Goal: Task Accomplishment & Management: Use online tool/utility

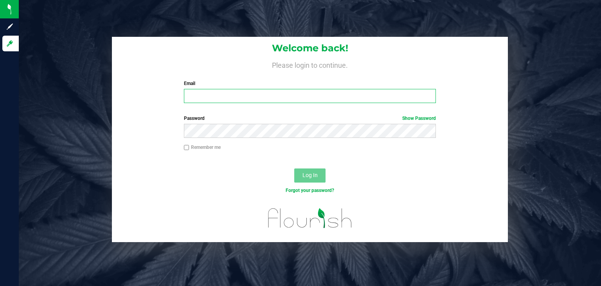
type input "[PERSON_NAME][EMAIL_ADDRESS][DOMAIN_NAME]"
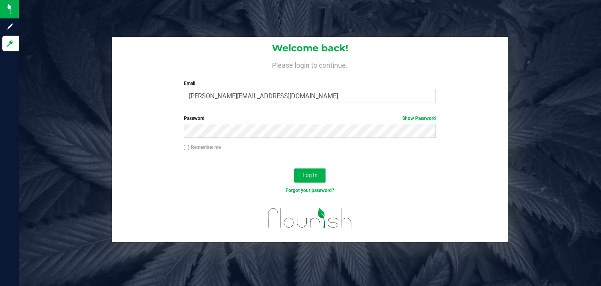
click at [187, 147] on input "Remember me" at bounding box center [186, 147] width 5 height 5
checkbox input "true"
click at [308, 177] on span "Log In" at bounding box center [309, 175] width 15 height 6
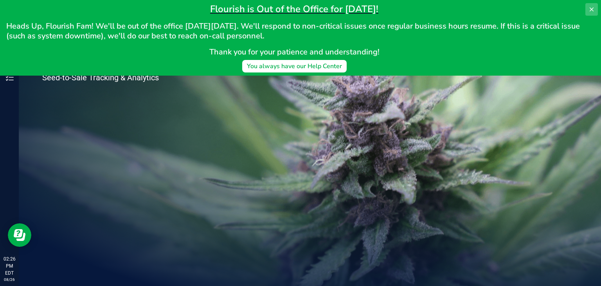
click at [587, 9] on button at bounding box center [591, 9] width 13 height 13
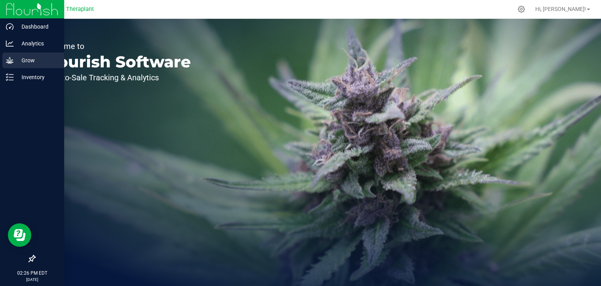
click at [8, 64] on icon at bounding box center [10, 60] width 8 height 8
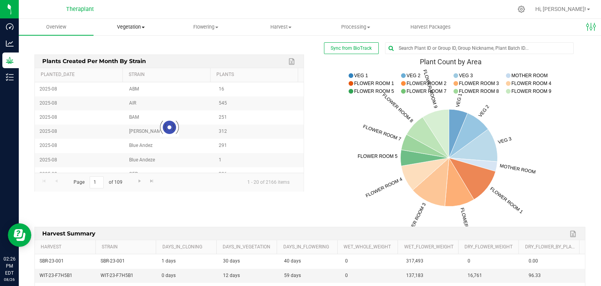
click at [138, 24] on span "Vegetation" at bounding box center [131, 26] width 74 height 7
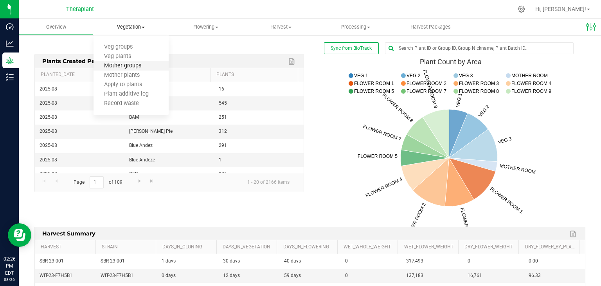
click at [132, 68] on span "Mother groups" at bounding box center [122, 66] width 58 height 7
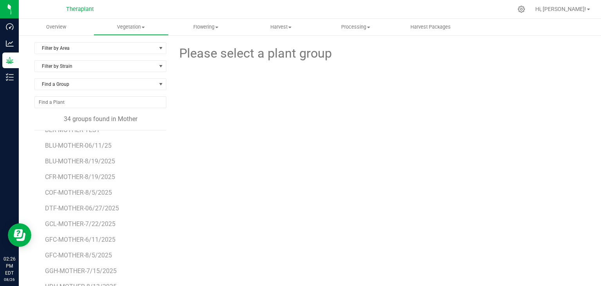
scroll to position [117, 0]
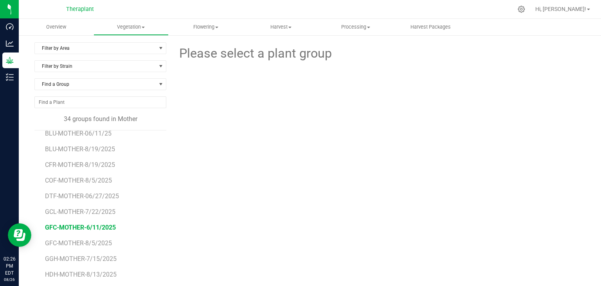
click at [84, 227] on span "GFC-MOTHER-6/11/2025" at bounding box center [80, 226] width 71 height 7
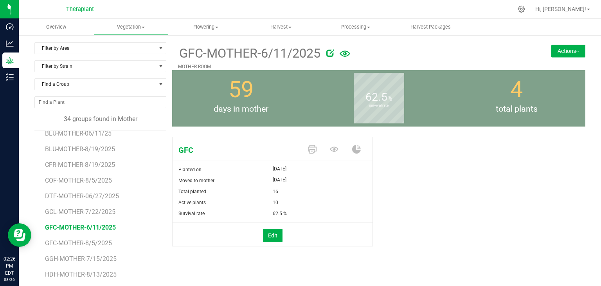
click at [573, 53] on button "Actions" at bounding box center [568, 51] width 34 height 13
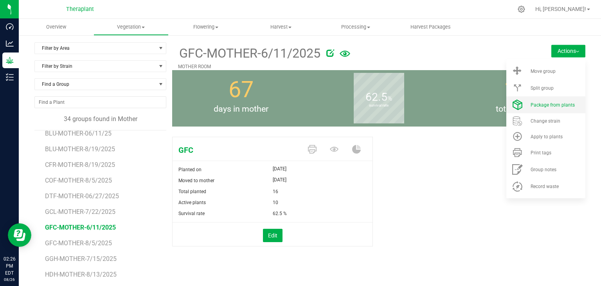
click at [552, 109] on li "Package from plants" at bounding box center [545, 104] width 79 height 17
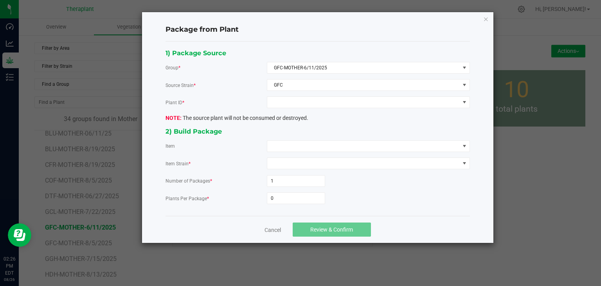
click at [318, 108] on div "1) Package Source Group * GFC-MOTHER-6/11/2025 Source Strain * GFC Plant ID * T…" at bounding box center [318, 129] width 316 height 162
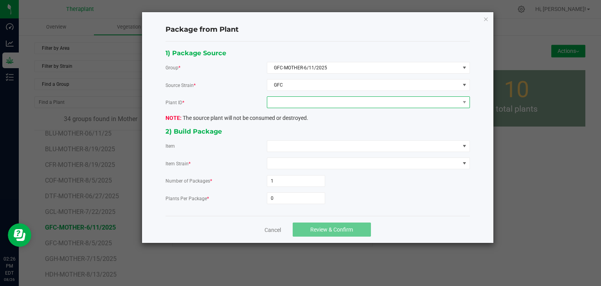
click at [318, 105] on span at bounding box center [363, 102] width 192 height 11
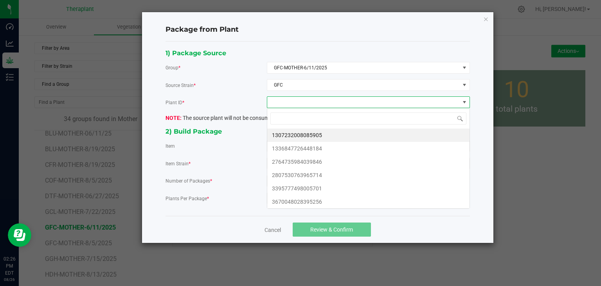
scroll to position [11, 203]
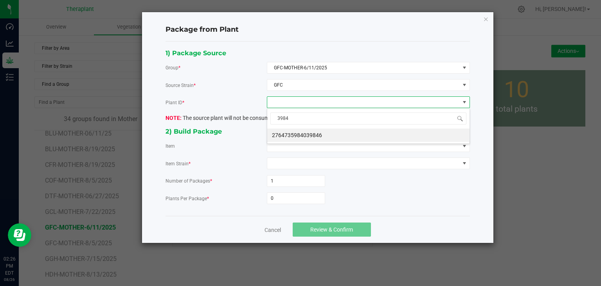
type input "39846"
click at [292, 130] on li "2764735984039846" at bounding box center [368, 134] width 202 height 13
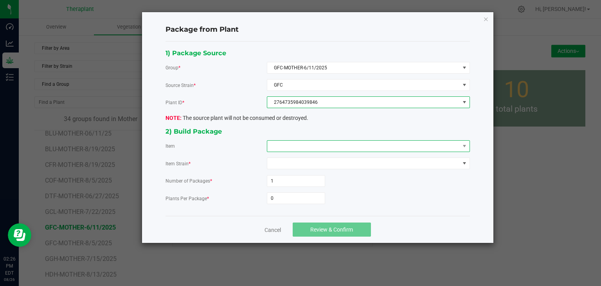
click at [289, 145] on span at bounding box center [363, 145] width 192 height 11
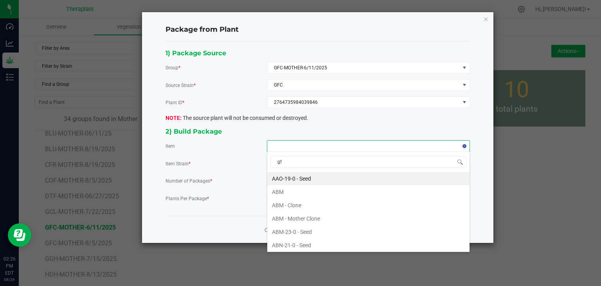
type input "gfc"
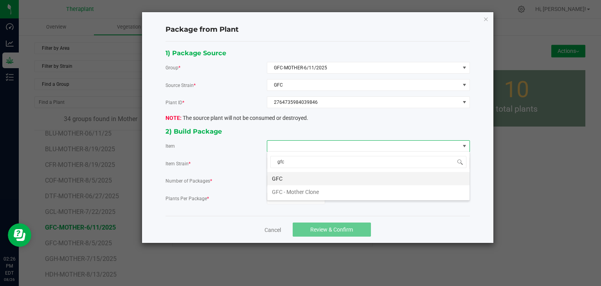
click at [277, 174] on li "GFC" at bounding box center [368, 178] width 202 height 13
click at [283, 199] on input "0" at bounding box center [296, 197] width 58 height 11
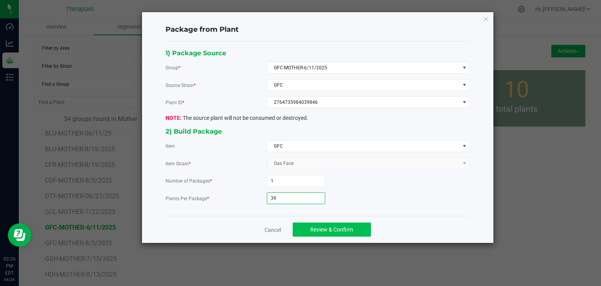
type input "39"
click at [309, 225] on button "Review & Confirm" at bounding box center [332, 229] width 78 height 14
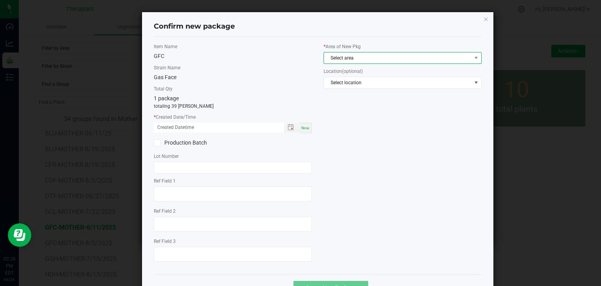
click at [345, 61] on span "Select area" at bounding box center [397, 57] width 147 height 11
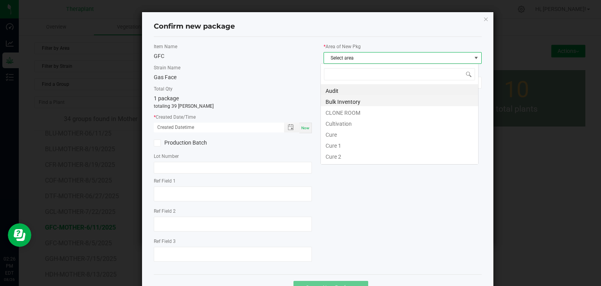
scroll to position [11, 158]
click at [344, 115] on li "CLONE ROOM" at bounding box center [399, 111] width 157 height 11
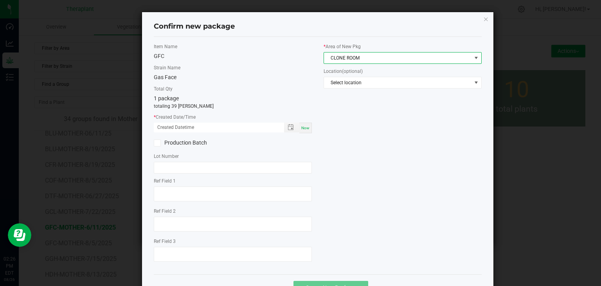
click at [300, 133] on div "Item Name GFC Strain Name Gas Face Total Qty 1 package totaling 39 [PERSON_NAME…" at bounding box center [233, 155] width 170 height 225
click at [301, 127] on span "Now" at bounding box center [305, 128] width 8 height 4
type input "[DATE] 02:26 PM"
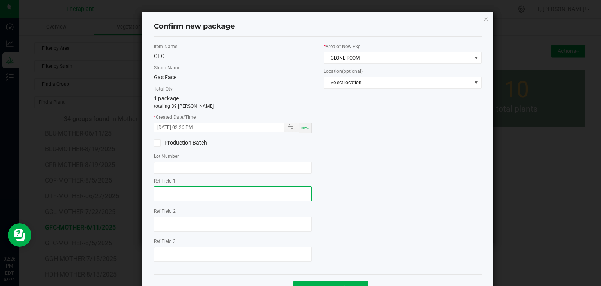
click at [159, 191] on textarea at bounding box center [233, 193] width 158 height 15
type textarea "39846"
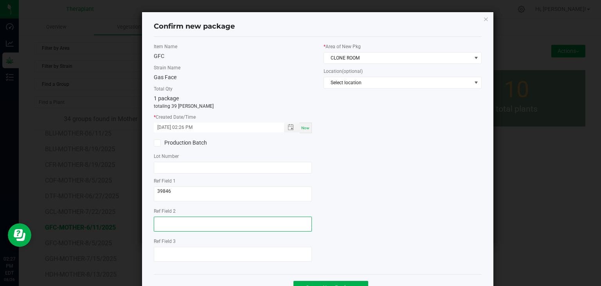
click at [163, 226] on textarea at bounding box center [233, 223] width 158 height 15
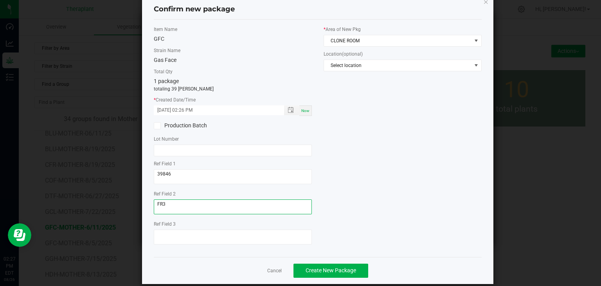
scroll to position [27, 0]
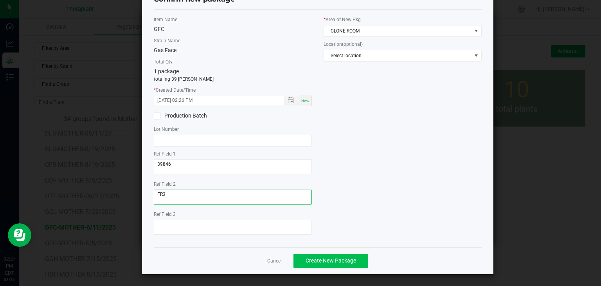
type textarea "FR3"
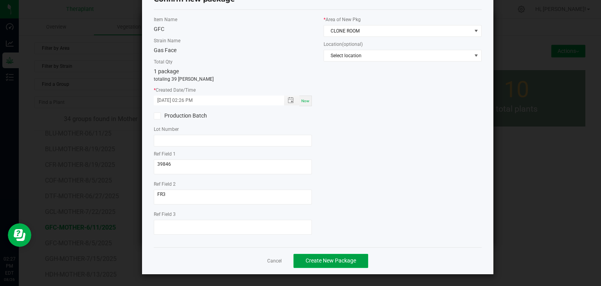
click at [325, 258] on span "Create New Package" at bounding box center [330, 260] width 50 height 6
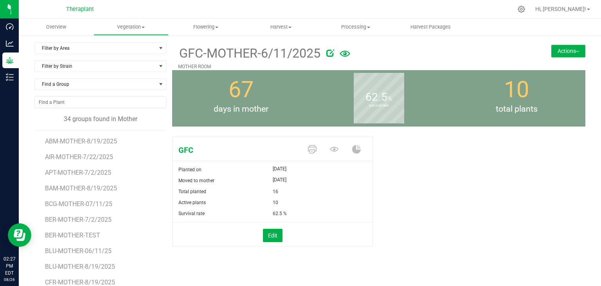
click at [574, 51] on button "Actions" at bounding box center [568, 51] width 34 height 13
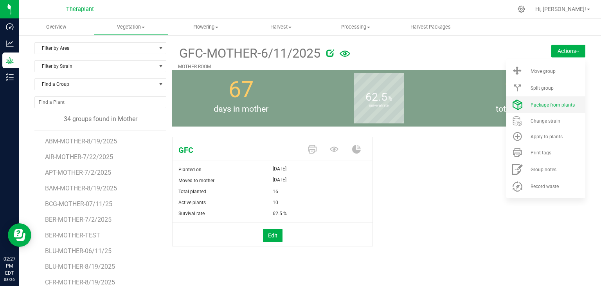
click at [549, 107] on span "Package from plants" at bounding box center [552, 104] width 44 height 5
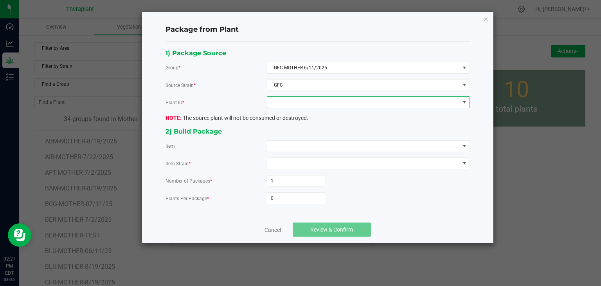
click at [304, 106] on span at bounding box center [363, 102] width 192 height 11
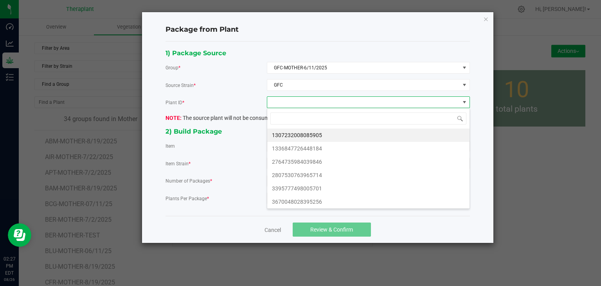
scroll to position [11, 203]
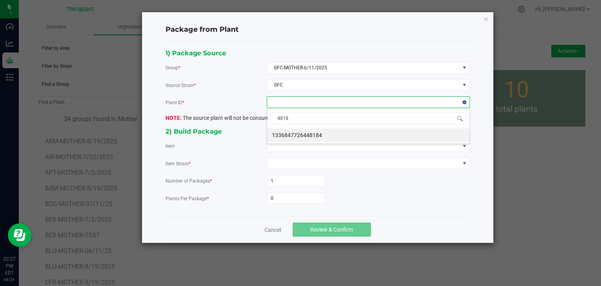
type input "48184"
click at [311, 137] on li "1336847726448184" at bounding box center [368, 134] width 202 height 13
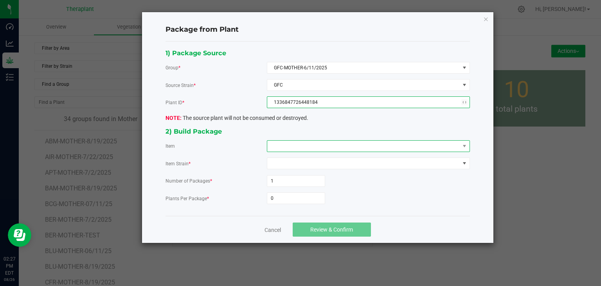
click at [307, 145] on span at bounding box center [363, 145] width 192 height 11
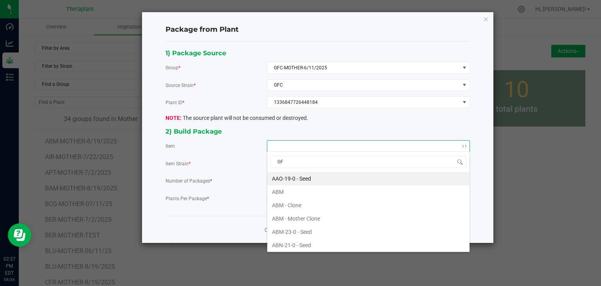
type input "GFC"
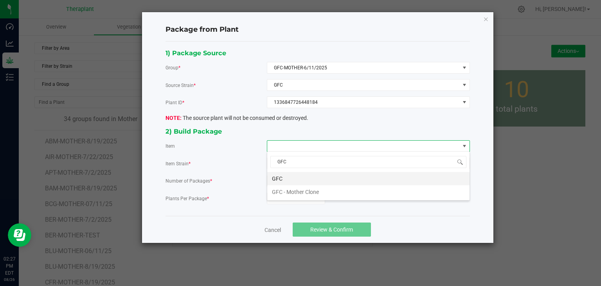
click at [285, 176] on li "GFC" at bounding box center [368, 178] width 202 height 13
drag, startPoint x: 280, startPoint y: 198, endPoint x: 277, endPoint y: 194, distance: 4.7
click at [280, 198] on input "0" at bounding box center [296, 197] width 58 height 11
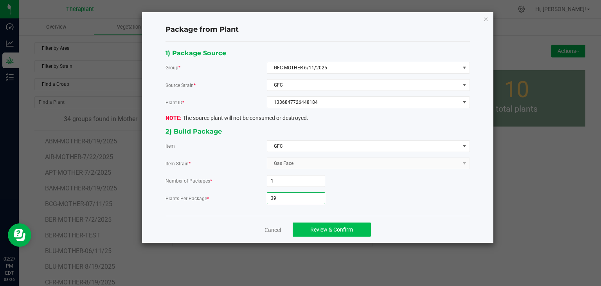
type input "39"
click at [315, 232] on button "Review & Confirm" at bounding box center [332, 229] width 78 height 14
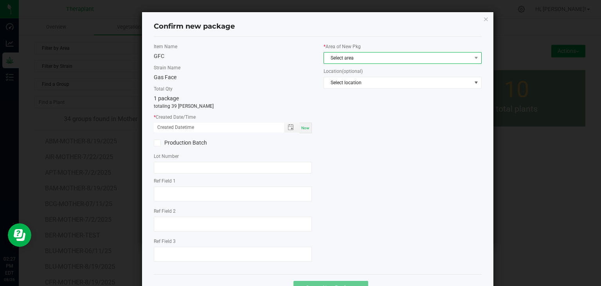
click at [354, 58] on span "Select area" at bounding box center [397, 57] width 147 height 11
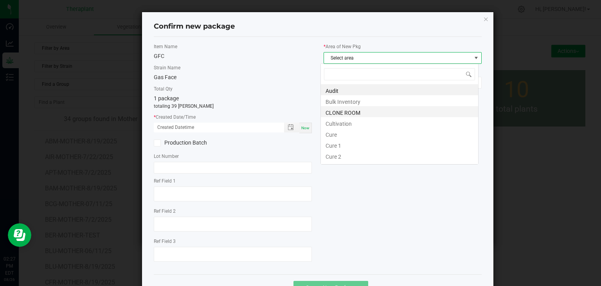
scroll to position [11, 158]
click at [340, 113] on li "CLONE ROOM" at bounding box center [399, 111] width 157 height 11
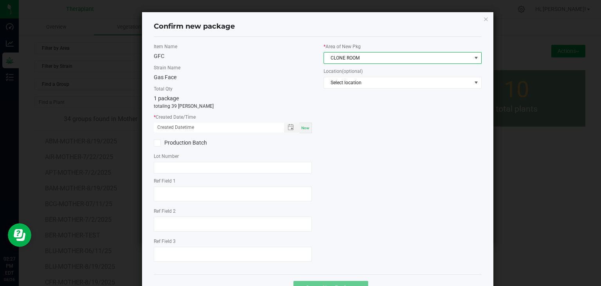
click at [301, 128] on span "Now" at bounding box center [305, 128] width 8 height 4
type input "[DATE] 02:27 PM"
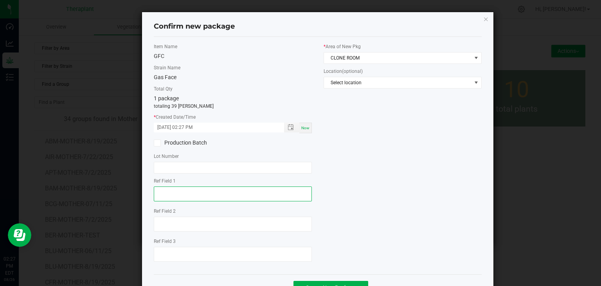
click at [200, 195] on textarea at bounding box center [233, 193] width 158 height 15
type textarea "48184"
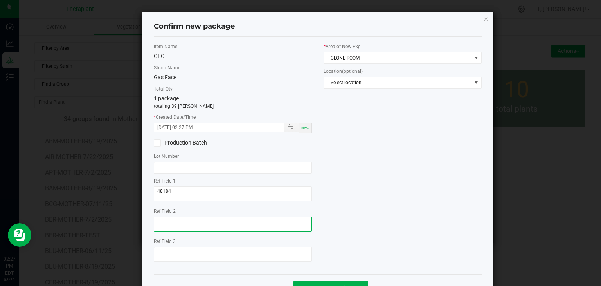
click at [165, 217] on textarea at bounding box center [233, 223] width 158 height 15
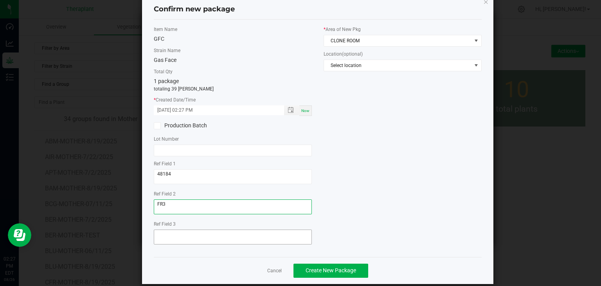
scroll to position [27, 0]
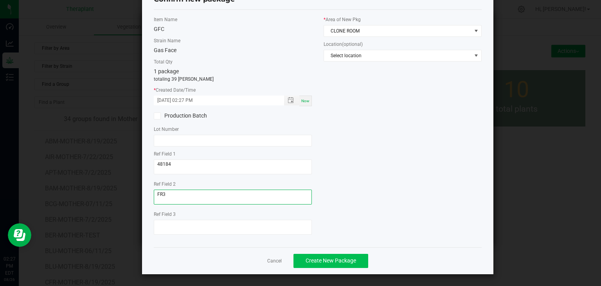
type textarea "FR3"
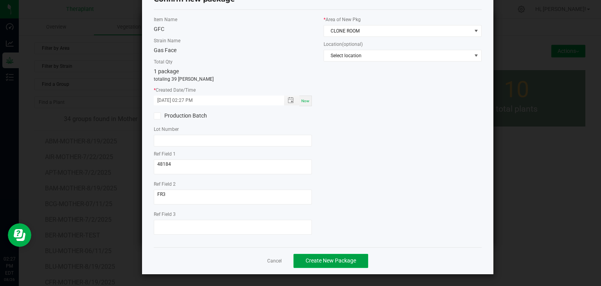
click at [318, 258] on span "Create New Package" at bounding box center [330, 260] width 50 height 6
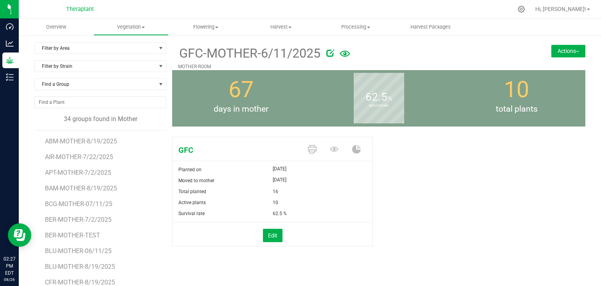
click at [562, 52] on button "Actions" at bounding box center [568, 51] width 34 height 13
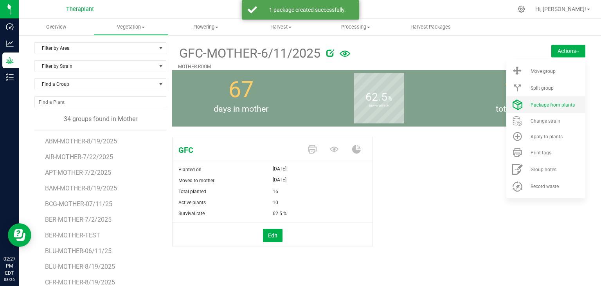
click at [555, 107] on span "Package from plants" at bounding box center [552, 104] width 44 height 5
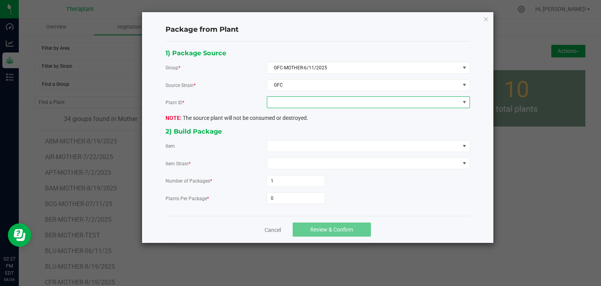
click at [321, 105] on span at bounding box center [363, 102] width 192 height 11
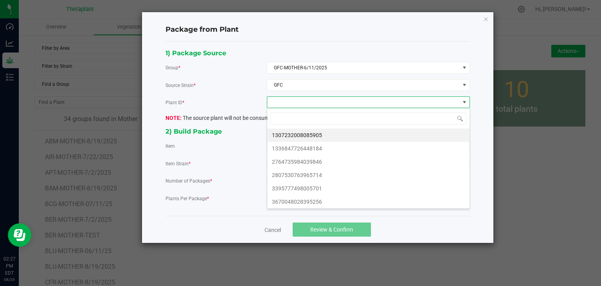
scroll to position [11, 203]
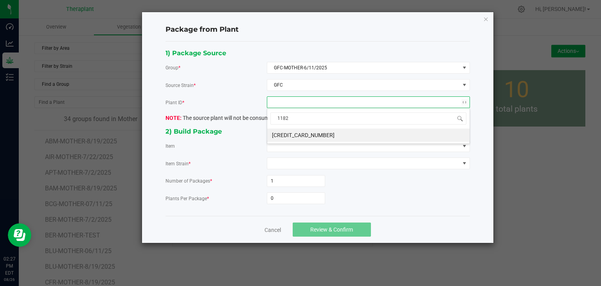
type input "11829"
click at [316, 133] on li "[CREDIT_CARD_NUMBER]" at bounding box center [368, 134] width 202 height 13
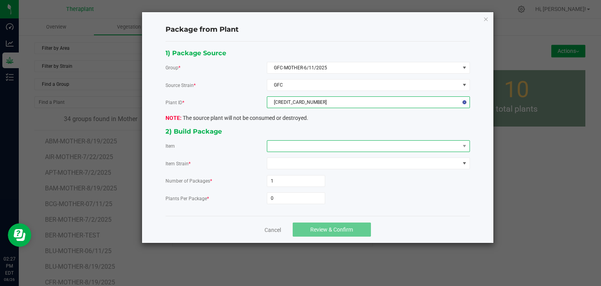
click at [309, 144] on span at bounding box center [363, 145] width 192 height 11
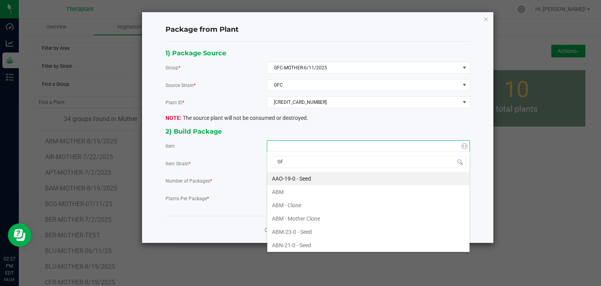
type input "GFC"
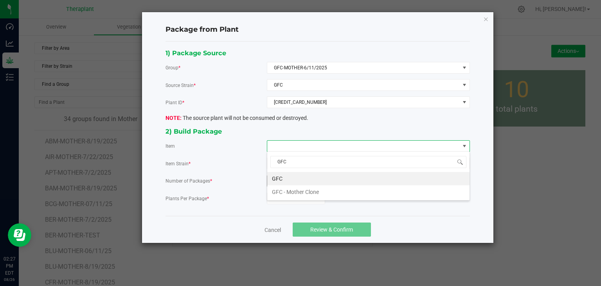
click at [293, 177] on li "GFC" at bounding box center [368, 178] width 202 height 13
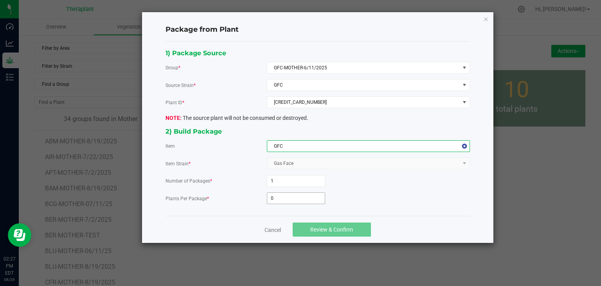
click at [284, 194] on input "0" at bounding box center [296, 197] width 58 height 11
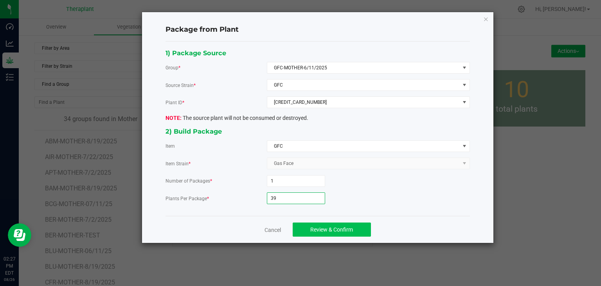
type input "39"
click at [310, 232] on button "Review & Confirm" at bounding box center [332, 229] width 78 height 14
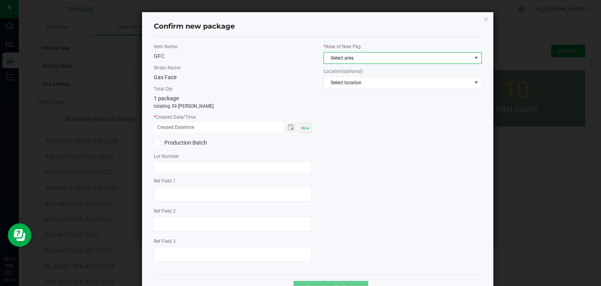
click at [355, 57] on span "Select area" at bounding box center [397, 57] width 147 height 11
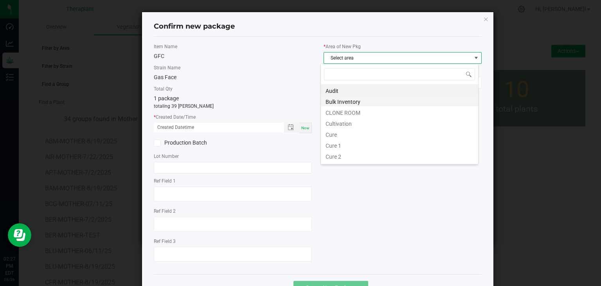
scroll to position [11, 158]
click at [343, 111] on li "CLONE ROOM" at bounding box center [399, 111] width 157 height 11
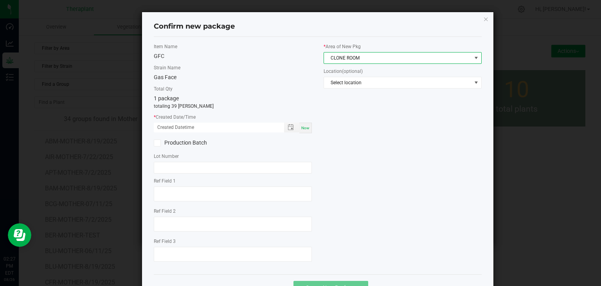
click at [300, 130] on div "Now" at bounding box center [305, 127] width 13 height 11
type input "[DATE] 02:27 PM"
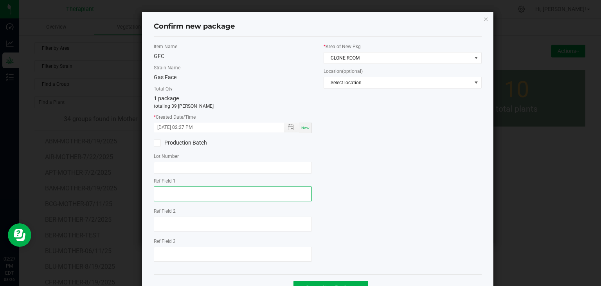
click at [207, 188] on textarea at bounding box center [233, 193] width 158 height 15
type textarea "11829"
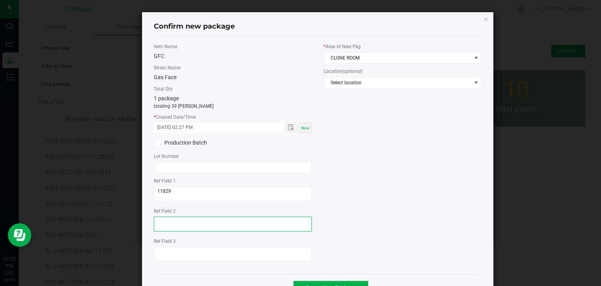
click at [212, 229] on textarea at bounding box center [233, 223] width 158 height 15
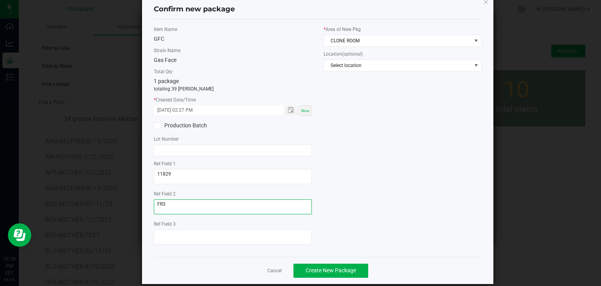
scroll to position [27, 0]
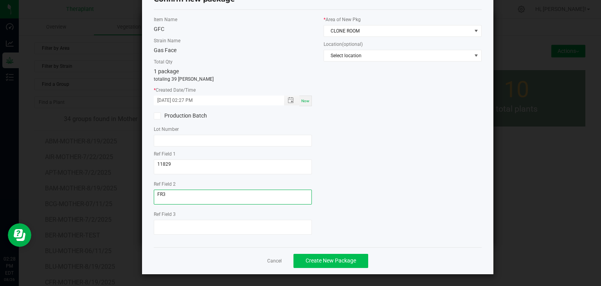
type textarea "FR3"
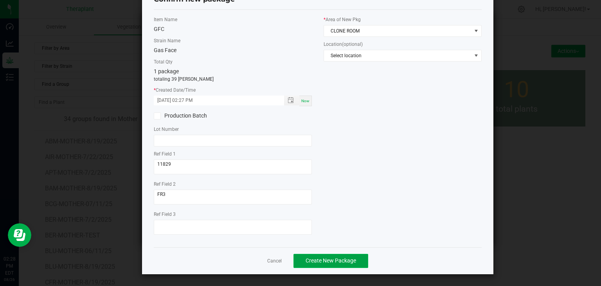
click at [325, 254] on button "Create New Package" at bounding box center [330, 260] width 75 height 14
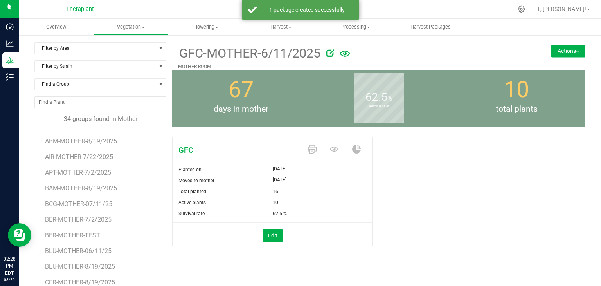
drag, startPoint x: 572, startPoint y: 52, endPoint x: 561, endPoint y: 84, distance: 34.2
click at [576, 52] on img at bounding box center [577, 52] width 3 height 2
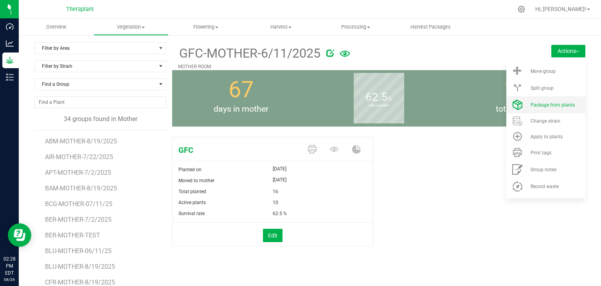
click at [550, 108] on li "Package from plants" at bounding box center [545, 104] width 79 height 17
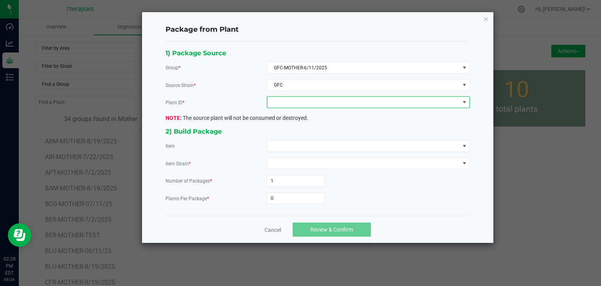
click at [333, 102] on span at bounding box center [363, 102] width 192 height 11
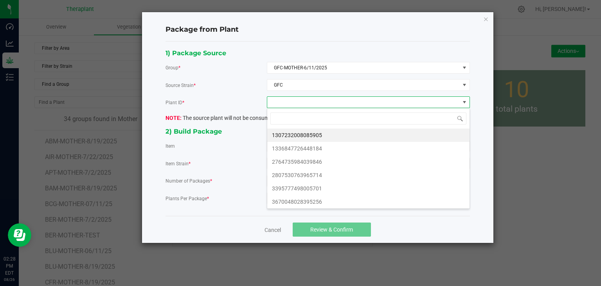
scroll to position [11, 203]
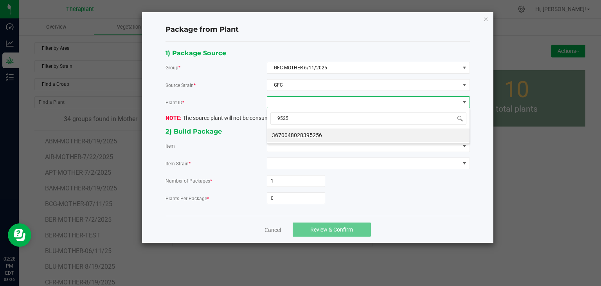
type input "95256"
click at [298, 135] on li "3670048028395256" at bounding box center [368, 134] width 202 height 13
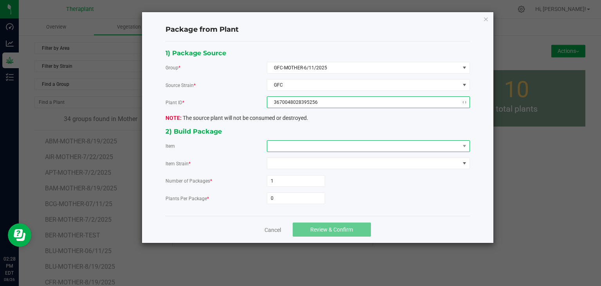
click at [294, 144] on span at bounding box center [363, 145] width 192 height 11
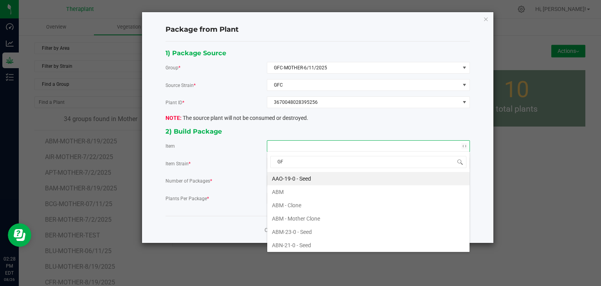
type input "GFC"
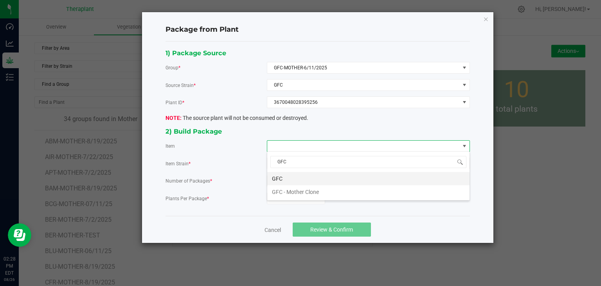
click at [287, 177] on li "GFC" at bounding box center [368, 178] width 202 height 13
click at [284, 193] on input "0" at bounding box center [296, 197] width 58 height 11
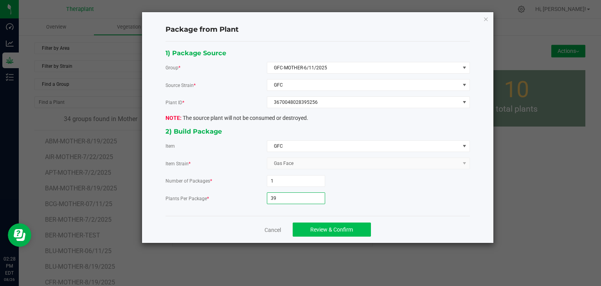
type input "39"
click at [302, 232] on button "Review & Confirm" at bounding box center [332, 229] width 78 height 14
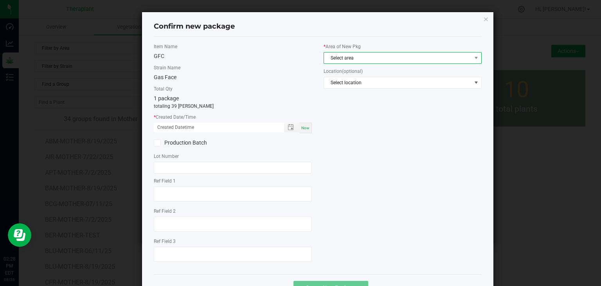
click at [360, 58] on span "Select area" at bounding box center [397, 57] width 147 height 11
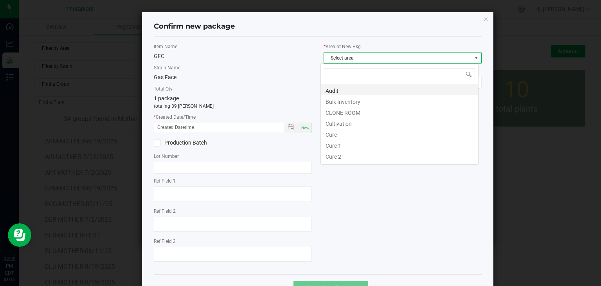
scroll to position [11, 158]
click at [354, 113] on li "CLONE ROOM" at bounding box center [399, 111] width 157 height 11
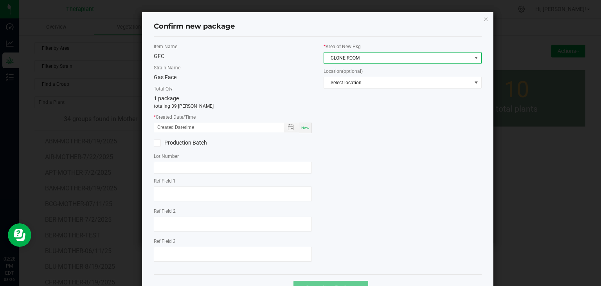
click at [301, 129] on span "Now" at bounding box center [305, 128] width 8 height 4
type input "[DATE] 02:28 PM"
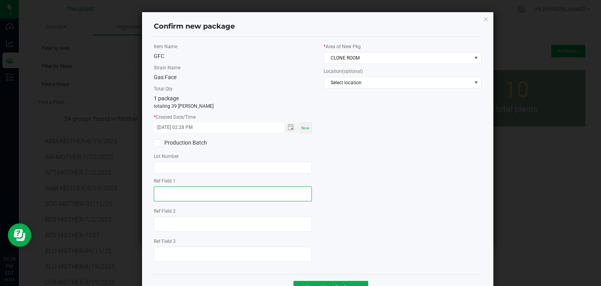
drag, startPoint x: 178, startPoint y: 200, endPoint x: 183, endPoint y: 199, distance: 4.5
click at [179, 201] on textarea at bounding box center [233, 193] width 158 height 15
type textarea "95256"
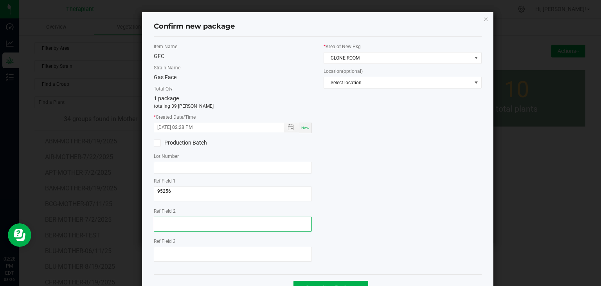
click at [171, 225] on textarea at bounding box center [233, 223] width 158 height 15
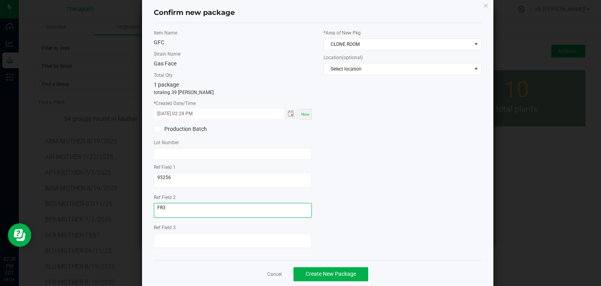
scroll to position [27, 0]
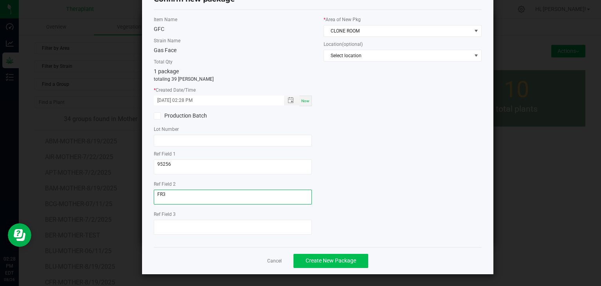
type textarea "FR3"
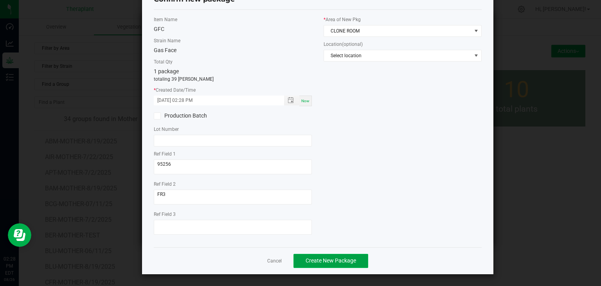
click at [329, 258] on span "Create New Package" at bounding box center [330, 260] width 50 height 6
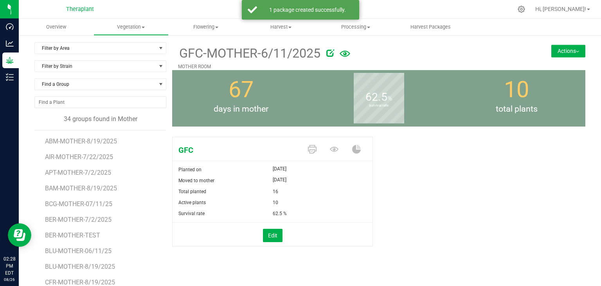
click at [571, 55] on button "Actions" at bounding box center [568, 51] width 34 height 13
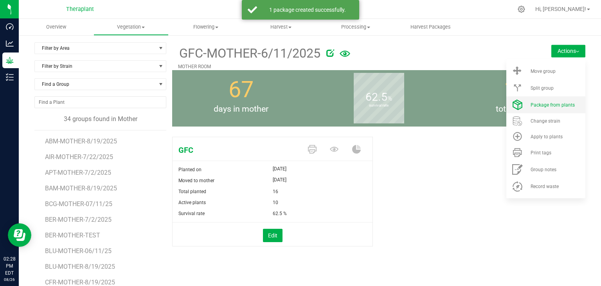
click at [536, 108] on li "Package from plants" at bounding box center [545, 104] width 79 height 17
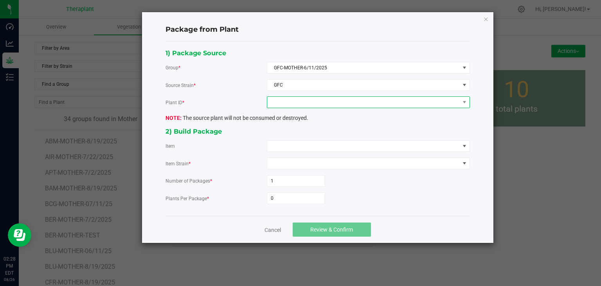
click at [326, 105] on span at bounding box center [363, 102] width 192 height 11
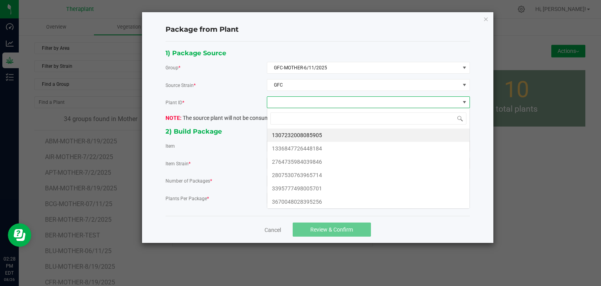
scroll to position [11, 203]
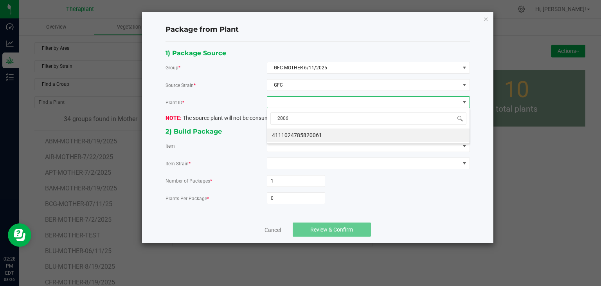
type input "20061"
drag, startPoint x: 314, startPoint y: 140, endPoint x: 306, endPoint y: 147, distance: 11.1
click at [314, 140] on li "4111024785820061" at bounding box center [368, 134] width 202 height 13
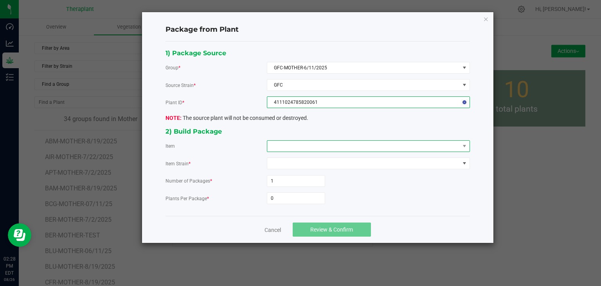
click at [306, 147] on span at bounding box center [363, 145] width 192 height 11
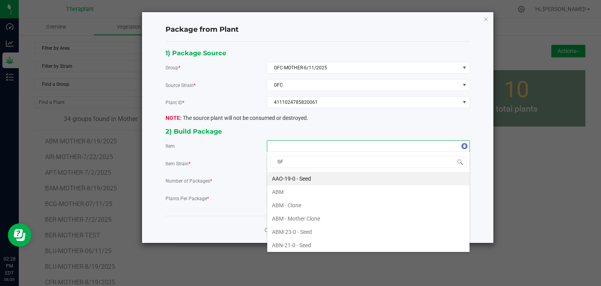
type input "GFC"
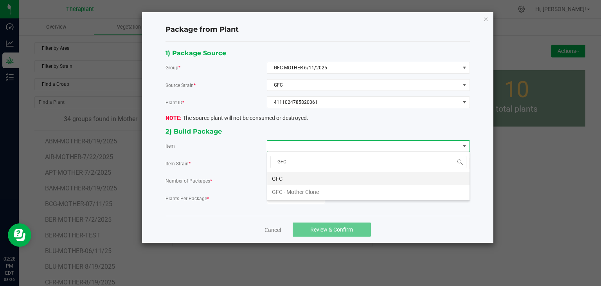
click at [295, 176] on li "GFC" at bounding box center [368, 178] width 202 height 13
click at [288, 193] on input "0" at bounding box center [296, 197] width 58 height 11
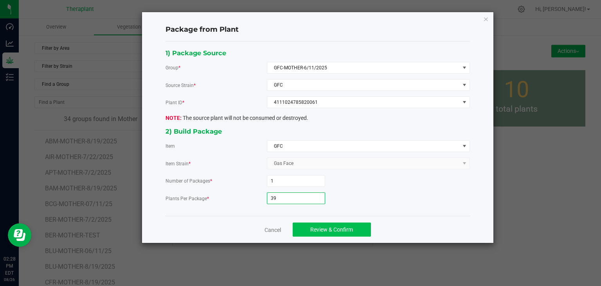
type input "39"
click at [305, 232] on button "Review & Confirm" at bounding box center [332, 229] width 78 height 14
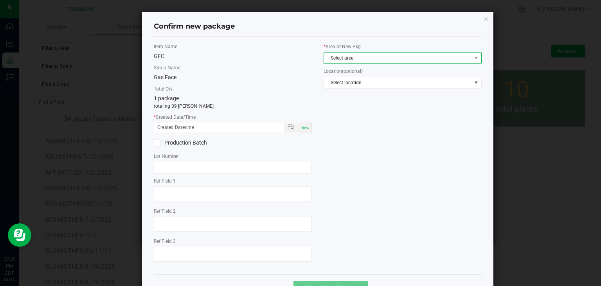
click at [351, 58] on span "Select area" at bounding box center [397, 57] width 147 height 11
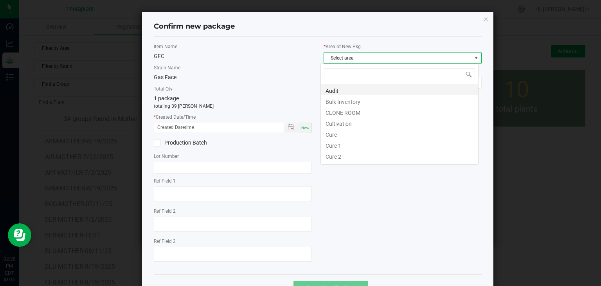
scroll to position [11, 158]
click at [351, 115] on li "CLONE ROOM" at bounding box center [399, 111] width 157 height 11
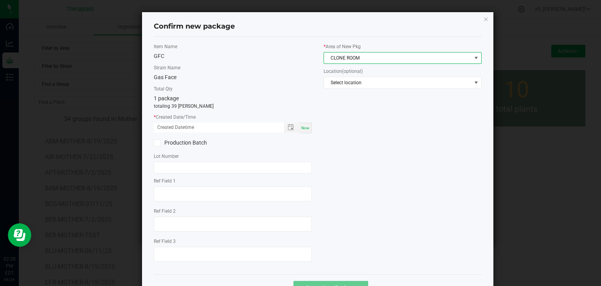
click at [302, 128] on span "Now" at bounding box center [305, 128] width 8 height 4
type input "[DATE] 02:28 PM"
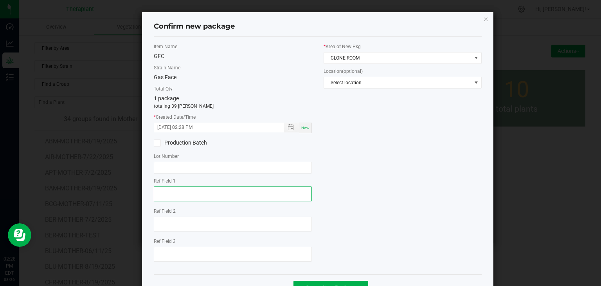
click at [157, 191] on textarea at bounding box center [233, 193] width 158 height 15
type textarea "20061"
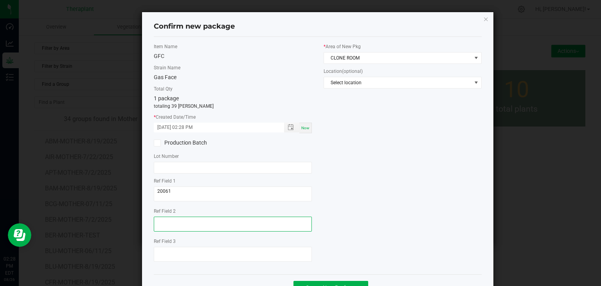
click at [174, 220] on textarea at bounding box center [233, 223] width 158 height 15
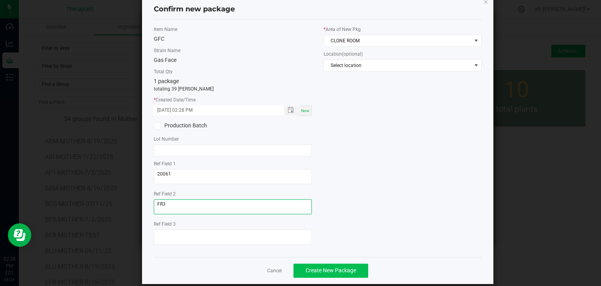
scroll to position [27, 0]
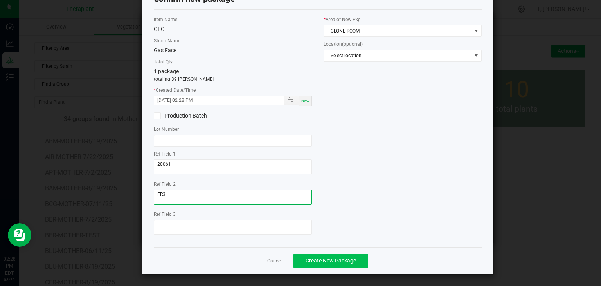
type textarea "FR3"
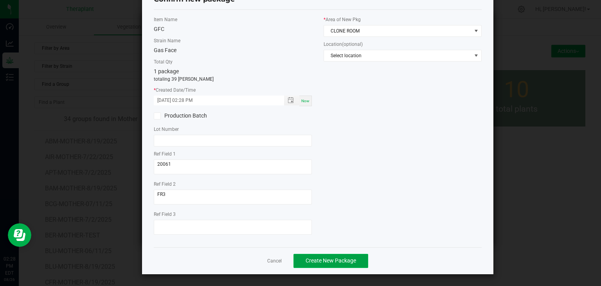
click at [318, 262] on span "Create New Package" at bounding box center [330, 260] width 50 height 6
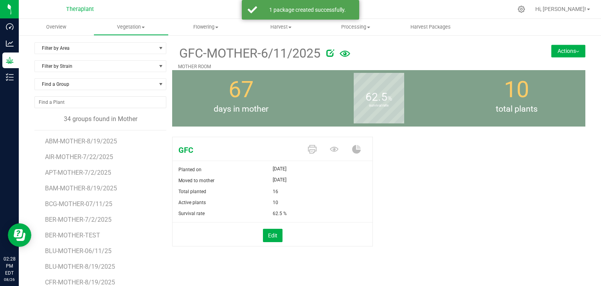
click at [573, 50] on button "Actions" at bounding box center [568, 51] width 34 height 13
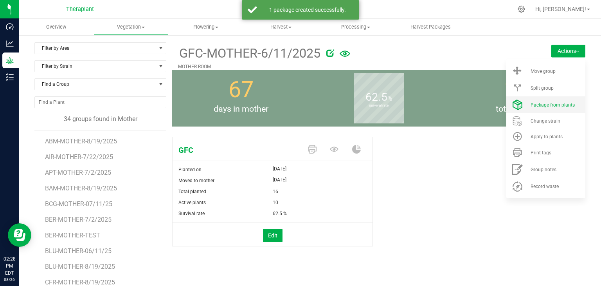
click at [538, 109] on li "Package from plants" at bounding box center [545, 104] width 79 height 17
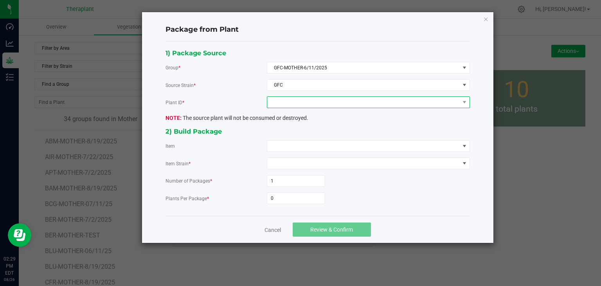
click at [344, 98] on span at bounding box center [363, 102] width 192 height 11
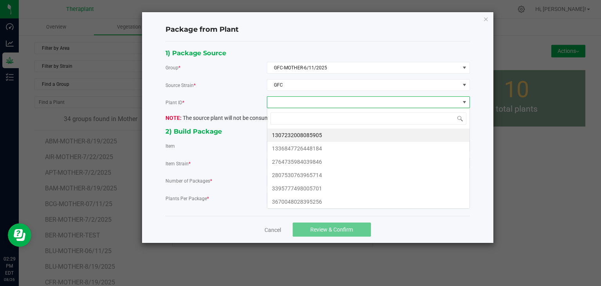
scroll to position [11, 203]
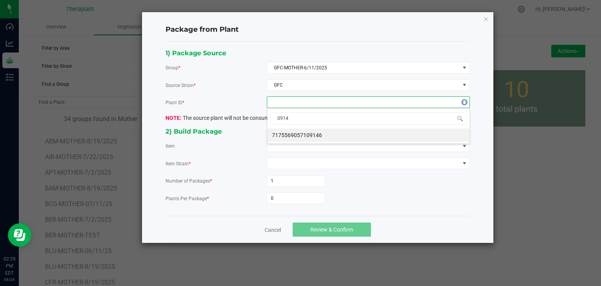
type input "09146"
click at [314, 132] on li "7175569057109146" at bounding box center [368, 134] width 202 height 13
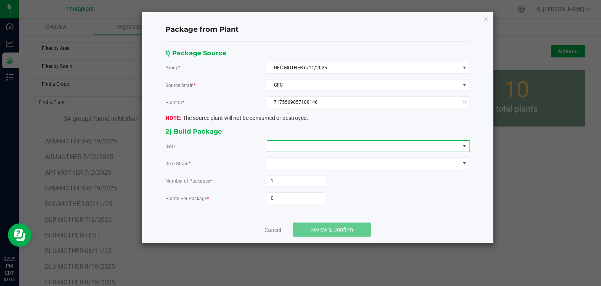
click at [305, 150] on span at bounding box center [363, 145] width 192 height 11
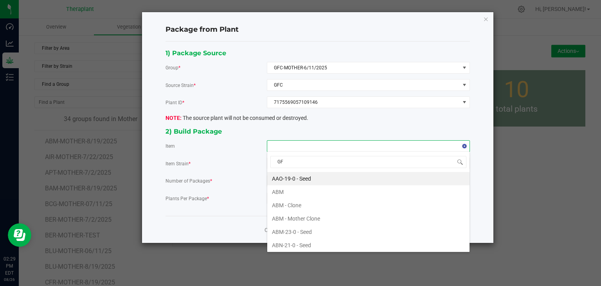
type input "GFC"
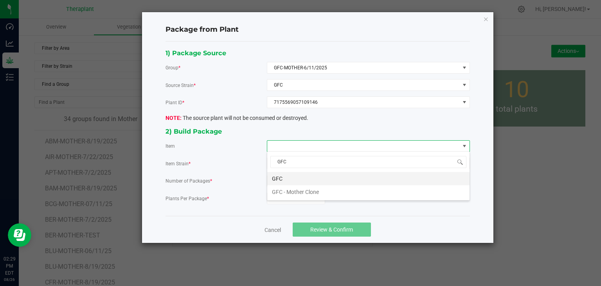
click at [286, 176] on li "GFC" at bounding box center [368, 178] width 202 height 13
click at [286, 189] on form "Number of Packages * 1 Plants Per Package * 0" at bounding box center [317, 189] width 304 height 29
click at [313, 203] on div "1) Package Source Group * GFC-MOTHER-6/11/2025 Source Strain * GFC Plant ID * 7…" at bounding box center [318, 129] width 316 height 162
click at [312, 199] on input "0" at bounding box center [296, 197] width 58 height 11
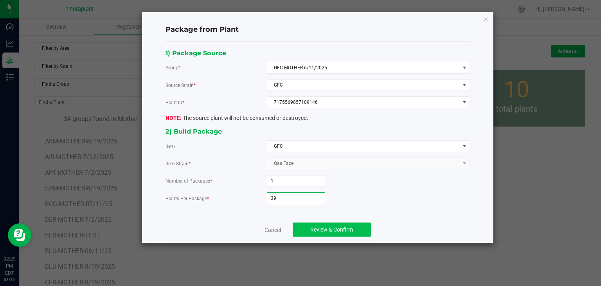
type input "39"
click at [324, 233] on button "Review & Confirm" at bounding box center [332, 229] width 78 height 14
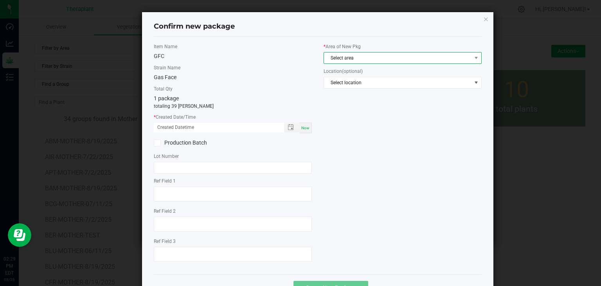
click at [338, 60] on span "Select area" at bounding box center [397, 57] width 147 height 11
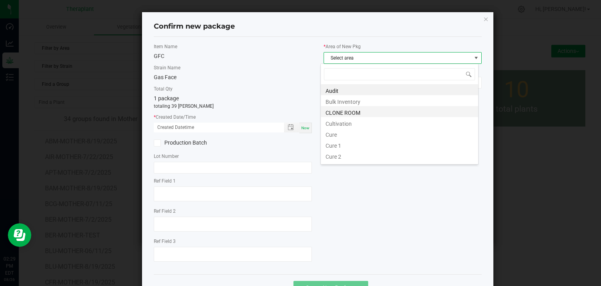
scroll to position [11, 158]
click at [335, 110] on li "CLONE ROOM" at bounding box center [399, 111] width 157 height 11
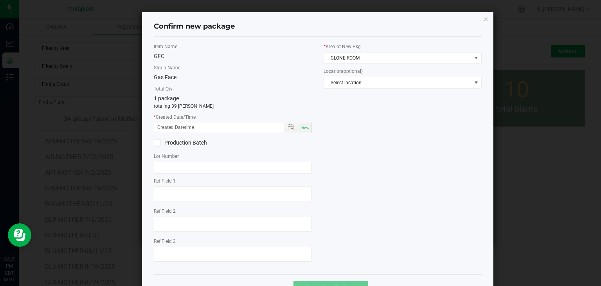
click at [301, 127] on span "Now" at bounding box center [305, 128] width 8 height 4
type input "[DATE] 02:29 PM"
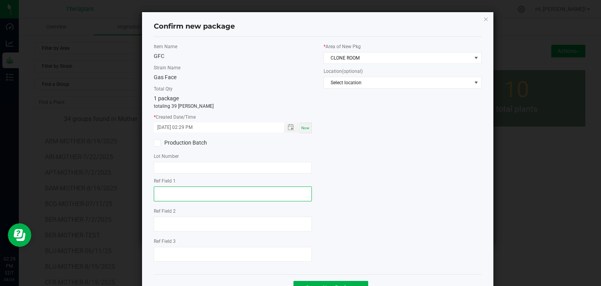
click at [172, 186] on textarea at bounding box center [233, 193] width 158 height 15
type textarea "09146"
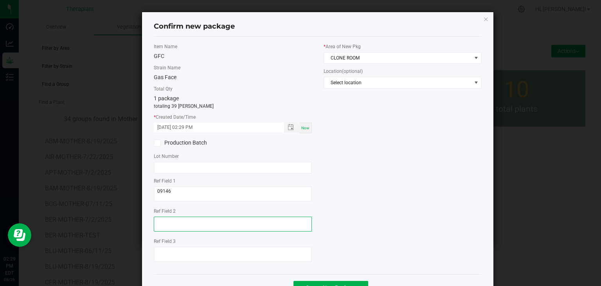
click at [160, 221] on textarea at bounding box center [233, 223] width 158 height 15
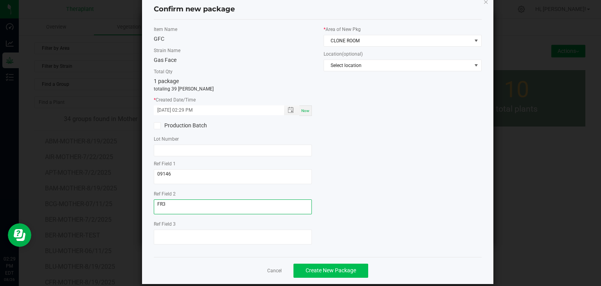
scroll to position [27, 0]
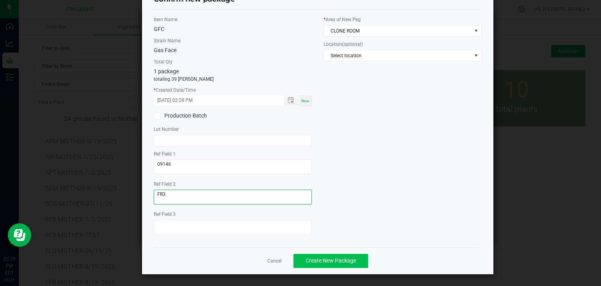
type textarea "FR3"
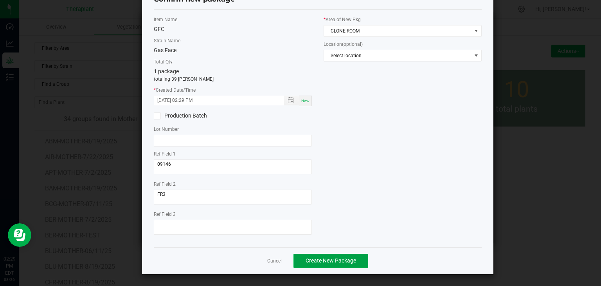
click at [345, 262] on span "Create New Package" at bounding box center [330, 260] width 50 height 6
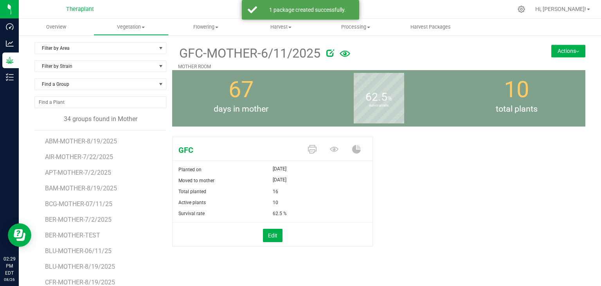
click at [560, 50] on button "Actions" at bounding box center [568, 51] width 34 height 13
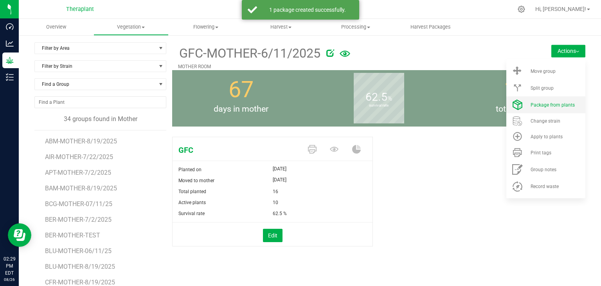
click at [547, 105] on span "Package from plants" at bounding box center [552, 104] width 44 height 5
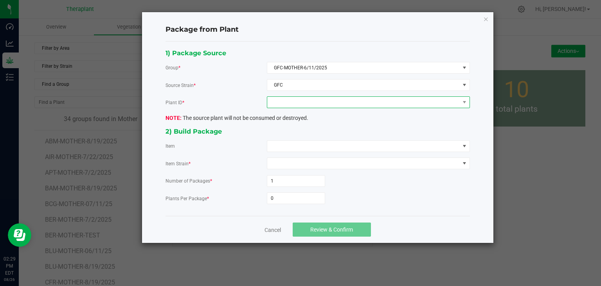
click at [338, 101] on span at bounding box center [363, 102] width 192 height 11
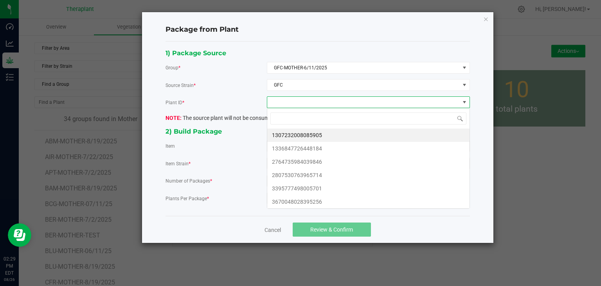
scroll to position [11, 203]
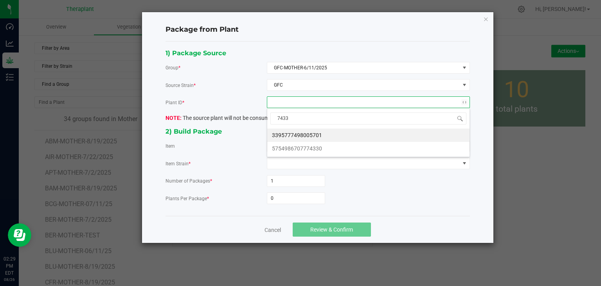
type input "74330"
click at [306, 133] on li "5754986707774330" at bounding box center [368, 134] width 202 height 13
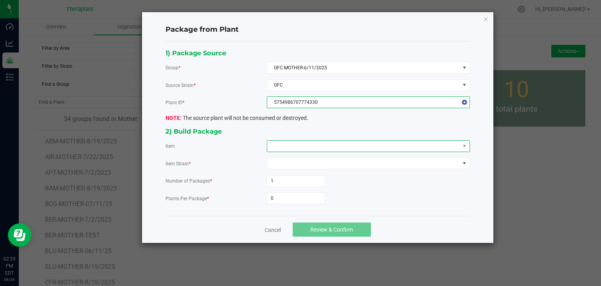
click at [301, 146] on span at bounding box center [363, 145] width 192 height 11
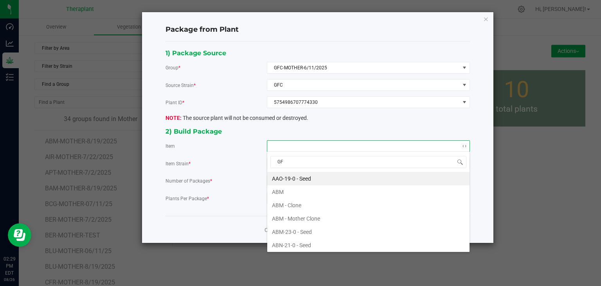
type input "GFC"
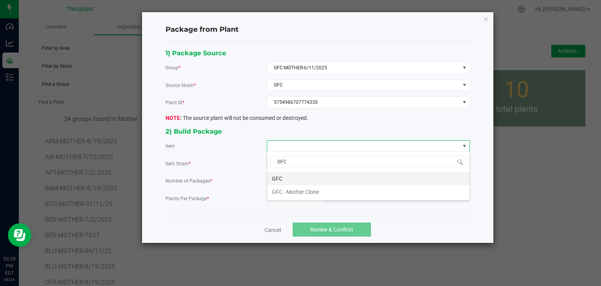
click at [284, 181] on li "GFC" at bounding box center [368, 178] width 202 height 13
click at [279, 194] on input "0" at bounding box center [296, 197] width 58 height 11
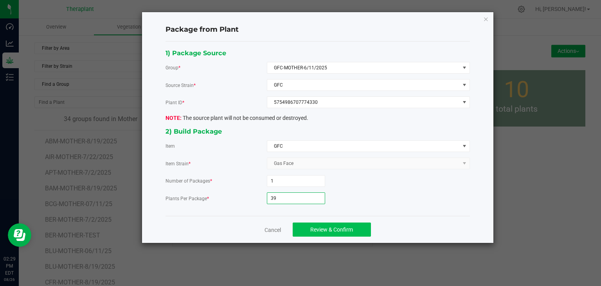
type input "39"
click at [349, 231] on span "Review & Confirm" at bounding box center [331, 229] width 43 height 6
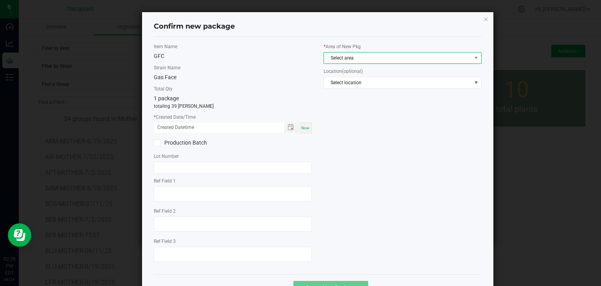
click at [348, 54] on span "Select area" at bounding box center [397, 57] width 147 height 11
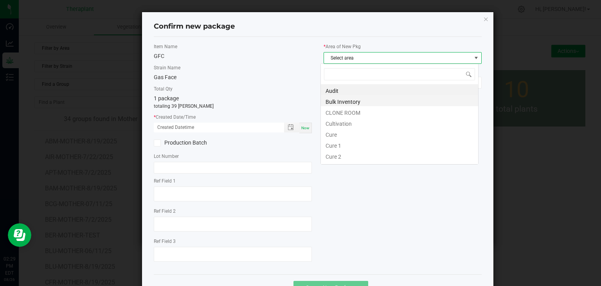
scroll to position [11, 158]
drag, startPoint x: 342, startPoint y: 113, endPoint x: 311, endPoint y: 122, distance: 31.8
click at [341, 113] on li "CLONE ROOM" at bounding box center [399, 111] width 157 height 11
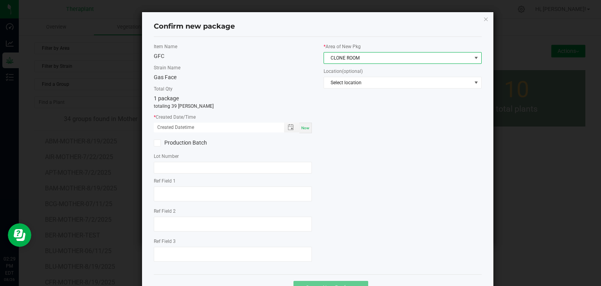
click at [305, 127] on span "Now" at bounding box center [305, 128] width 8 height 4
type input "[DATE] 02:29 PM"
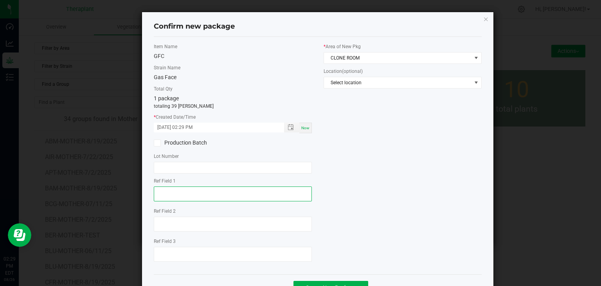
click at [184, 194] on textarea at bounding box center [233, 193] width 158 height 15
type textarea "74330"
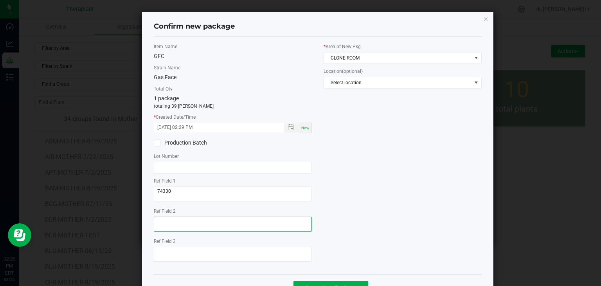
click at [164, 230] on textarea at bounding box center [233, 223] width 158 height 15
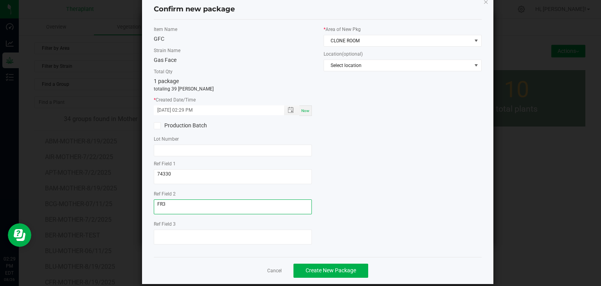
scroll to position [27, 0]
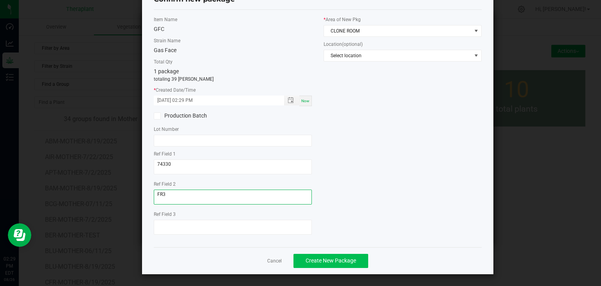
type textarea "FR3"
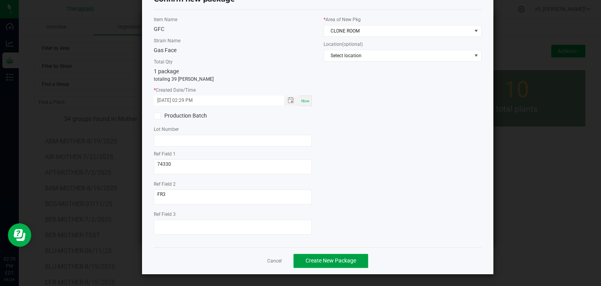
click at [337, 253] on button "Create New Package" at bounding box center [330, 260] width 75 height 14
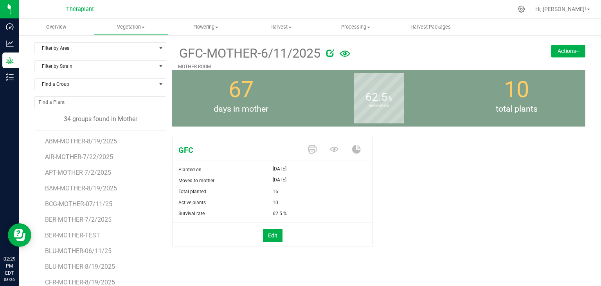
click at [575, 50] on button "Actions" at bounding box center [568, 51] width 34 height 13
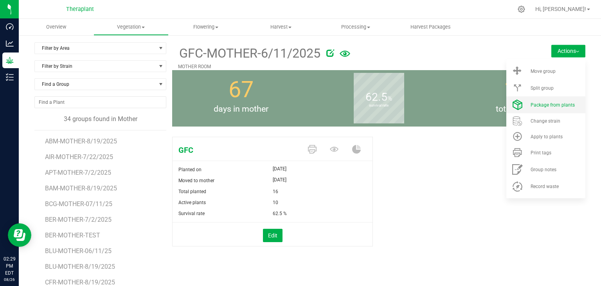
click at [546, 102] on span "Package from plants" at bounding box center [552, 104] width 44 height 5
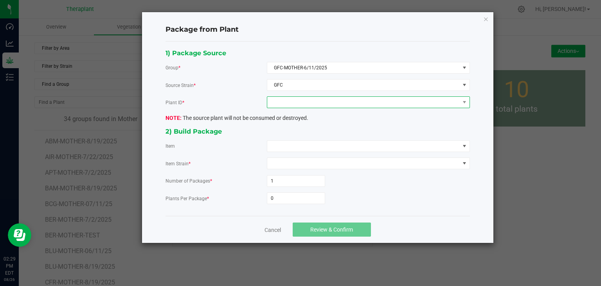
click at [352, 98] on span at bounding box center [363, 102] width 192 height 11
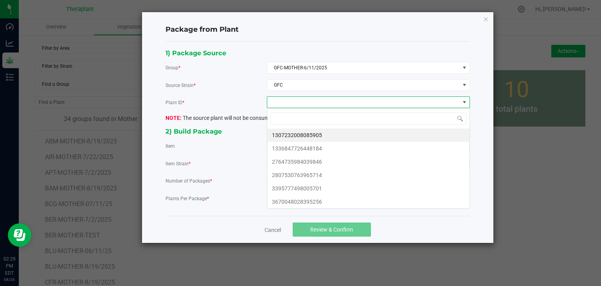
scroll to position [11, 203]
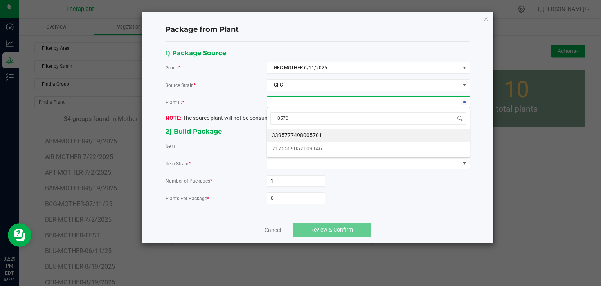
type input "05701"
click at [304, 135] on li "3395777498005701" at bounding box center [368, 134] width 202 height 13
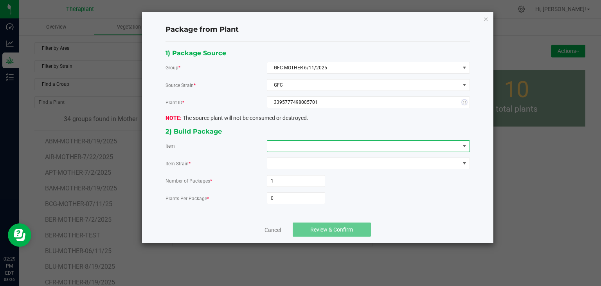
click at [302, 146] on span at bounding box center [363, 145] width 192 height 11
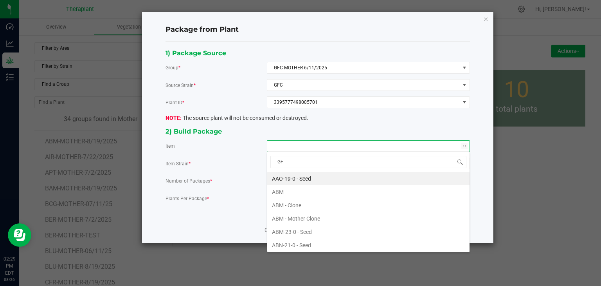
type input "GFC"
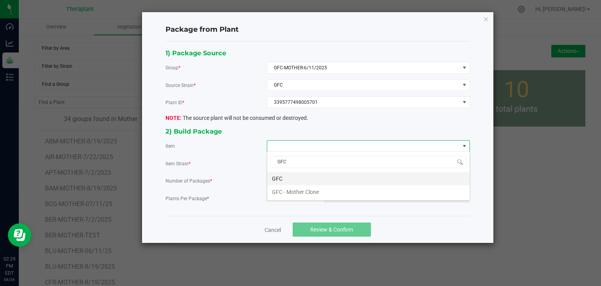
click at [282, 184] on li "GFC" at bounding box center [368, 178] width 202 height 13
click at [279, 198] on input "0" at bounding box center [296, 197] width 58 height 11
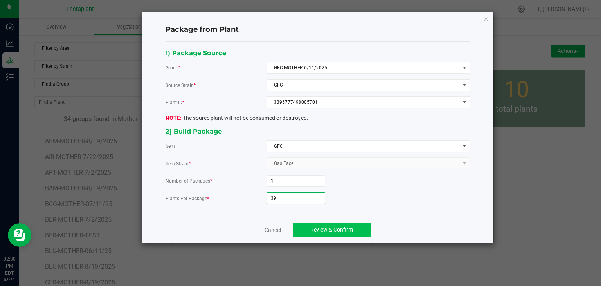
type input "39"
click at [312, 227] on span "Review & Confirm" at bounding box center [331, 229] width 43 height 6
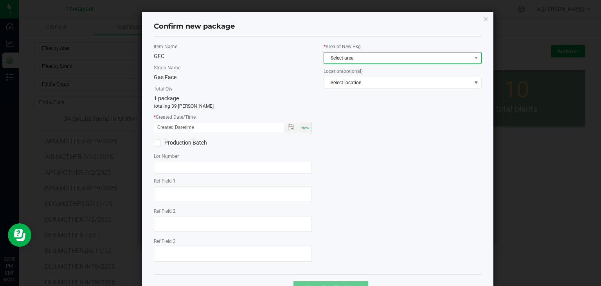
click at [334, 58] on span "Select area" at bounding box center [397, 57] width 147 height 11
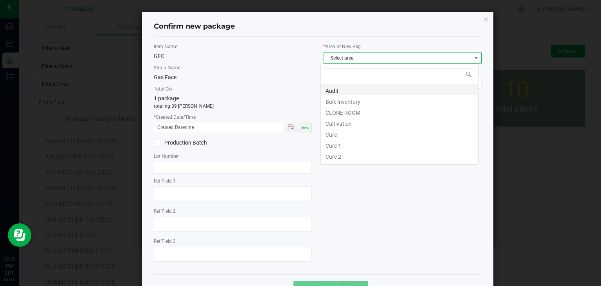
scroll to position [11, 158]
click at [335, 111] on li "CLONE ROOM" at bounding box center [399, 111] width 157 height 11
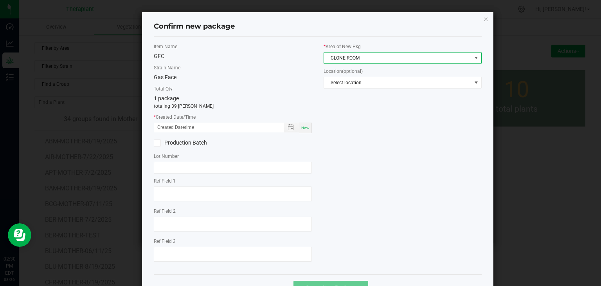
click at [301, 130] on div "Now" at bounding box center [305, 127] width 13 height 11
type input "[DATE] 02:30 PM"
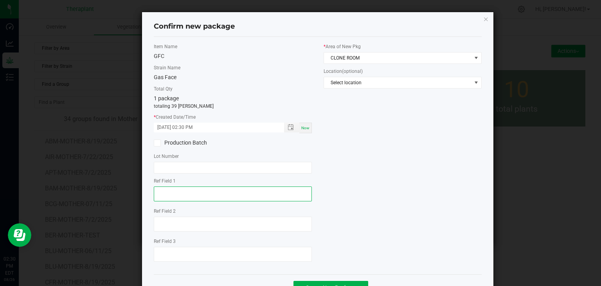
click at [191, 186] on textarea at bounding box center [233, 193] width 158 height 15
type textarea "05701"
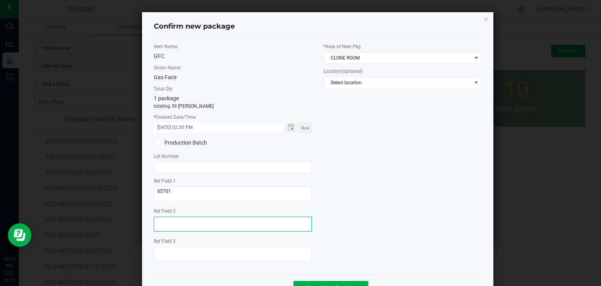
click at [185, 220] on textarea at bounding box center [233, 223] width 158 height 15
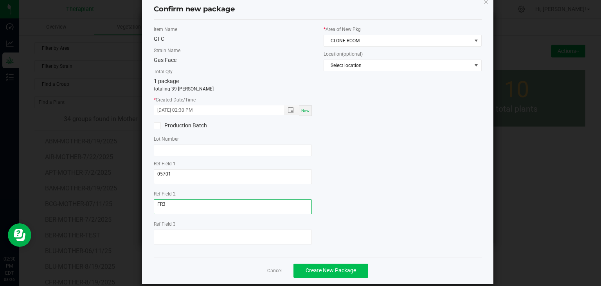
scroll to position [27, 0]
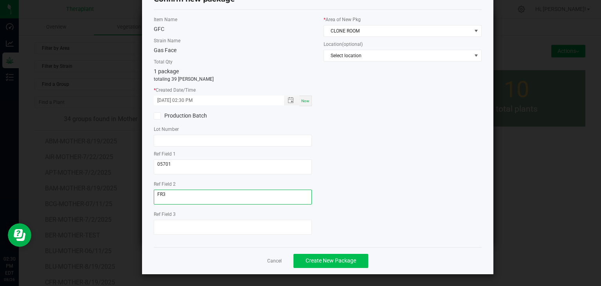
type textarea "FR3"
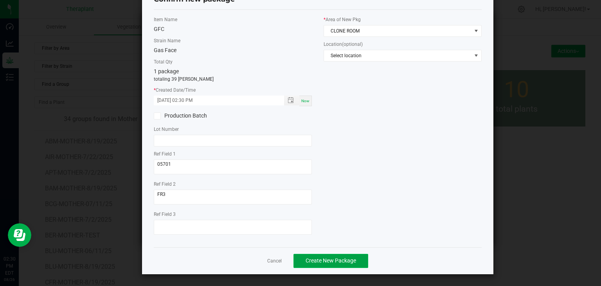
click at [341, 258] on span "Create New Package" at bounding box center [330, 260] width 50 height 6
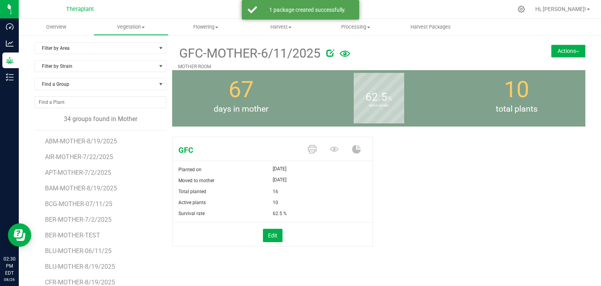
click at [571, 55] on button "Actions" at bounding box center [568, 51] width 34 height 13
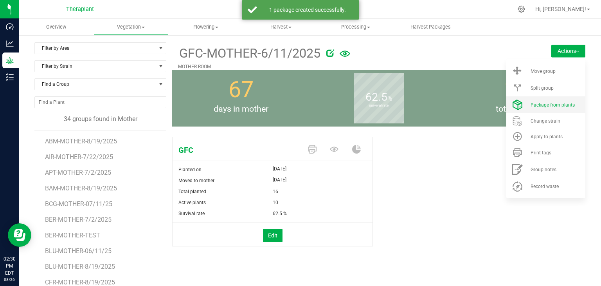
click at [543, 99] on li "Package from plants" at bounding box center [545, 104] width 79 height 17
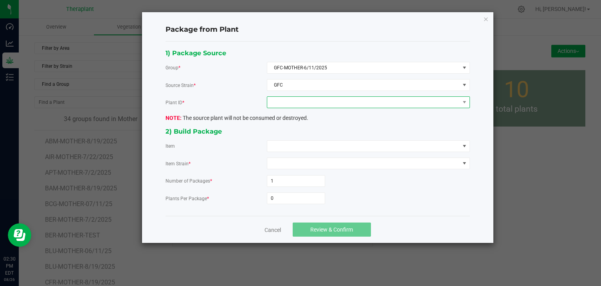
click at [354, 104] on span at bounding box center [363, 102] width 192 height 11
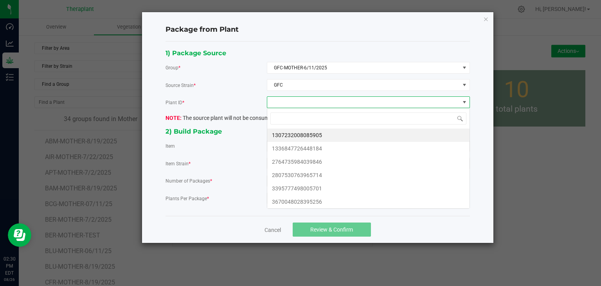
scroll to position [11, 203]
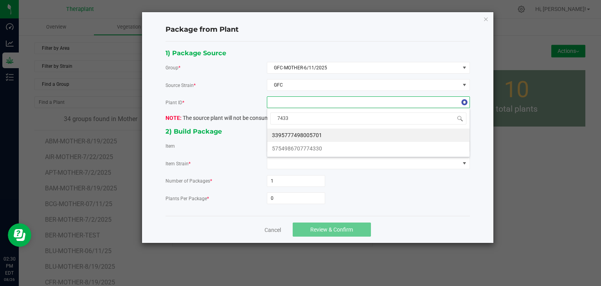
type input "74330"
click at [309, 132] on li "5754986707774330" at bounding box center [368, 134] width 202 height 13
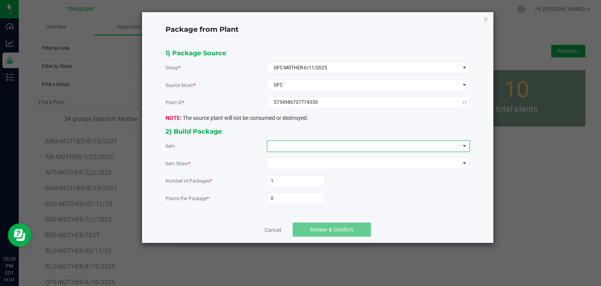
click at [300, 150] on span at bounding box center [363, 145] width 192 height 11
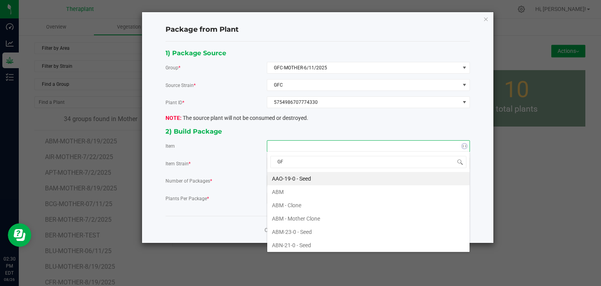
type input "GFC"
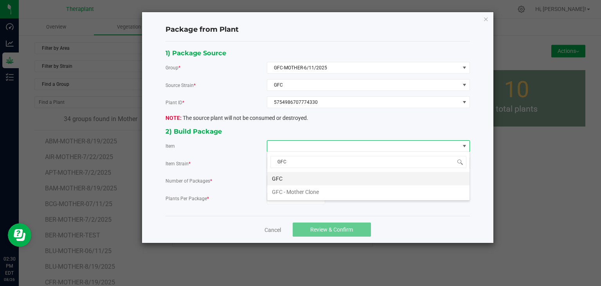
click at [277, 179] on li "GFC" at bounding box center [368, 178] width 202 height 13
click at [279, 199] on input "0" at bounding box center [296, 197] width 58 height 11
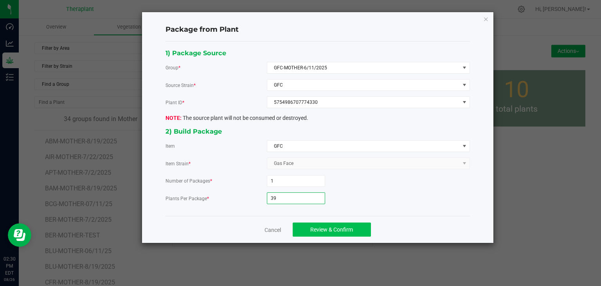
type input "39"
click at [304, 225] on button "Review & Confirm" at bounding box center [332, 229] width 78 height 14
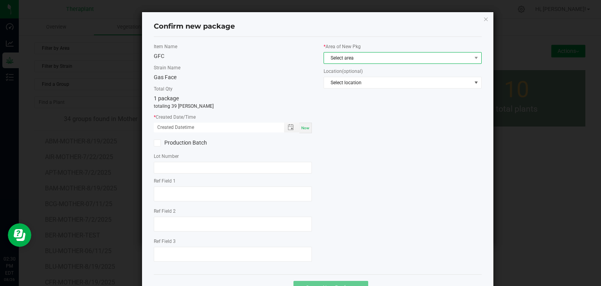
click at [370, 57] on span "Select area" at bounding box center [397, 57] width 147 height 11
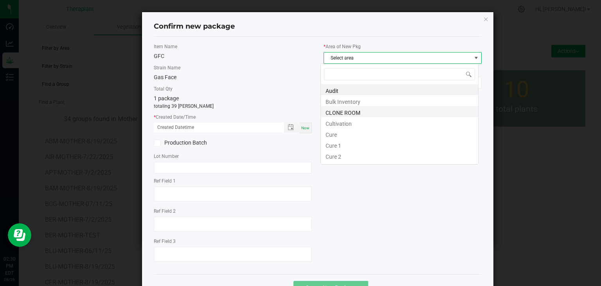
scroll to position [11, 158]
drag, startPoint x: 358, startPoint y: 115, endPoint x: 347, endPoint y: 119, distance: 12.5
click at [358, 115] on li "CLONE ROOM" at bounding box center [399, 111] width 157 height 11
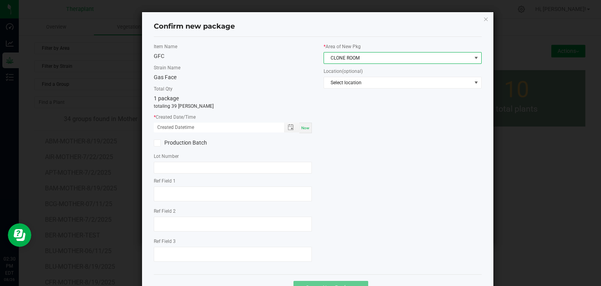
click at [303, 128] on span "Now" at bounding box center [305, 128] width 8 height 4
type input "[DATE] 02:30 PM"
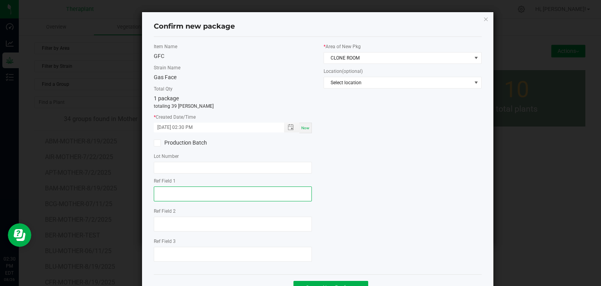
click at [210, 194] on textarea at bounding box center [233, 193] width 158 height 15
type textarea "74330"
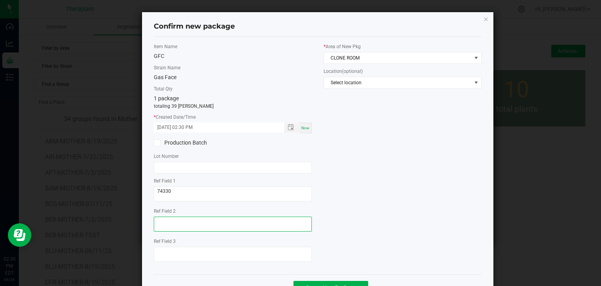
click at [198, 220] on textarea at bounding box center [233, 223] width 158 height 15
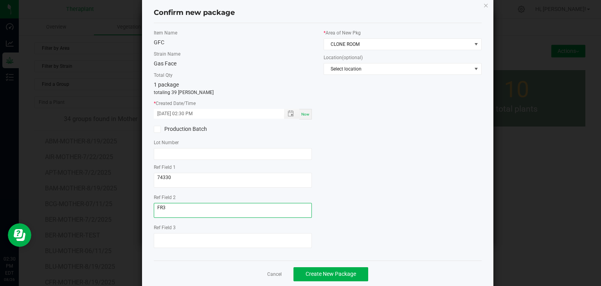
scroll to position [27, 0]
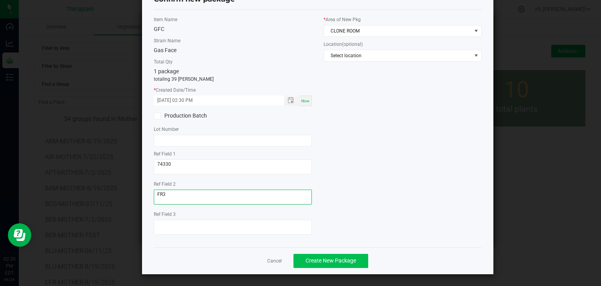
type textarea "FR3"
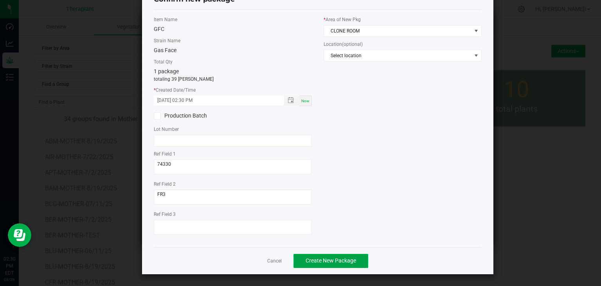
click at [333, 263] on button "Create New Package" at bounding box center [330, 260] width 75 height 14
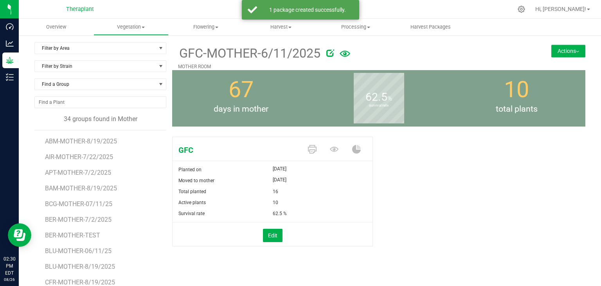
click at [551, 52] on button "Actions" at bounding box center [568, 51] width 34 height 13
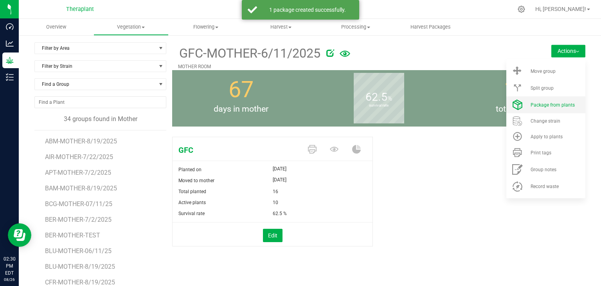
click at [543, 106] on span "Package from plants" at bounding box center [552, 104] width 44 height 5
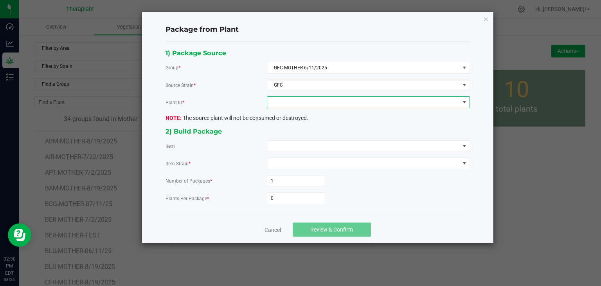
click at [338, 97] on span at bounding box center [363, 102] width 192 height 11
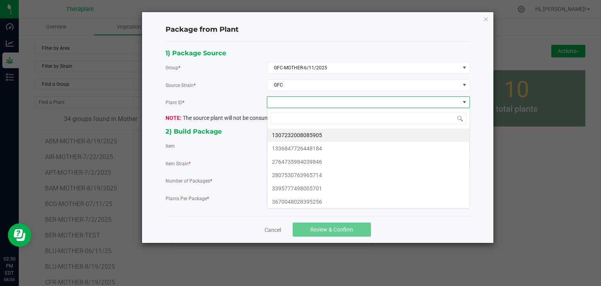
scroll to position [11, 203]
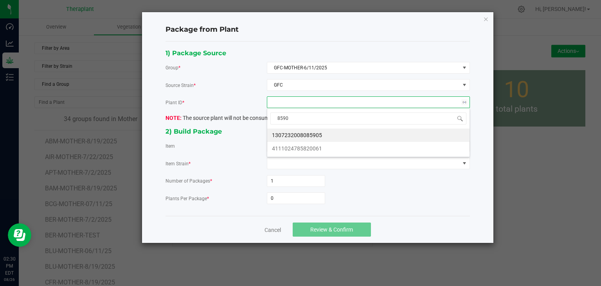
type input "85905"
click at [328, 135] on li "1307232008085905" at bounding box center [368, 134] width 202 height 13
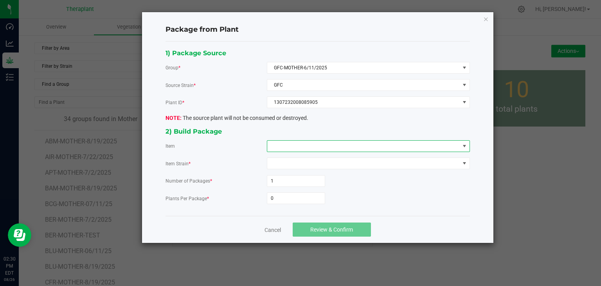
click at [318, 142] on span at bounding box center [363, 145] width 192 height 11
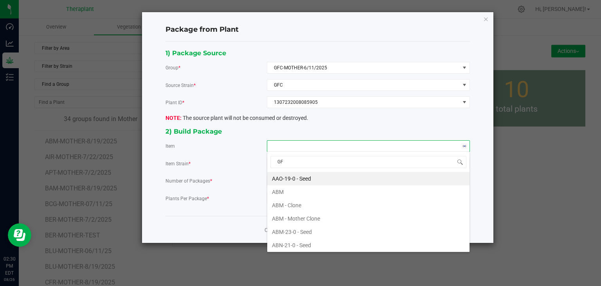
type input "GFC"
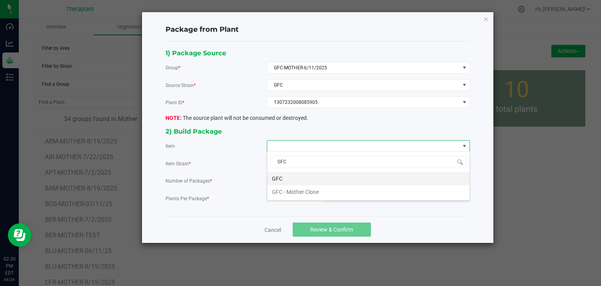
click at [300, 177] on li "GFC" at bounding box center [368, 178] width 202 height 13
click at [289, 194] on input "0" at bounding box center [296, 197] width 58 height 11
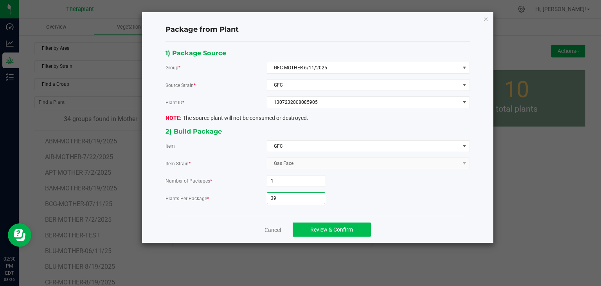
type input "39"
click at [311, 231] on span "Review & Confirm" at bounding box center [331, 229] width 43 height 6
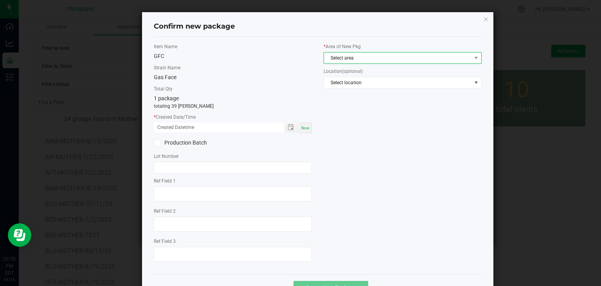
click at [363, 52] on span "Select area" at bounding box center [397, 57] width 147 height 11
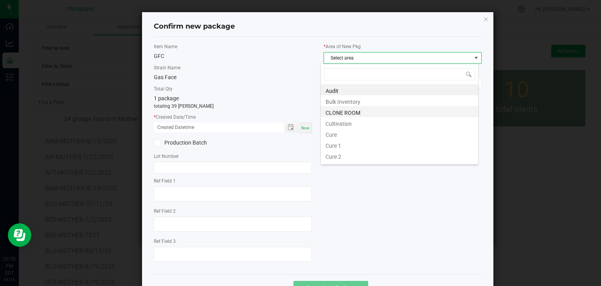
scroll to position [11, 158]
click at [353, 112] on li "CLONE ROOM" at bounding box center [399, 111] width 157 height 11
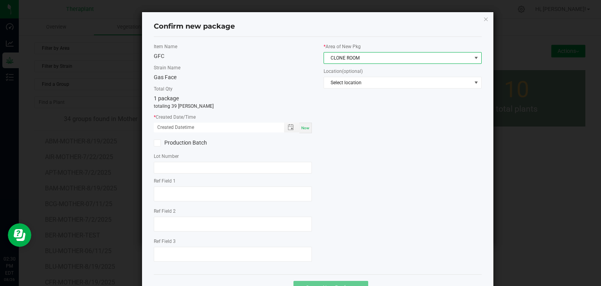
click at [302, 127] on span "Now" at bounding box center [305, 128] width 8 height 4
type input "[DATE] 02:30 PM"
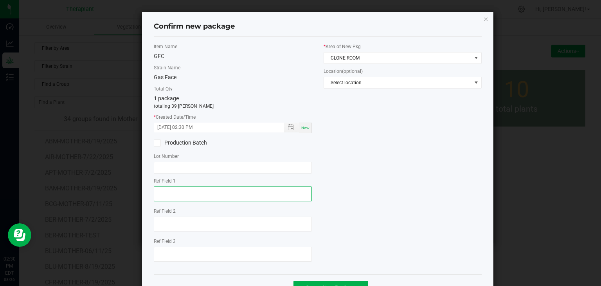
click at [186, 195] on textarea at bounding box center [233, 193] width 158 height 15
type textarea "85905"
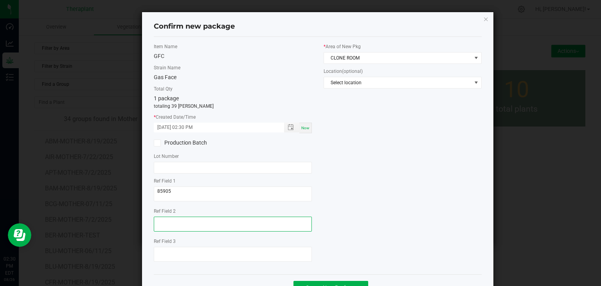
click at [189, 219] on textarea at bounding box center [233, 223] width 158 height 15
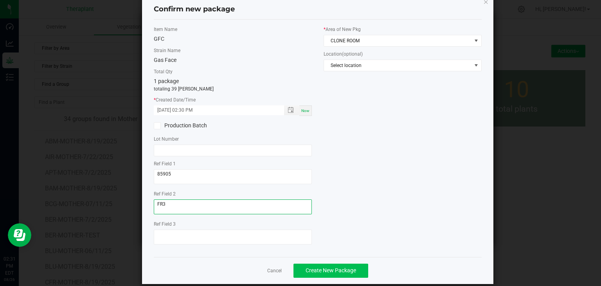
scroll to position [27, 0]
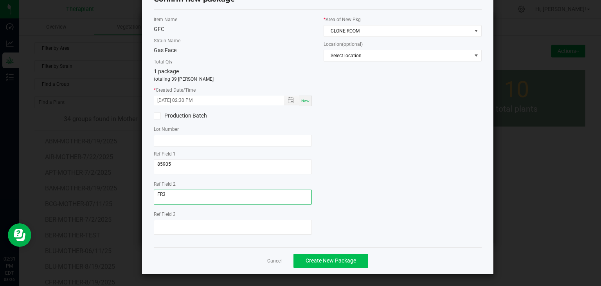
type textarea "FR3"
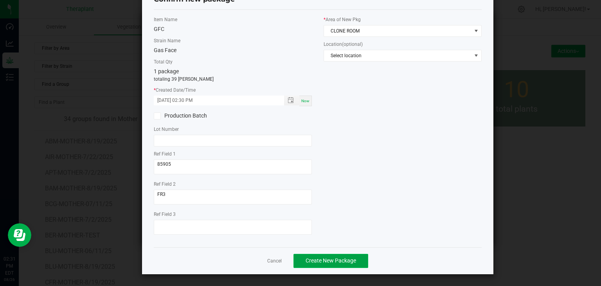
click at [313, 262] on span "Create New Package" at bounding box center [330, 260] width 50 height 6
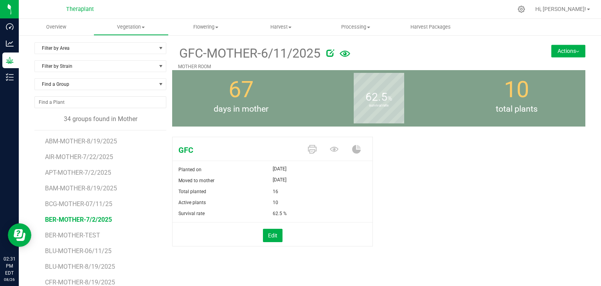
click at [72, 219] on span "BER-MOTHER-7/2/2025" at bounding box center [78, 219] width 67 height 7
click at [567, 52] on button "Actions" at bounding box center [568, 51] width 34 height 13
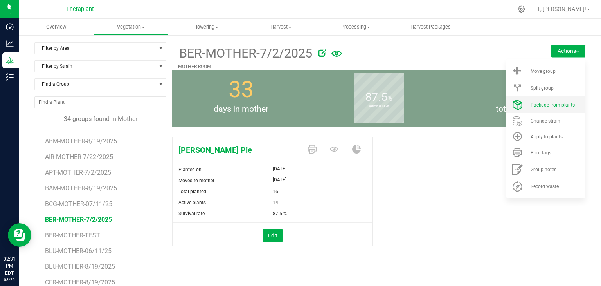
click at [552, 107] on span "Package from plants" at bounding box center [552, 104] width 44 height 5
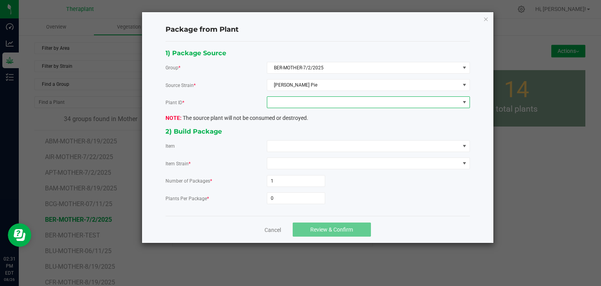
click at [323, 99] on span at bounding box center [363, 102] width 192 height 11
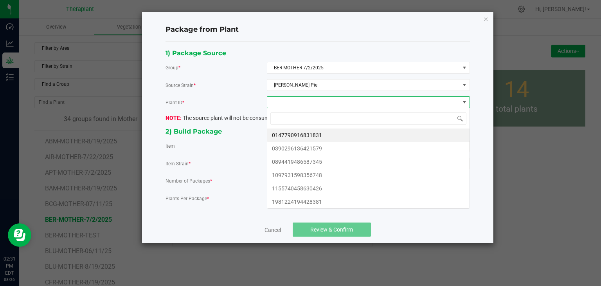
scroll to position [11, 203]
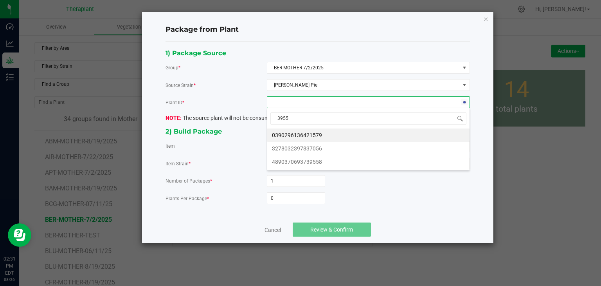
type input "39558"
click at [309, 135] on li "4890370693739558" at bounding box center [368, 134] width 202 height 13
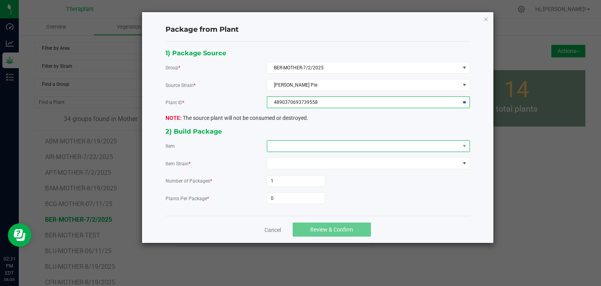
click at [305, 144] on span at bounding box center [363, 145] width 192 height 11
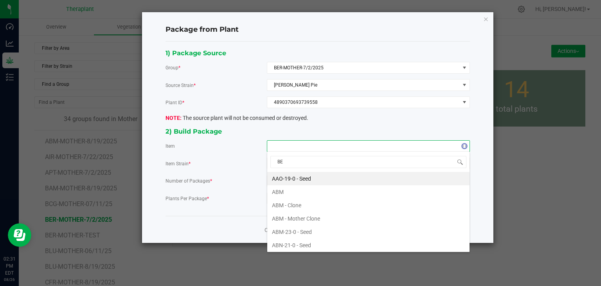
type input "BER"
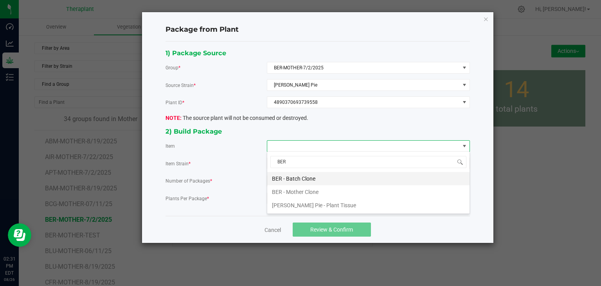
click at [300, 179] on Clone "BER - Batch Clone" at bounding box center [368, 178] width 202 height 13
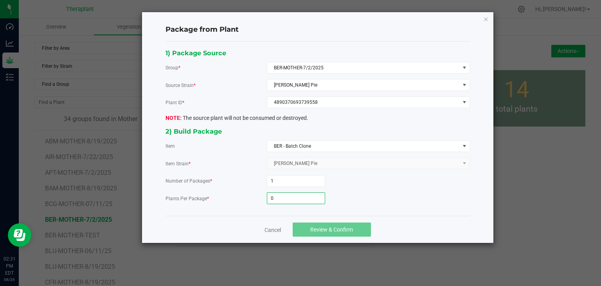
click at [294, 199] on input "0" at bounding box center [296, 197] width 58 height 11
type input "39"
click at [308, 226] on button "Review & Confirm" at bounding box center [332, 229] width 78 height 14
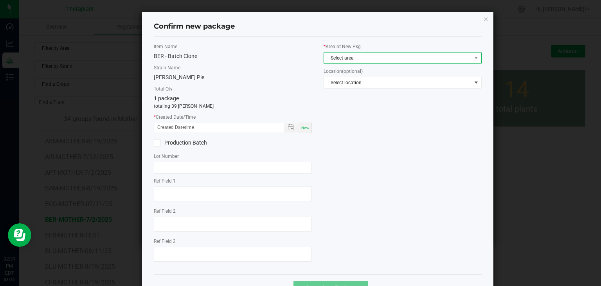
click at [332, 59] on span "Select area" at bounding box center [397, 57] width 147 height 11
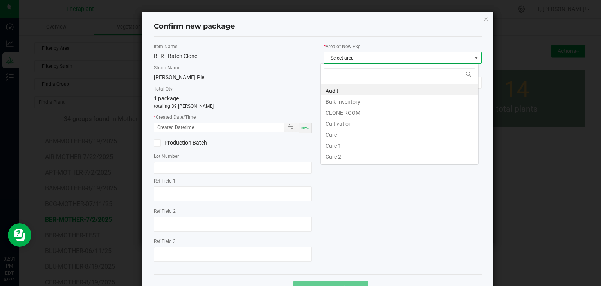
scroll to position [11, 158]
click at [328, 115] on li "CLONE ROOM" at bounding box center [399, 111] width 157 height 11
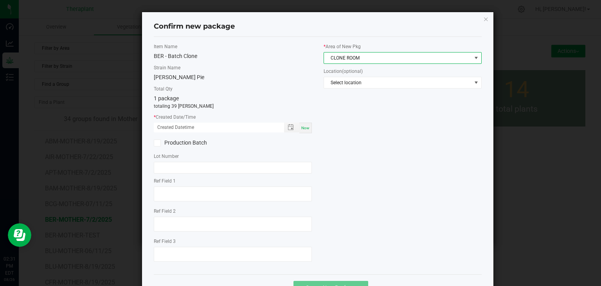
click at [301, 126] on span "Now" at bounding box center [305, 128] width 8 height 4
type input "[DATE] 02:31 PM"
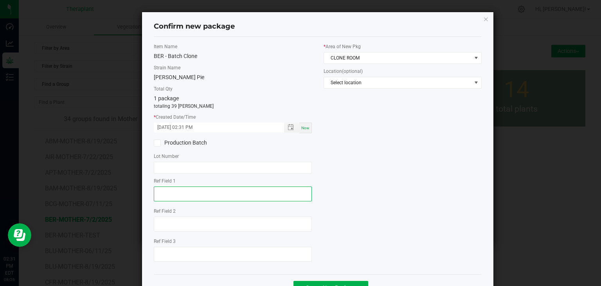
click at [202, 192] on textarea at bounding box center [233, 193] width 158 height 15
type textarea "39558"
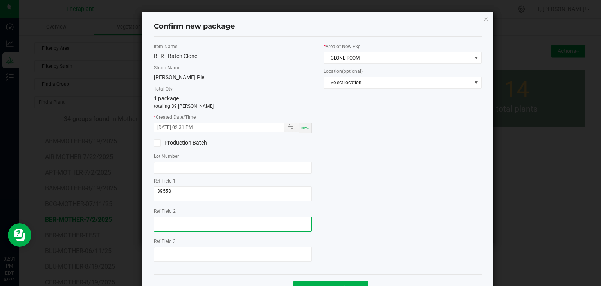
click at [194, 224] on textarea at bounding box center [233, 223] width 158 height 15
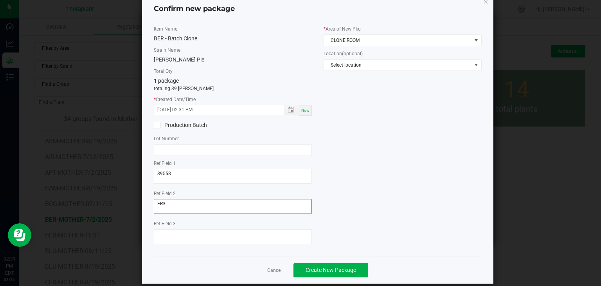
scroll to position [27, 0]
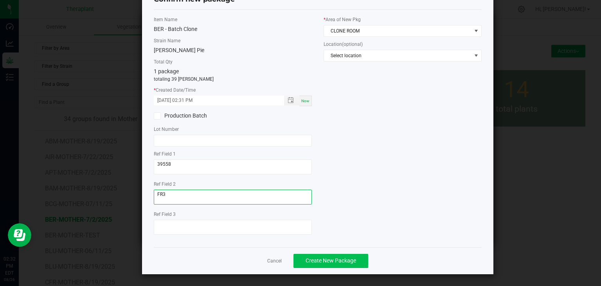
type textarea "FR3"
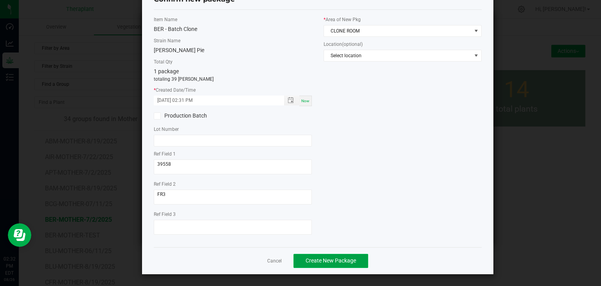
click at [353, 261] on button "Create New Package" at bounding box center [330, 260] width 75 height 14
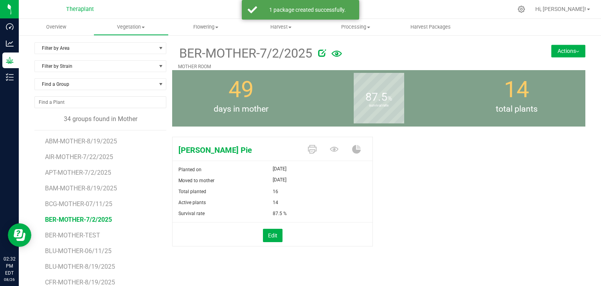
drag, startPoint x: 574, startPoint y: 50, endPoint x: 565, endPoint y: 71, distance: 22.8
click at [574, 50] on button "Actions" at bounding box center [568, 51] width 34 height 13
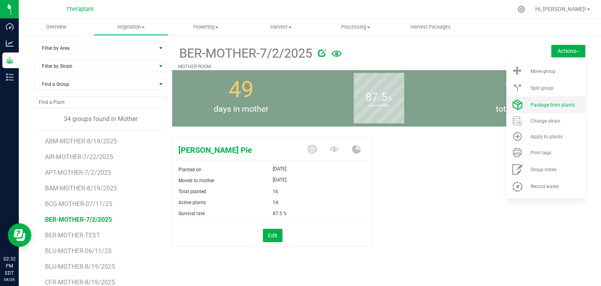
click at [537, 108] on li "Package from plants" at bounding box center [545, 104] width 79 height 17
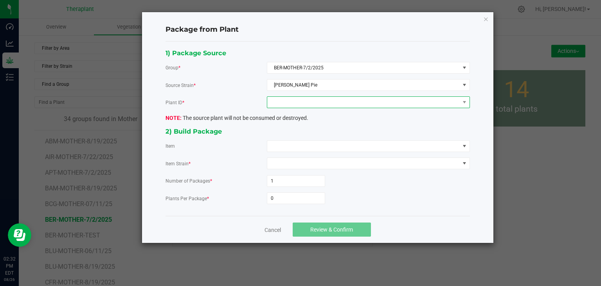
click at [307, 100] on span at bounding box center [363, 102] width 192 height 11
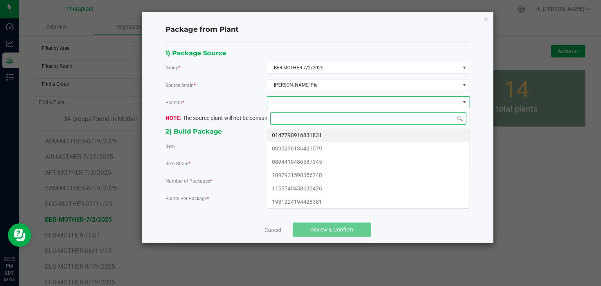
scroll to position [11, 203]
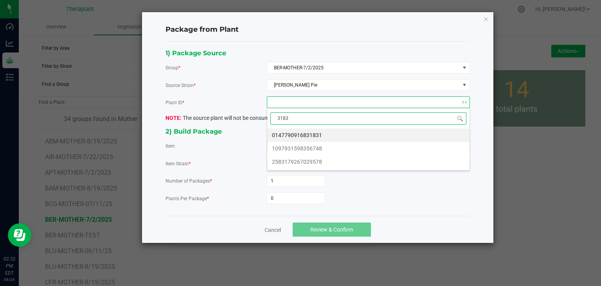
type input "31831"
click at [303, 135] on li "0147790916831831" at bounding box center [368, 134] width 202 height 13
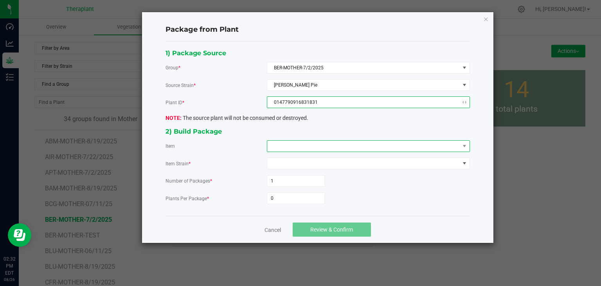
click at [298, 146] on span at bounding box center [363, 145] width 192 height 11
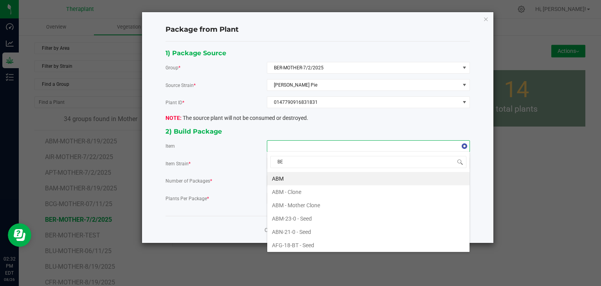
type input "BER"
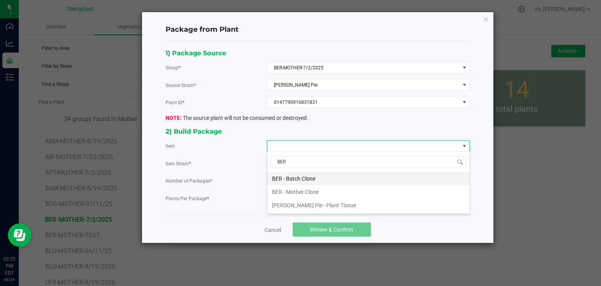
click at [289, 177] on Clone "BER - Batch Clone" at bounding box center [368, 178] width 202 height 13
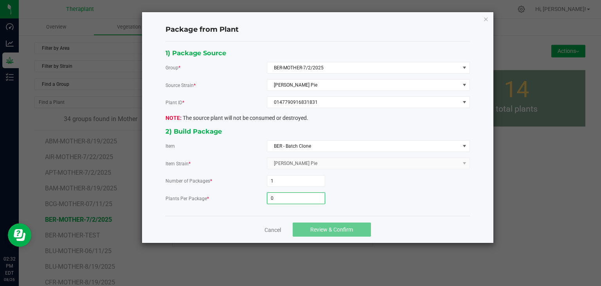
click at [288, 193] on input "0" at bounding box center [296, 197] width 58 height 11
type input "39"
click at [325, 226] on span "Review & Confirm" at bounding box center [331, 229] width 43 height 6
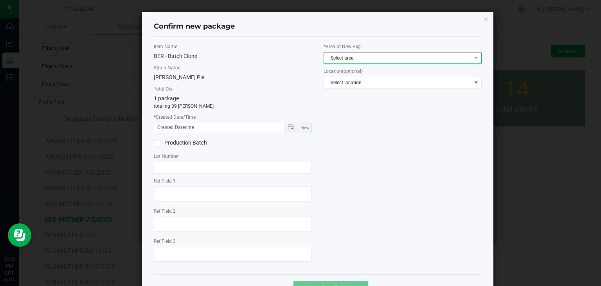
click at [334, 54] on span "Select area" at bounding box center [397, 57] width 147 height 11
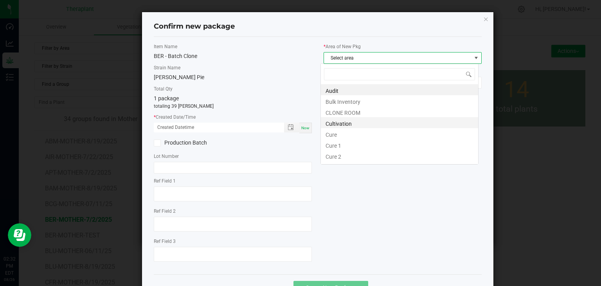
scroll to position [11, 158]
click at [336, 113] on li "CLONE ROOM" at bounding box center [399, 111] width 157 height 11
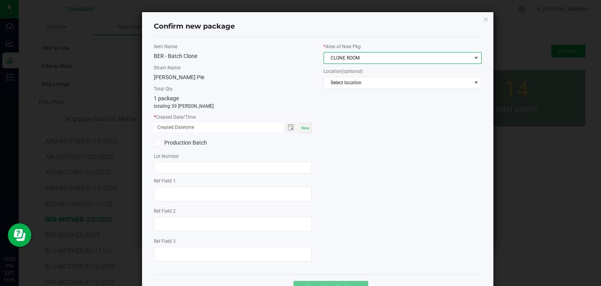
click at [305, 129] on span "Now" at bounding box center [305, 128] width 8 height 4
type input "[DATE] 02:32 PM"
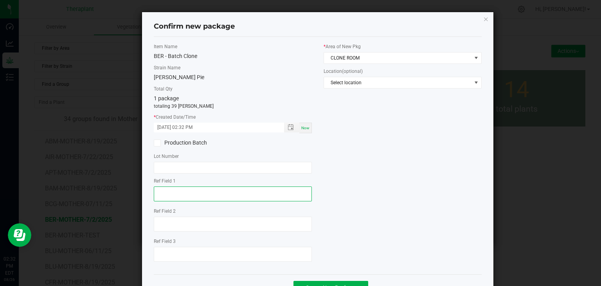
click at [207, 187] on textarea at bounding box center [233, 193] width 158 height 15
type textarea "31831"
click at [149, 221] on div "Item Name BER - Batch Clone Strain Name [PERSON_NAME] Pie Total Qty 1 package t…" at bounding box center [233, 155] width 170 height 225
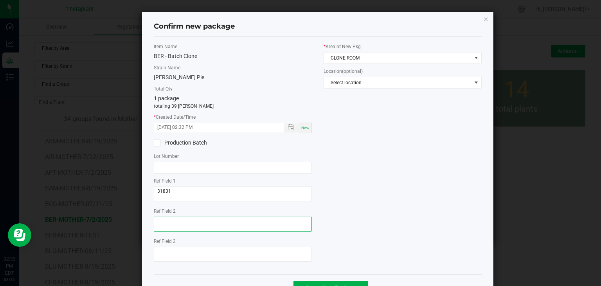
click at [160, 221] on textarea at bounding box center [233, 223] width 158 height 15
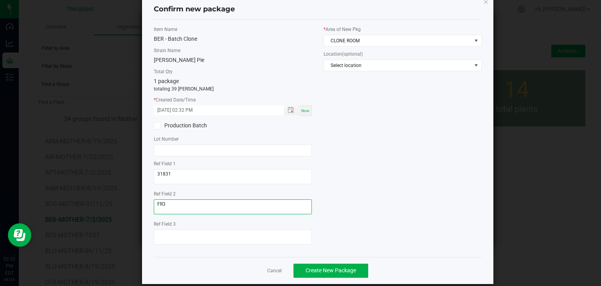
scroll to position [27, 0]
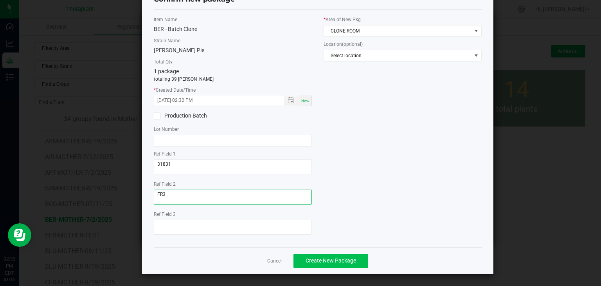
type textarea "FR3"
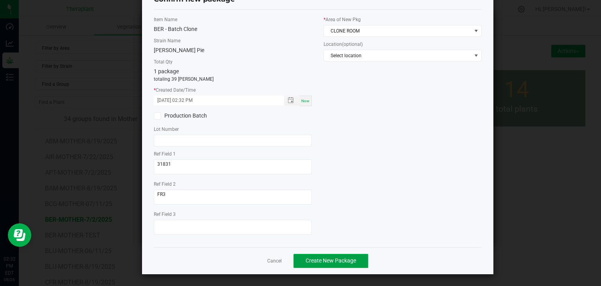
click at [335, 262] on span "Create New Package" at bounding box center [330, 260] width 50 height 6
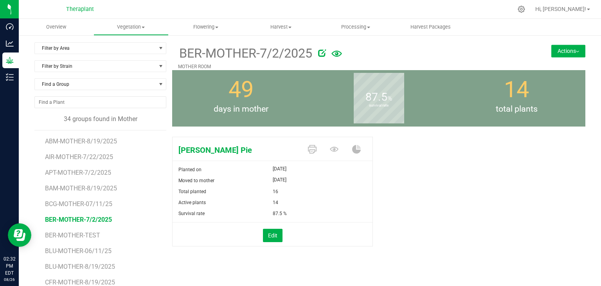
click at [576, 51] on img at bounding box center [577, 52] width 3 height 2
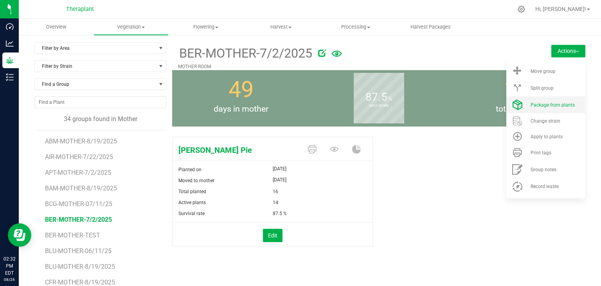
click at [555, 108] on li "Package from plants" at bounding box center [545, 104] width 79 height 17
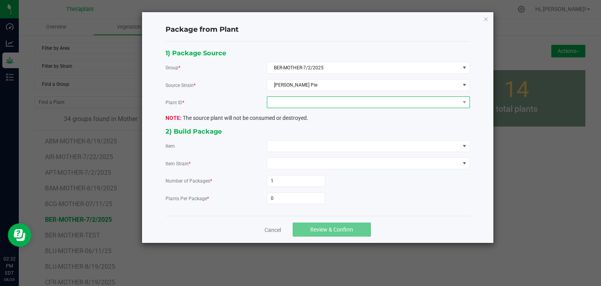
click at [327, 101] on span at bounding box center [363, 102] width 192 height 11
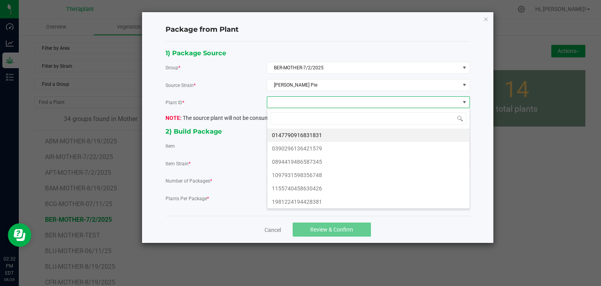
scroll to position [11, 203]
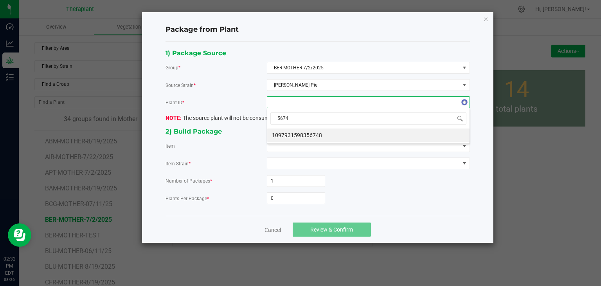
type input "56748"
click at [289, 129] on li "1097931598356748" at bounding box center [368, 134] width 202 height 13
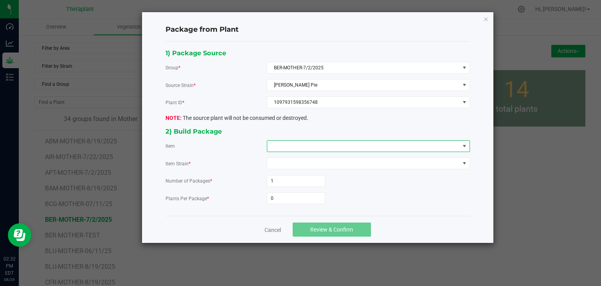
click at [288, 145] on span at bounding box center [363, 145] width 192 height 11
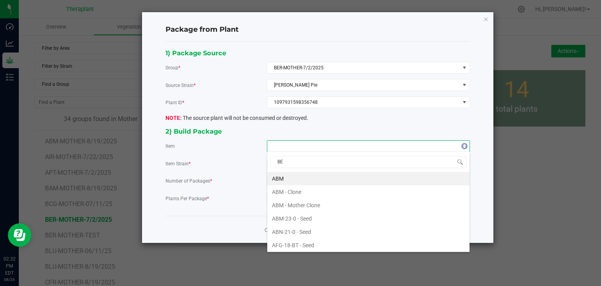
type input "BER"
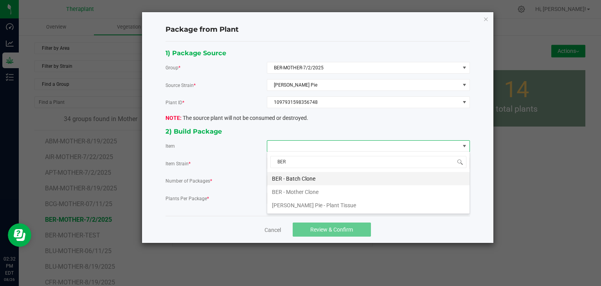
click at [293, 179] on Clone "BER - Batch Clone" at bounding box center [368, 178] width 202 height 13
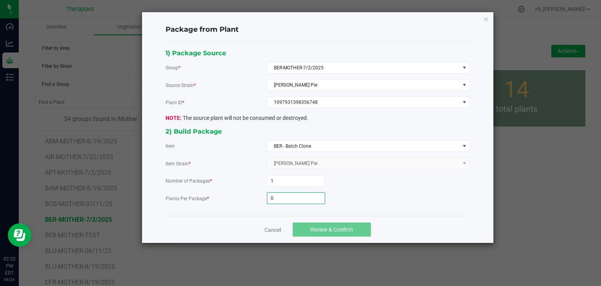
click at [289, 199] on input "0" at bounding box center [296, 197] width 58 height 11
type input "23"
click at [303, 227] on button "Review & Confirm" at bounding box center [332, 229] width 78 height 14
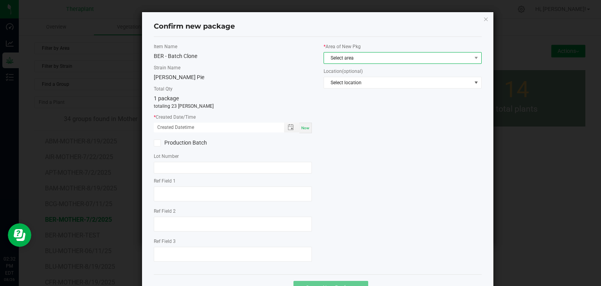
click at [341, 57] on span "Select area" at bounding box center [397, 57] width 147 height 11
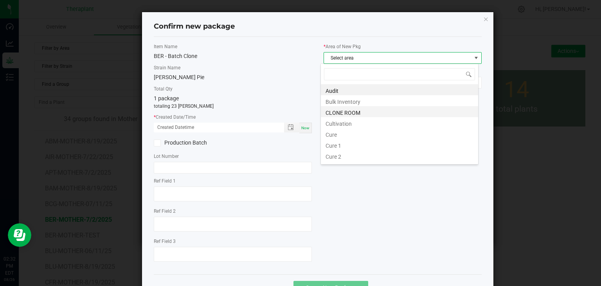
scroll to position [11, 158]
click at [340, 113] on li "CLONE ROOM" at bounding box center [399, 111] width 157 height 11
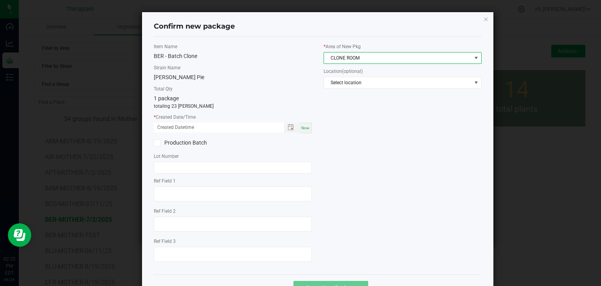
click at [305, 123] on div "Now" at bounding box center [305, 127] width 13 height 11
type input "[DATE] 02:32 PM"
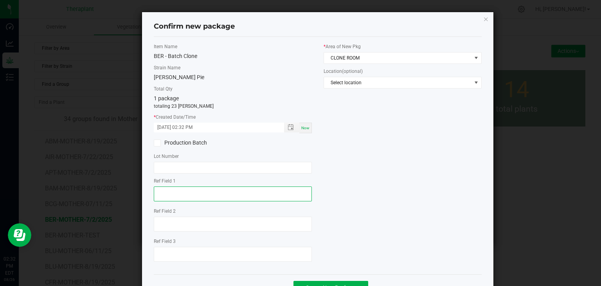
click at [175, 190] on textarea at bounding box center [233, 193] width 158 height 15
type textarea "56748"
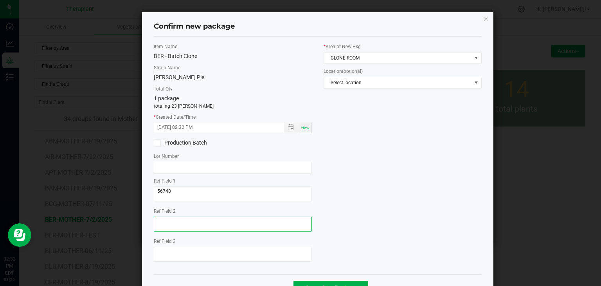
click at [171, 216] on textarea at bounding box center [233, 223] width 158 height 15
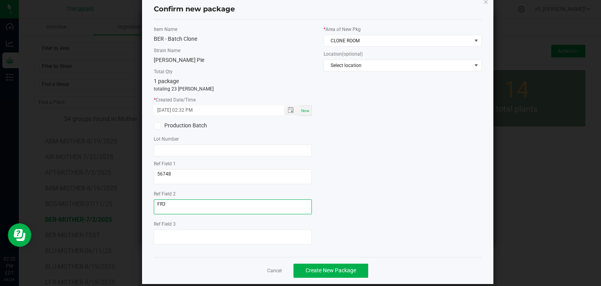
scroll to position [27, 0]
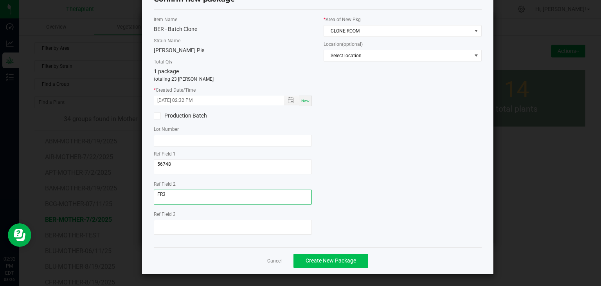
type textarea "FR3"
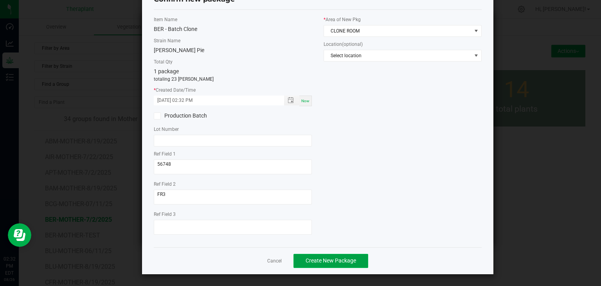
click at [341, 262] on span "Create New Package" at bounding box center [330, 260] width 50 height 6
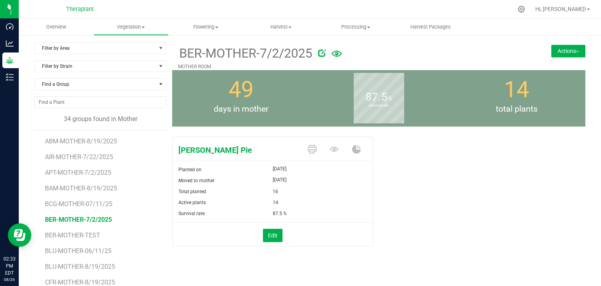
click at [570, 49] on button "Actions" at bounding box center [568, 51] width 34 height 13
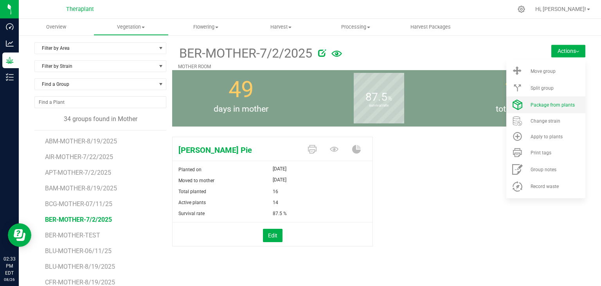
click at [548, 110] on li "Package from plants" at bounding box center [545, 104] width 79 height 17
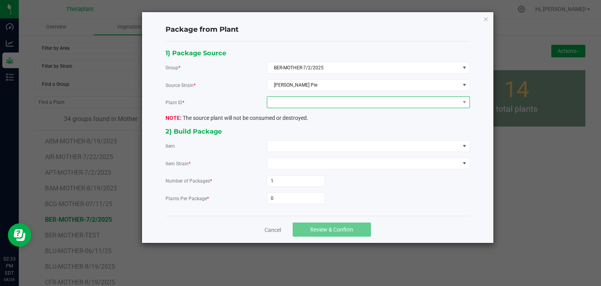
click at [322, 99] on span at bounding box center [363, 102] width 192 height 11
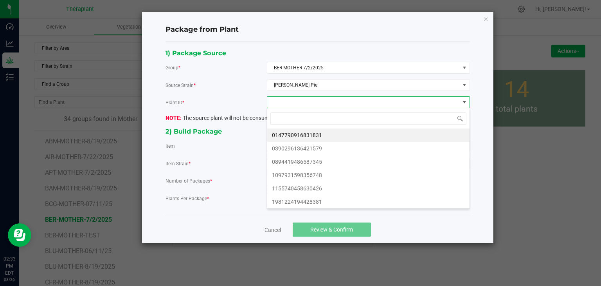
scroll to position [11, 203]
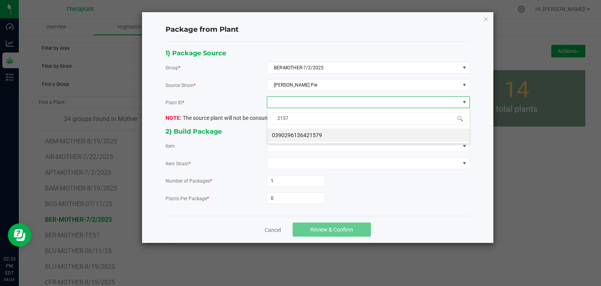
type input "21579"
click at [300, 134] on li "0390296136421579" at bounding box center [368, 134] width 202 height 13
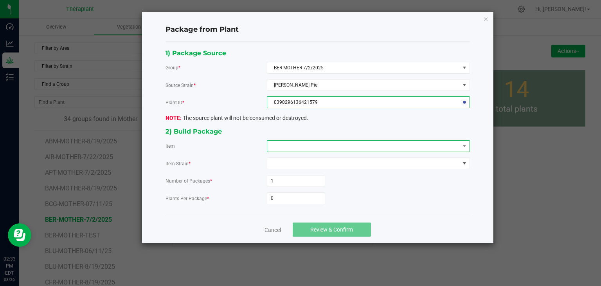
click at [295, 144] on span at bounding box center [363, 145] width 192 height 11
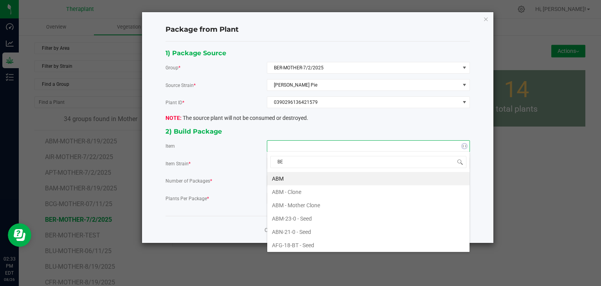
type input "BER"
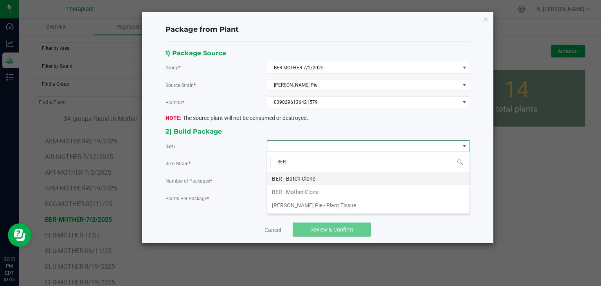
click at [286, 174] on Clone "BER - Batch Clone" at bounding box center [368, 178] width 202 height 13
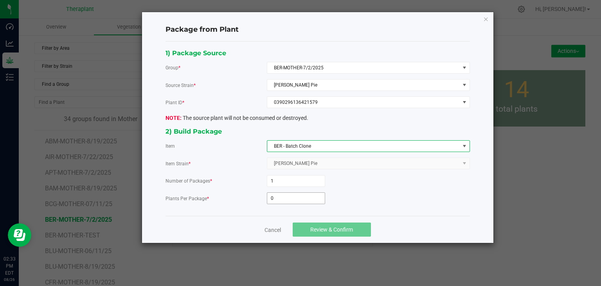
click at [280, 195] on input "0" at bounding box center [296, 197] width 58 height 11
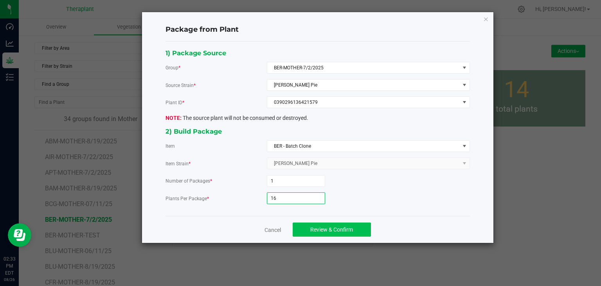
type input "16"
click at [320, 230] on span "Review & Confirm" at bounding box center [331, 229] width 43 height 6
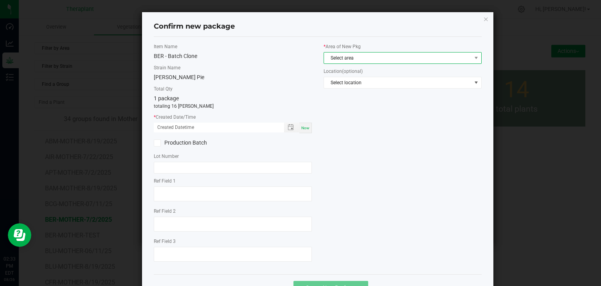
click at [350, 58] on span "Select area" at bounding box center [397, 57] width 147 height 11
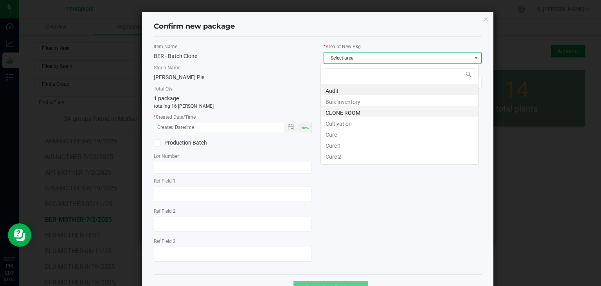
scroll to position [11, 158]
drag, startPoint x: 339, startPoint y: 114, endPoint x: 328, endPoint y: 121, distance: 12.8
click at [339, 115] on li "CLONE ROOM" at bounding box center [399, 111] width 157 height 11
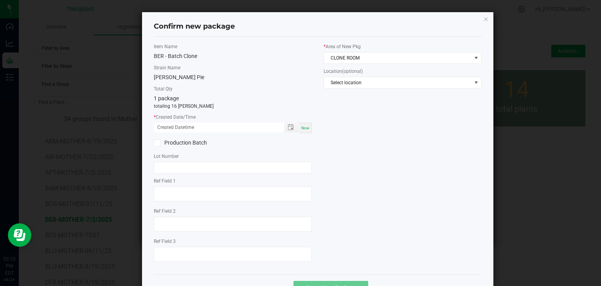
click at [304, 127] on span "Now" at bounding box center [305, 128] width 8 height 4
type input "[DATE] 02:33 PM"
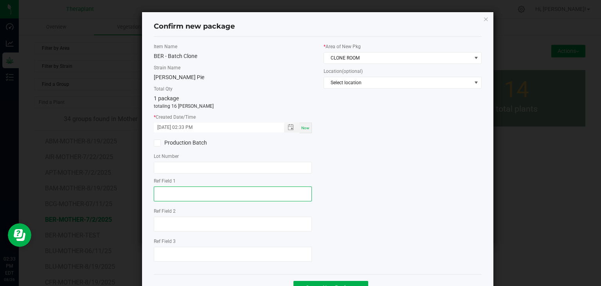
click at [192, 194] on textarea at bounding box center [233, 193] width 158 height 15
type textarea "21679"
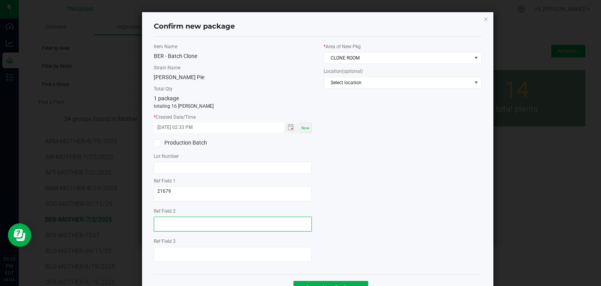
click at [164, 230] on textarea at bounding box center [233, 223] width 158 height 15
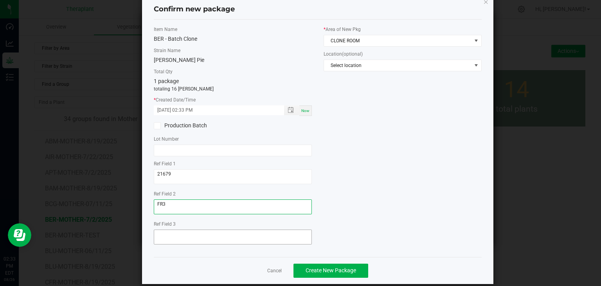
scroll to position [27, 0]
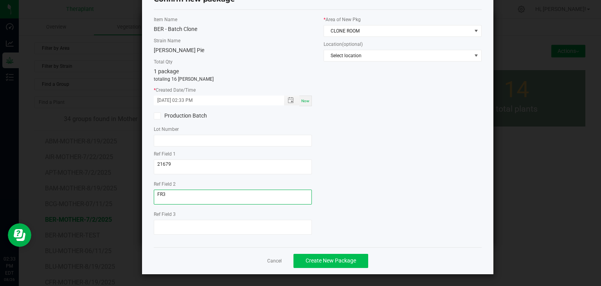
type textarea "FR3"
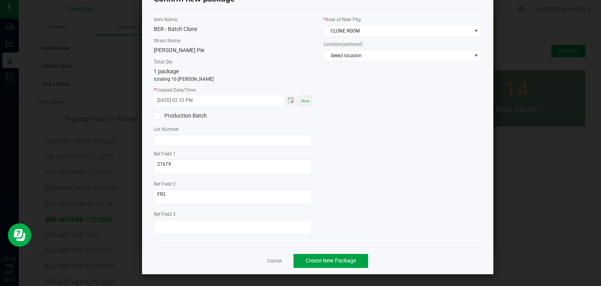
click at [320, 262] on button "Create New Package" at bounding box center [330, 260] width 75 height 14
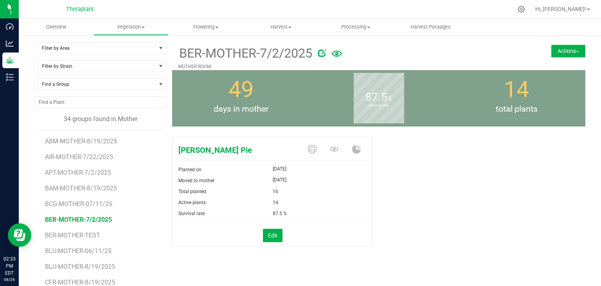
click at [566, 56] on button "Actions" at bounding box center [568, 51] width 34 height 13
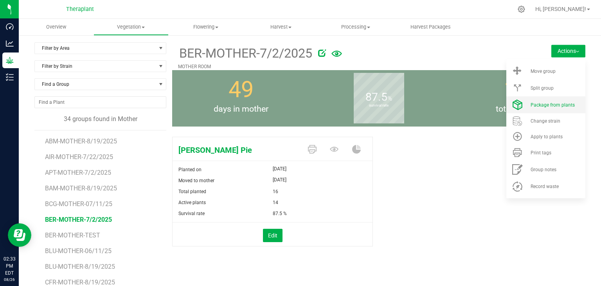
click at [558, 105] on span "Package from plants" at bounding box center [552, 104] width 44 height 5
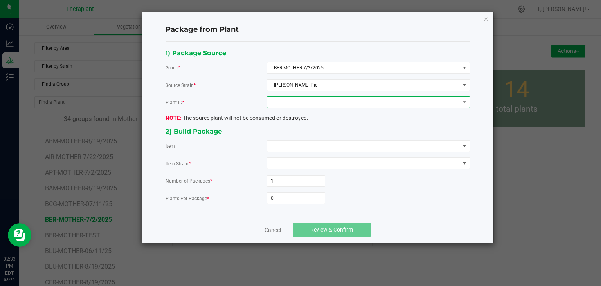
click at [329, 101] on span at bounding box center [363, 102] width 192 height 11
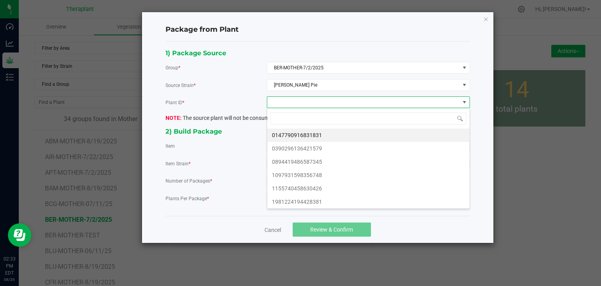
scroll to position [11, 203]
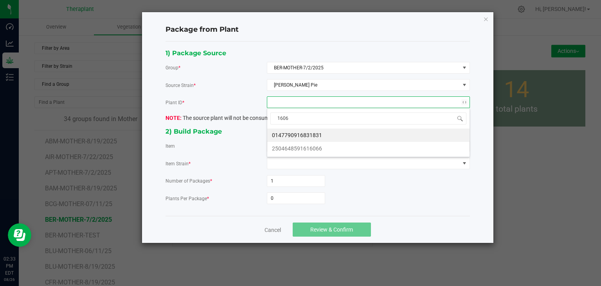
type input "16066"
click at [321, 131] on li "2504648591616066" at bounding box center [368, 134] width 202 height 13
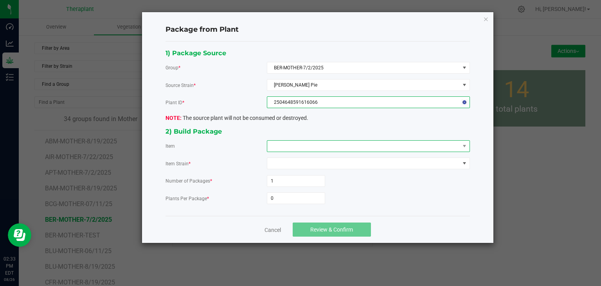
click at [308, 148] on span at bounding box center [363, 145] width 192 height 11
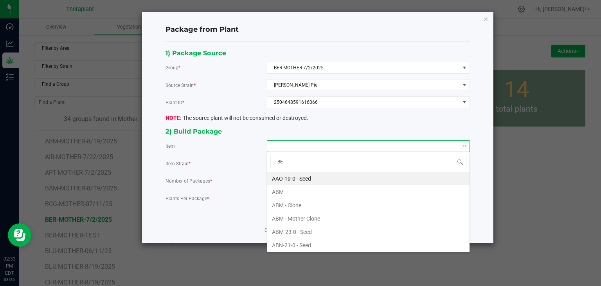
type input "BER"
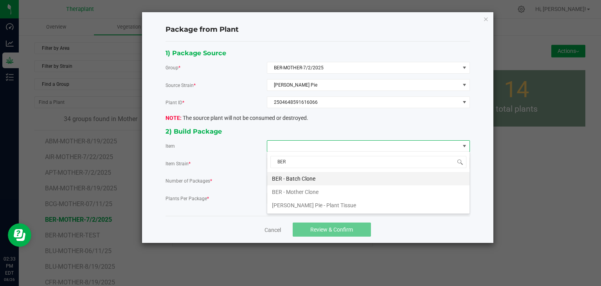
click at [287, 179] on Clone "BER - Batch Clone" at bounding box center [368, 178] width 202 height 13
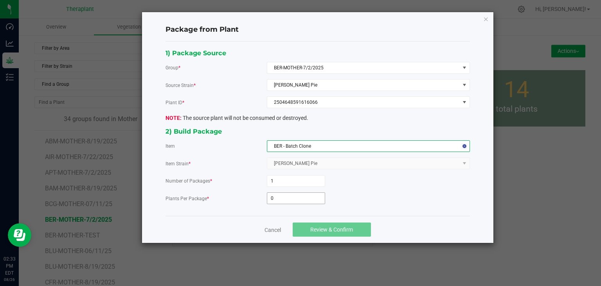
click at [280, 196] on input "0" at bounding box center [296, 197] width 58 height 11
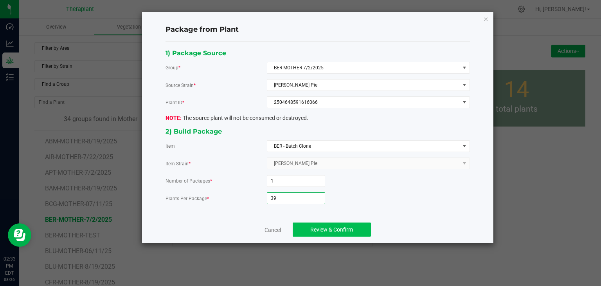
type input "39"
click at [334, 226] on span "Review & Confirm" at bounding box center [331, 229] width 43 height 6
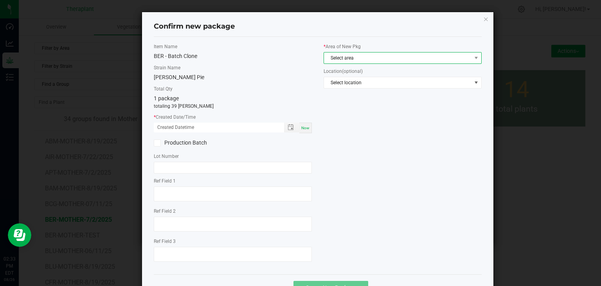
click at [338, 60] on span "Select area" at bounding box center [397, 57] width 147 height 11
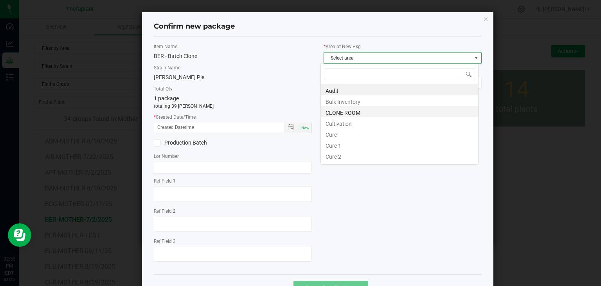
scroll to position [11, 158]
click at [330, 110] on li "CLONE ROOM" at bounding box center [399, 111] width 157 height 11
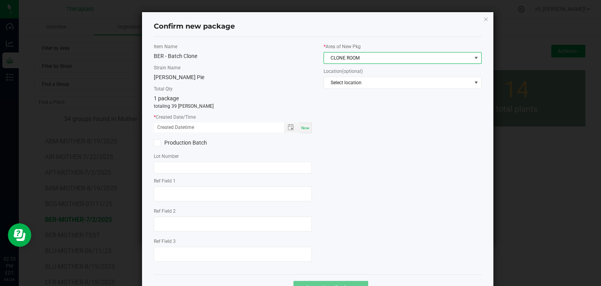
click at [303, 130] on div "Now" at bounding box center [305, 127] width 13 height 11
type input "[DATE] 02:33 PM"
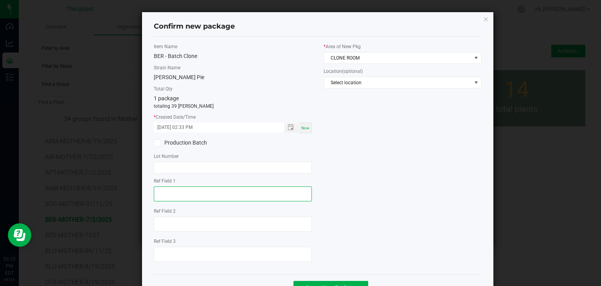
click at [219, 188] on textarea at bounding box center [233, 193] width 158 height 15
type textarea "16066"
click at [169, 215] on div "Ref Field 2" at bounding box center [233, 220] width 158 height 26
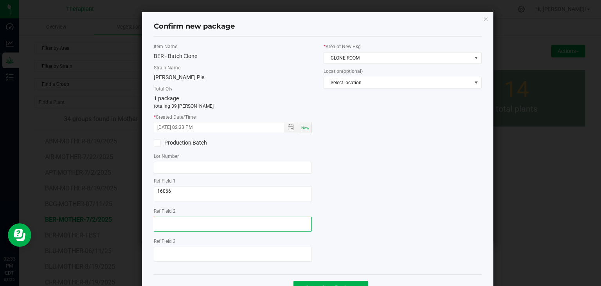
click at [170, 226] on textarea at bounding box center [233, 223] width 158 height 15
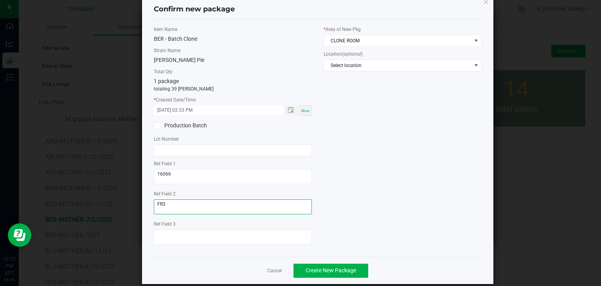
scroll to position [27, 0]
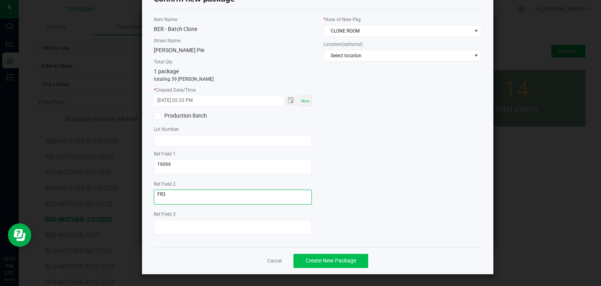
type textarea "FR3"
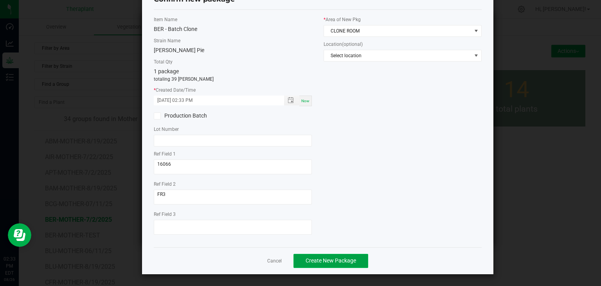
click at [345, 257] on span "Create New Package" at bounding box center [330, 260] width 50 height 6
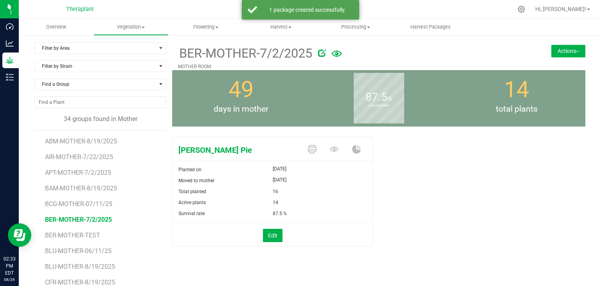
click at [564, 51] on button "Actions" at bounding box center [568, 51] width 34 height 13
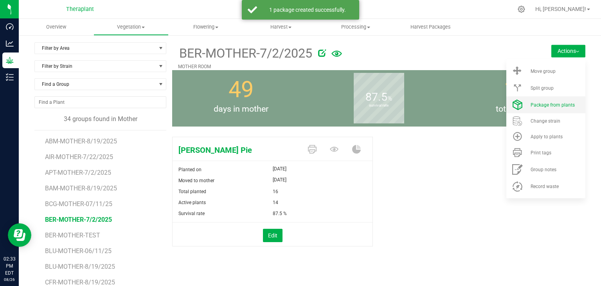
click at [545, 108] on li "Package from plants" at bounding box center [545, 104] width 79 height 17
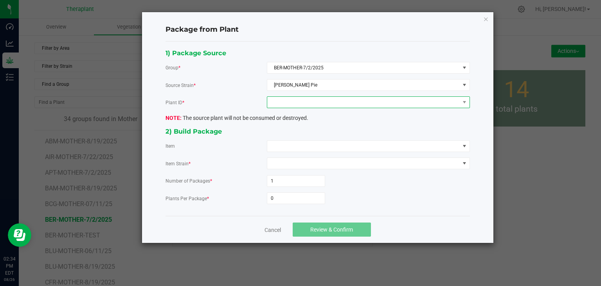
click at [335, 98] on span at bounding box center [363, 102] width 192 height 11
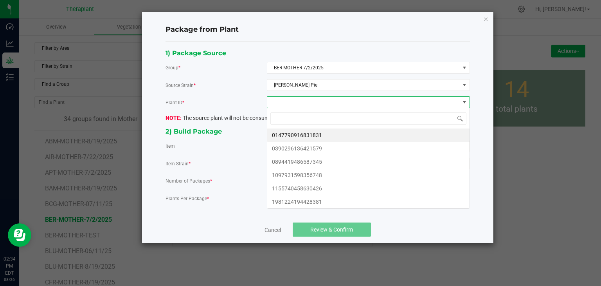
scroll to position [11, 203]
type input "87345"
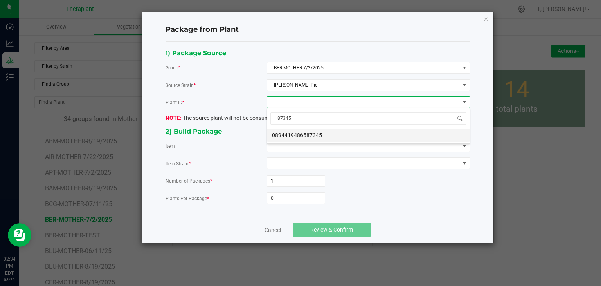
click at [316, 136] on li "0894419486587345" at bounding box center [368, 134] width 202 height 13
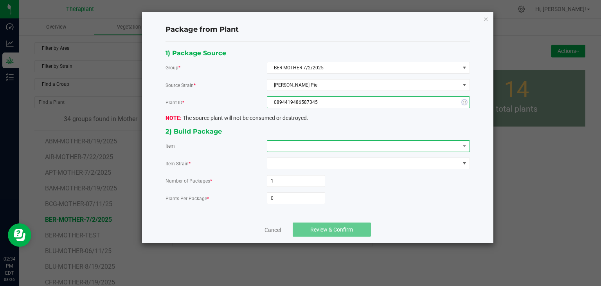
click at [315, 143] on span at bounding box center [363, 145] width 192 height 11
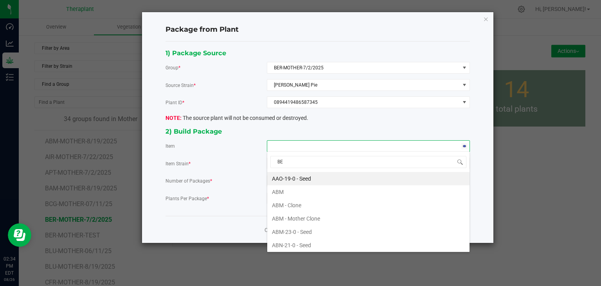
type input "BER"
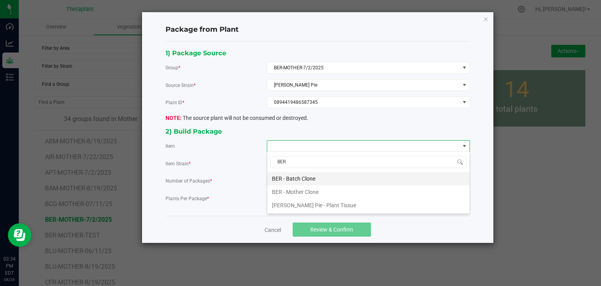
click at [289, 182] on Clone "BER - Batch Clone" at bounding box center [368, 178] width 202 height 13
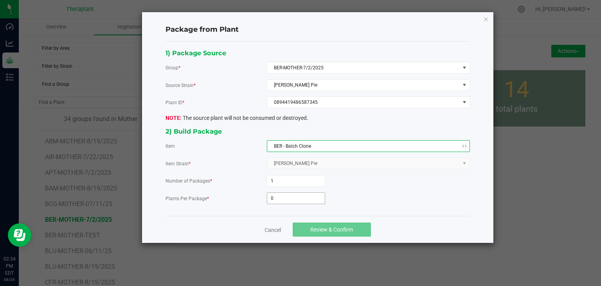
click at [285, 199] on input "0" at bounding box center [296, 197] width 58 height 11
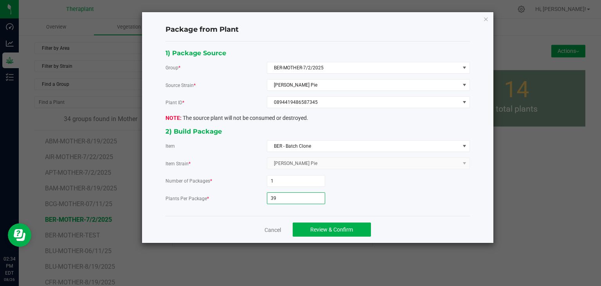
type input "39"
click at [338, 235] on div "Cancel Review & Confirm" at bounding box center [317, 229] width 304 height 27
click at [338, 229] on span "Review & Confirm" at bounding box center [331, 229] width 43 height 6
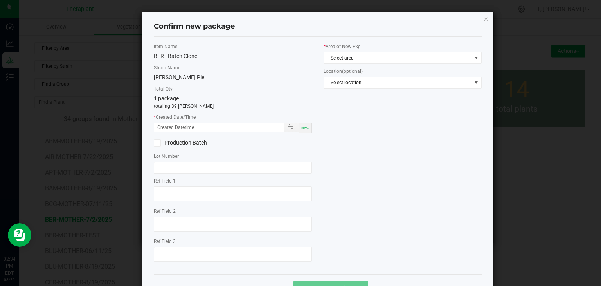
click at [363, 64] on div "* Area of New Pkg Select area Location (optional) Select location" at bounding box center [403, 67] width 170 height 49
click at [364, 57] on span "Select area" at bounding box center [397, 57] width 147 height 11
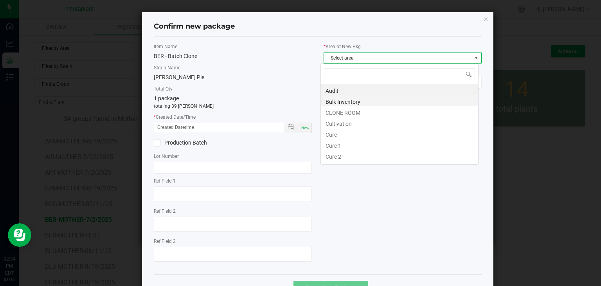
scroll to position [11, 158]
click at [337, 113] on li "CLONE ROOM" at bounding box center [399, 111] width 157 height 11
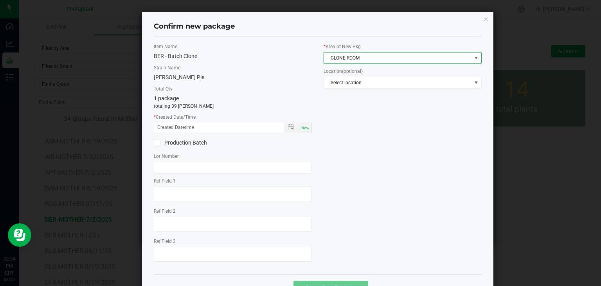
click at [302, 126] on span "Now" at bounding box center [305, 128] width 8 height 4
type input "[DATE] 02:34 PM"
click at [177, 183] on label "Ref Field 1" at bounding box center [233, 180] width 158 height 7
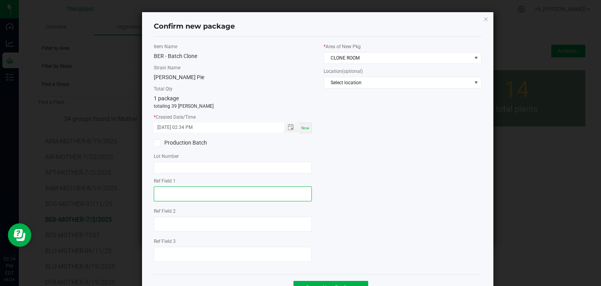
click at [168, 193] on textarea at bounding box center [233, 193] width 158 height 15
type textarea "87345"
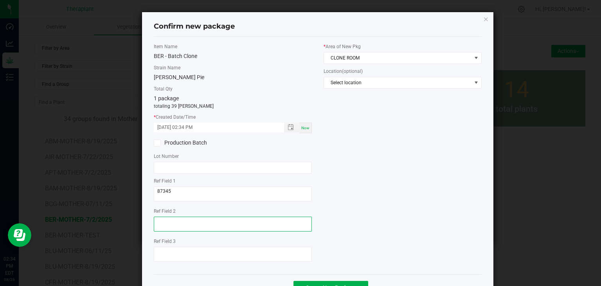
click at [167, 218] on textarea at bounding box center [233, 223] width 158 height 15
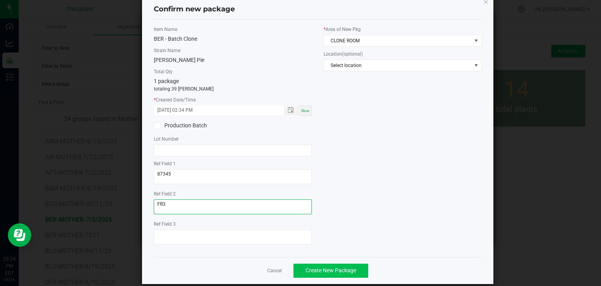
scroll to position [27, 0]
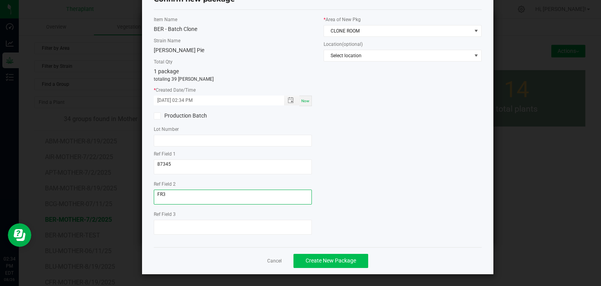
type textarea "FR3"
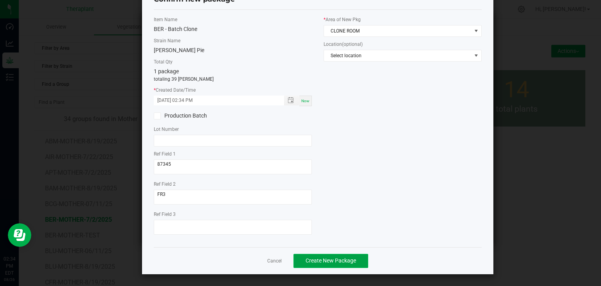
click at [345, 261] on span "Create New Package" at bounding box center [330, 260] width 50 height 6
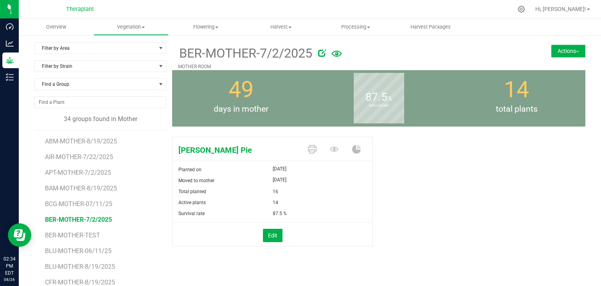
click at [562, 51] on button "Actions" at bounding box center [568, 51] width 34 height 13
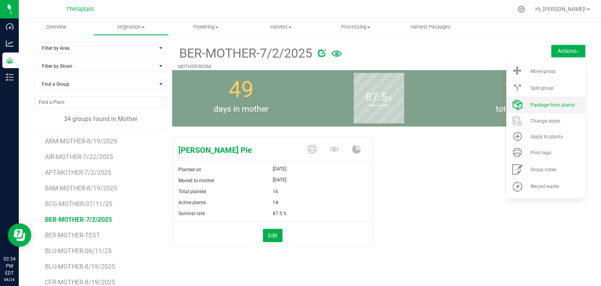
click at [556, 104] on span "Package from plants" at bounding box center [552, 104] width 44 height 5
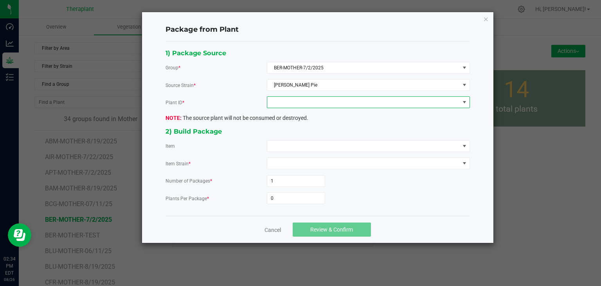
click at [334, 102] on span at bounding box center [363, 102] width 192 height 11
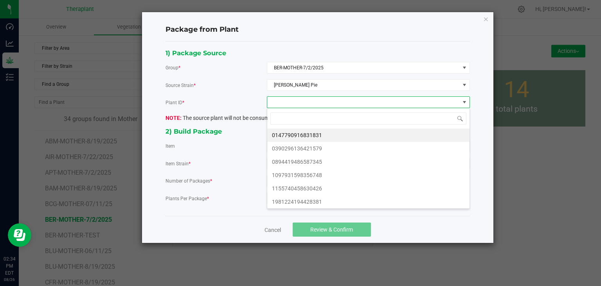
scroll to position [11, 203]
type input "31831"
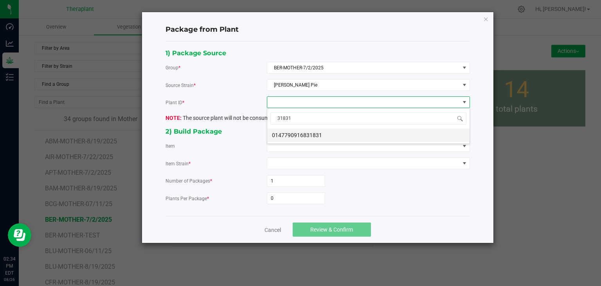
click at [325, 136] on li "0147790916831831" at bounding box center [368, 134] width 202 height 13
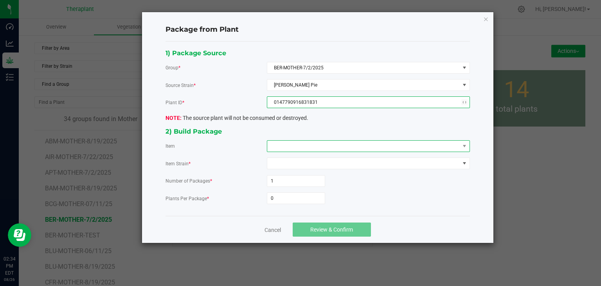
click at [321, 145] on span at bounding box center [363, 145] width 192 height 11
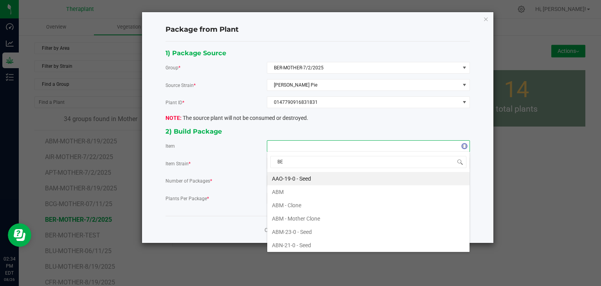
type input "BER"
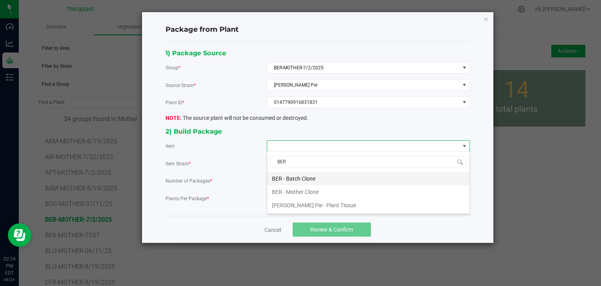
click at [300, 179] on Clone "BER - Batch Clone" at bounding box center [368, 178] width 202 height 13
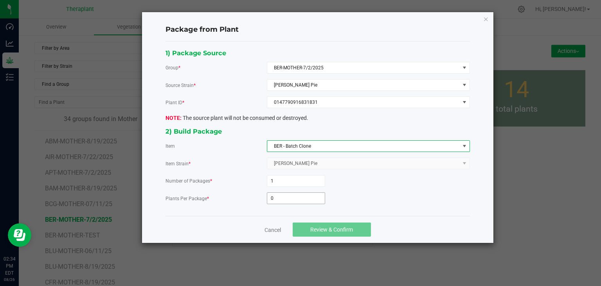
click at [296, 192] on input "0" at bounding box center [296, 197] width 58 height 11
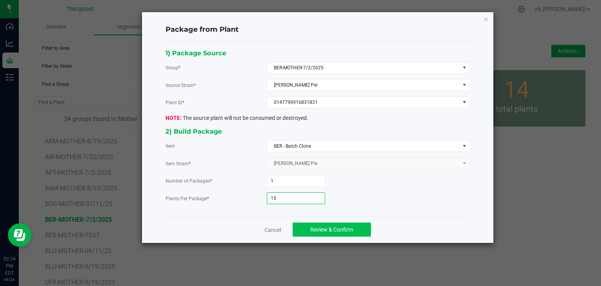
type input "15"
click at [306, 227] on button "Review & Confirm" at bounding box center [332, 229] width 78 height 14
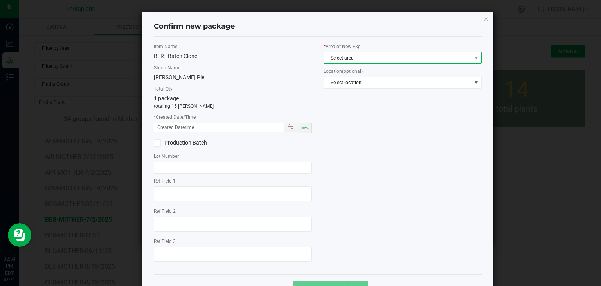
click at [334, 58] on span "Select area" at bounding box center [397, 57] width 147 height 11
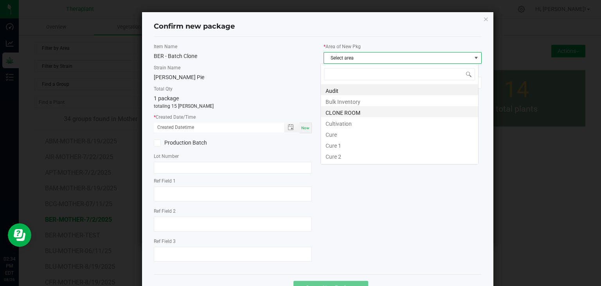
scroll to position [11, 158]
click at [338, 113] on li "CLONE ROOM" at bounding box center [399, 111] width 157 height 11
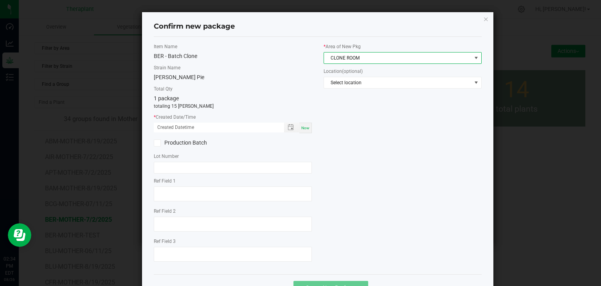
click at [302, 126] on span "Now" at bounding box center [305, 128] width 8 height 4
type input "[DATE] 02:34 PM"
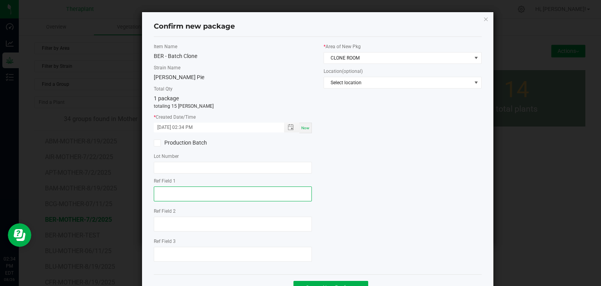
click at [189, 188] on textarea at bounding box center [233, 193] width 158 height 15
type textarea "31831"
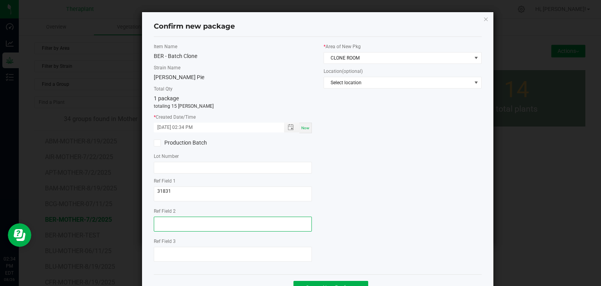
click at [185, 224] on textarea at bounding box center [233, 223] width 158 height 15
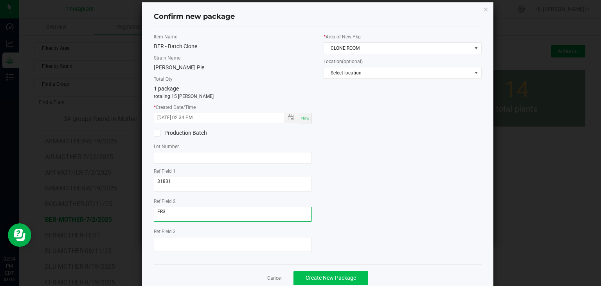
scroll to position [27, 0]
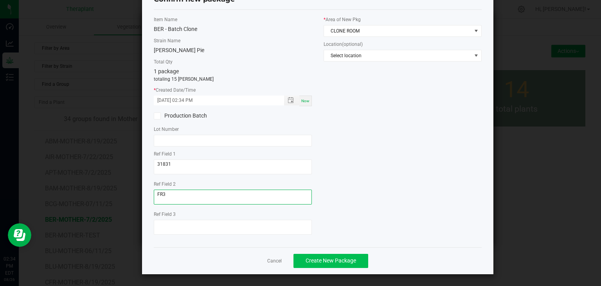
type textarea "FR3"
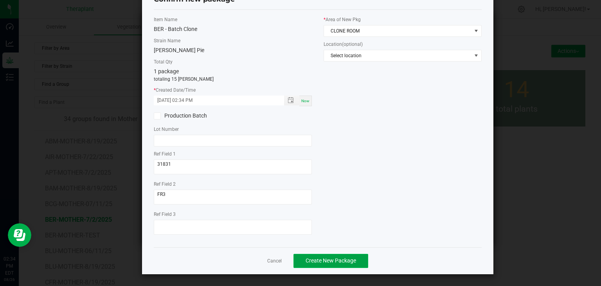
click at [319, 264] on button "Create New Package" at bounding box center [330, 260] width 75 height 14
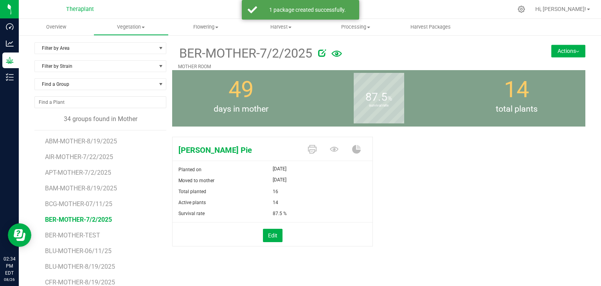
drag, startPoint x: 566, startPoint y: 54, endPoint x: 561, endPoint y: 74, distance: 20.6
click at [566, 54] on button "Actions" at bounding box center [568, 51] width 34 height 13
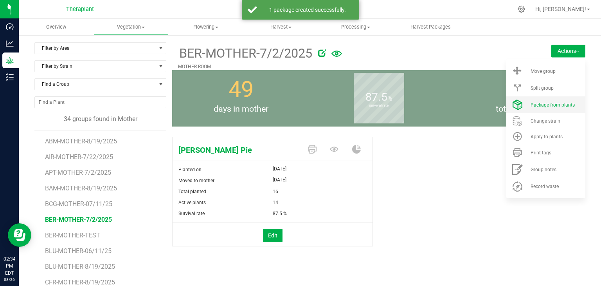
click at [543, 109] on li "Package from plants" at bounding box center [545, 104] width 79 height 17
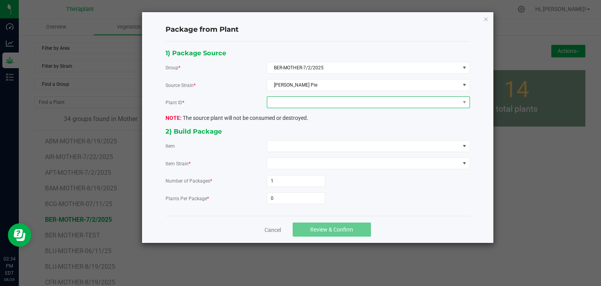
click at [311, 101] on span at bounding box center [363, 102] width 192 height 11
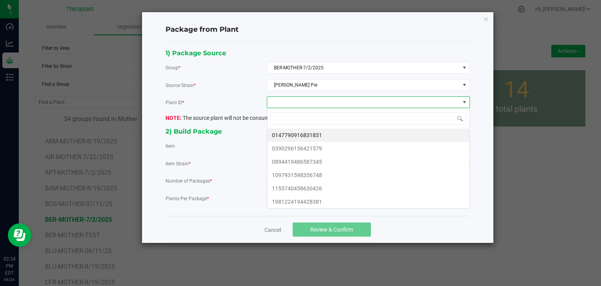
scroll to position [11, 203]
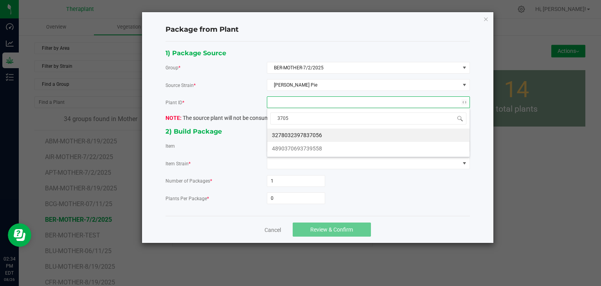
type input "37056"
click at [302, 137] on li "3278032397837056" at bounding box center [368, 134] width 202 height 13
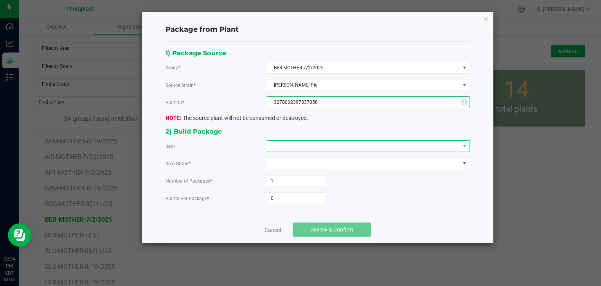
click at [297, 147] on span at bounding box center [363, 145] width 192 height 11
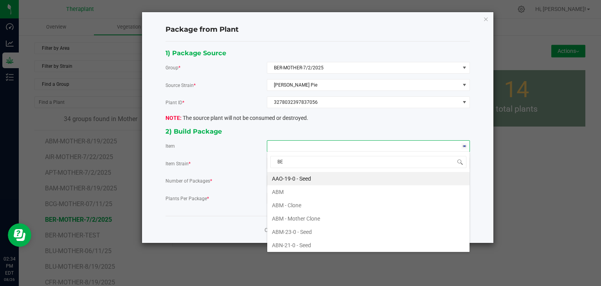
type input "BER"
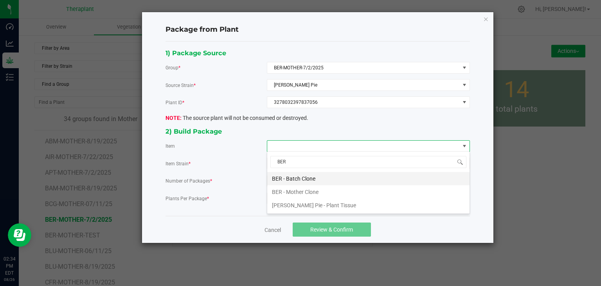
click at [302, 181] on Clone "BER - Batch Clone" at bounding box center [368, 178] width 202 height 13
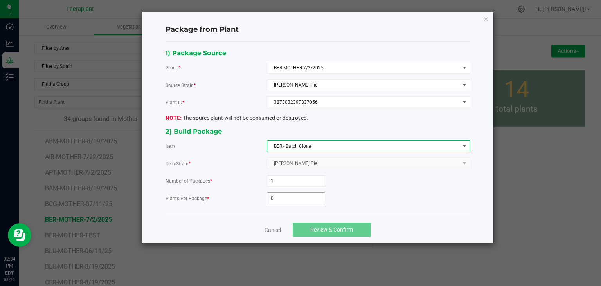
click at [296, 196] on input "0" at bounding box center [296, 197] width 58 height 11
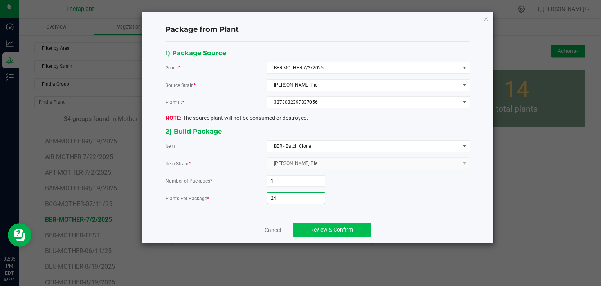
type input "24"
click at [307, 230] on button "Review & Confirm" at bounding box center [332, 229] width 78 height 14
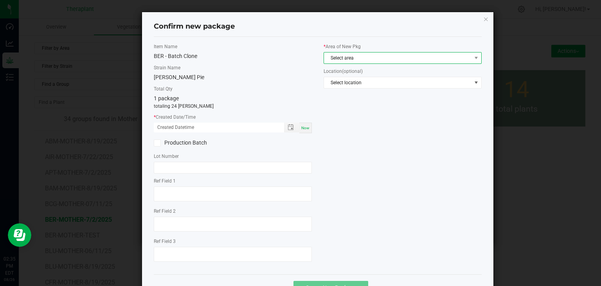
click at [338, 54] on span "Select area" at bounding box center [397, 57] width 147 height 11
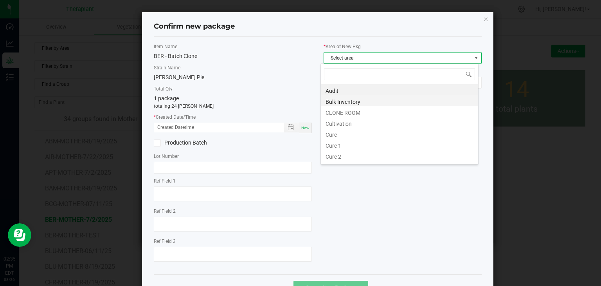
scroll to position [11, 158]
click at [338, 111] on li "CLONE ROOM" at bounding box center [399, 111] width 157 height 11
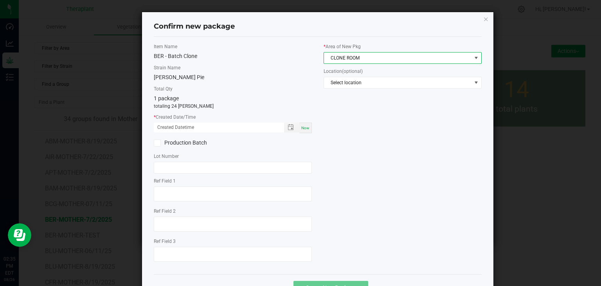
click at [301, 129] on span "Now" at bounding box center [305, 128] width 8 height 4
type input "[DATE] 02:35 PM"
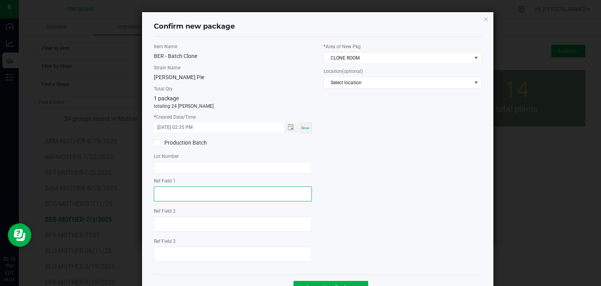
click at [205, 194] on textarea at bounding box center [233, 193] width 158 height 15
type textarea "37056"
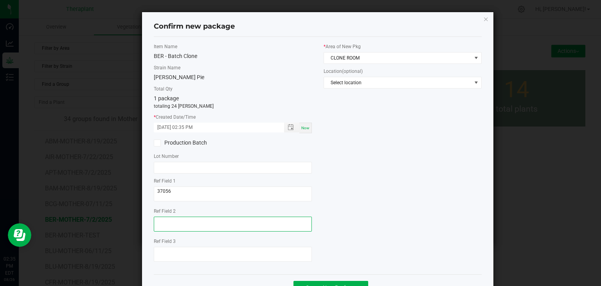
click at [171, 219] on textarea at bounding box center [233, 223] width 158 height 15
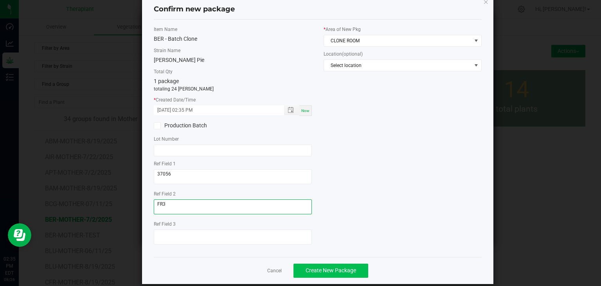
scroll to position [27, 0]
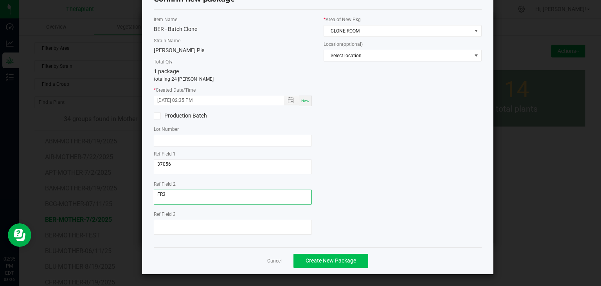
type textarea "FR3"
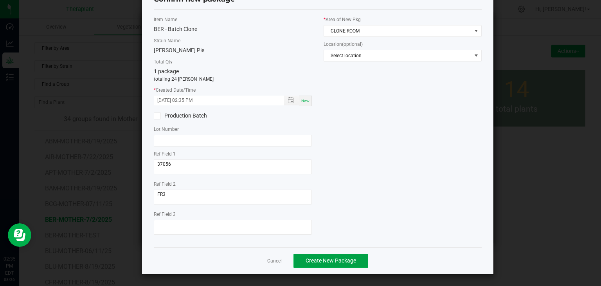
click at [329, 262] on span "Create New Package" at bounding box center [330, 260] width 50 height 6
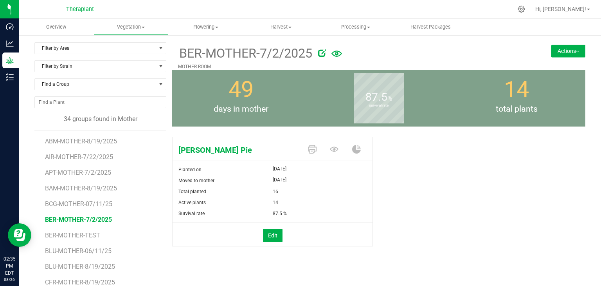
click at [568, 52] on button "Actions" at bounding box center [568, 51] width 34 height 13
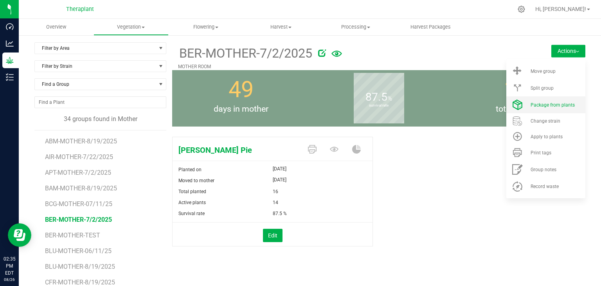
click at [552, 105] on span "Package from plants" at bounding box center [552, 104] width 44 height 5
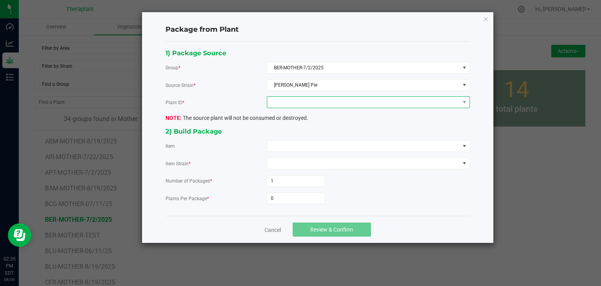
click at [304, 104] on span at bounding box center [363, 102] width 192 height 11
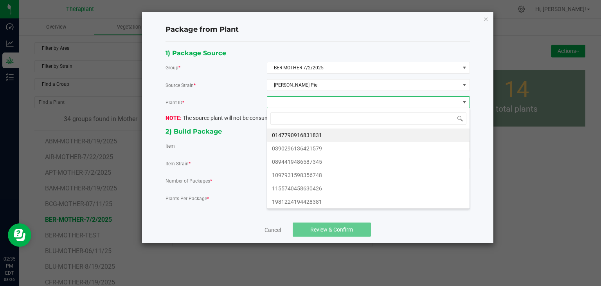
scroll to position [11, 203]
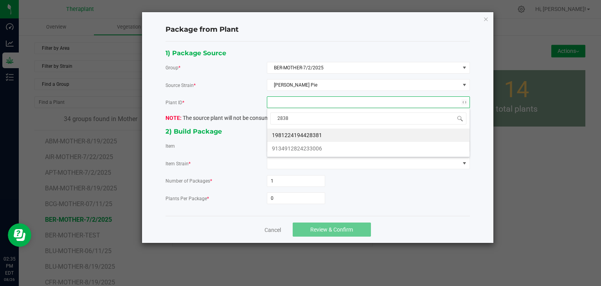
type input "28381"
drag, startPoint x: 301, startPoint y: 135, endPoint x: 297, endPoint y: 143, distance: 9.3
click at [302, 137] on li "1981224194428381" at bounding box center [368, 134] width 202 height 13
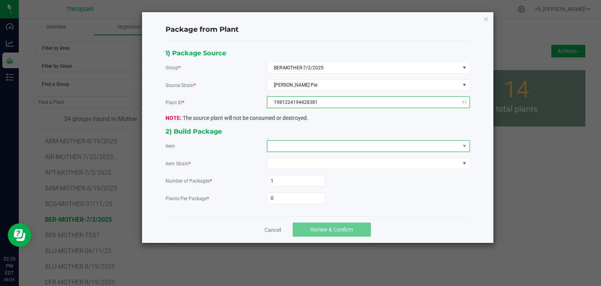
click at [298, 144] on span at bounding box center [363, 145] width 192 height 11
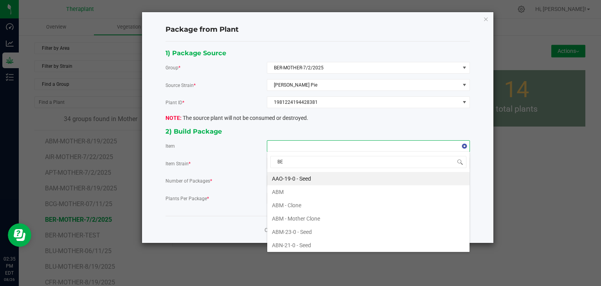
type input "BER"
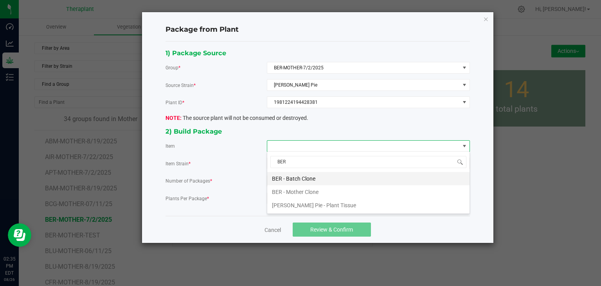
click at [289, 177] on Clone "BER - Batch Clone" at bounding box center [368, 178] width 202 height 13
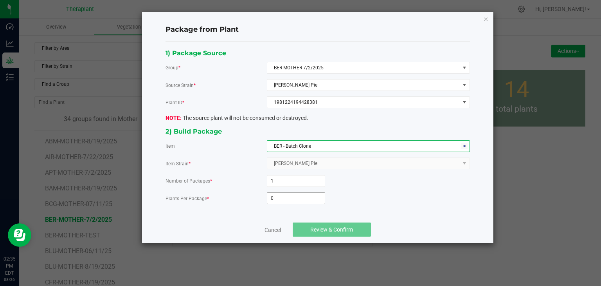
click at [285, 202] on input "0" at bounding box center [296, 197] width 58 height 11
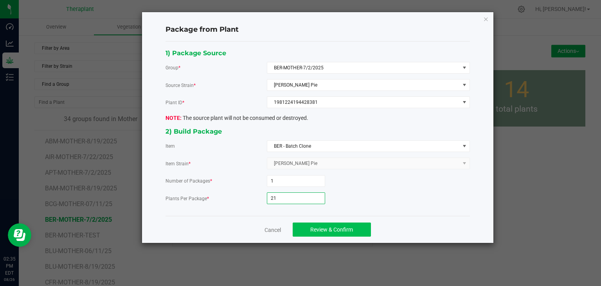
type input "21"
click at [320, 231] on span "Review & Confirm" at bounding box center [331, 229] width 43 height 6
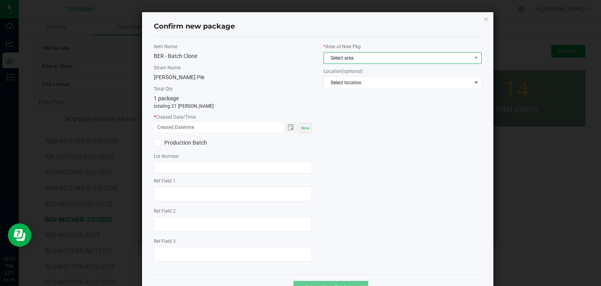
click at [350, 57] on span "Select area" at bounding box center [397, 57] width 147 height 11
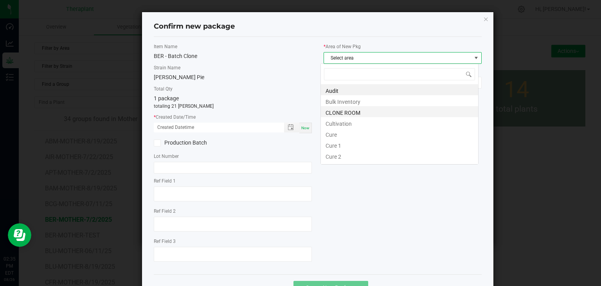
scroll to position [11, 158]
click at [336, 114] on li "CLONE ROOM" at bounding box center [399, 111] width 157 height 11
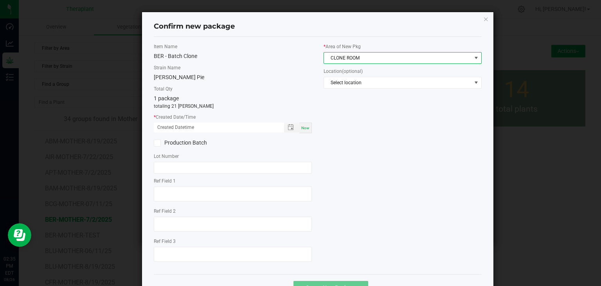
click at [301, 127] on span "Now" at bounding box center [305, 128] width 8 height 4
type input "[DATE] 02:35 PM"
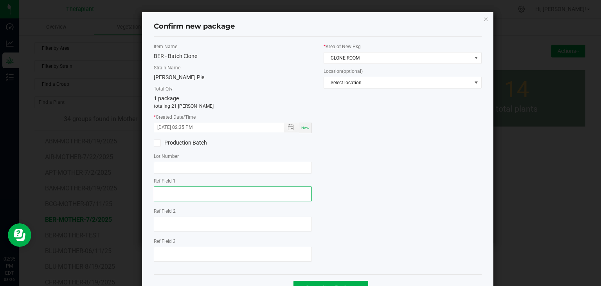
click at [197, 191] on textarea at bounding box center [233, 193] width 158 height 15
type textarea "28381"
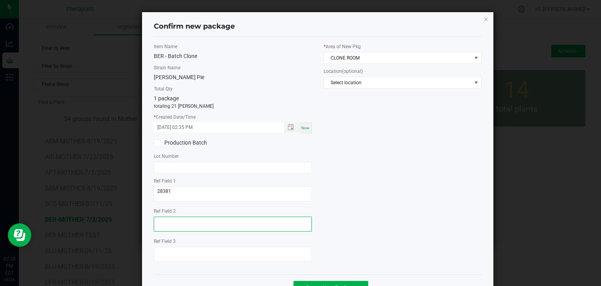
click at [168, 216] on textarea at bounding box center [233, 223] width 158 height 15
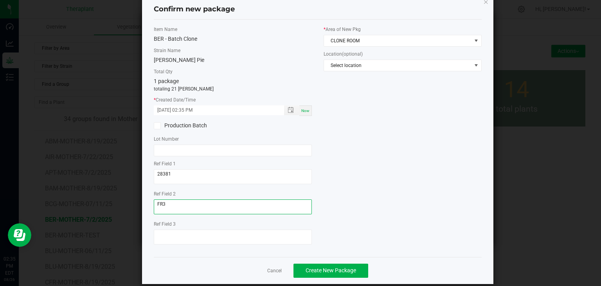
scroll to position [27, 0]
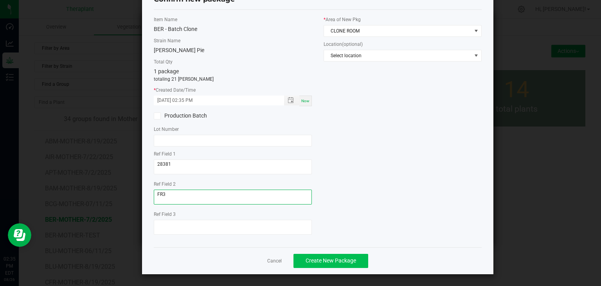
type textarea "FR3"
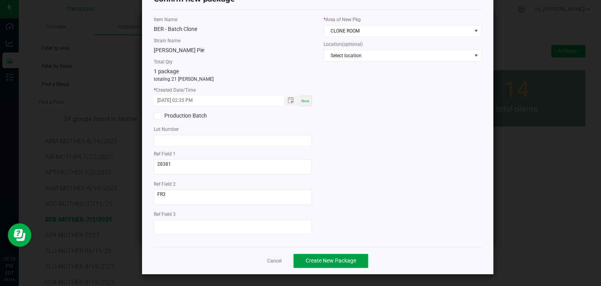
click at [350, 260] on span "Create New Package" at bounding box center [330, 260] width 50 height 6
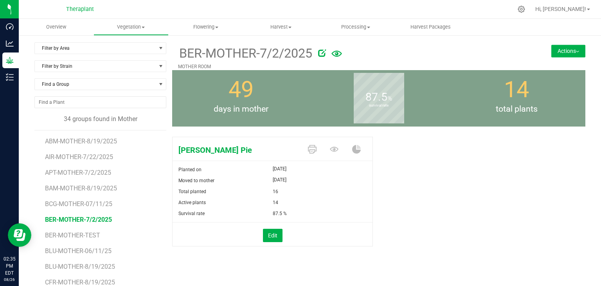
click at [556, 52] on button "Actions" at bounding box center [568, 51] width 34 height 13
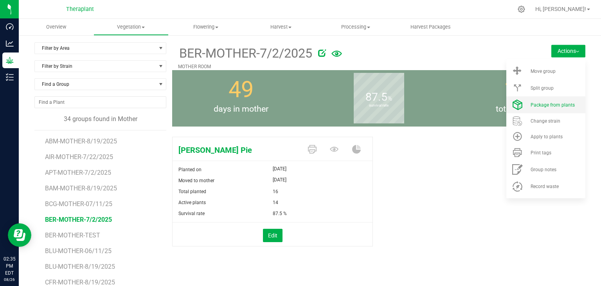
click at [547, 108] on li "Package from plants" at bounding box center [545, 104] width 79 height 17
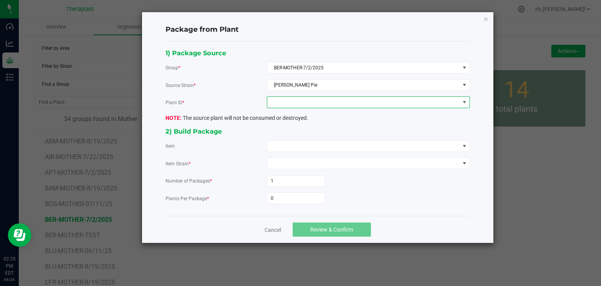
click at [318, 104] on span at bounding box center [363, 102] width 192 height 11
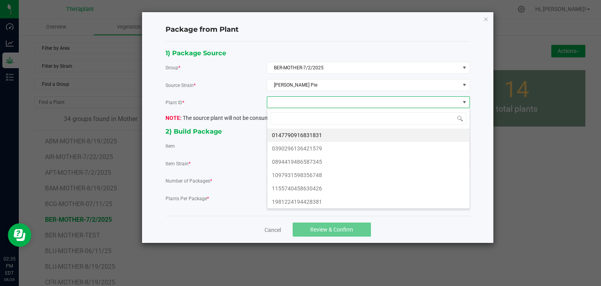
scroll to position [11, 203]
type input "00321"
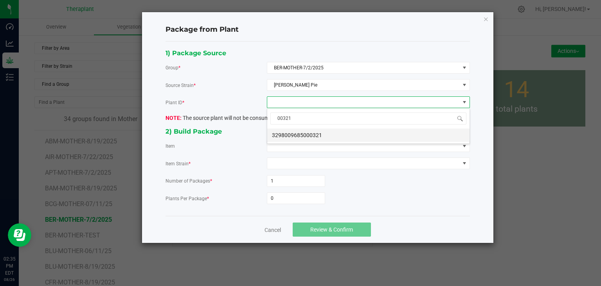
click at [327, 135] on li "3298009685000321" at bounding box center [368, 134] width 202 height 13
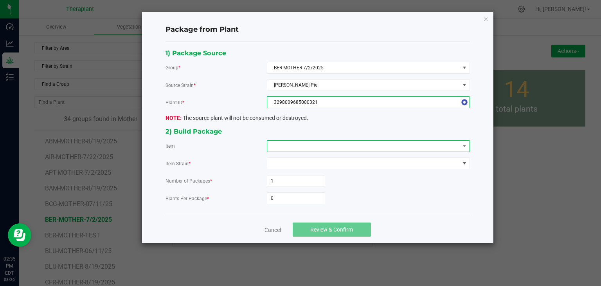
click at [318, 147] on span at bounding box center [363, 145] width 192 height 11
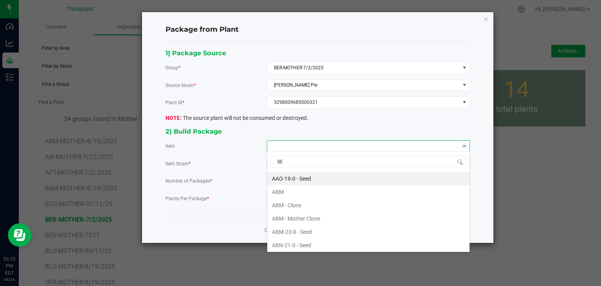
type input "BER"
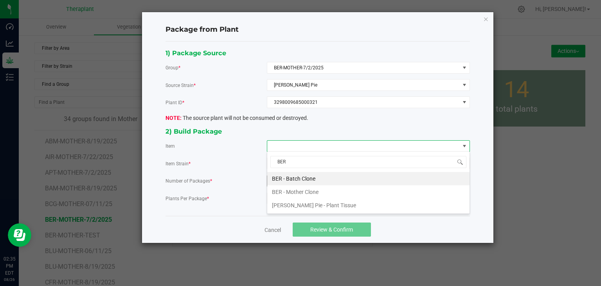
click at [280, 176] on Clone "BER - Batch Clone" at bounding box center [368, 178] width 202 height 13
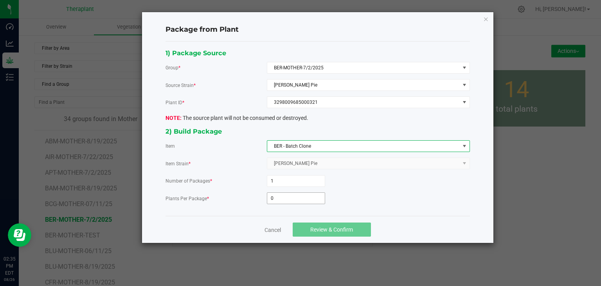
click at [282, 200] on input "0" at bounding box center [296, 197] width 58 height 11
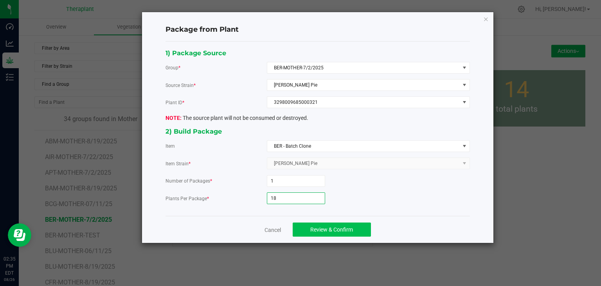
type input "18"
click at [355, 227] on button "Review & Confirm" at bounding box center [332, 229] width 78 height 14
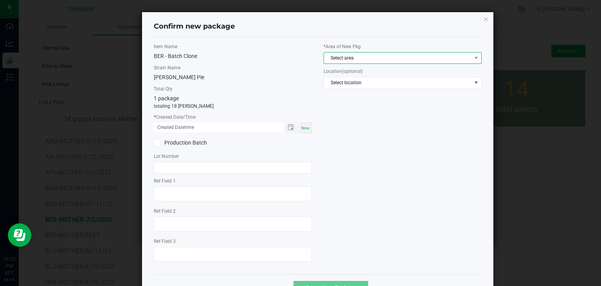
click at [361, 59] on span "Select area" at bounding box center [397, 57] width 147 height 11
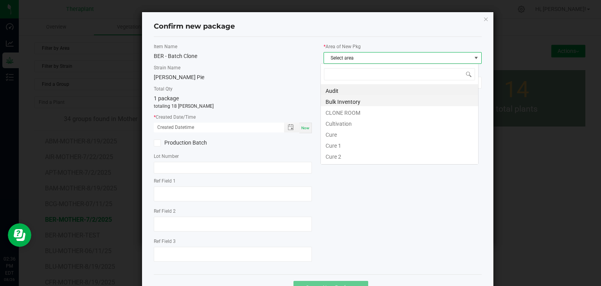
scroll to position [11, 158]
click at [350, 111] on li "CLONE ROOM" at bounding box center [399, 111] width 157 height 11
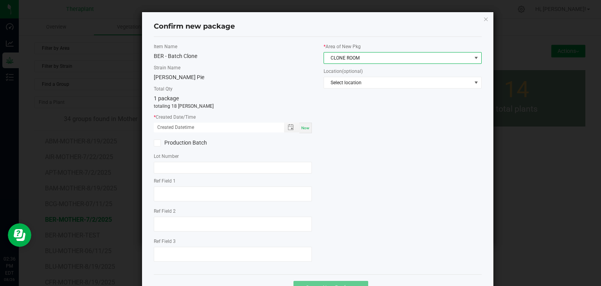
click at [304, 126] on span "Now" at bounding box center [305, 128] width 8 height 4
type input "[DATE] 02:36 PM"
click at [194, 205] on div "Ref Field 1 Ref Field 2 Ref Field 3" at bounding box center [233, 220] width 158 height 86
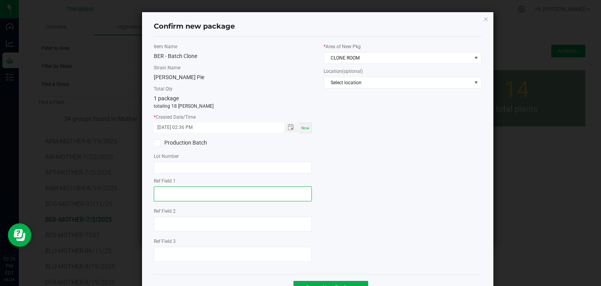
click at [205, 187] on textarea at bounding box center [233, 193] width 158 height 15
type textarea "00321"
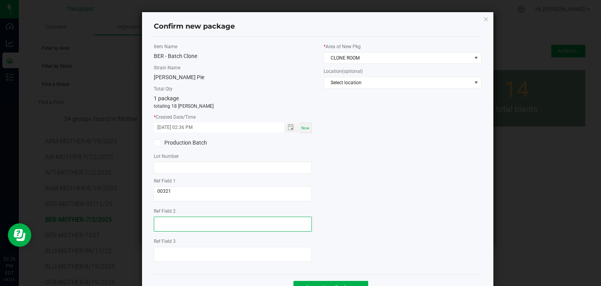
click at [166, 226] on textarea at bounding box center [233, 223] width 158 height 15
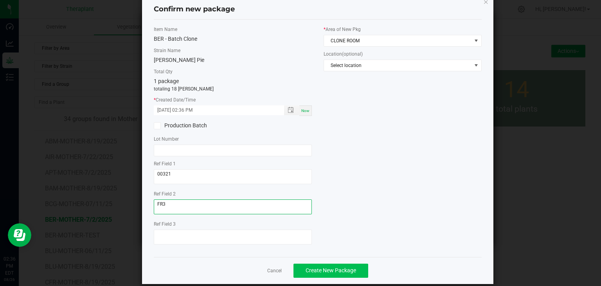
scroll to position [27, 0]
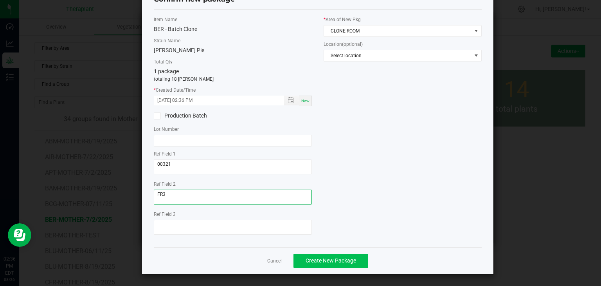
type textarea "FR3"
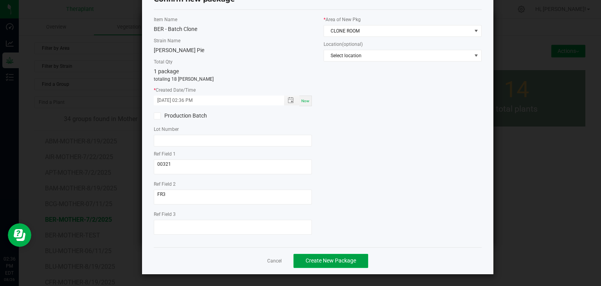
click at [312, 261] on span "Create New Package" at bounding box center [330, 260] width 50 height 6
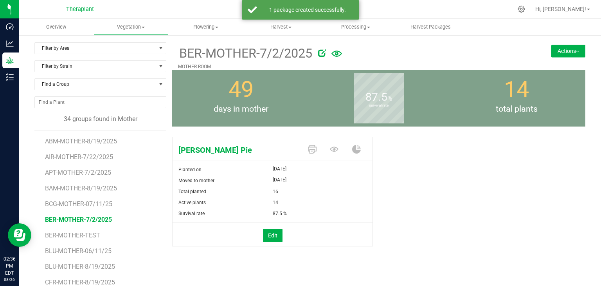
click at [562, 58] on div "BER-MOTHER-7/2/2025 MOTHER ROOM Actions Move group Split group" at bounding box center [378, 56] width 413 height 28
click at [559, 57] on button "Actions" at bounding box center [568, 51] width 34 height 13
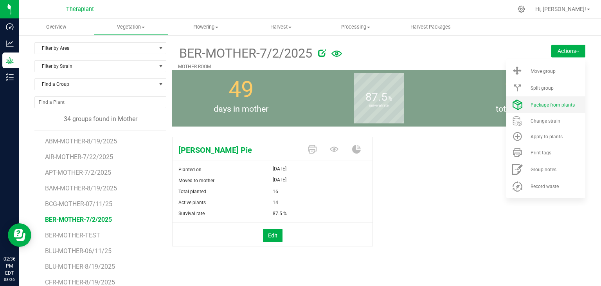
click at [549, 111] on li "Package from plants" at bounding box center [545, 104] width 79 height 17
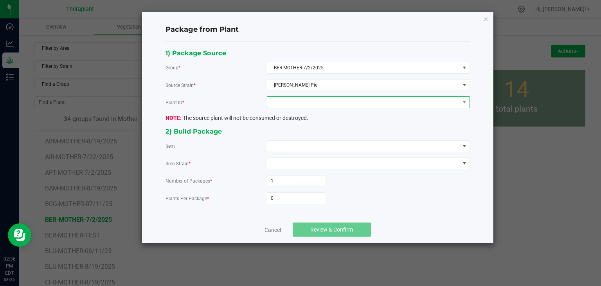
click at [317, 104] on span at bounding box center [363, 102] width 192 height 11
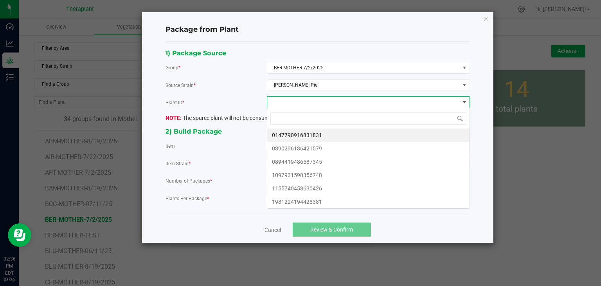
scroll to position [11, 203]
type input "37056"
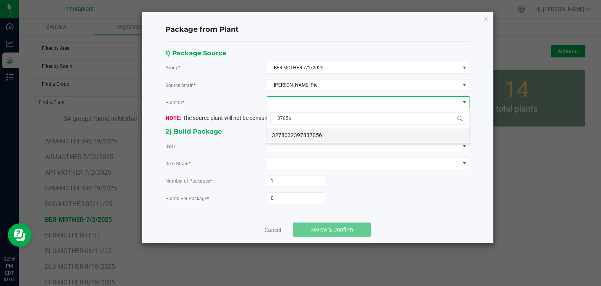
click at [294, 137] on li "3278032397837056" at bounding box center [368, 134] width 202 height 13
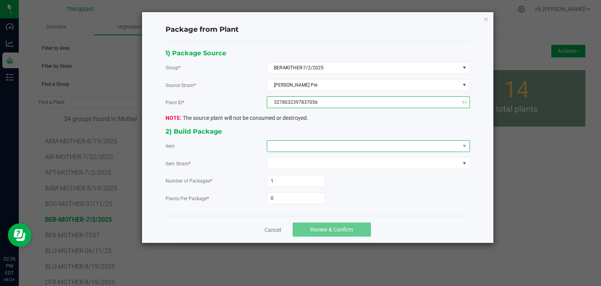
click at [293, 146] on span at bounding box center [363, 145] width 192 height 11
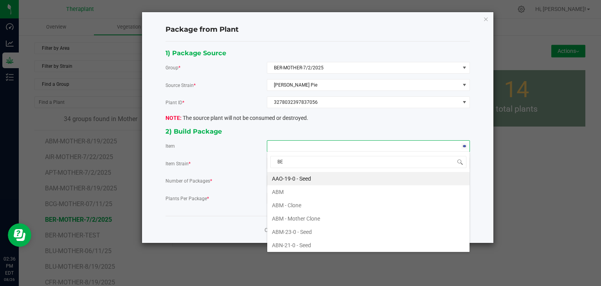
type input "BER"
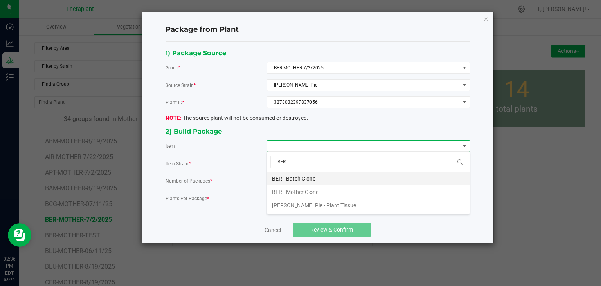
click at [297, 180] on Clone "BER - Batch Clone" at bounding box center [368, 178] width 202 height 13
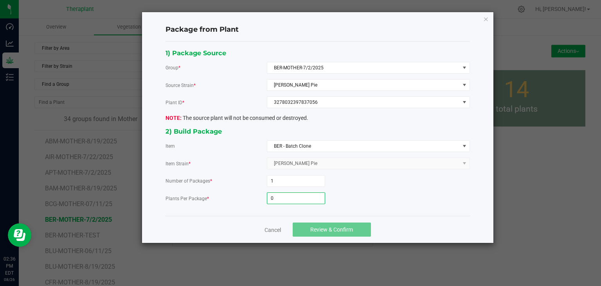
click at [282, 194] on input "0" at bounding box center [296, 197] width 58 height 11
type input "30"
click at [319, 230] on span "Review & Confirm" at bounding box center [331, 229] width 43 height 6
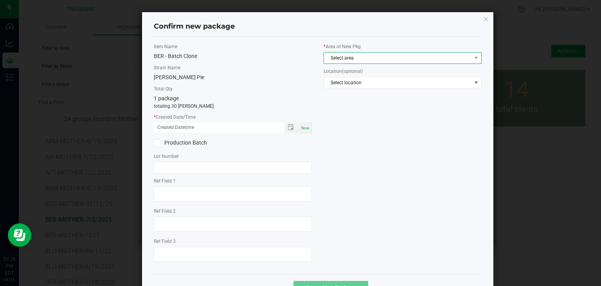
click at [354, 59] on span "Select area" at bounding box center [397, 57] width 147 height 11
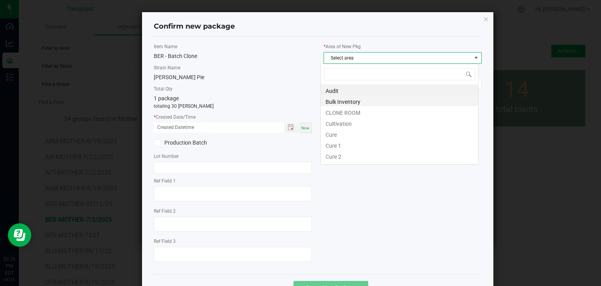
scroll to position [11, 158]
click at [349, 113] on li "CLONE ROOM" at bounding box center [399, 111] width 157 height 11
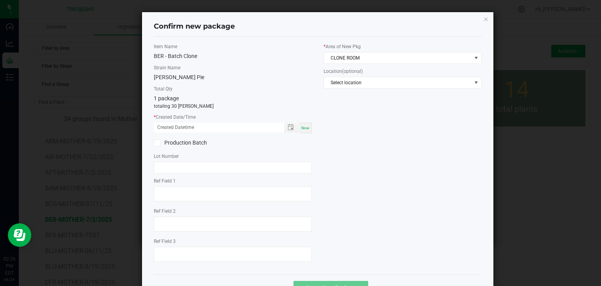
click at [304, 128] on span "Now" at bounding box center [305, 128] width 8 height 4
type input "[DATE] 02:36 PM"
click at [154, 216] on textarea at bounding box center [233, 223] width 158 height 15
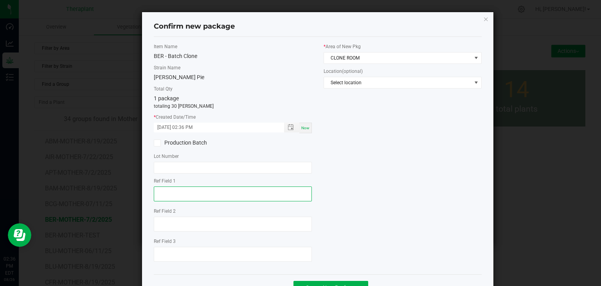
click at [169, 198] on textarea at bounding box center [233, 193] width 158 height 15
type textarea "37056"
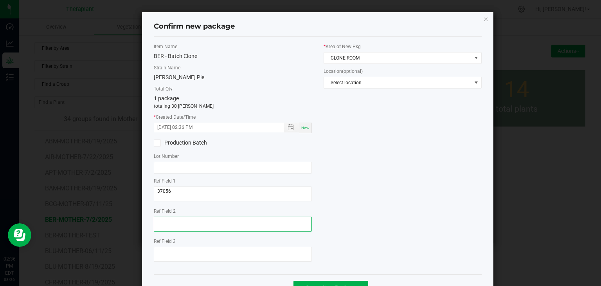
click at [172, 226] on textarea at bounding box center [233, 223] width 158 height 15
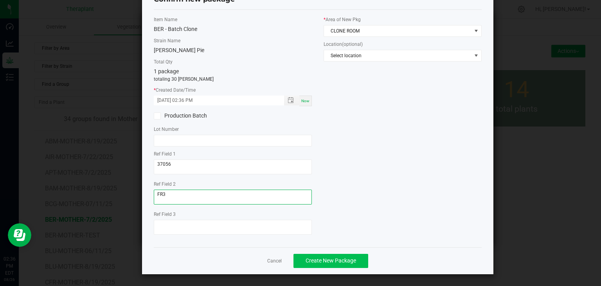
type textarea "FR3"
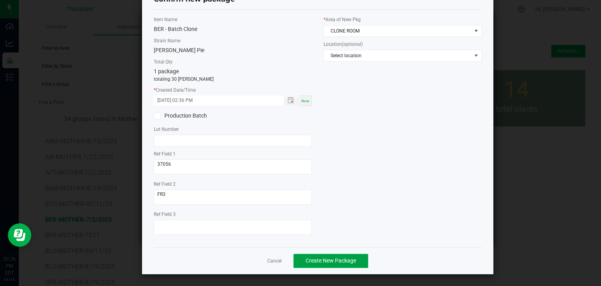
click at [313, 262] on span "Create New Package" at bounding box center [330, 260] width 50 height 6
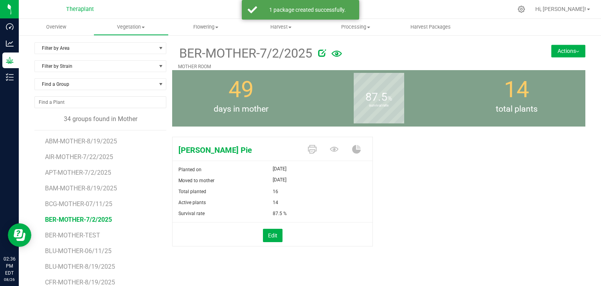
click at [575, 53] on button "Actions" at bounding box center [568, 51] width 34 height 13
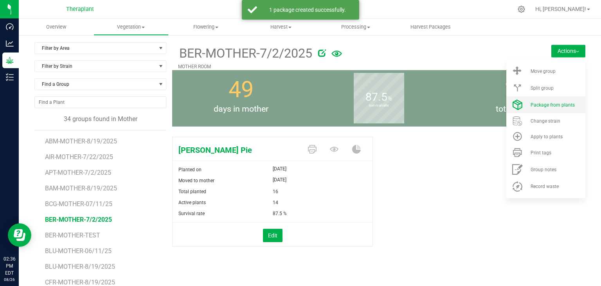
click at [538, 108] on li "Package from plants" at bounding box center [545, 104] width 79 height 17
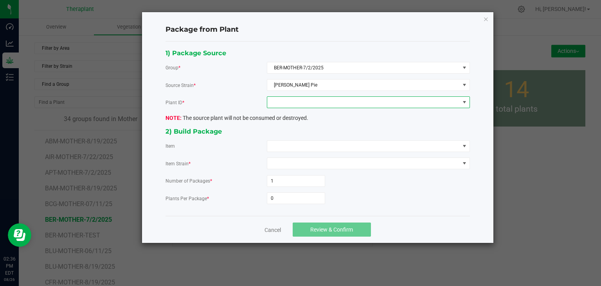
click at [320, 104] on span at bounding box center [363, 102] width 192 height 11
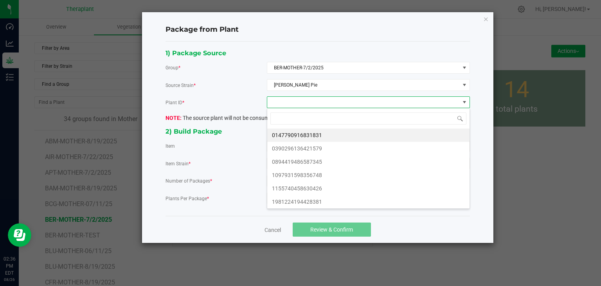
scroll to position [11, 203]
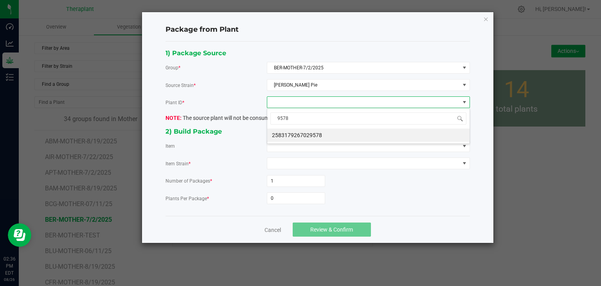
type input "29578"
click at [305, 133] on li "2583179267029578" at bounding box center [368, 134] width 202 height 13
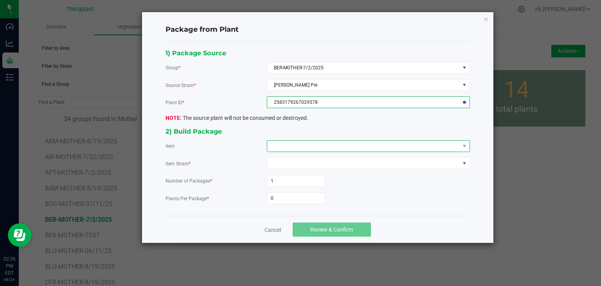
click at [302, 149] on span at bounding box center [363, 145] width 192 height 11
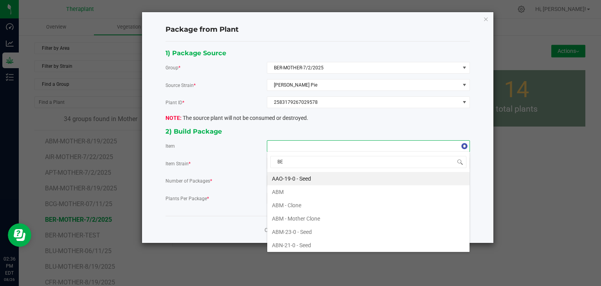
type input "BER"
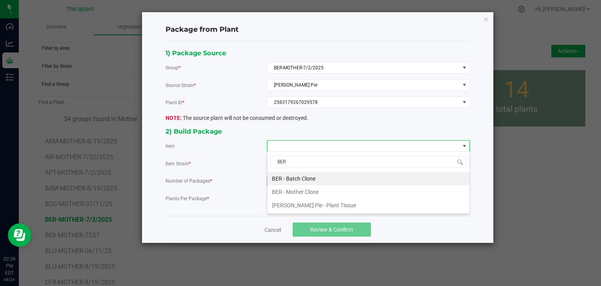
click at [297, 173] on Clone "BER - Batch Clone" at bounding box center [368, 178] width 202 height 13
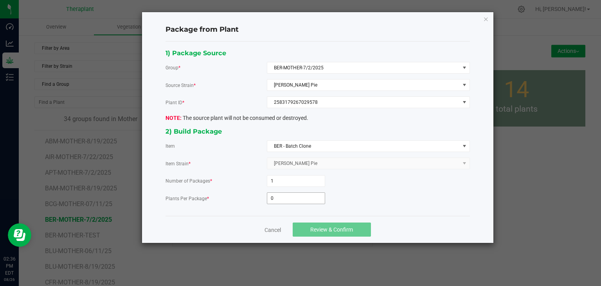
drag, startPoint x: 281, startPoint y: 202, endPoint x: 283, endPoint y: 196, distance: 7.1
click at [281, 202] on div "1) Package Source Group * BER-MOTHER-7/2/2025 Source Strain * [PERSON_NAME] Pie…" at bounding box center [318, 129] width 316 height 162
click at [284, 197] on input "0" at bounding box center [296, 197] width 58 height 11
type input "9"
click at [315, 224] on button "Review & Confirm" at bounding box center [332, 229] width 78 height 14
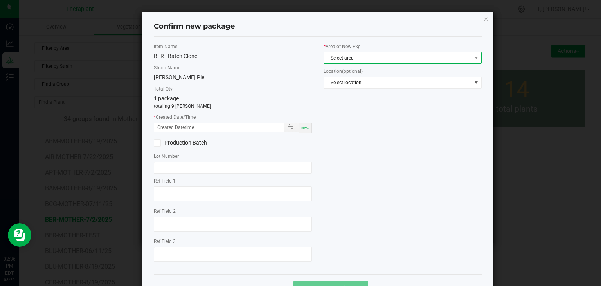
click at [369, 54] on span "Select area" at bounding box center [397, 57] width 147 height 11
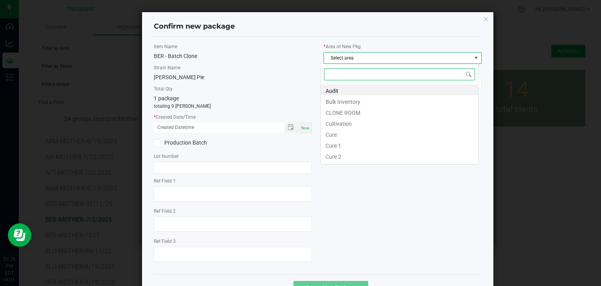
scroll to position [11, 158]
click at [348, 109] on li "CLONE ROOM" at bounding box center [399, 111] width 157 height 11
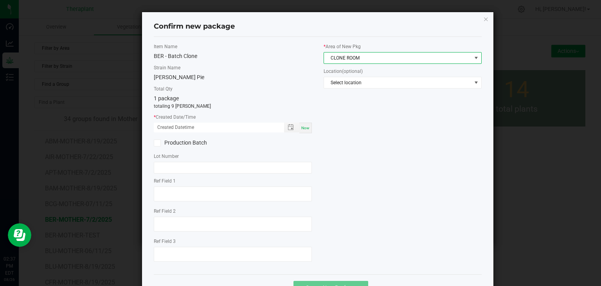
click at [303, 127] on span "Now" at bounding box center [305, 128] width 8 height 4
type input "[DATE] 02:37 PM"
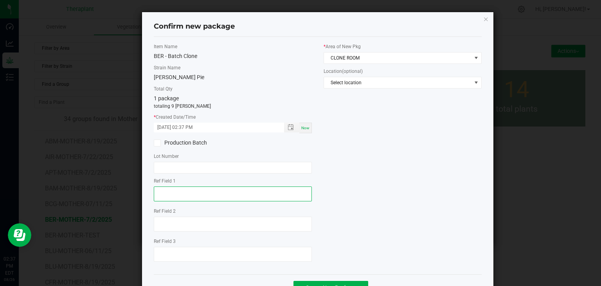
click at [217, 190] on textarea at bounding box center [233, 193] width 158 height 15
type textarea "29578"
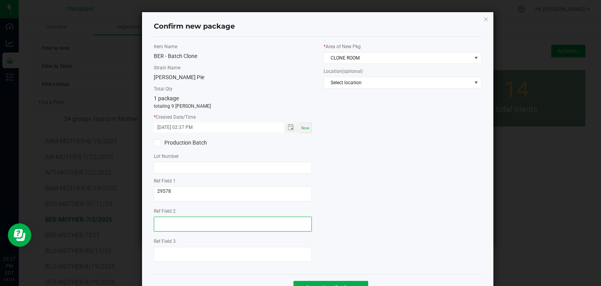
click at [187, 219] on textarea at bounding box center [233, 223] width 158 height 15
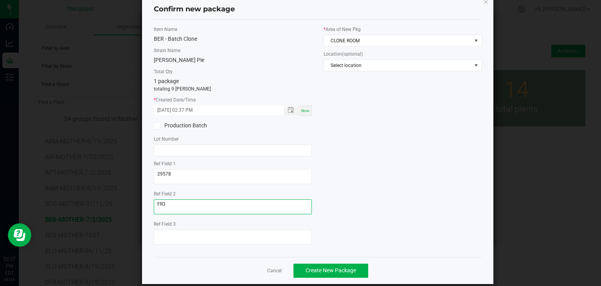
scroll to position [27, 0]
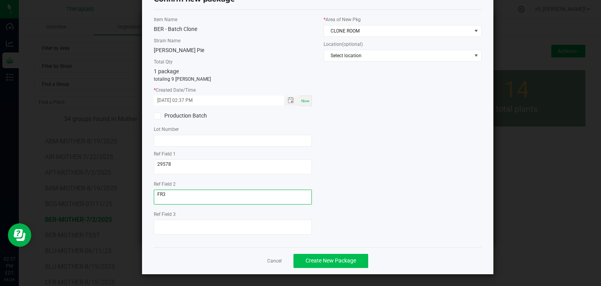
type textarea "FR3"
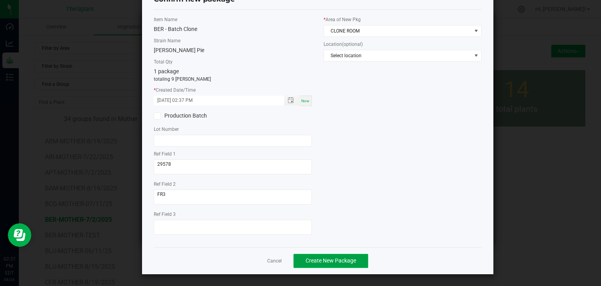
click at [328, 260] on span "Create New Package" at bounding box center [330, 260] width 50 height 6
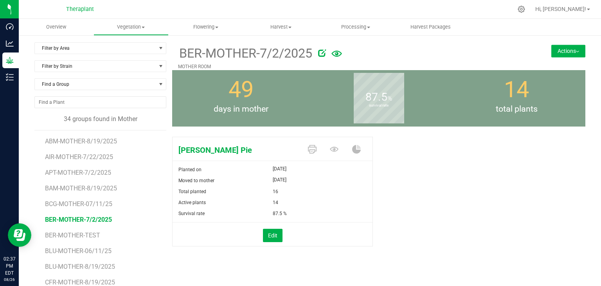
click at [574, 51] on button "Actions" at bounding box center [568, 51] width 34 height 13
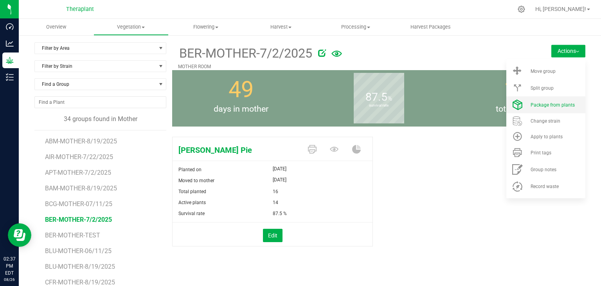
click at [546, 107] on span "Package from plants" at bounding box center [552, 104] width 44 height 5
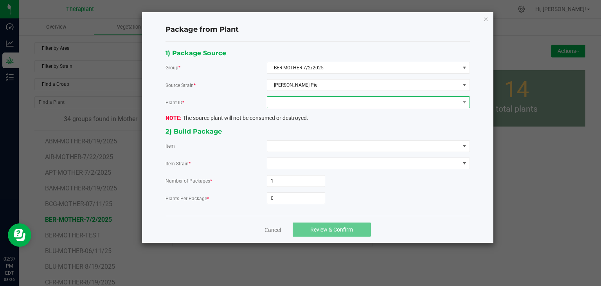
click at [299, 104] on span at bounding box center [363, 102] width 192 height 11
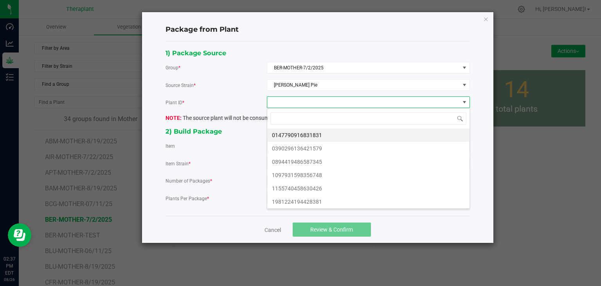
scroll to position [11, 203]
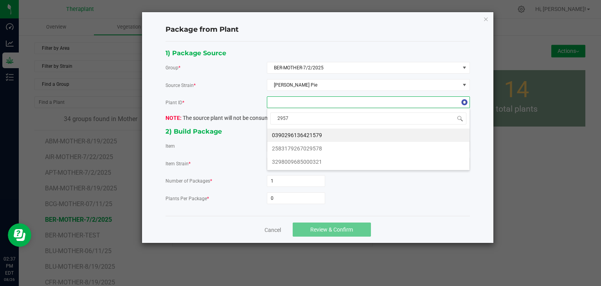
type input "29578"
click at [310, 135] on li "2583179267029578" at bounding box center [368, 134] width 202 height 13
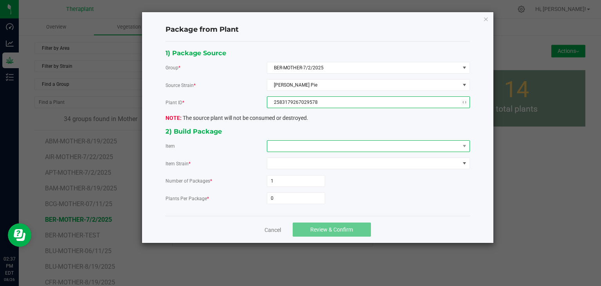
click at [310, 141] on span at bounding box center [363, 145] width 192 height 11
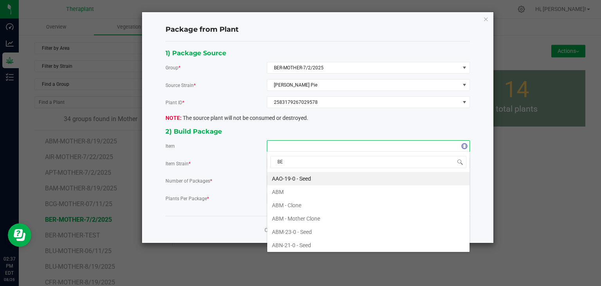
type input "BER"
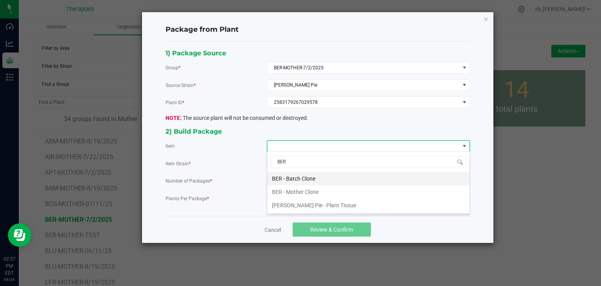
click at [316, 176] on Clone "BER - Batch Clone" at bounding box center [368, 178] width 202 height 13
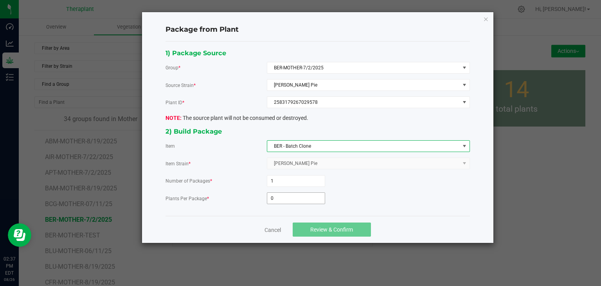
click at [296, 198] on input "0" at bounding box center [296, 197] width 58 height 11
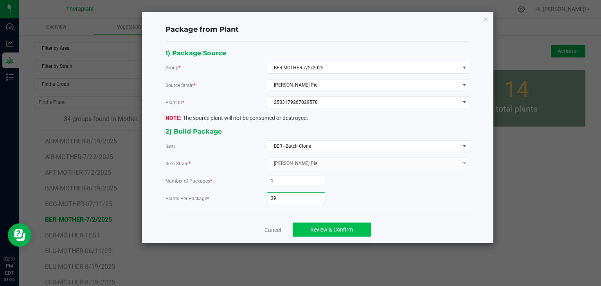
type input "39"
click at [322, 234] on button "Review & Confirm" at bounding box center [332, 229] width 78 height 14
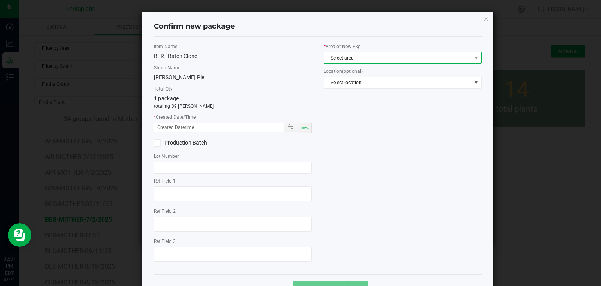
click at [347, 62] on span "Select area" at bounding box center [397, 57] width 147 height 11
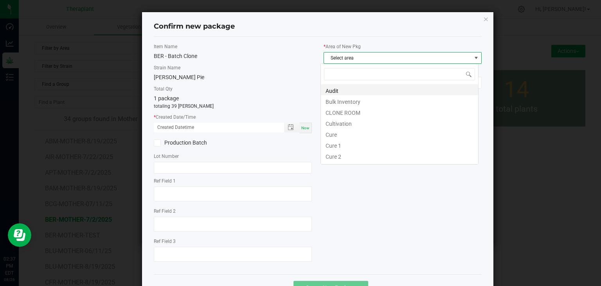
scroll to position [11, 158]
click at [340, 111] on li "CLONE ROOM" at bounding box center [399, 111] width 157 height 11
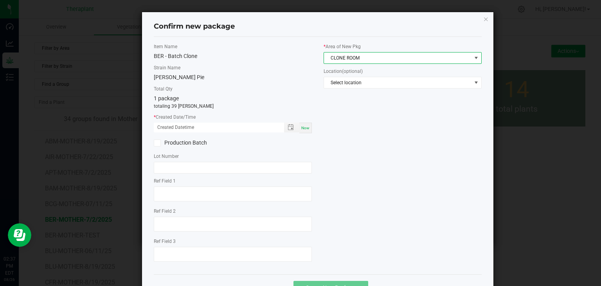
click at [302, 128] on span "Now" at bounding box center [305, 128] width 8 height 4
type input "[DATE] 02:37 PM"
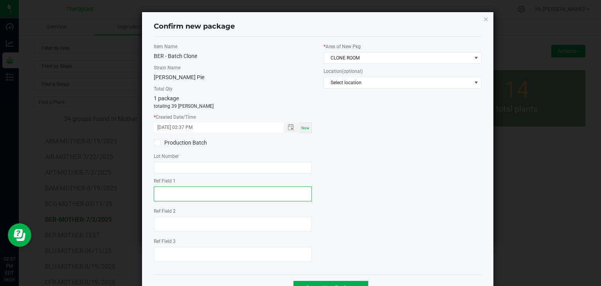
click at [172, 191] on textarea at bounding box center [233, 193] width 158 height 15
type textarea "29578"
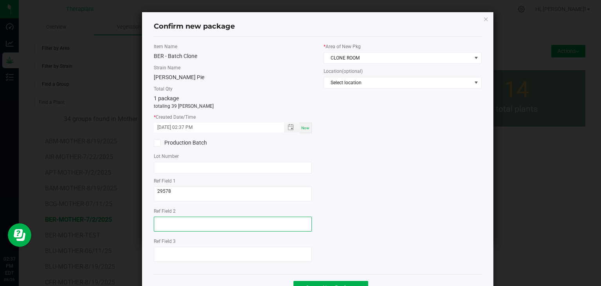
click at [171, 223] on textarea at bounding box center [233, 223] width 158 height 15
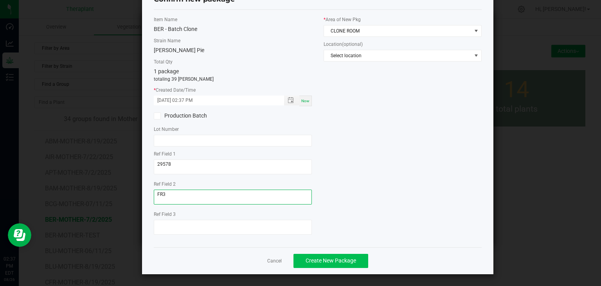
type textarea "FR3"
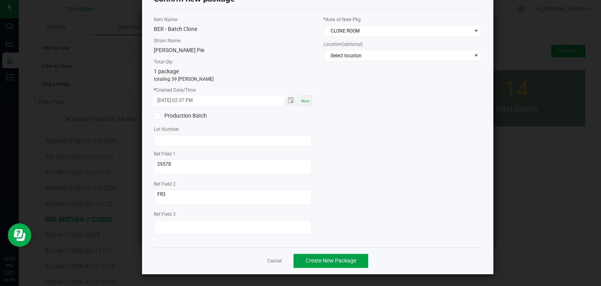
click at [337, 258] on span "Create New Package" at bounding box center [330, 260] width 50 height 6
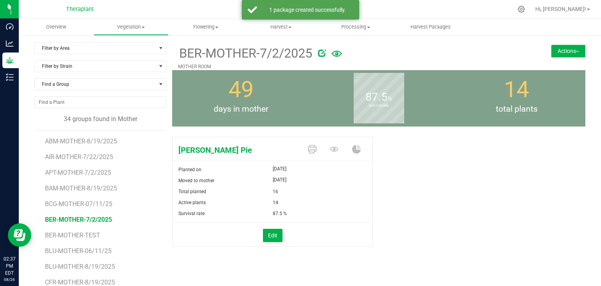
click at [567, 49] on button "Actions" at bounding box center [568, 51] width 34 height 13
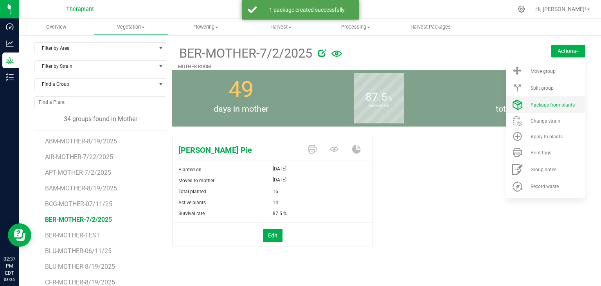
click at [546, 102] on span "Package from plants" at bounding box center [552, 104] width 44 height 5
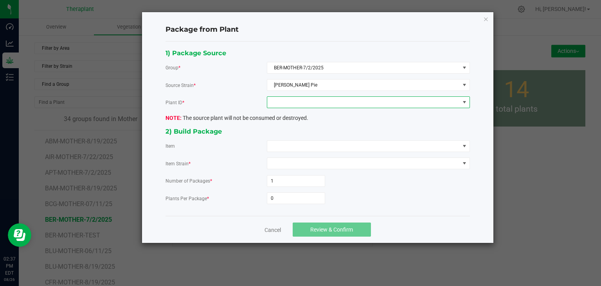
click at [299, 105] on span at bounding box center [363, 102] width 192 height 11
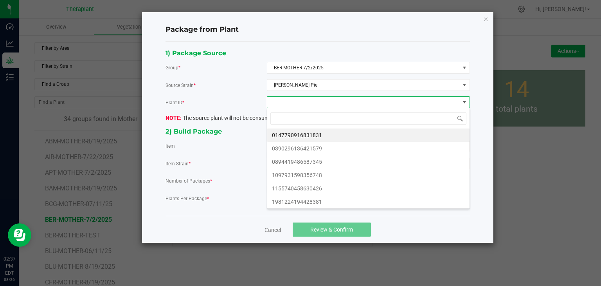
scroll to position [11, 203]
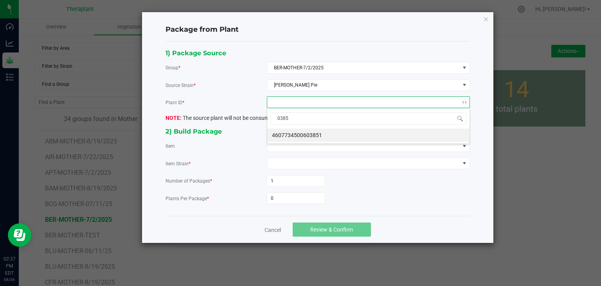
type input "03851"
click at [302, 133] on li "4607734500603851" at bounding box center [368, 134] width 202 height 13
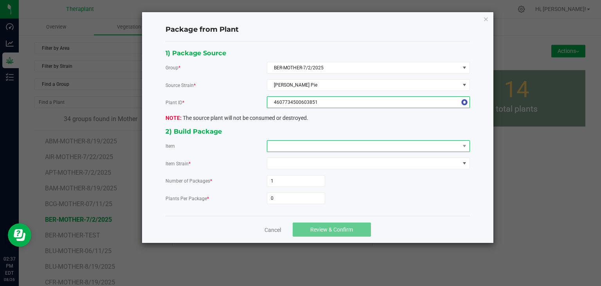
click at [296, 146] on span at bounding box center [363, 145] width 192 height 11
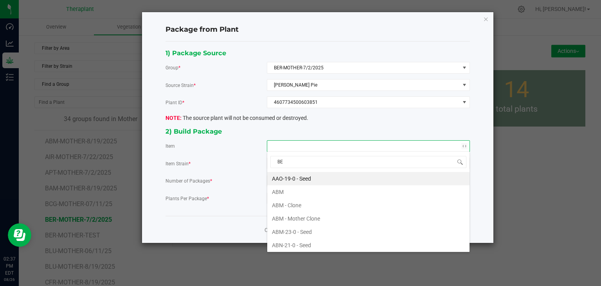
type input "BER"
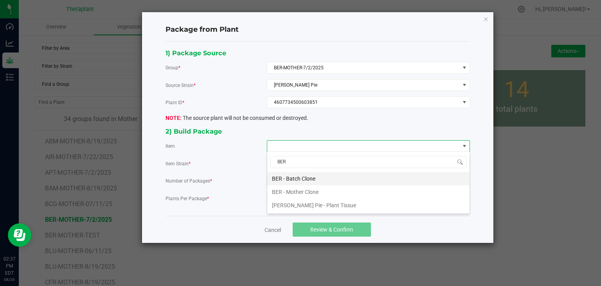
click at [293, 177] on Clone "BER - Batch Clone" at bounding box center [368, 178] width 202 height 13
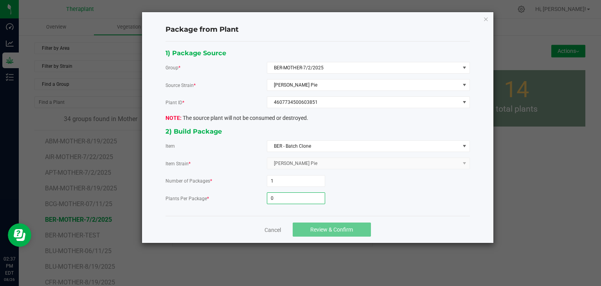
click at [285, 199] on input "0" at bounding box center [296, 197] width 58 height 11
type input "39"
click at [311, 230] on span "Review & Confirm" at bounding box center [331, 229] width 43 height 6
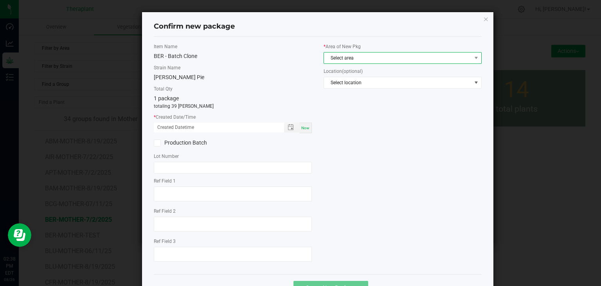
click at [340, 60] on span "Select area" at bounding box center [397, 57] width 147 height 11
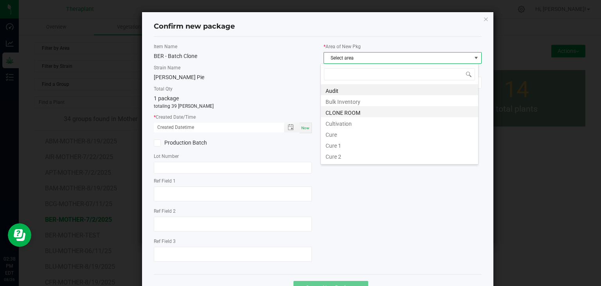
scroll to position [11, 158]
click at [334, 111] on li "CLONE ROOM" at bounding box center [399, 111] width 157 height 11
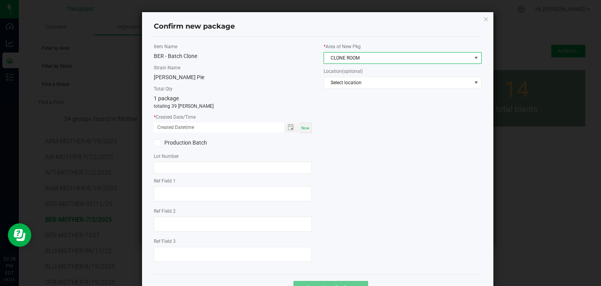
click at [301, 128] on span "Now" at bounding box center [305, 128] width 8 height 4
type input "[DATE] 02:38 PM"
click at [203, 201] on div at bounding box center [233, 194] width 158 height 17
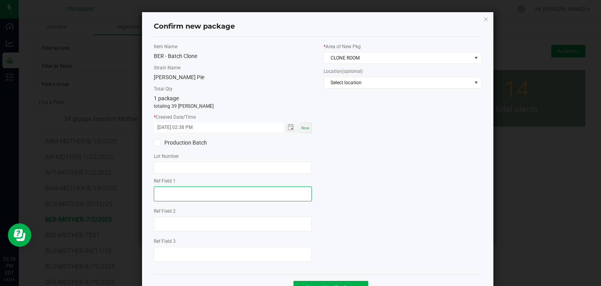
click at [208, 194] on textarea at bounding box center [233, 193] width 158 height 15
type textarea "03851"
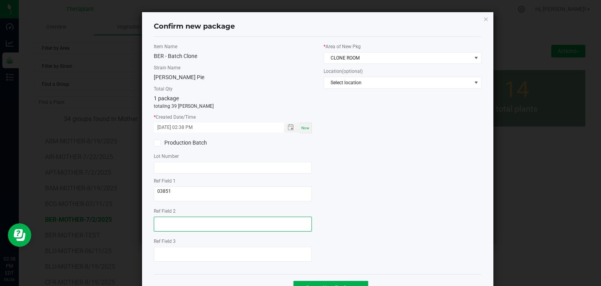
click at [185, 228] on textarea at bounding box center [233, 223] width 158 height 15
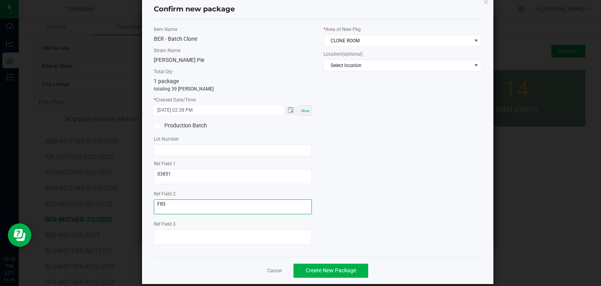
scroll to position [27, 0]
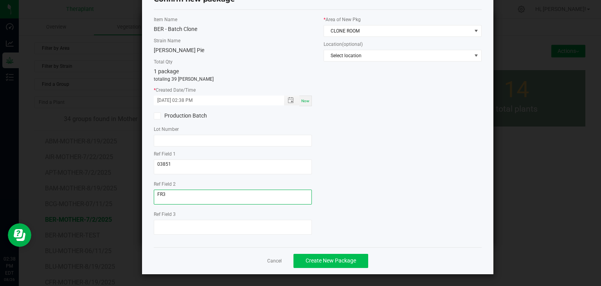
type textarea "FR3"
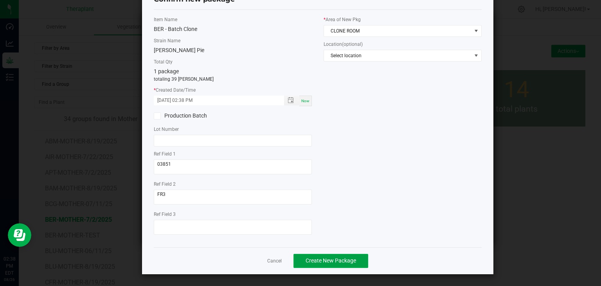
click at [335, 255] on button "Create New Package" at bounding box center [330, 260] width 75 height 14
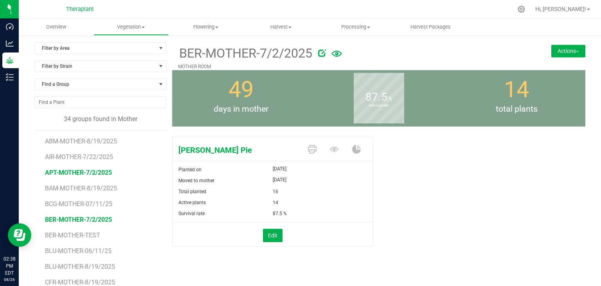
click at [79, 173] on span "APT-MOTHER-7/2/2025" at bounding box center [78, 172] width 67 height 7
click at [568, 52] on button "Actions" at bounding box center [568, 51] width 34 height 13
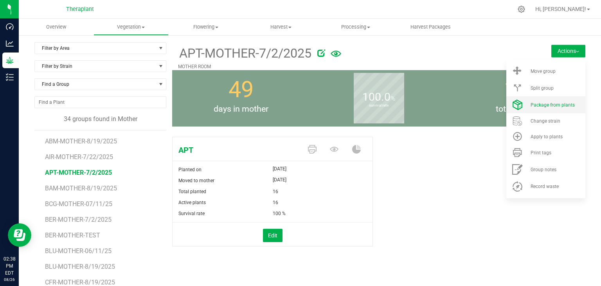
click at [557, 105] on span "Package from plants" at bounding box center [552, 104] width 44 height 5
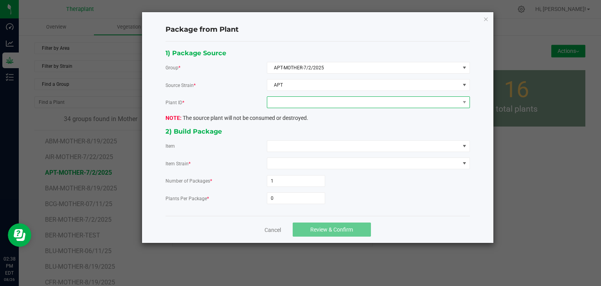
click at [377, 104] on span at bounding box center [363, 102] width 192 height 11
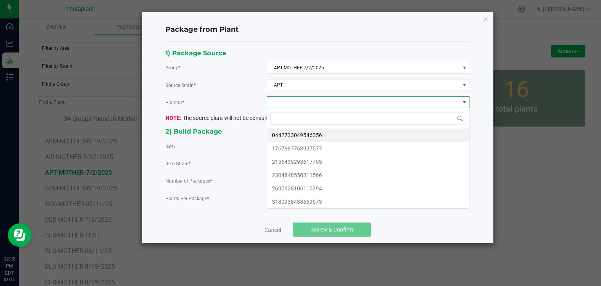
scroll to position [11, 203]
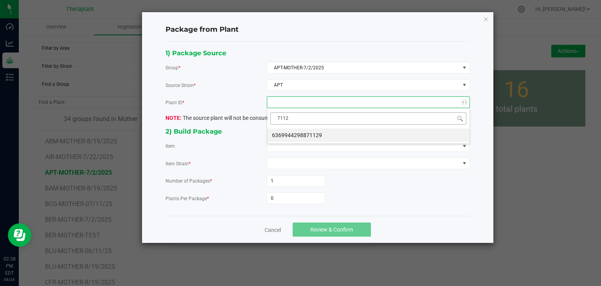
type input "71129"
click at [320, 135] on li "6369944298871129" at bounding box center [368, 134] width 202 height 13
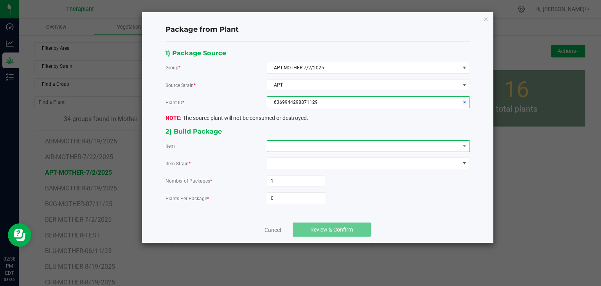
click at [318, 147] on span at bounding box center [363, 145] width 192 height 11
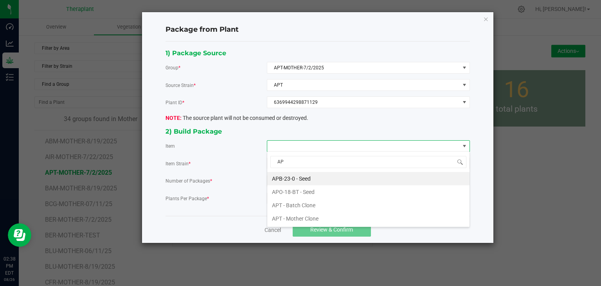
type input "APT"
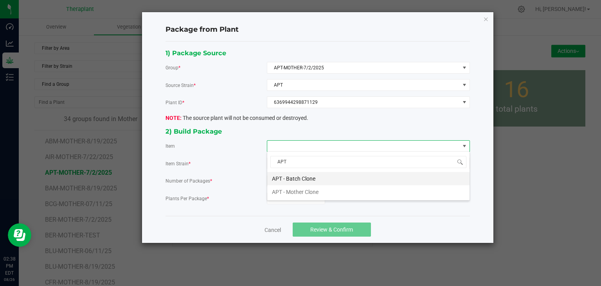
click at [311, 178] on Clone "APT - Batch Clone" at bounding box center [368, 178] width 202 height 13
click at [301, 193] on input "0" at bounding box center [296, 197] width 58 height 11
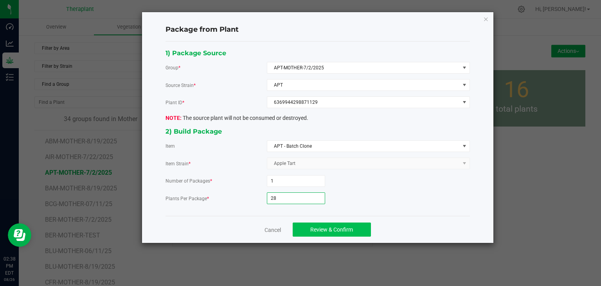
type input "28"
click at [330, 229] on span "Review & Confirm" at bounding box center [331, 229] width 43 height 6
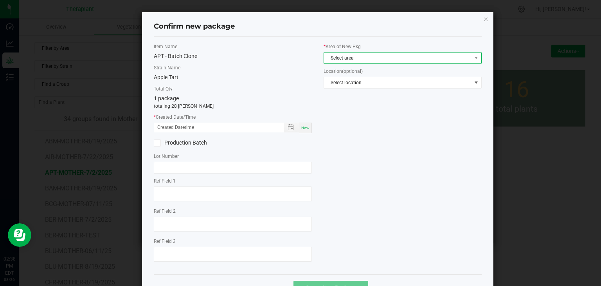
click at [340, 53] on span "Select area" at bounding box center [397, 57] width 147 height 11
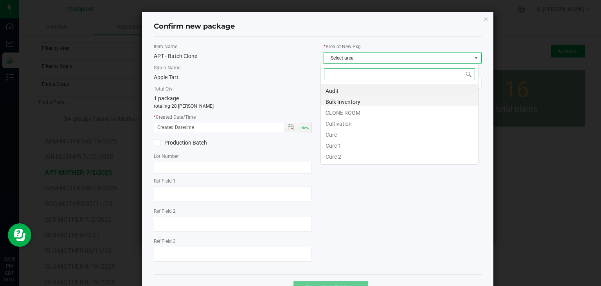
scroll to position [11, 158]
click at [333, 113] on li "CLONE ROOM" at bounding box center [399, 111] width 157 height 11
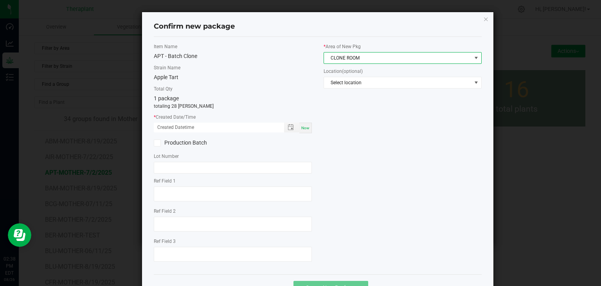
click at [306, 126] on span "Now" at bounding box center [305, 128] width 8 height 4
type input "[DATE] 02:38 PM"
click at [222, 180] on label "Ref Field 1" at bounding box center [233, 180] width 158 height 7
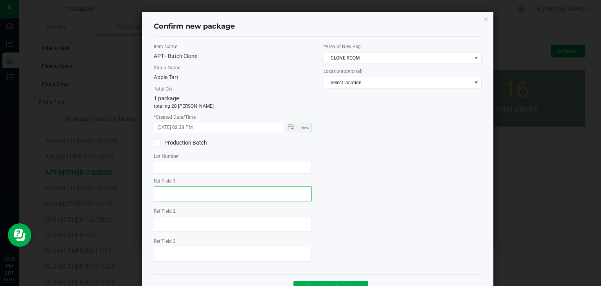
click at [205, 191] on textarea at bounding box center [233, 193] width 158 height 15
type textarea "71129"
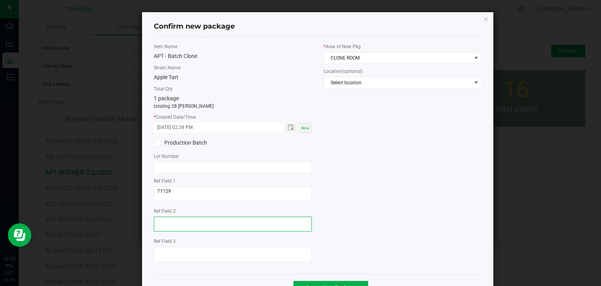
click at [182, 221] on textarea at bounding box center [233, 223] width 158 height 15
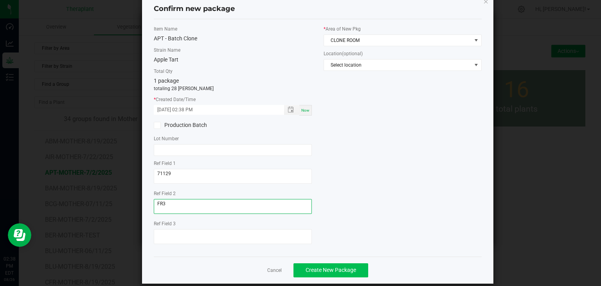
scroll to position [27, 0]
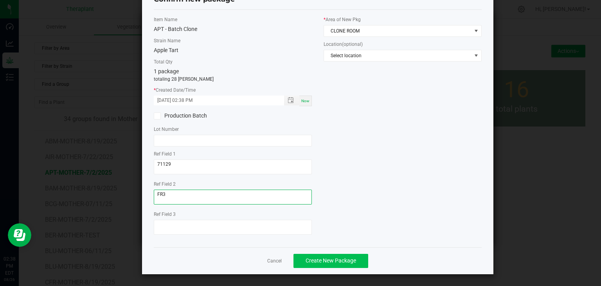
type textarea "FR3"
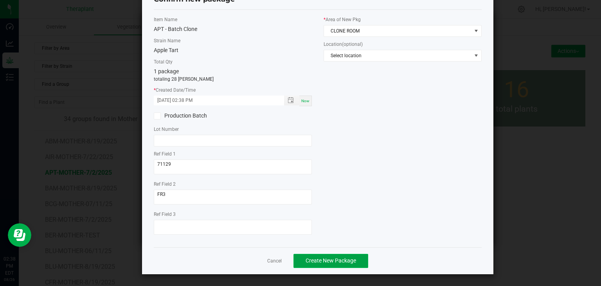
click at [336, 259] on span "Create New Package" at bounding box center [330, 260] width 50 height 6
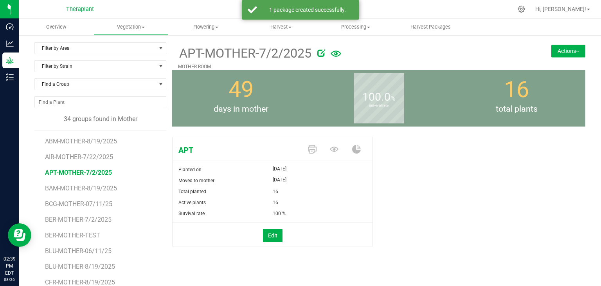
click at [570, 49] on button "Actions" at bounding box center [568, 51] width 34 height 13
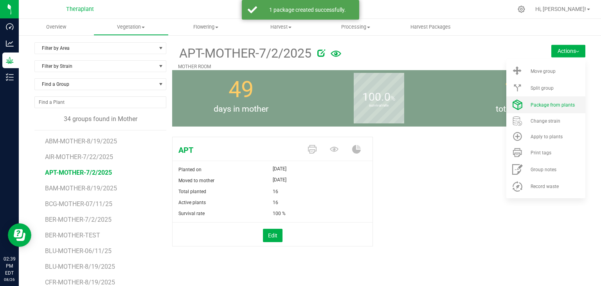
click at [553, 111] on li "Package from plants" at bounding box center [545, 104] width 79 height 17
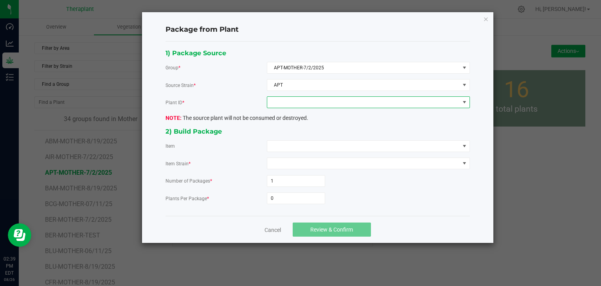
click at [314, 104] on span at bounding box center [363, 102] width 192 height 11
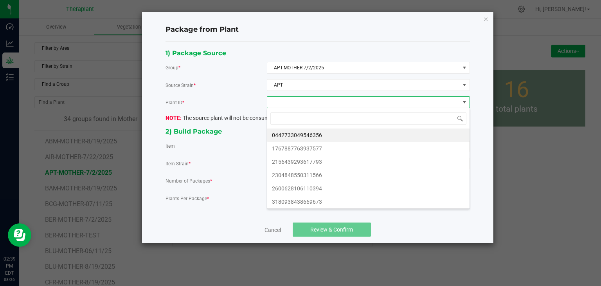
scroll to position [11, 203]
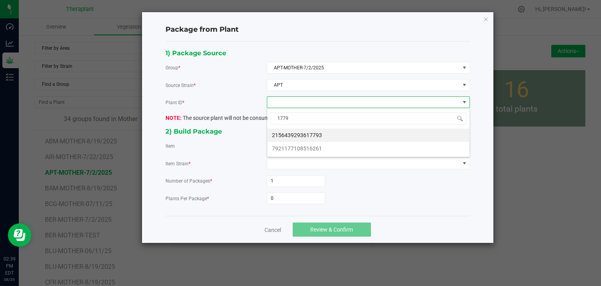
type input "17793"
click at [300, 131] on li "2156439293617793" at bounding box center [368, 134] width 202 height 13
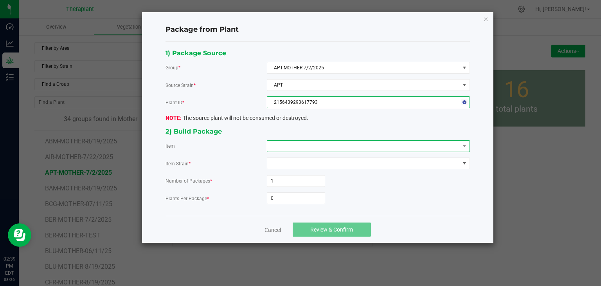
click at [288, 151] on span at bounding box center [363, 145] width 192 height 11
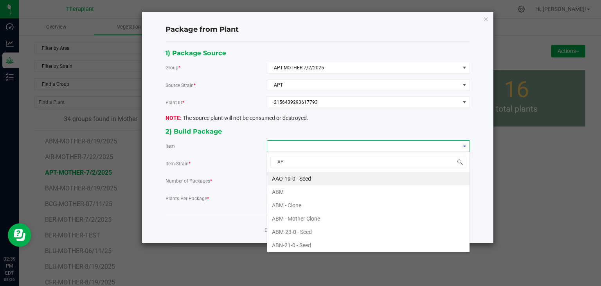
type input "APT"
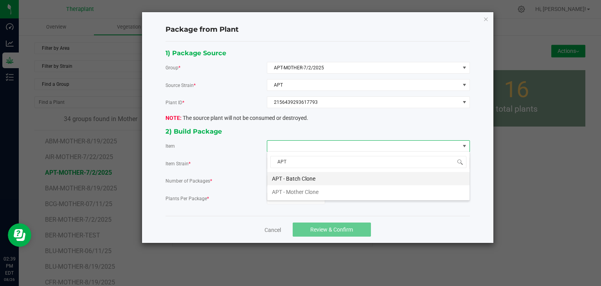
click at [289, 178] on Clone "APT - Batch Clone" at bounding box center [368, 178] width 202 height 13
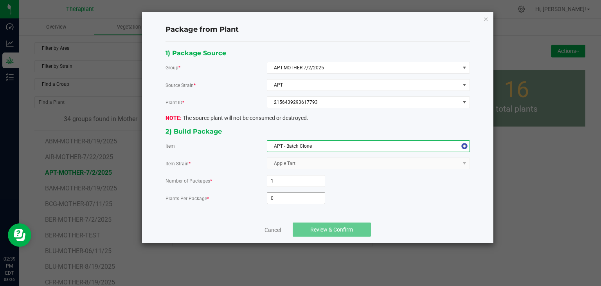
click at [280, 195] on input "0" at bounding box center [296, 197] width 58 height 11
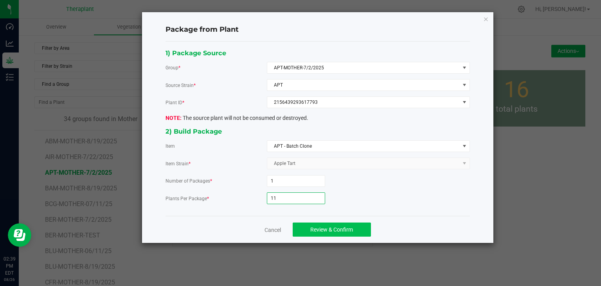
type input "11"
click at [321, 230] on span "Review & Confirm" at bounding box center [331, 229] width 43 height 6
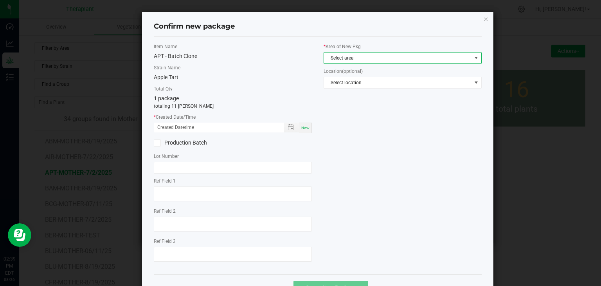
click at [375, 58] on span "Select area" at bounding box center [397, 57] width 147 height 11
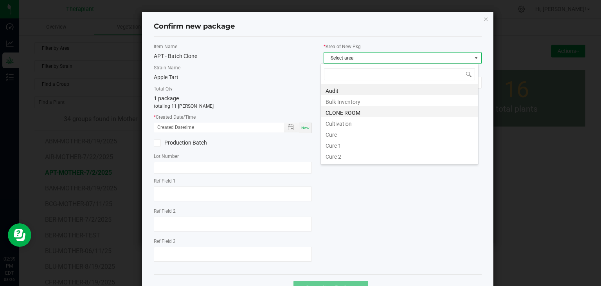
scroll to position [11, 158]
click at [358, 112] on li "CLONE ROOM" at bounding box center [399, 111] width 157 height 11
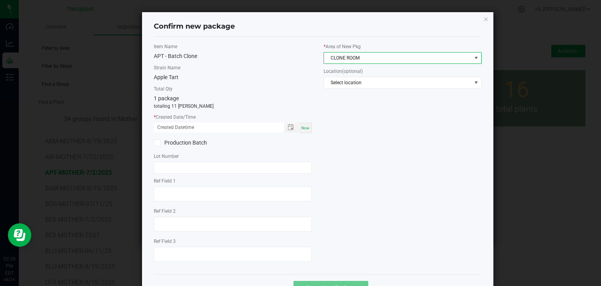
click at [301, 128] on span "Now" at bounding box center [305, 128] width 8 height 4
type input "[DATE] 02:39 PM"
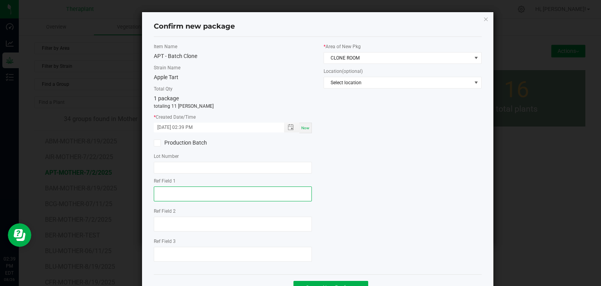
click at [183, 192] on textarea at bounding box center [233, 193] width 158 height 15
type textarea "17793"
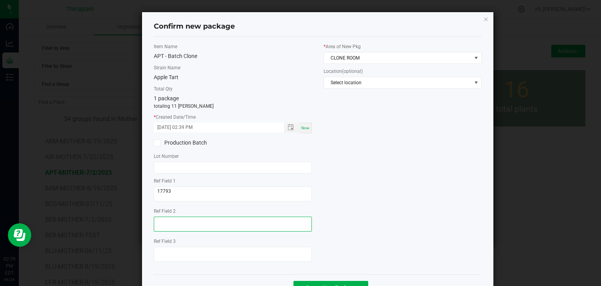
click at [166, 224] on textarea at bounding box center [233, 223] width 158 height 15
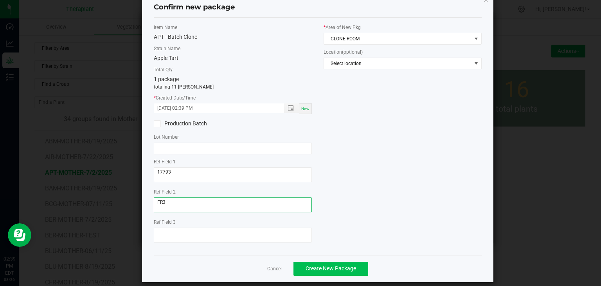
scroll to position [27, 0]
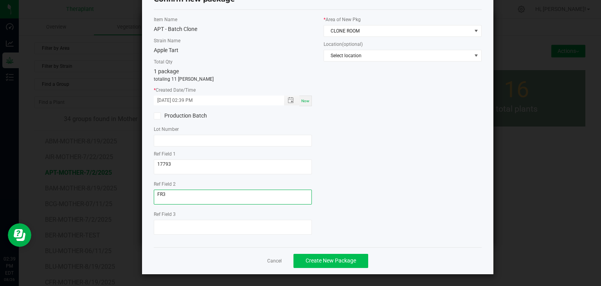
type textarea "FR3"
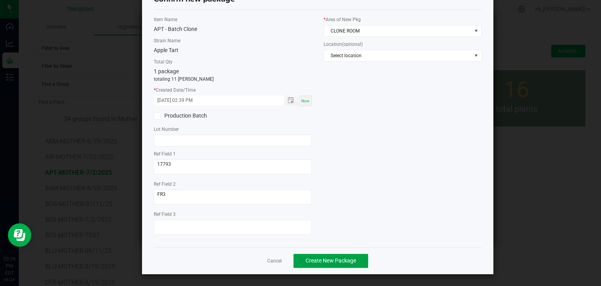
click at [353, 257] on button "Create New Package" at bounding box center [330, 260] width 75 height 14
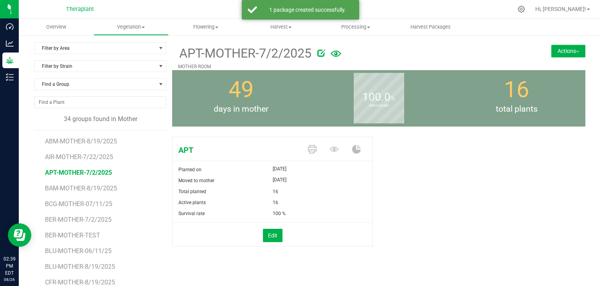
click at [559, 53] on button "Actions" at bounding box center [568, 51] width 34 height 13
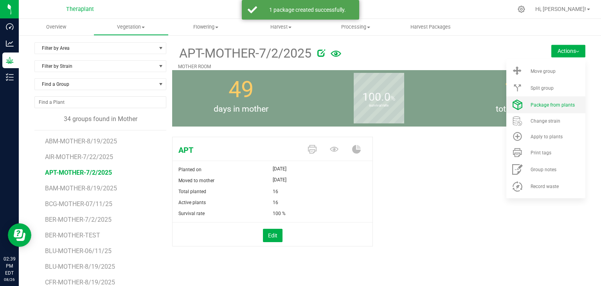
click at [547, 110] on li "Package from plants" at bounding box center [545, 104] width 79 height 17
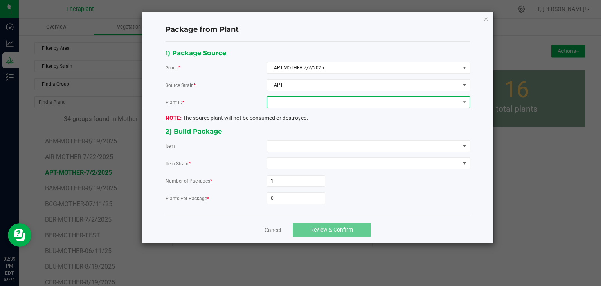
click at [320, 101] on span at bounding box center [363, 102] width 192 height 11
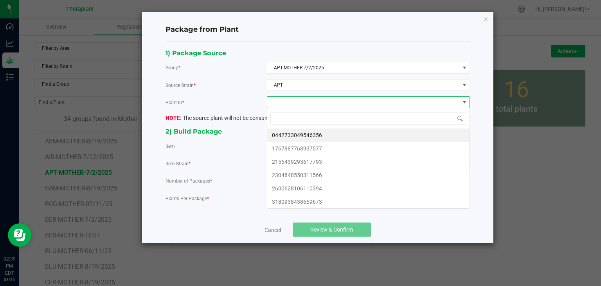
scroll to position [11, 203]
type input "11566"
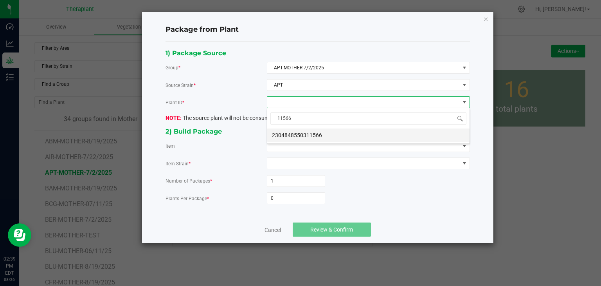
click at [301, 137] on li "2304848550311566" at bounding box center [368, 134] width 202 height 13
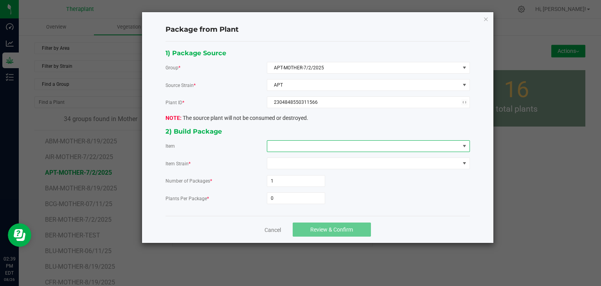
click at [299, 147] on span at bounding box center [363, 145] width 192 height 11
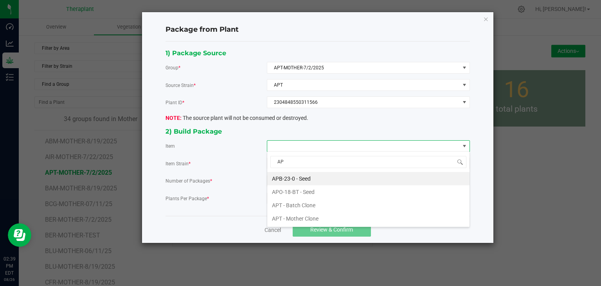
type input "APT"
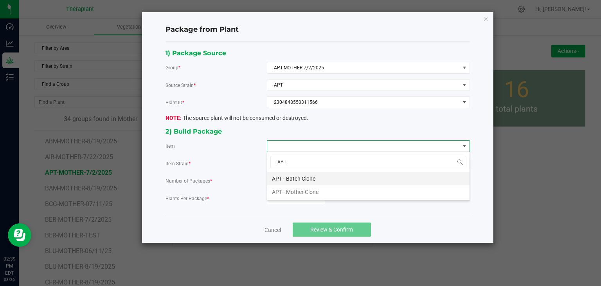
click at [303, 177] on Clone "APT - Batch Clone" at bounding box center [368, 178] width 202 height 13
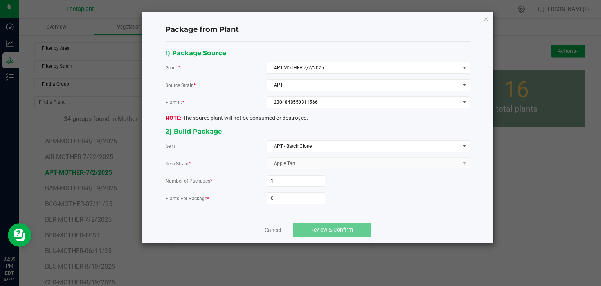
click at [292, 190] on form "Number of Packages * 1 Plants Per Package * 0" at bounding box center [317, 189] width 304 height 29
click at [291, 190] on form "Number of Packages * 1 Plants Per Package * 0" at bounding box center [317, 189] width 304 height 29
click at [290, 192] on input "0" at bounding box center [296, 197] width 58 height 11
type input "28"
click at [316, 227] on span "Review & Confirm" at bounding box center [331, 229] width 43 height 6
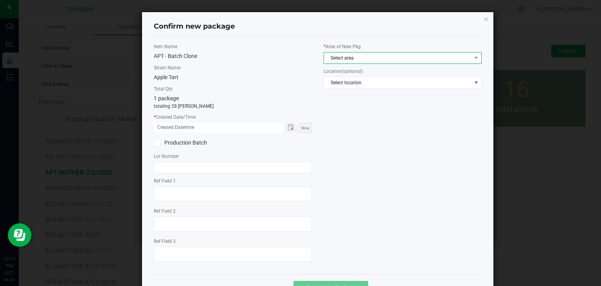
click at [361, 56] on span "Select area" at bounding box center [397, 57] width 147 height 11
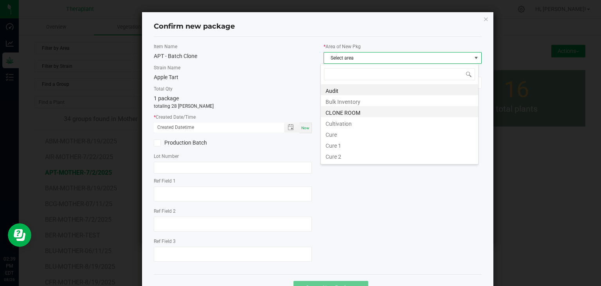
scroll to position [11, 158]
click at [341, 111] on li "CLONE ROOM" at bounding box center [399, 111] width 157 height 11
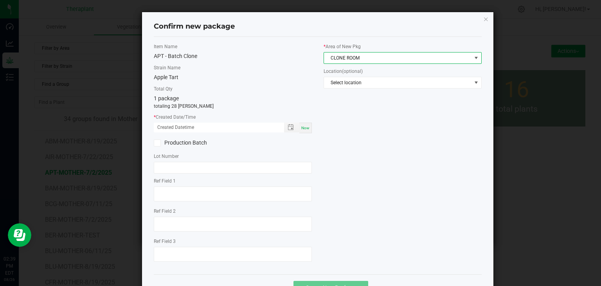
click at [299, 131] on div "Now" at bounding box center [305, 127] width 13 height 11
type input "[DATE] 02:39 PM"
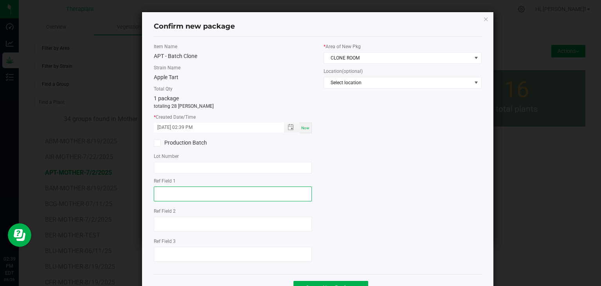
click at [207, 194] on textarea at bounding box center [233, 193] width 158 height 15
type textarea "11566"
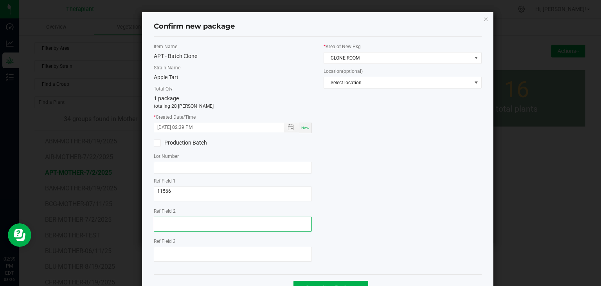
click at [197, 218] on textarea at bounding box center [233, 223] width 158 height 15
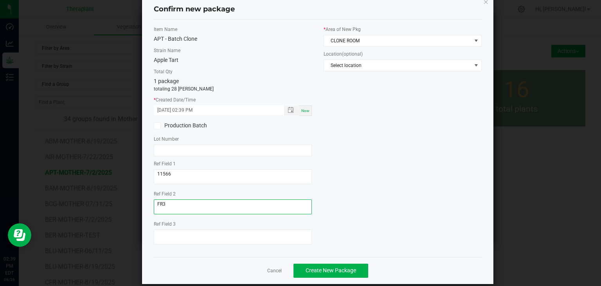
scroll to position [27, 0]
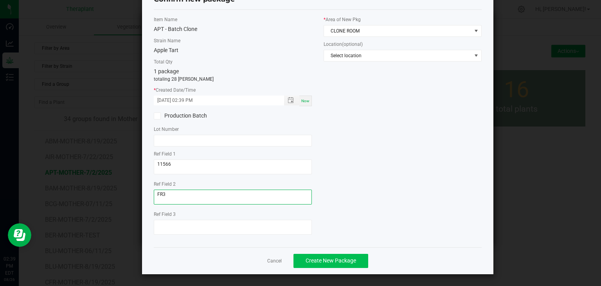
type textarea "FR3"
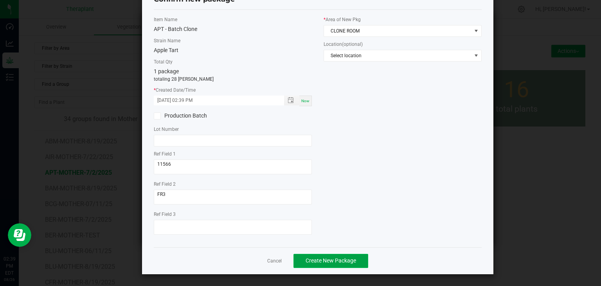
click at [320, 258] on span "Create New Package" at bounding box center [330, 260] width 50 height 6
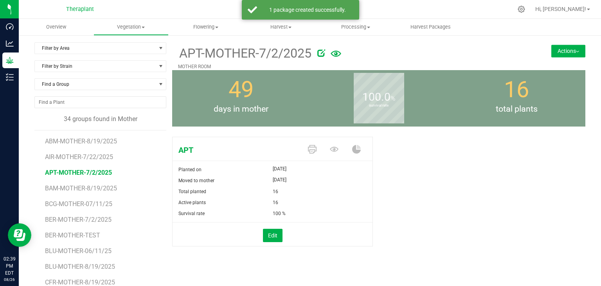
click at [576, 51] on img at bounding box center [577, 52] width 3 height 2
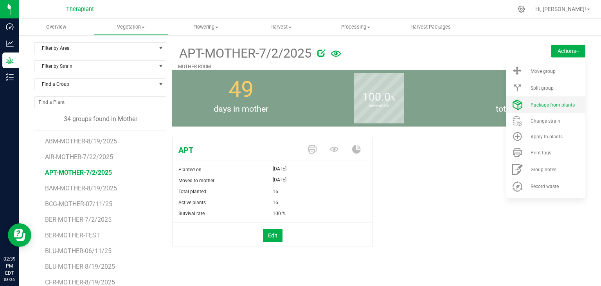
click at [535, 110] on li "Package from plants" at bounding box center [545, 104] width 79 height 17
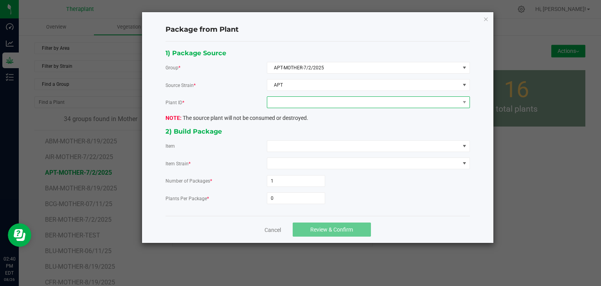
click at [318, 104] on span at bounding box center [363, 102] width 192 height 11
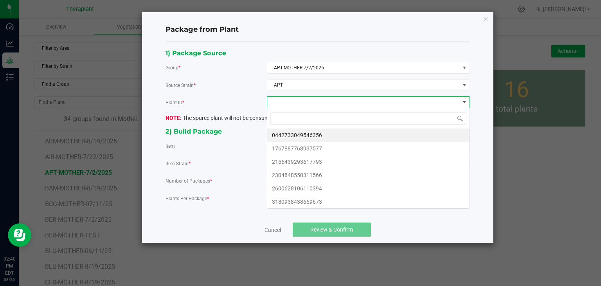
scroll to position [11, 203]
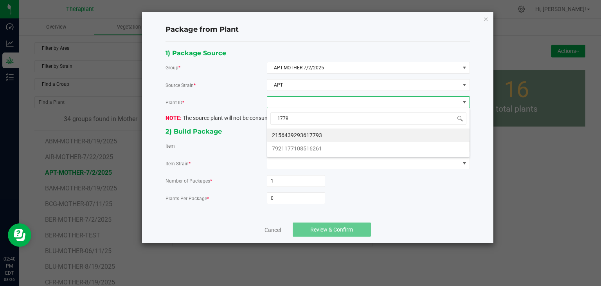
type input "17793"
click at [289, 137] on li "2156439293617793" at bounding box center [368, 134] width 202 height 13
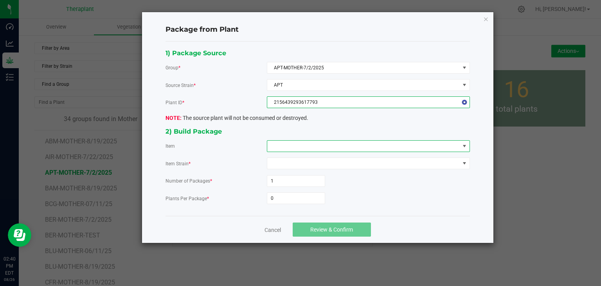
click at [288, 143] on span at bounding box center [363, 145] width 192 height 11
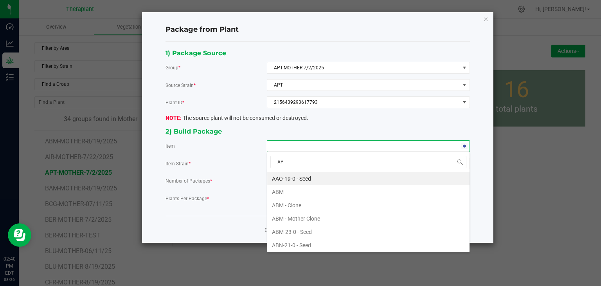
type input "APT"
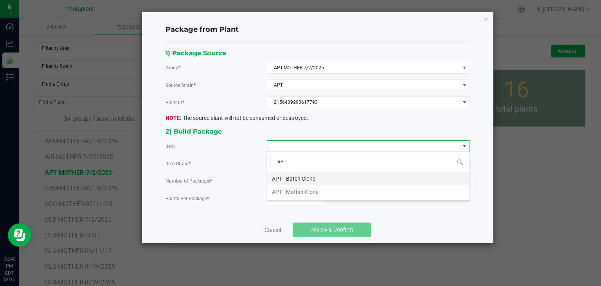
click at [282, 181] on Clone "APT - Batch Clone" at bounding box center [368, 178] width 202 height 13
click at [280, 196] on input "0" at bounding box center [296, 197] width 58 height 11
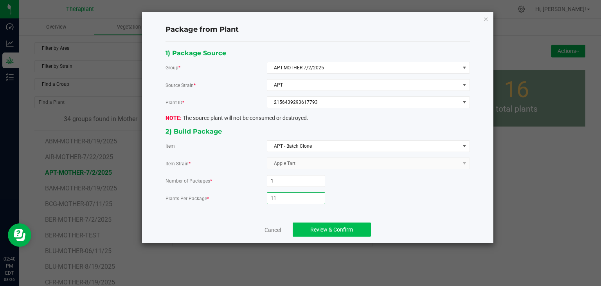
type input "11"
click at [325, 228] on span "Review & Confirm" at bounding box center [331, 229] width 43 height 6
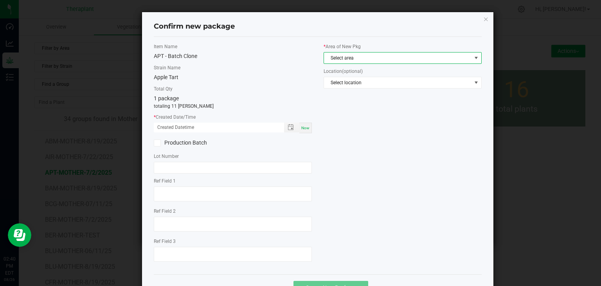
drag, startPoint x: 356, startPoint y: 52, endPoint x: 351, endPoint y: 60, distance: 9.8
click at [355, 52] on span "Select area" at bounding box center [402, 58] width 158 height 12
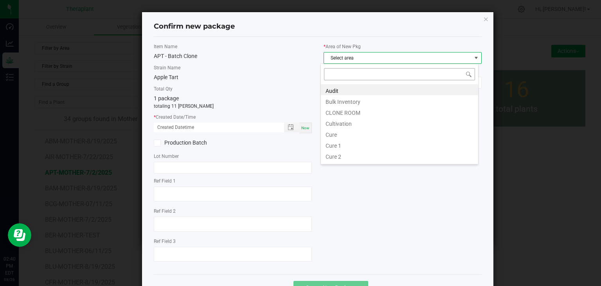
scroll to position [11, 158]
click at [340, 110] on li "CLONE ROOM" at bounding box center [399, 111] width 157 height 11
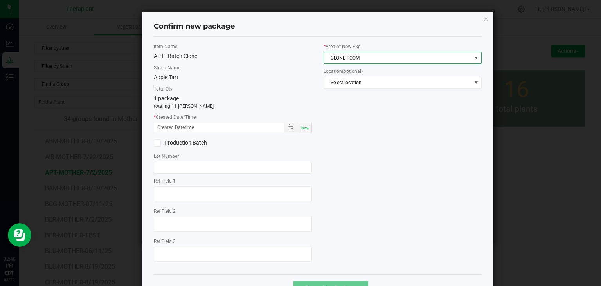
click at [304, 129] on span "Now" at bounding box center [305, 128] width 8 height 4
type input "[DATE] 02:40 PM"
click at [199, 183] on label "Ref Field 1" at bounding box center [233, 180] width 158 height 7
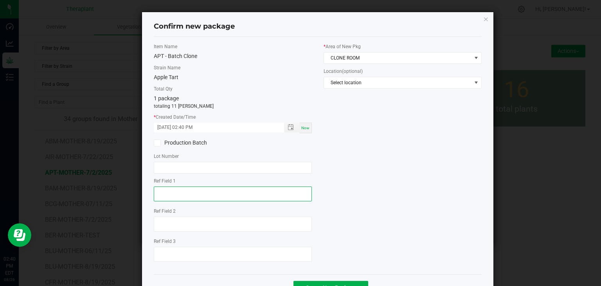
click at [181, 194] on textarea at bounding box center [233, 193] width 158 height 15
type textarea "17793"
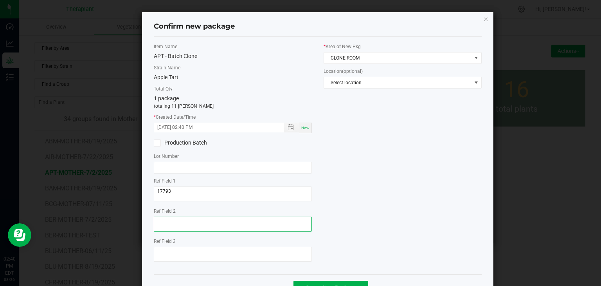
click at [189, 230] on textarea at bounding box center [233, 223] width 158 height 15
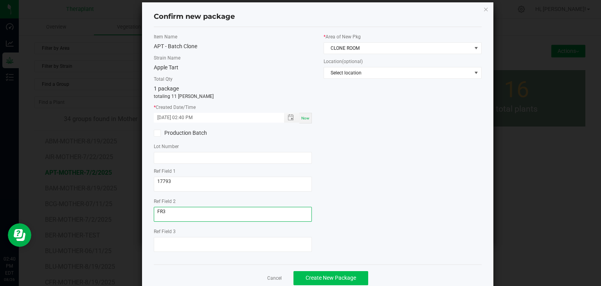
scroll to position [27, 0]
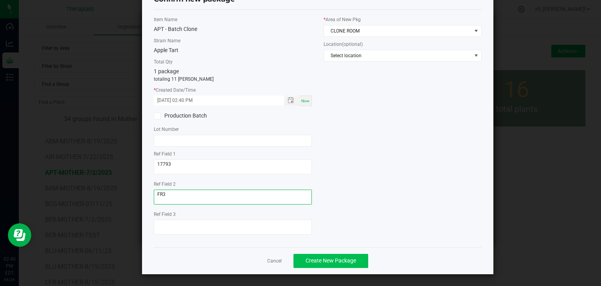
type textarea "FR3"
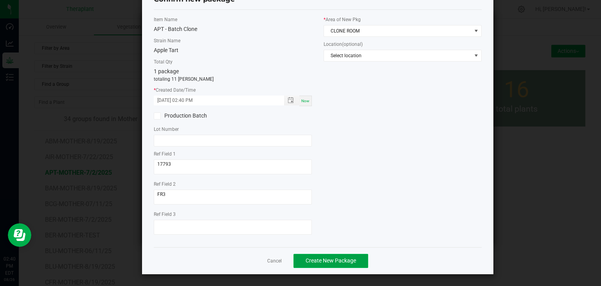
click at [302, 262] on button "Create New Package" at bounding box center [330, 260] width 75 height 14
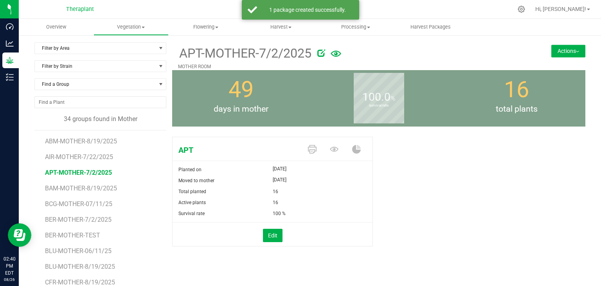
click at [576, 52] on img at bounding box center [577, 52] width 3 height 2
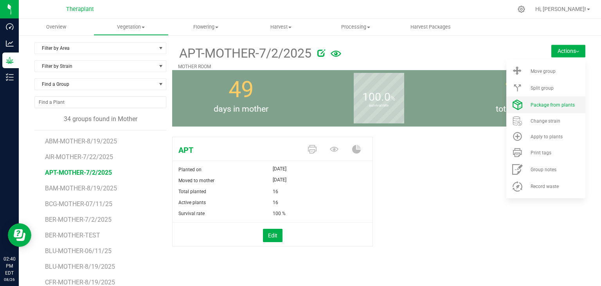
click at [543, 102] on span "Package from plants" at bounding box center [552, 104] width 44 height 5
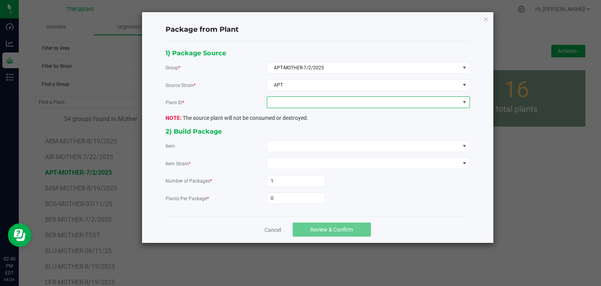
click at [307, 101] on span at bounding box center [363, 102] width 192 height 11
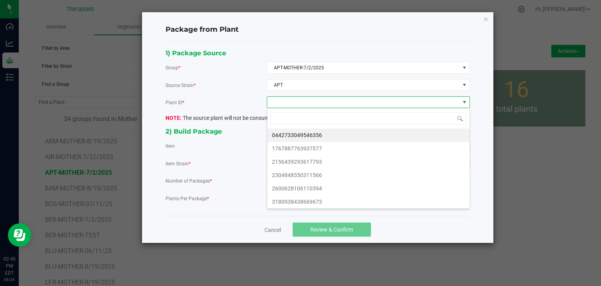
scroll to position [11, 203]
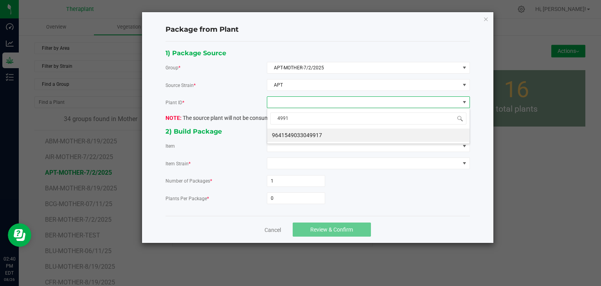
type input "49917"
click at [307, 133] on li "9641549033049917" at bounding box center [368, 134] width 202 height 13
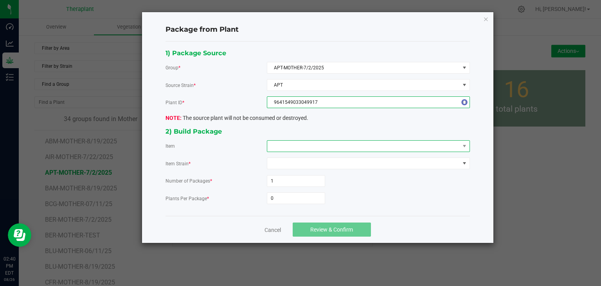
click at [304, 143] on span at bounding box center [363, 145] width 192 height 11
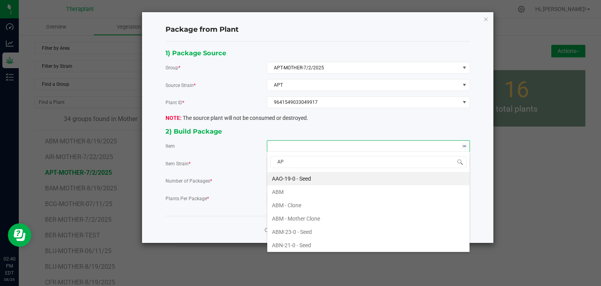
type input "APT"
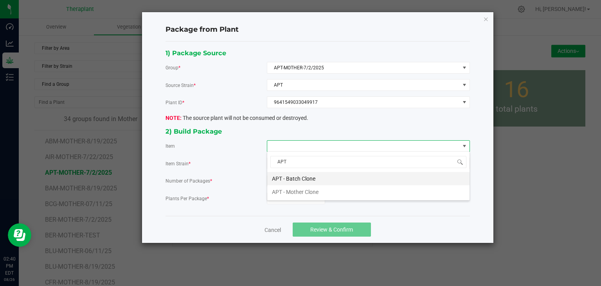
click at [306, 175] on Clone "APT - Batch Clone" at bounding box center [368, 178] width 202 height 13
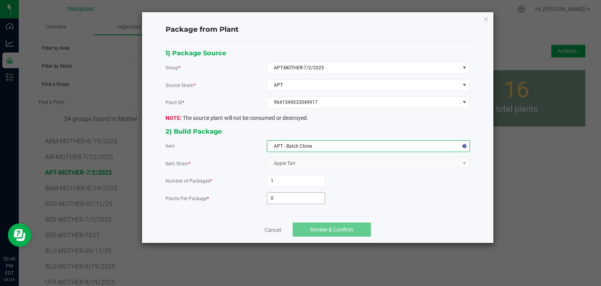
click at [298, 192] on input "0" at bounding box center [296, 197] width 58 height 11
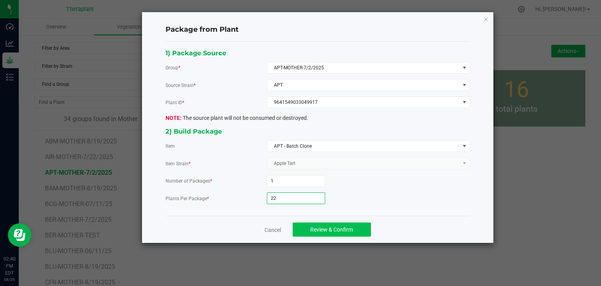
type input "22"
click at [351, 231] on button "Review & Confirm" at bounding box center [332, 229] width 78 height 14
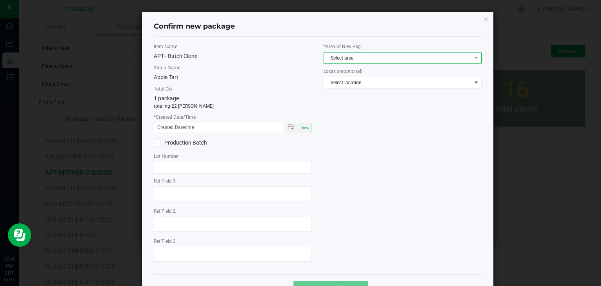
click at [364, 59] on span "Select area" at bounding box center [397, 57] width 147 height 11
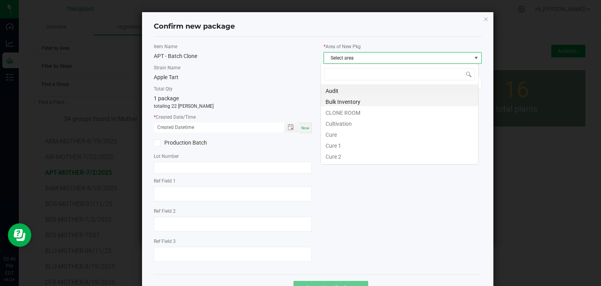
scroll to position [11, 158]
click at [352, 113] on li "CLONE ROOM" at bounding box center [399, 111] width 157 height 11
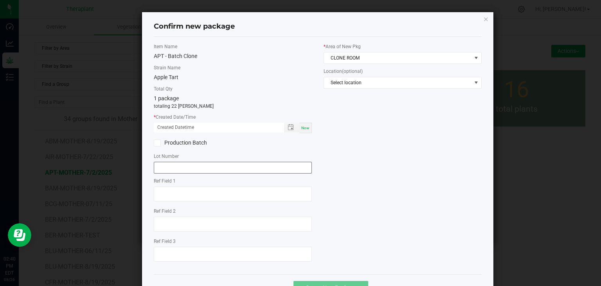
drag, startPoint x: 297, startPoint y: 127, endPoint x: 236, endPoint y: 171, distance: 75.1
click at [299, 127] on div "Now" at bounding box center [305, 127] width 13 height 11
type input "[DATE] 02:40 PM"
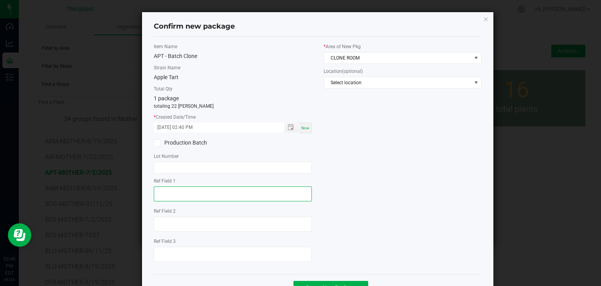
click at [173, 187] on textarea at bounding box center [233, 193] width 158 height 15
type textarea "49917"
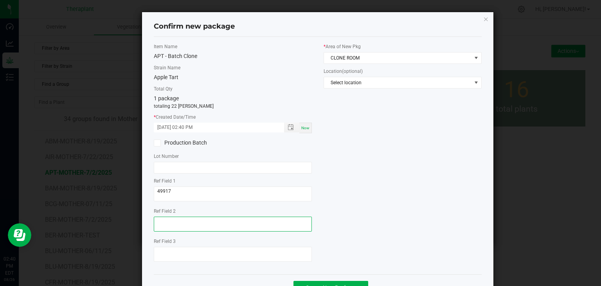
click at [172, 216] on textarea at bounding box center [233, 223] width 158 height 15
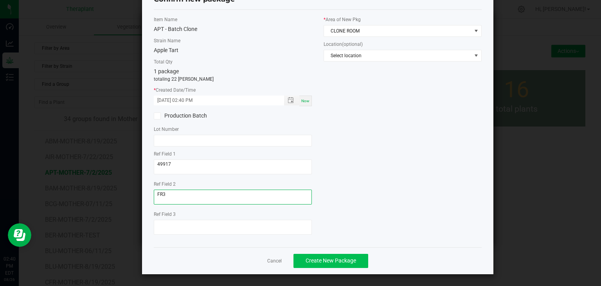
type textarea "FR3"
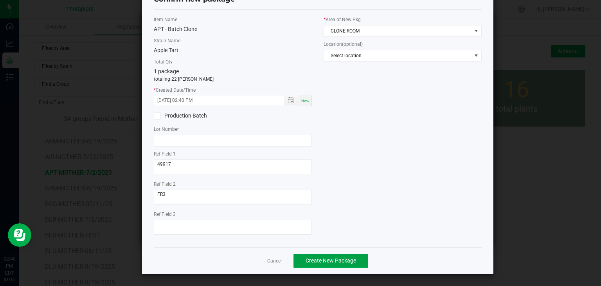
click at [331, 259] on span "Create New Package" at bounding box center [330, 260] width 50 height 6
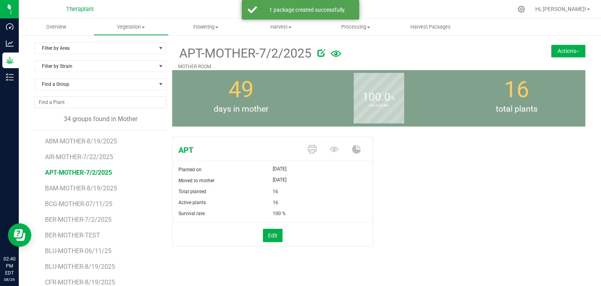
click at [571, 53] on button "Actions" at bounding box center [568, 51] width 34 height 13
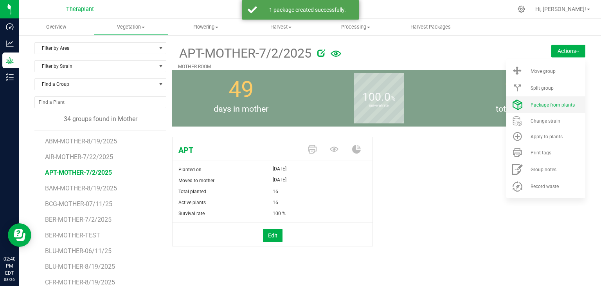
click at [553, 104] on span "Package from plants" at bounding box center [552, 104] width 44 height 5
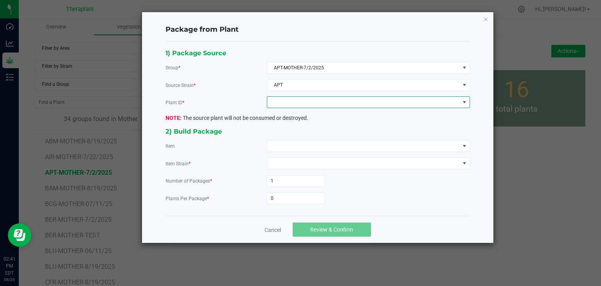
click at [329, 103] on span at bounding box center [363, 102] width 192 height 11
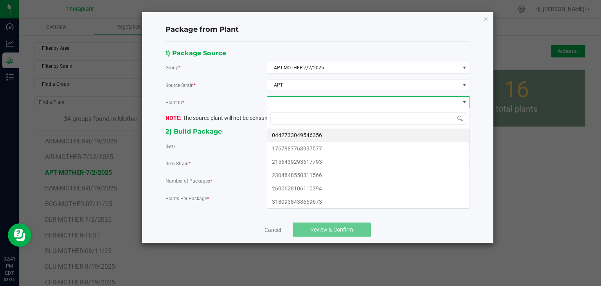
scroll to position [11, 203]
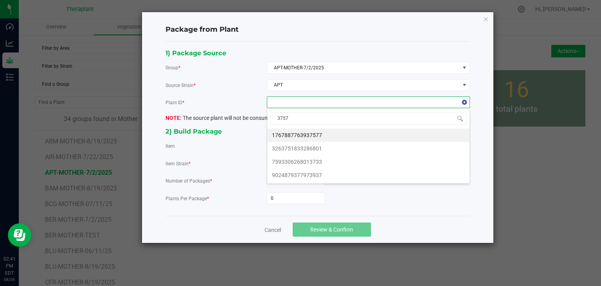
type input "37577"
click at [313, 133] on li "1767887763937577" at bounding box center [368, 134] width 202 height 13
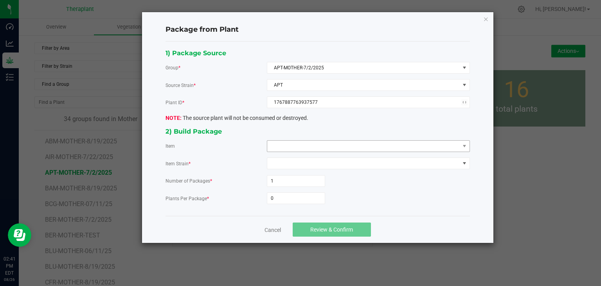
drag, startPoint x: 304, startPoint y: 155, endPoint x: 305, endPoint y: 146, distance: 8.7
click at [304, 155] on div "1) Package Source Group * APT-MOTHER-7/2/2025 Source Strain * APT Plant ID * 17…" at bounding box center [318, 129] width 316 height 162
click at [305, 146] on span at bounding box center [363, 145] width 192 height 11
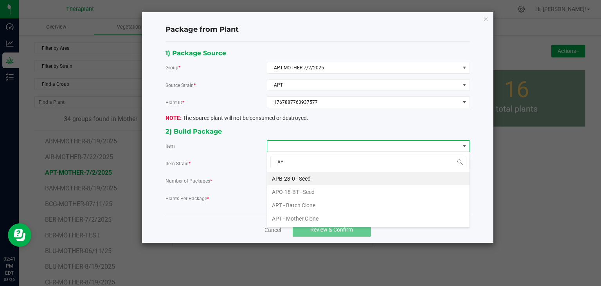
type input "APT"
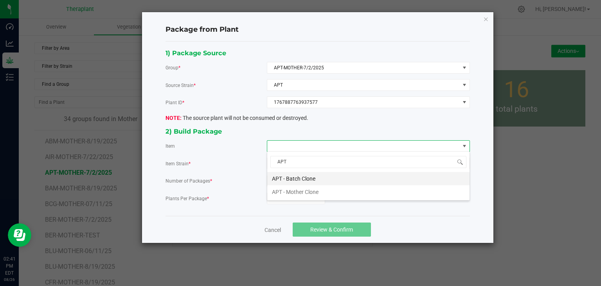
click at [300, 176] on Clone "APT - Batch Clone" at bounding box center [368, 178] width 202 height 13
click at [296, 194] on input "0" at bounding box center [296, 197] width 58 height 11
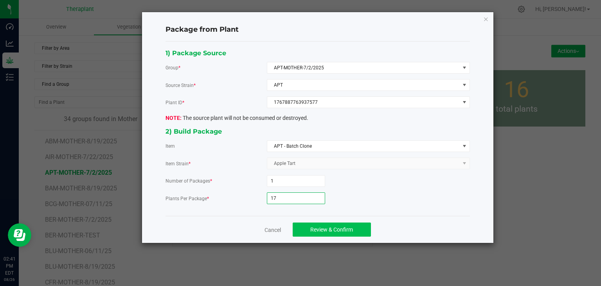
type input "17"
click at [322, 226] on span "Review & Confirm" at bounding box center [331, 229] width 43 height 6
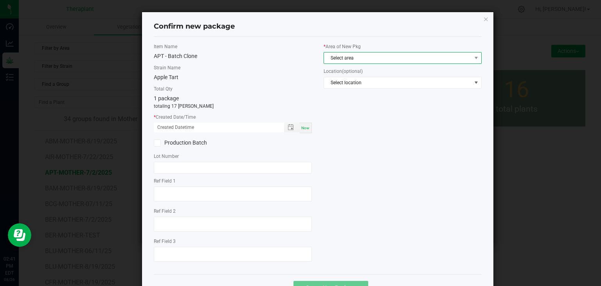
click at [347, 57] on span "Select area" at bounding box center [397, 57] width 147 height 11
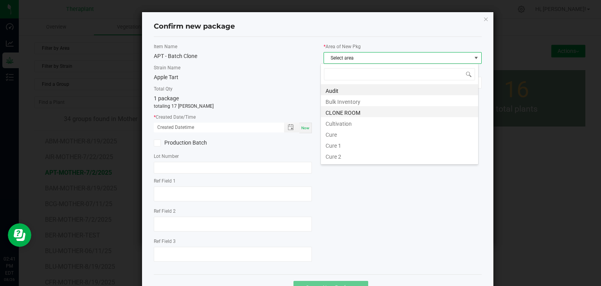
scroll to position [11, 158]
click at [347, 113] on li "CLONE ROOM" at bounding box center [399, 111] width 157 height 11
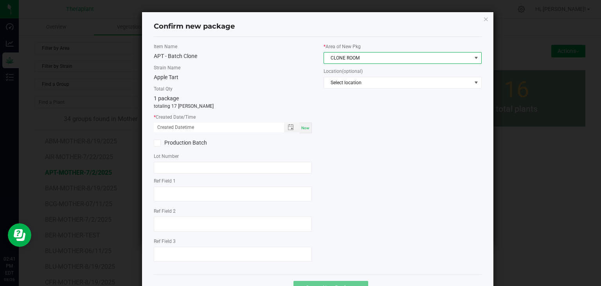
click at [303, 128] on span "Now" at bounding box center [305, 128] width 8 height 4
type input "[DATE] 02:41 PM"
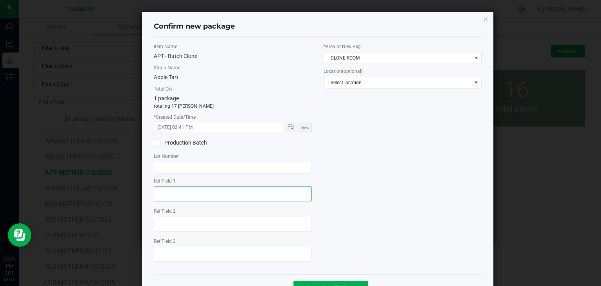
click at [202, 194] on textarea at bounding box center [233, 193] width 158 height 15
type textarea "37577"
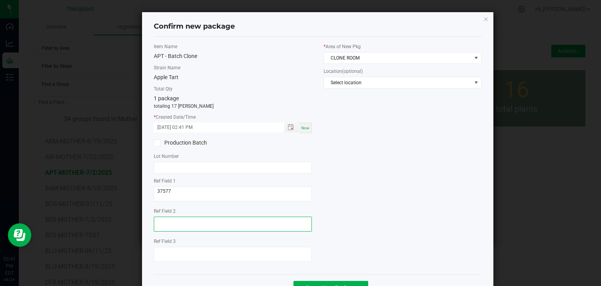
click at [182, 226] on textarea at bounding box center [233, 223] width 158 height 15
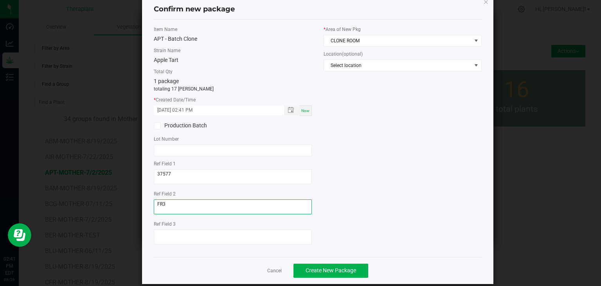
scroll to position [27, 0]
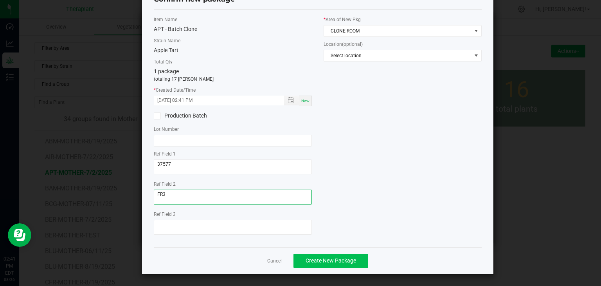
type textarea "FR3"
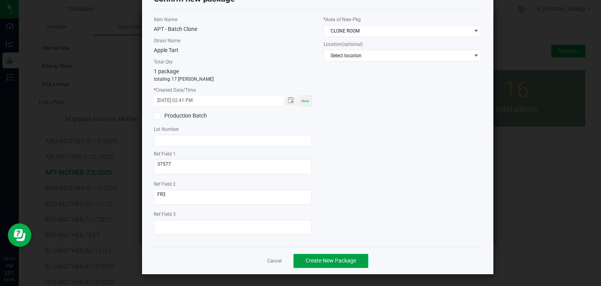
click at [323, 263] on span "Create New Package" at bounding box center [330, 260] width 50 height 6
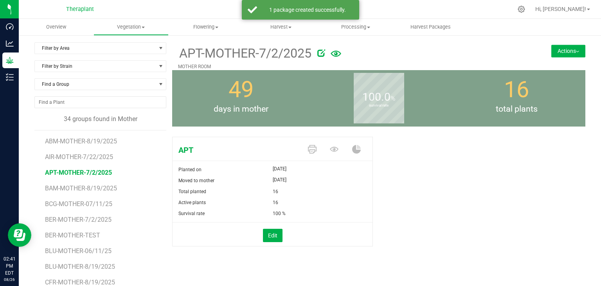
click at [554, 54] on button "Actions" at bounding box center [568, 51] width 34 height 13
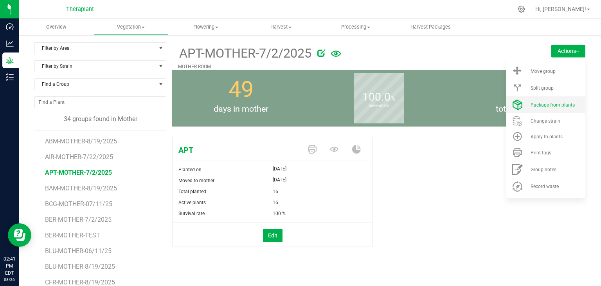
click at [541, 104] on span "Package from plants" at bounding box center [552, 104] width 44 height 5
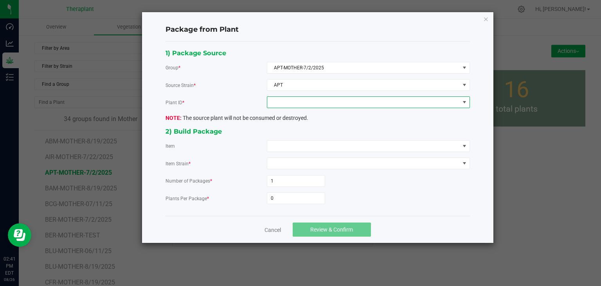
click at [318, 104] on span at bounding box center [363, 102] width 192 height 11
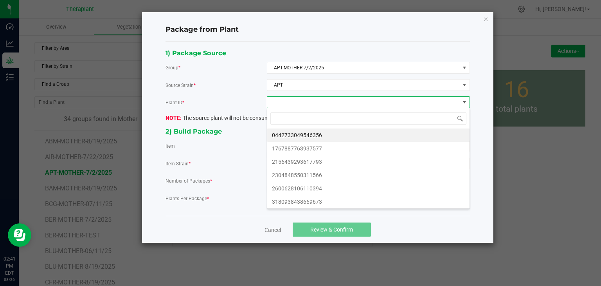
scroll to position [11, 203]
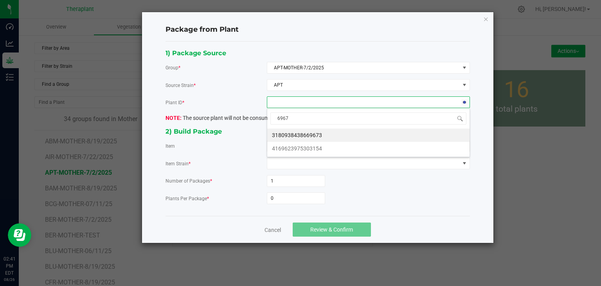
type input "69673"
click at [325, 133] on li "3180938438669673" at bounding box center [368, 134] width 202 height 13
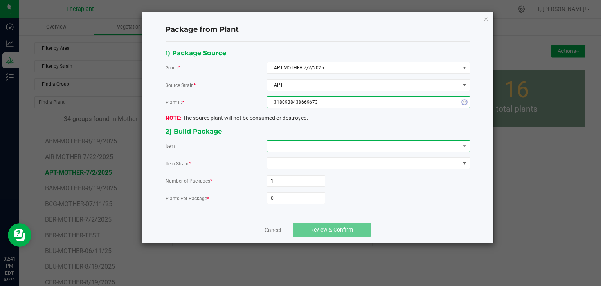
click at [311, 147] on span at bounding box center [363, 145] width 192 height 11
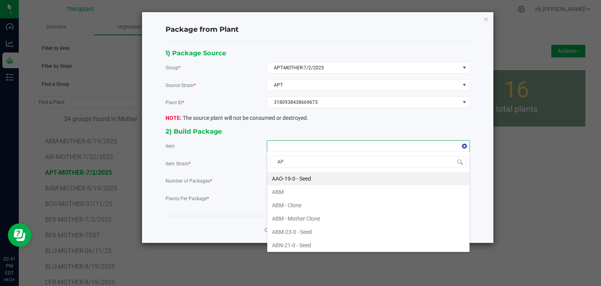
type input "APT"
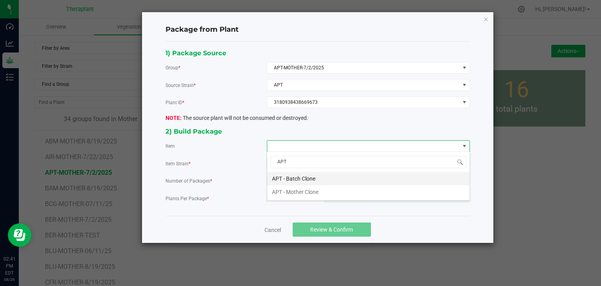
click at [304, 179] on Clone "APT - Batch Clone" at bounding box center [368, 178] width 202 height 13
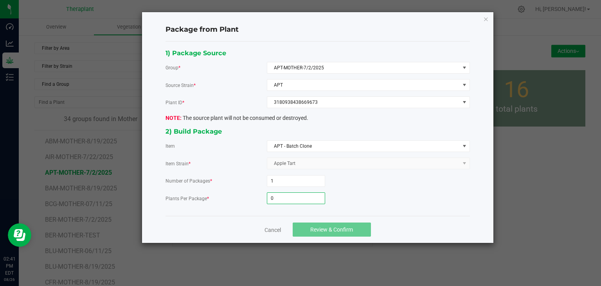
click at [295, 192] on input "0" at bounding box center [296, 197] width 58 height 11
type input "31"
click at [323, 232] on button "Review & Confirm" at bounding box center [332, 229] width 78 height 14
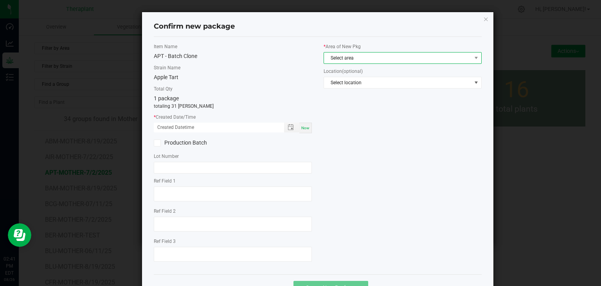
click at [355, 52] on span "Select area" at bounding box center [397, 57] width 147 height 11
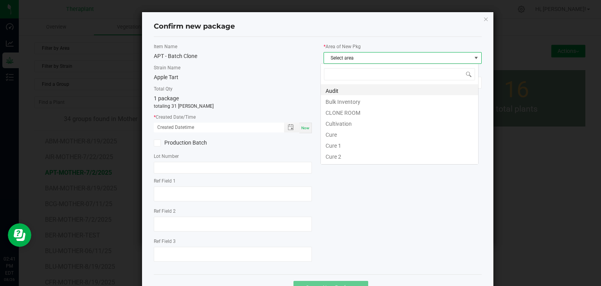
scroll to position [11, 158]
click at [347, 112] on li "CLONE ROOM" at bounding box center [399, 111] width 157 height 11
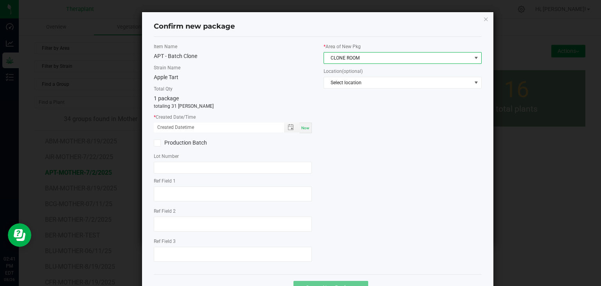
click at [303, 124] on div "Now" at bounding box center [305, 127] width 13 height 11
type input "[DATE] 02:41 PM"
click at [203, 183] on label "Ref Field 1" at bounding box center [233, 180] width 158 height 7
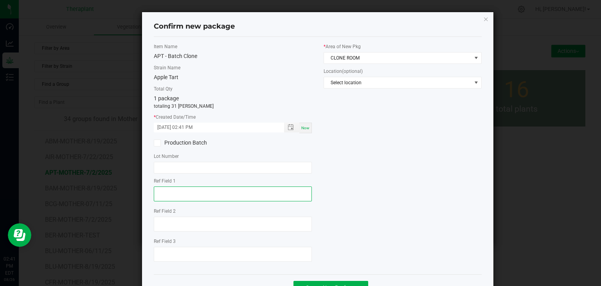
click at [199, 190] on textarea at bounding box center [233, 193] width 158 height 15
type textarea "69673"
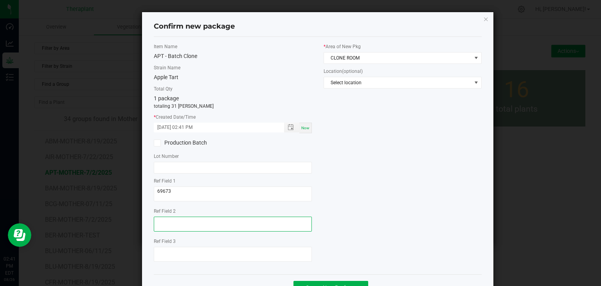
click at [179, 220] on textarea at bounding box center [233, 223] width 158 height 15
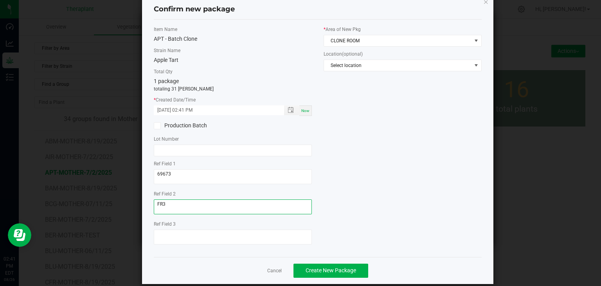
scroll to position [27, 0]
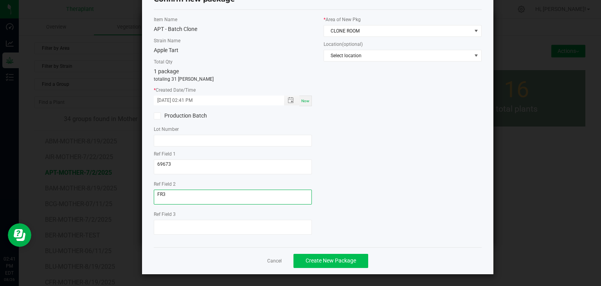
type textarea "FR3"
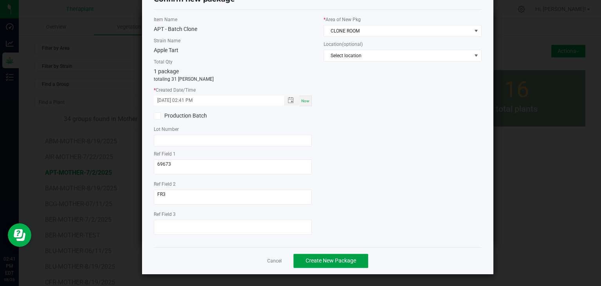
click at [311, 259] on span "Create New Package" at bounding box center [330, 260] width 50 height 6
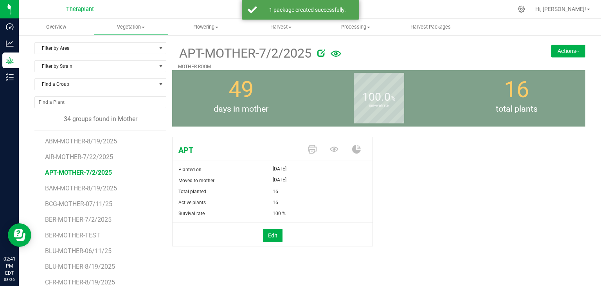
click at [562, 47] on button "Actions" at bounding box center [568, 51] width 34 height 13
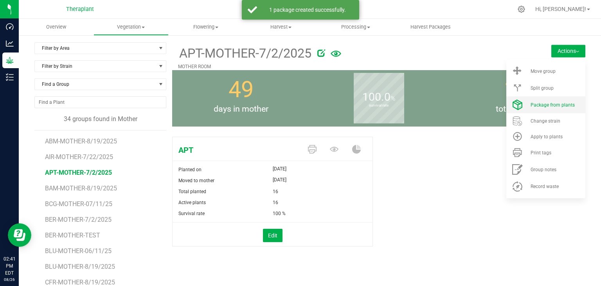
click at [548, 104] on span "Package from plants" at bounding box center [552, 104] width 44 height 5
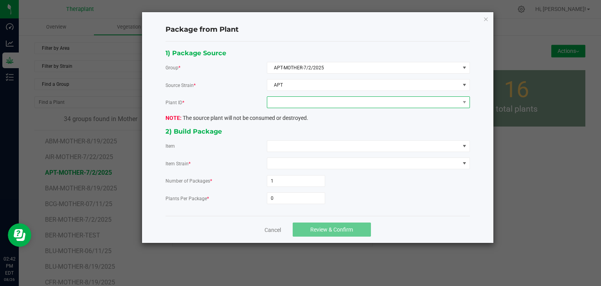
click at [337, 101] on span at bounding box center [363, 102] width 192 height 11
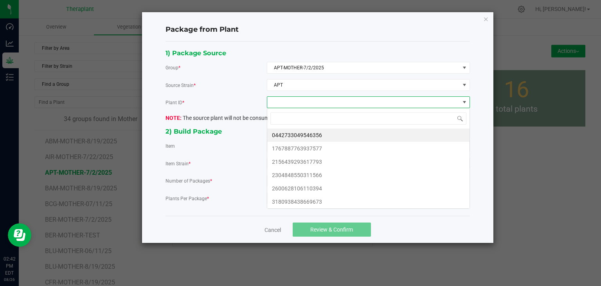
scroll to position [11, 203]
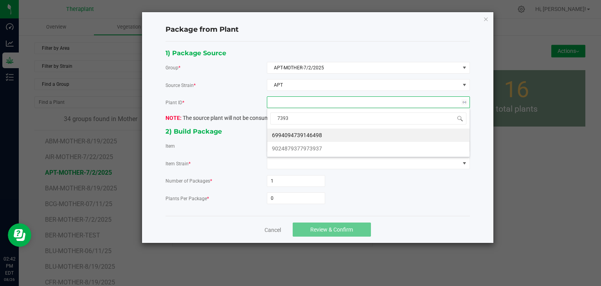
type input "73937"
click at [311, 130] on li "9024879377973937" at bounding box center [368, 134] width 202 height 13
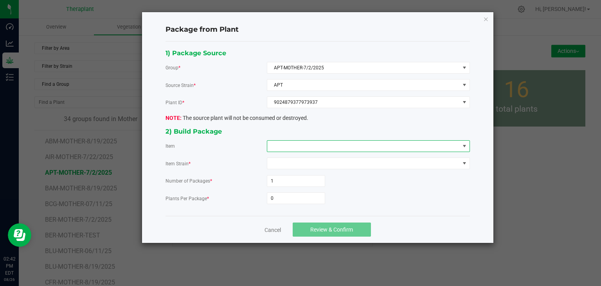
click at [309, 142] on span at bounding box center [363, 145] width 192 height 11
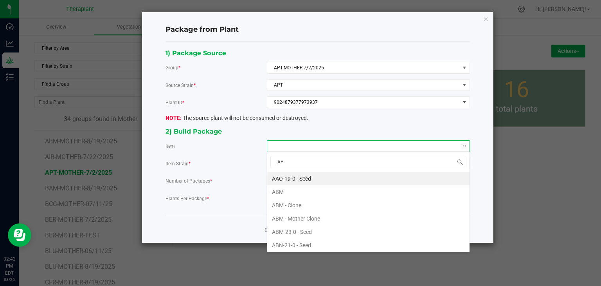
type input "APT"
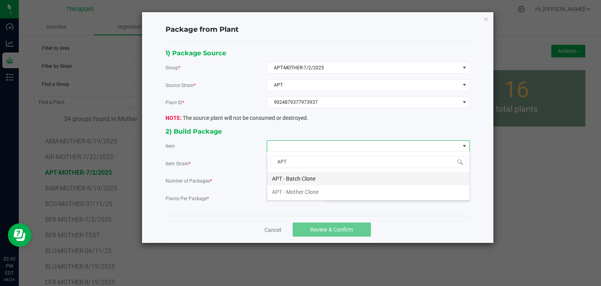
click at [314, 176] on Clone "APT - Batch Clone" at bounding box center [368, 178] width 202 height 13
click at [293, 194] on input "0" at bounding box center [296, 197] width 58 height 11
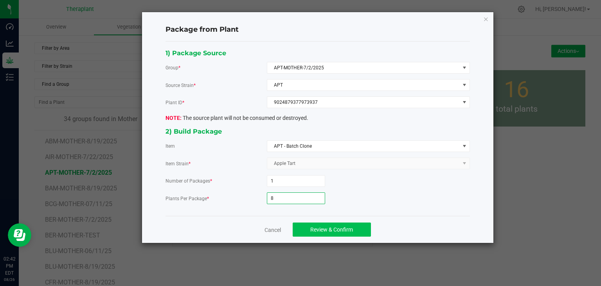
type input "8"
click at [325, 234] on button "Review & Confirm" at bounding box center [332, 229] width 78 height 14
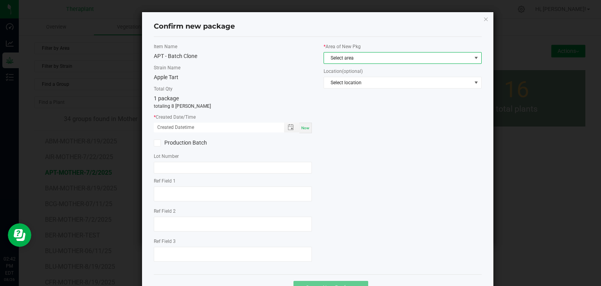
click at [347, 55] on span "Select area" at bounding box center [397, 57] width 147 height 11
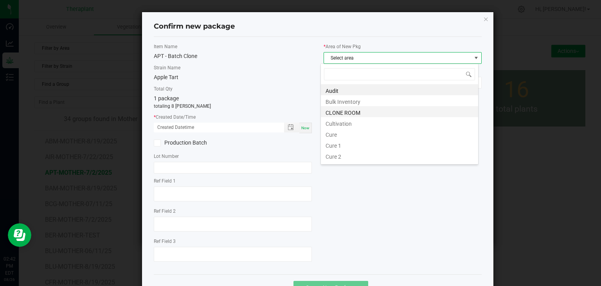
scroll to position [11, 158]
click at [351, 113] on li "CLONE ROOM" at bounding box center [399, 111] width 157 height 11
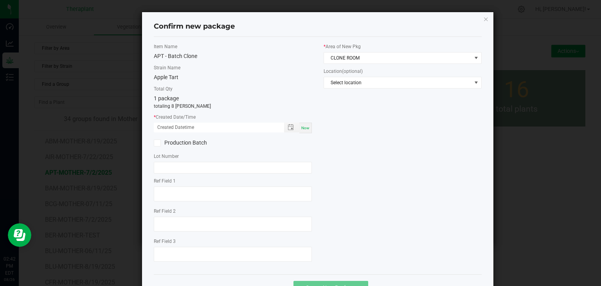
click at [304, 127] on span "Now" at bounding box center [305, 128] width 8 height 4
type input "[DATE] 02:42 PM"
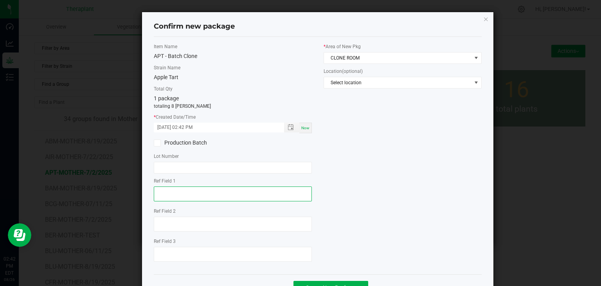
click at [198, 191] on textarea at bounding box center [233, 193] width 158 height 15
type textarea "73937"
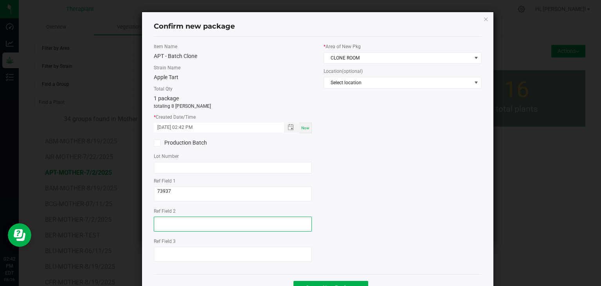
click at [180, 221] on textarea at bounding box center [233, 223] width 158 height 15
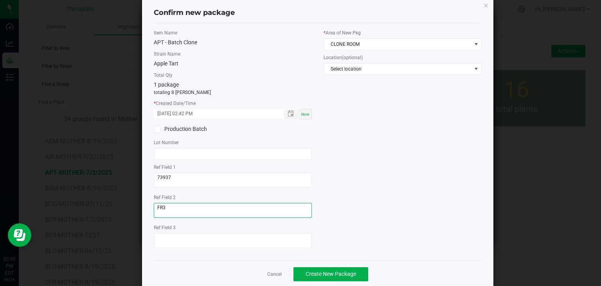
scroll to position [27, 0]
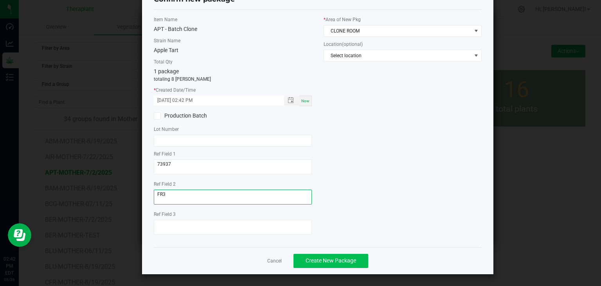
type textarea "FR3"
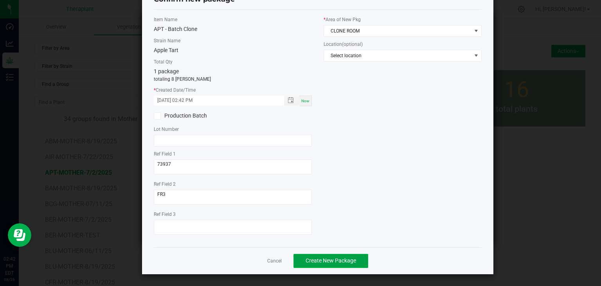
click at [332, 254] on button "Create New Package" at bounding box center [330, 260] width 75 height 14
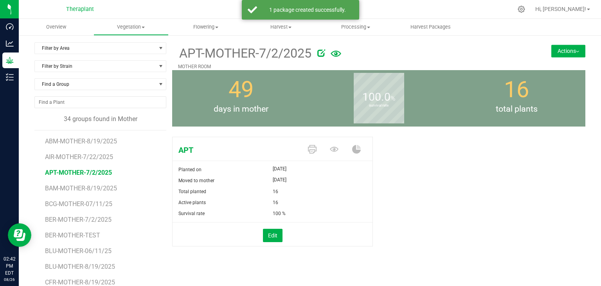
click at [567, 47] on button "Actions" at bounding box center [568, 51] width 34 height 13
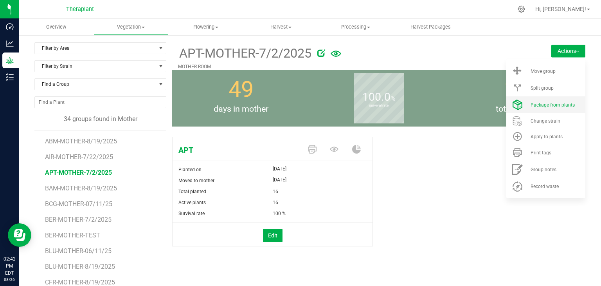
click at [538, 106] on span "Package from plants" at bounding box center [552, 104] width 44 height 5
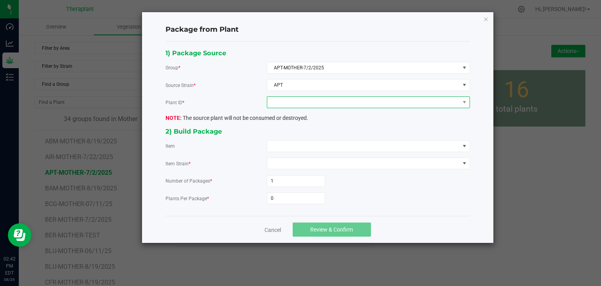
click at [326, 104] on span at bounding box center [363, 102] width 192 height 11
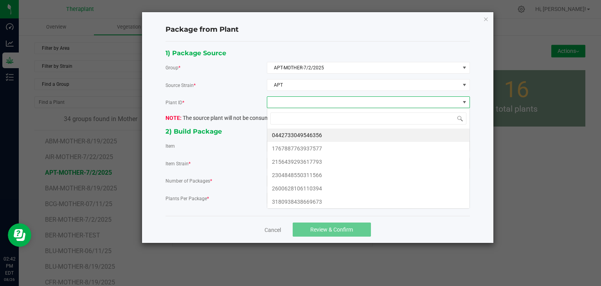
scroll to position [11, 203]
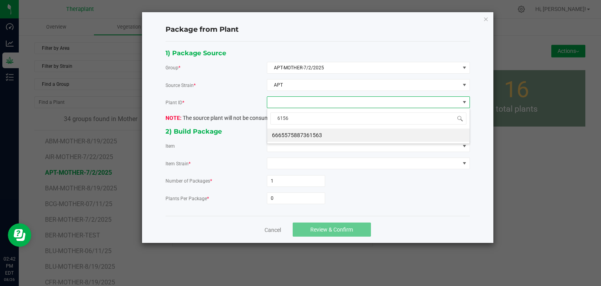
type input "61563"
click at [316, 135] on li "6665575887361563" at bounding box center [368, 134] width 202 height 13
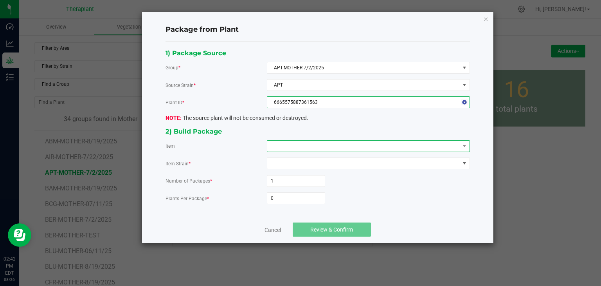
click at [313, 144] on span at bounding box center [363, 145] width 192 height 11
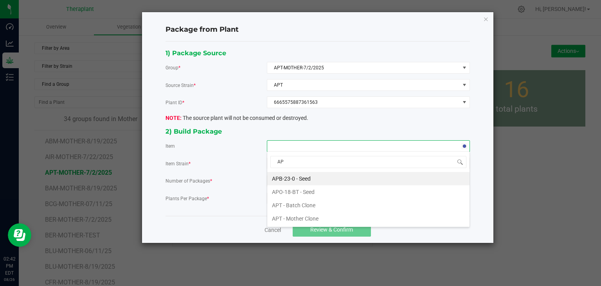
type input "APT"
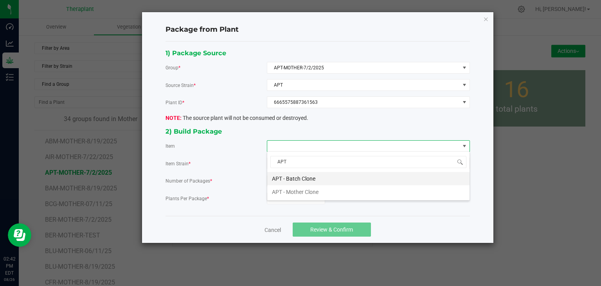
click at [300, 180] on Clone "APT - Batch Clone" at bounding box center [368, 178] width 202 height 13
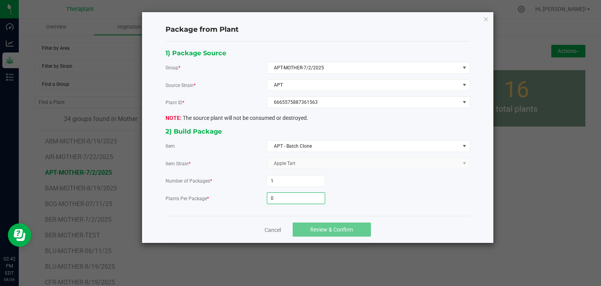
click at [297, 194] on input "0" at bounding box center [296, 197] width 58 height 11
type input "21"
click at [323, 234] on button "Review & Confirm" at bounding box center [332, 229] width 78 height 14
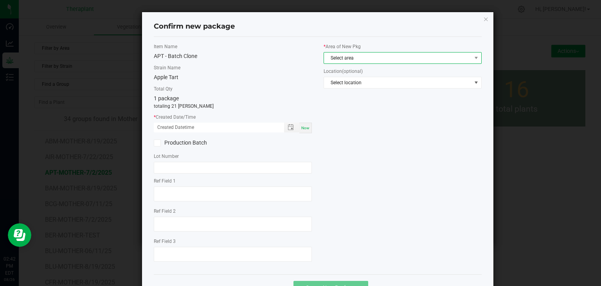
click at [374, 58] on span "Select area" at bounding box center [397, 57] width 147 height 11
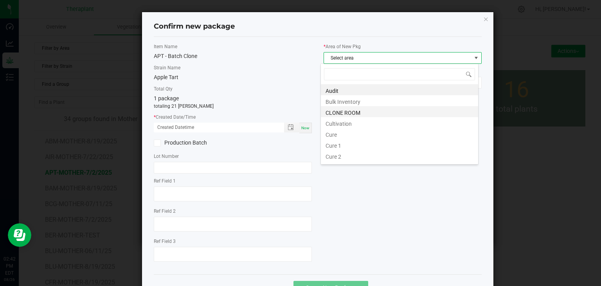
scroll to position [11, 158]
click at [341, 111] on li "CLONE ROOM" at bounding box center [399, 111] width 157 height 11
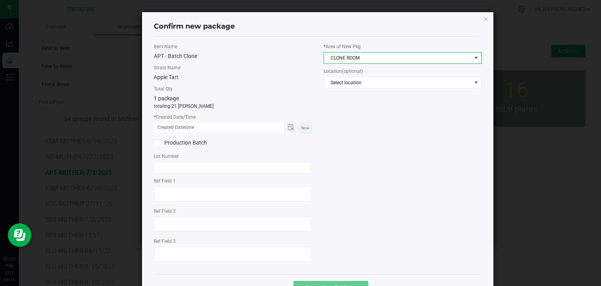
click at [301, 128] on span "Now" at bounding box center [305, 128] width 8 height 4
type input "[DATE] 02:42 PM"
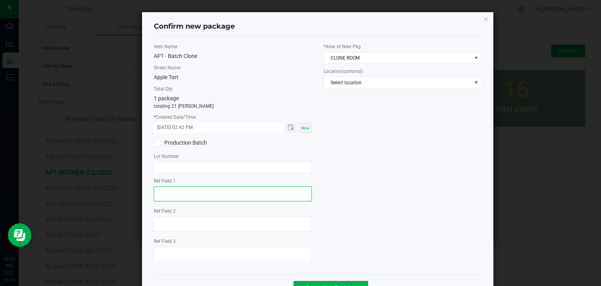
click at [192, 194] on textarea at bounding box center [233, 193] width 158 height 15
type textarea "61563"
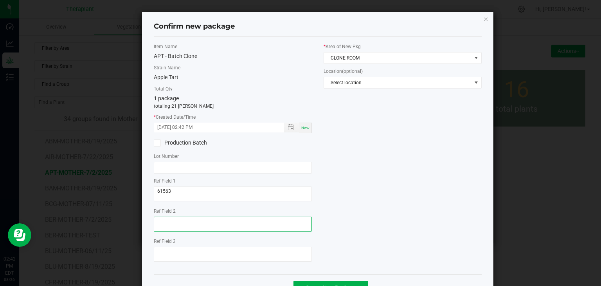
click at [180, 218] on textarea at bounding box center [233, 223] width 158 height 15
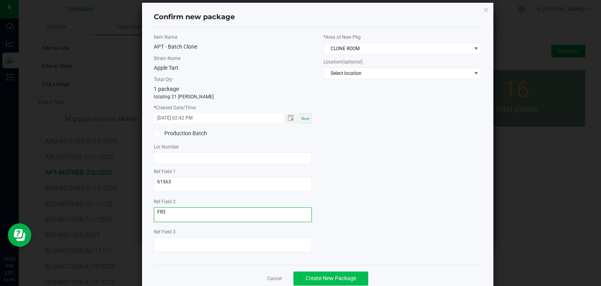
scroll to position [27, 0]
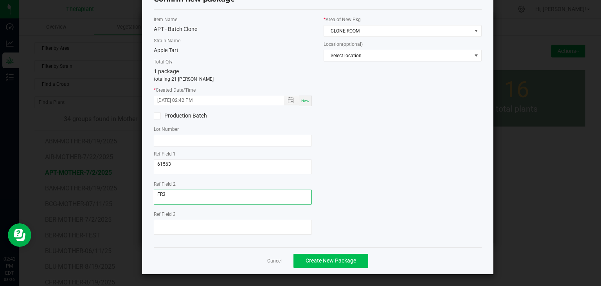
type textarea "FR3"
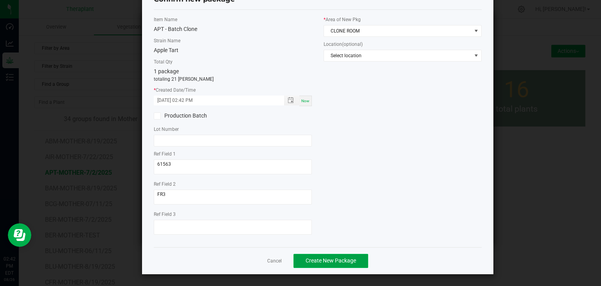
click at [330, 261] on span "Create New Package" at bounding box center [330, 260] width 50 height 6
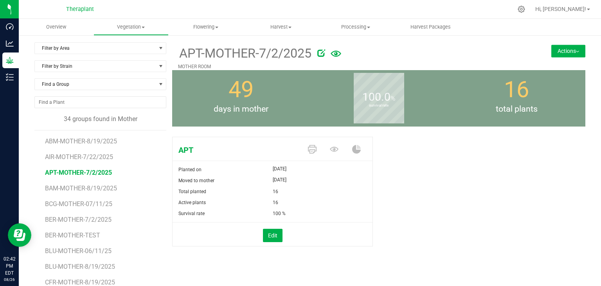
click at [569, 54] on button "Actions" at bounding box center [568, 51] width 34 height 13
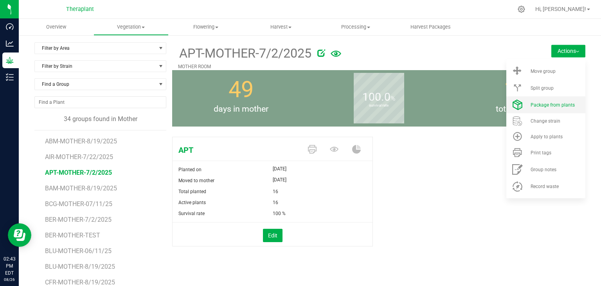
click at [541, 102] on span "Package from plants" at bounding box center [552, 104] width 44 height 5
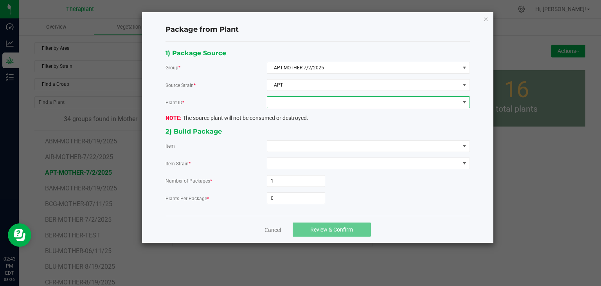
click at [318, 105] on span at bounding box center [363, 102] width 192 height 11
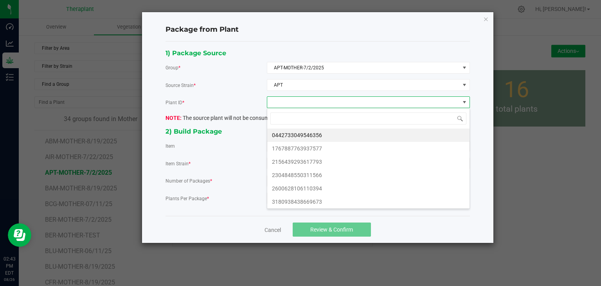
scroll to position [11, 203]
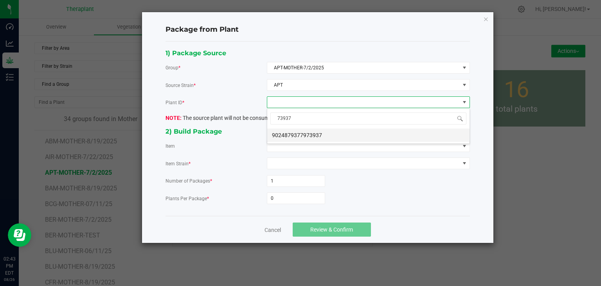
click at [313, 137] on li "9024879377973937" at bounding box center [368, 134] width 202 height 13
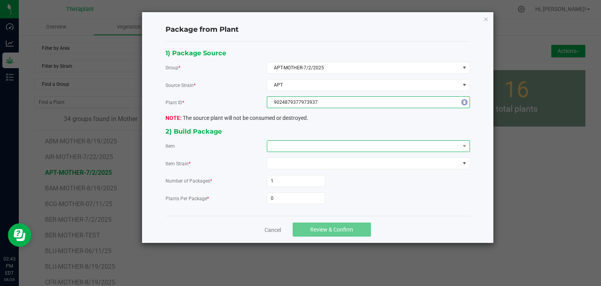
click at [313, 141] on span at bounding box center [363, 145] width 192 height 11
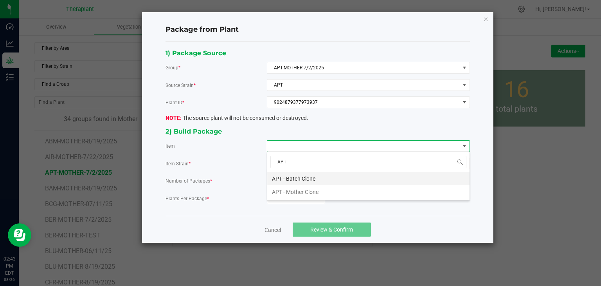
click at [294, 183] on Clone "APT - Batch Clone" at bounding box center [368, 178] width 202 height 13
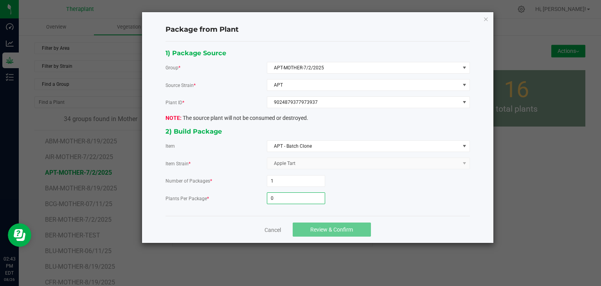
click at [293, 192] on input "0" at bounding box center [296, 197] width 58 height 11
click at [341, 230] on span "Review & Confirm" at bounding box center [331, 229] width 43 height 6
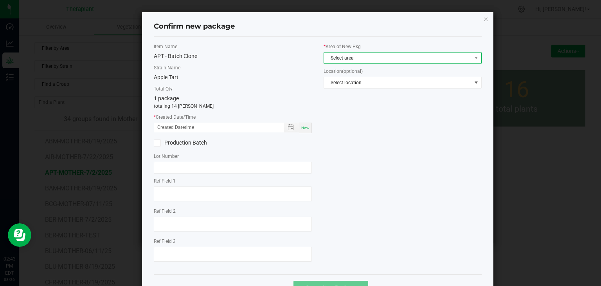
click at [346, 55] on span "Select area" at bounding box center [397, 57] width 147 height 11
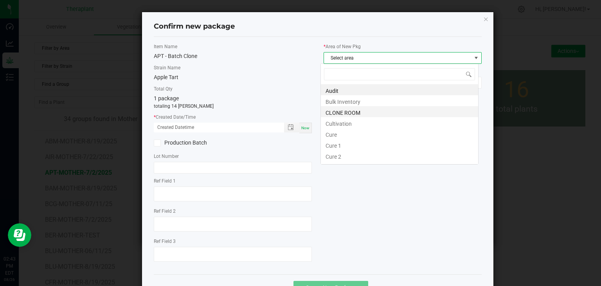
scroll to position [11, 158]
click at [350, 110] on li "CLONE ROOM" at bounding box center [399, 111] width 157 height 11
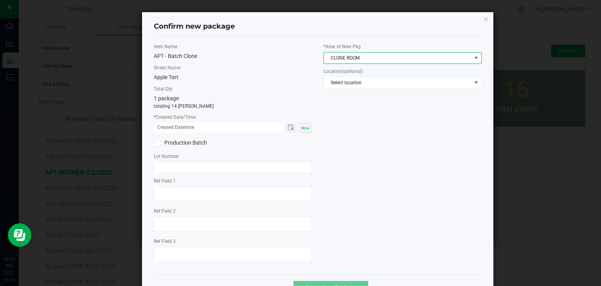
click at [305, 128] on span "Now" at bounding box center [305, 128] width 8 height 4
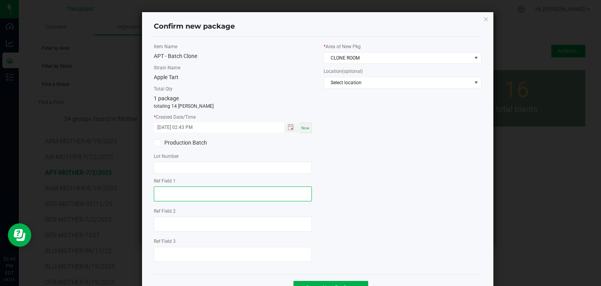
click at [189, 190] on textarea at bounding box center [233, 193] width 158 height 15
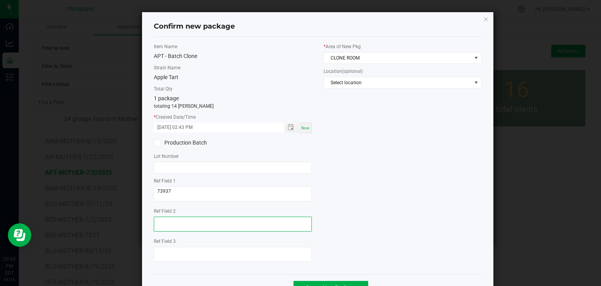
click at [172, 225] on textarea at bounding box center [233, 223] width 158 height 15
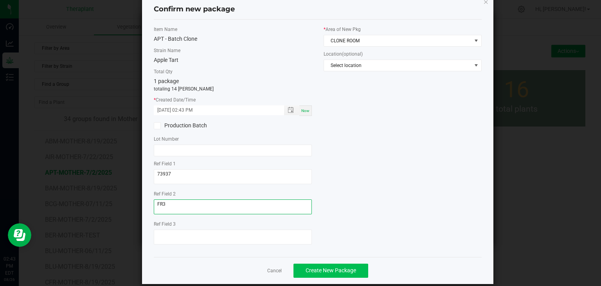
scroll to position [27, 0]
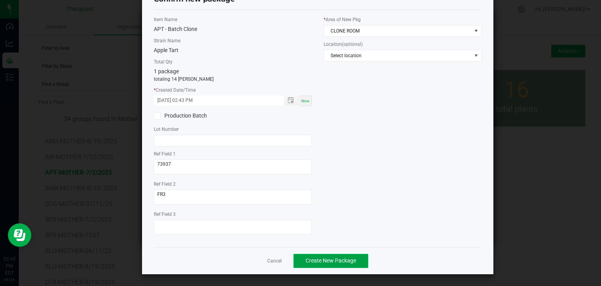
click at [335, 257] on span "Create New Package" at bounding box center [330, 260] width 50 height 6
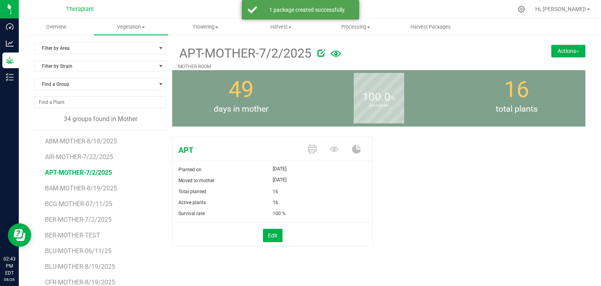
click at [566, 55] on button "Actions" at bounding box center [568, 51] width 34 height 13
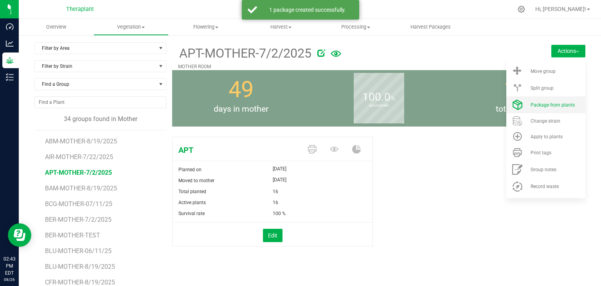
click at [550, 105] on span "Package from plants" at bounding box center [552, 104] width 44 height 5
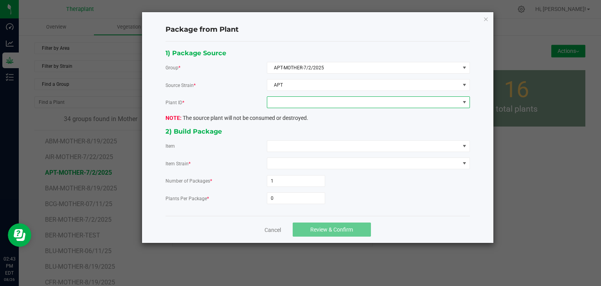
click at [334, 105] on span at bounding box center [363, 102] width 192 height 11
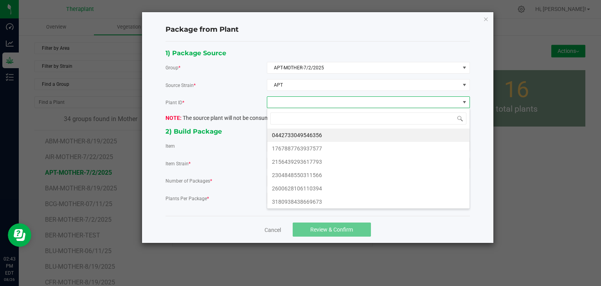
scroll to position [11, 203]
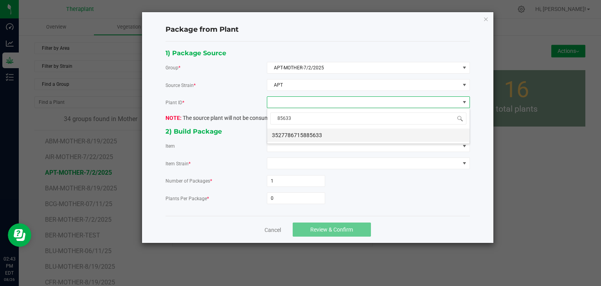
click at [302, 134] on li "3527786715885633" at bounding box center [368, 134] width 202 height 13
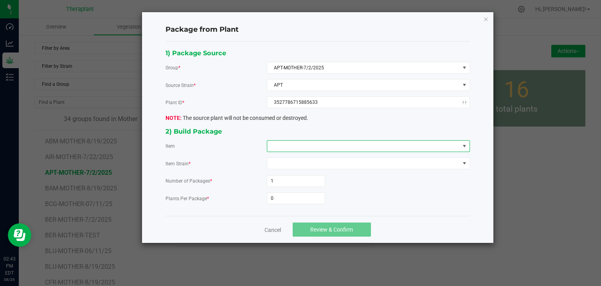
click at [299, 141] on span at bounding box center [363, 145] width 192 height 11
click at [283, 177] on Clone "APT - Batch Clone" at bounding box center [368, 178] width 202 height 13
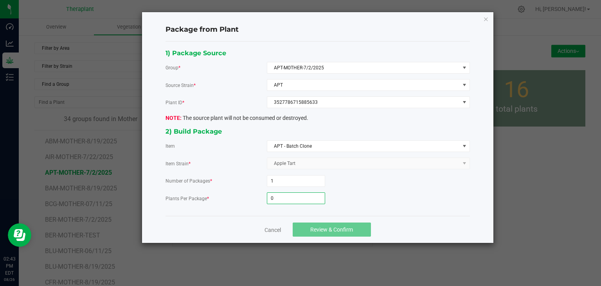
click at [279, 196] on input "0" at bounding box center [296, 197] width 58 height 11
click at [322, 232] on button "Review & Confirm" at bounding box center [332, 229] width 78 height 14
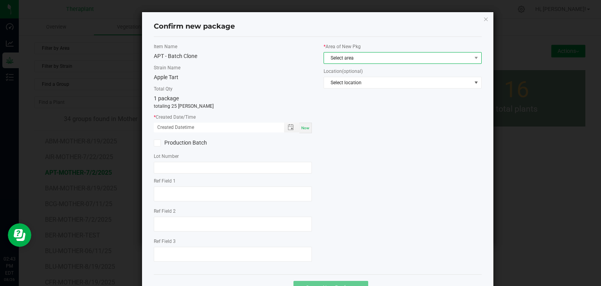
click at [357, 57] on span "Select area" at bounding box center [397, 57] width 147 height 11
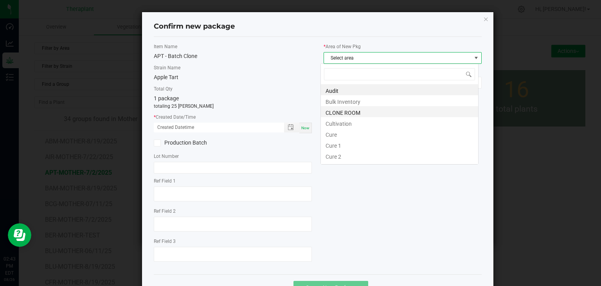
scroll to position [11, 158]
click at [342, 110] on li "CLONE ROOM" at bounding box center [399, 111] width 157 height 11
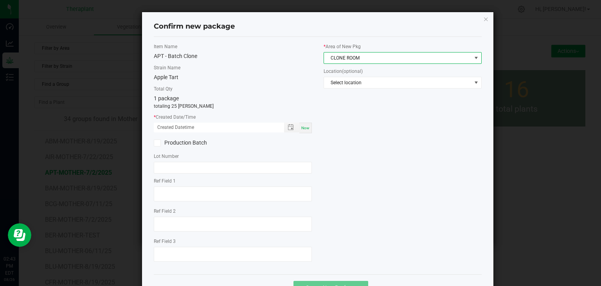
click at [301, 131] on div "Now" at bounding box center [305, 127] width 13 height 11
click at [178, 202] on div at bounding box center [233, 194] width 158 height 17
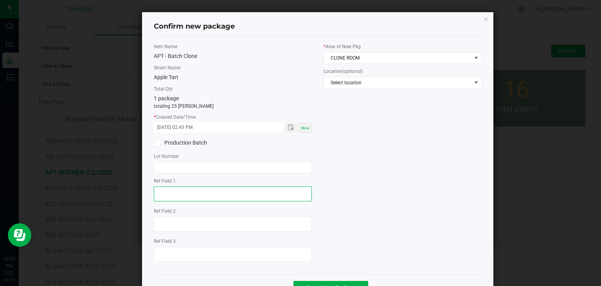
click at [181, 198] on textarea at bounding box center [233, 193] width 158 height 15
click at [172, 236] on div "Ref Field 1 85633 Ref Field 2 Ref Field 3" at bounding box center [233, 220] width 158 height 86
click at [174, 232] on div at bounding box center [233, 224] width 158 height 17
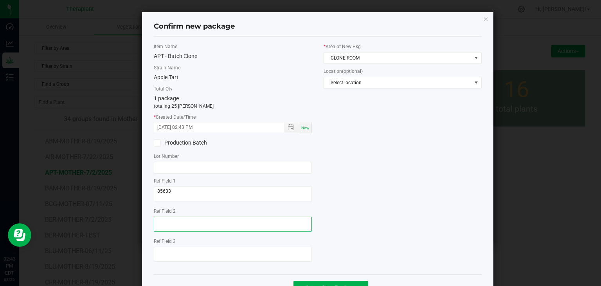
click at [154, 227] on textarea at bounding box center [233, 223] width 158 height 15
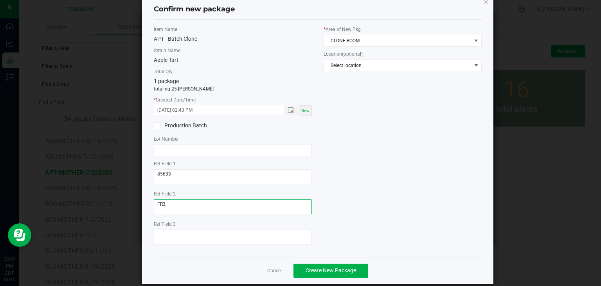
scroll to position [27, 0]
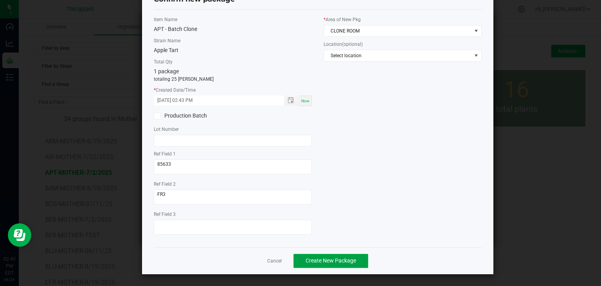
click at [343, 258] on span "Create New Package" at bounding box center [330, 260] width 50 height 6
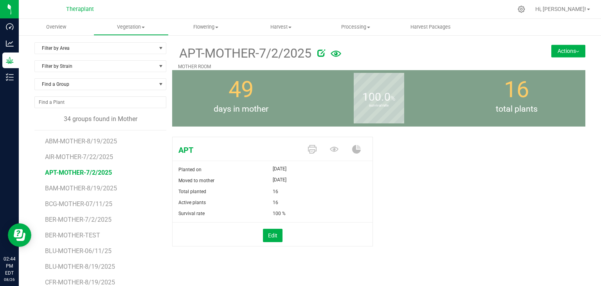
drag, startPoint x: 575, startPoint y: 49, endPoint x: 563, endPoint y: 71, distance: 25.5
click at [574, 50] on button "Actions" at bounding box center [568, 51] width 34 height 13
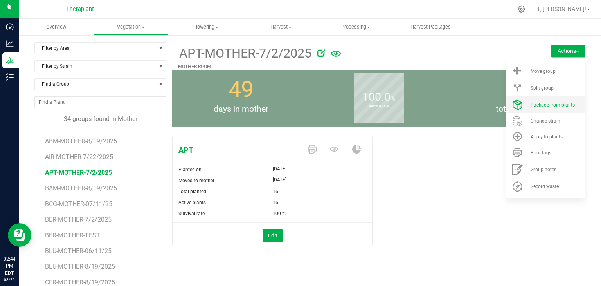
click at [549, 105] on span "Package from plants" at bounding box center [552, 104] width 44 height 5
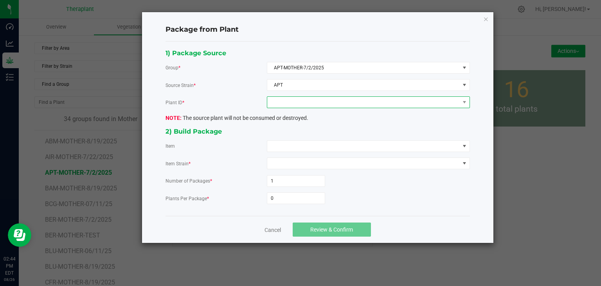
click at [332, 102] on span at bounding box center [363, 102] width 192 height 11
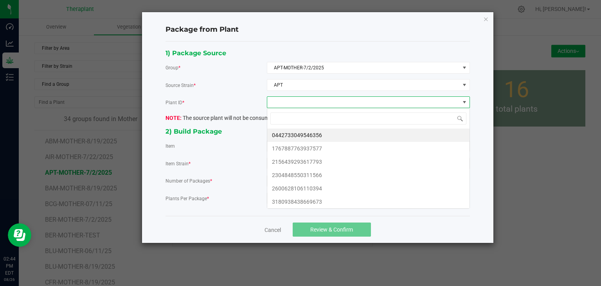
scroll to position [11, 203]
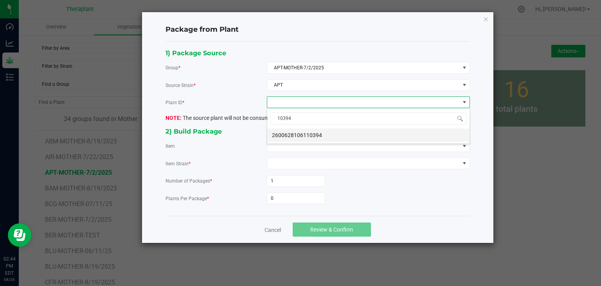
click at [314, 135] on li "2600628106110394" at bounding box center [368, 134] width 202 height 13
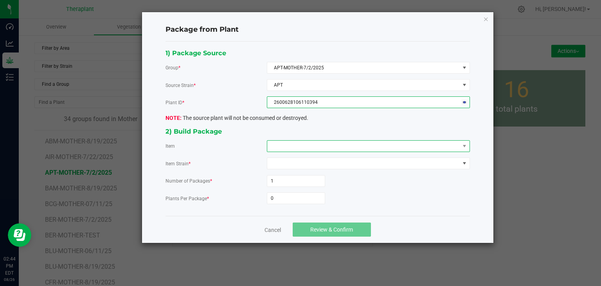
click at [305, 149] on span at bounding box center [363, 145] width 192 height 11
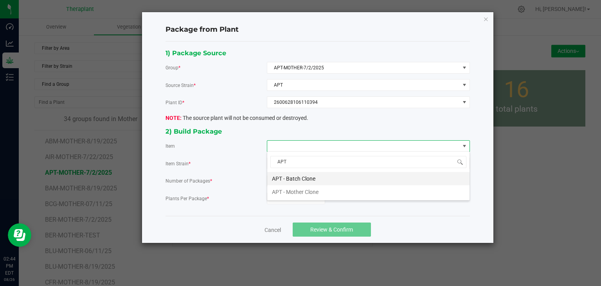
click at [299, 180] on Clone "APT - Batch Clone" at bounding box center [368, 178] width 202 height 13
click at [292, 196] on input "0" at bounding box center [296, 197] width 58 height 11
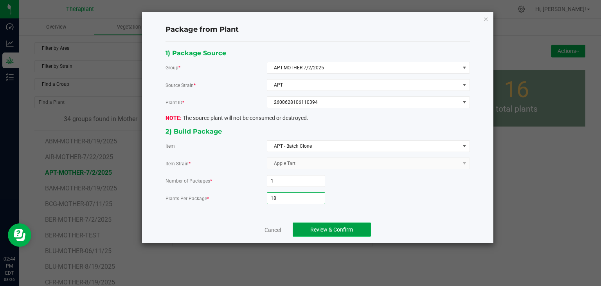
click at [319, 223] on button "Review & Confirm" at bounding box center [332, 229] width 78 height 14
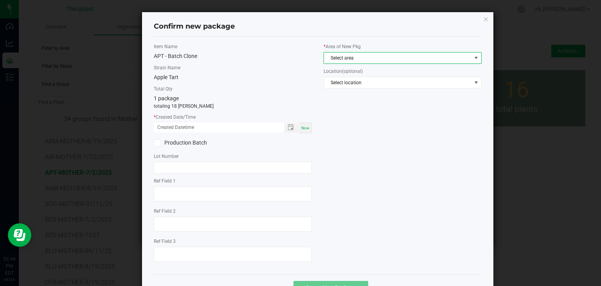
click at [361, 60] on span "Select area" at bounding box center [397, 57] width 147 height 11
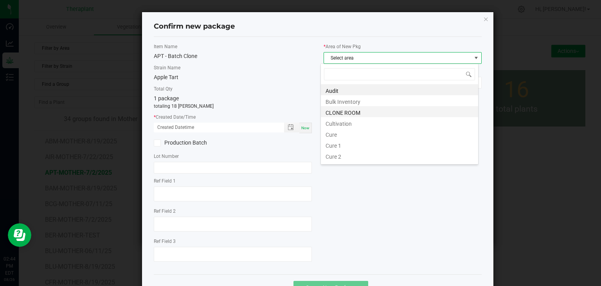
scroll to position [11, 158]
click at [349, 113] on li "CLONE ROOM" at bounding box center [399, 111] width 157 height 11
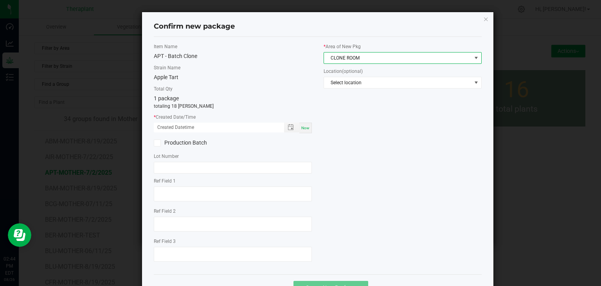
click at [305, 128] on span "Now" at bounding box center [305, 128] width 8 height 4
click at [194, 202] on div at bounding box center [233, 194] width 158 height 17
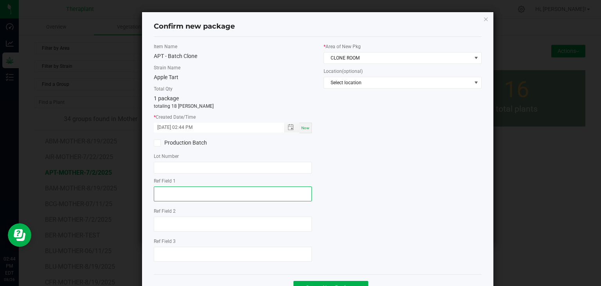
click at [198, 195] on textarea at bounding box center [233, 193] width 158 height 15
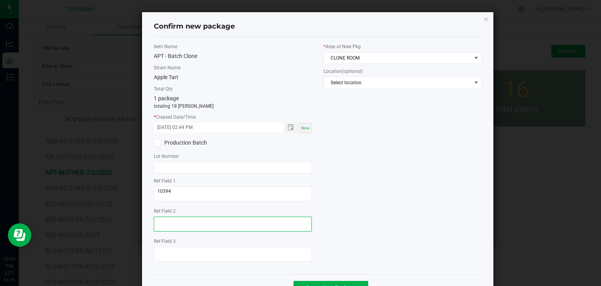
click at [181, 217] on textarea at bounding box center [233, 223] width 158 height 15
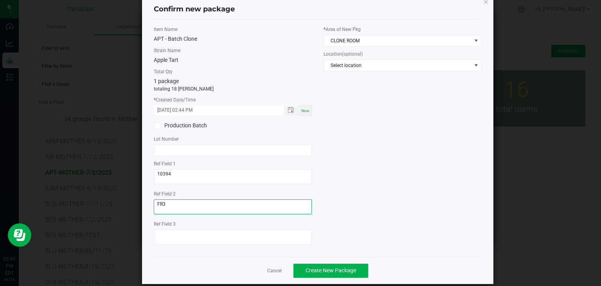
scroll to position [27, 0]
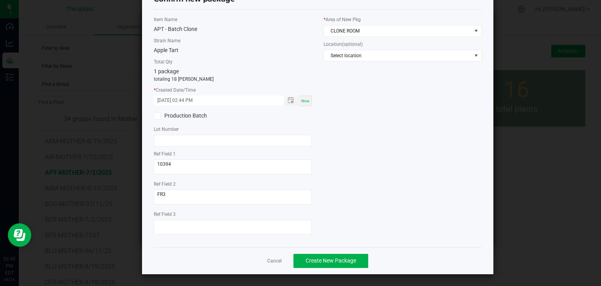
click at [311, 249] on div "Cancel Create New Package" at bounding box center [318, 260] width 328 height 27
click at [310, 259] on span "Create New Package" at bounding box center [330, 260] width 50 height 6
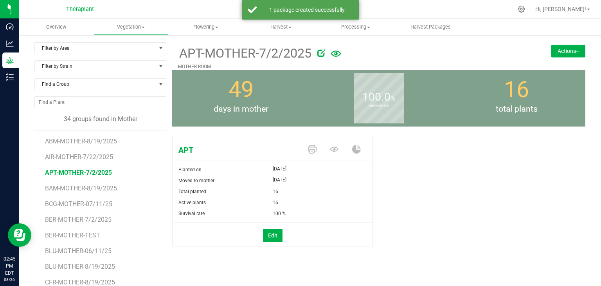
click at [573, 53] on button "Actions" at bounding box center [568, 51] width 34 height 13
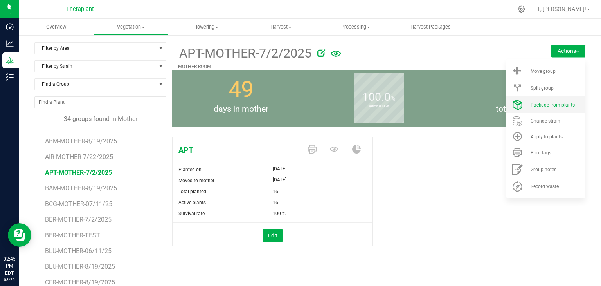
click at [548, 100] on li "Package from plants" at bounding box center [545, 104] width 79 height 17
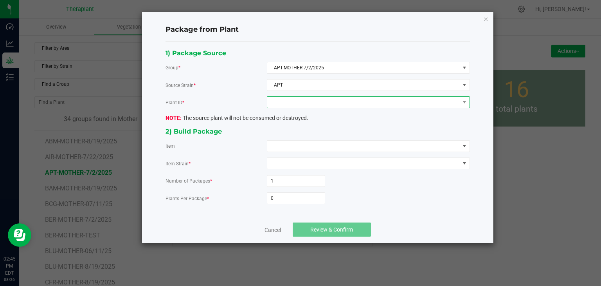
click at [325, 106] on span at bounding box center [363, 102] width 192 height 11
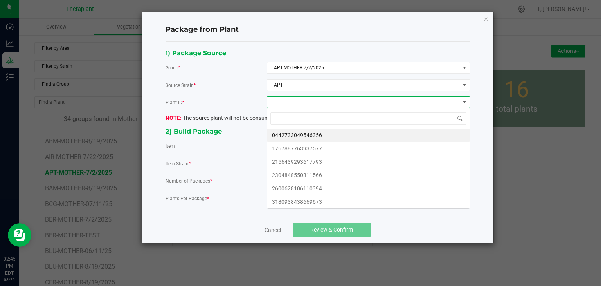
scroll to position [11, 203]
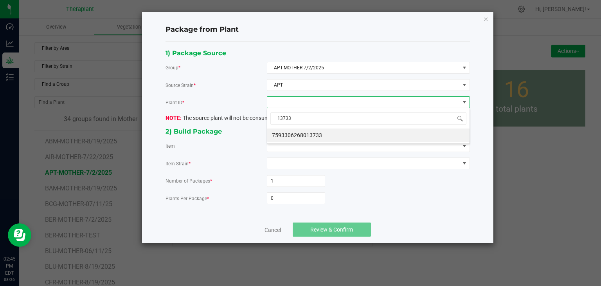
click at [316, 137] on li "7593306268013733" at bounding box center [368, 134] width 202 height 13
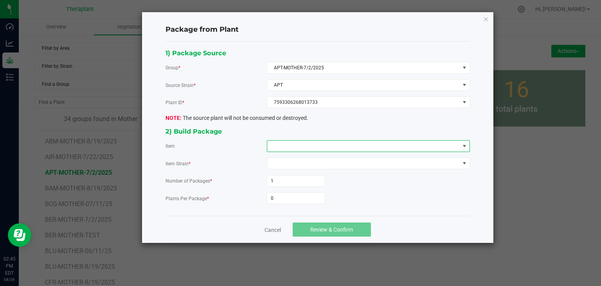
click at [314, 141] on span at bounding box center [363, 145] width 192 height 11
click at [310, 180] on Clone "APT - Batch Clone" at bounding box center [368, 178] width 202 height 13
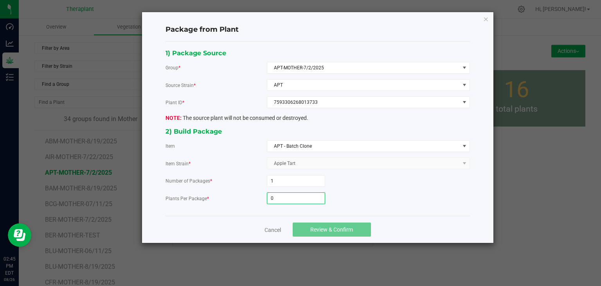
click at [301, 194] on input "0" at bounding box center [296, 197] width 58 height 11
click at [313, 234] on button "Review & Confirm" at bounding box center [332, 229] width 78 height 14
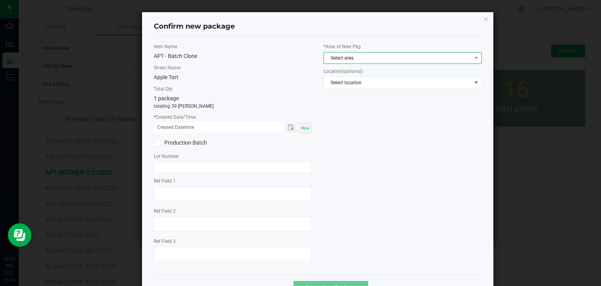
click at [343, 55] on span "Select area" at bounding box center [397, 57] width 147 height 11
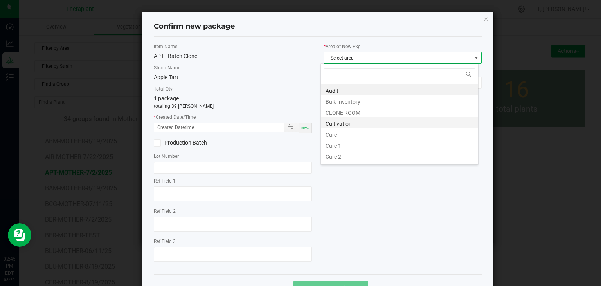
scroll to position [11, 158]
click at [344, 115] on li "CLONE ROOM" at bounding box center [399, 111] width 157 height 11
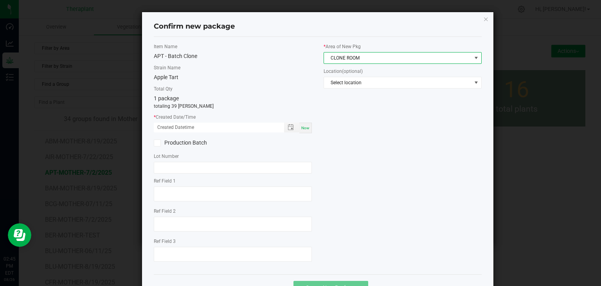
click at [306, 127] on span "Now" at bounding box center [305, 128] width 8 height 4
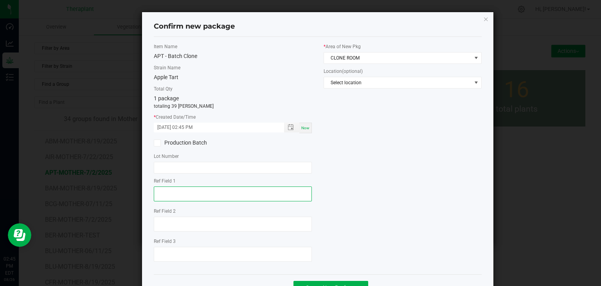
click at [192, 187] on textarea at bounding box center [233, 193] width 158 height 15
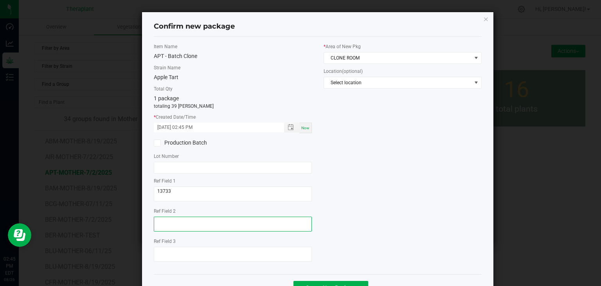
click at [188, 230] on textarea at bounding box center [233, 223] width 158 height 15
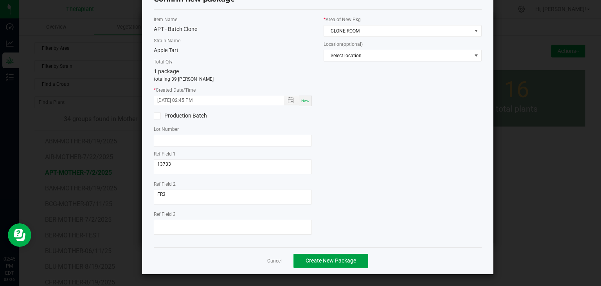
click at [317, 260] on span "Create New Package" at bounding box center [330, 260] width 50 height 6
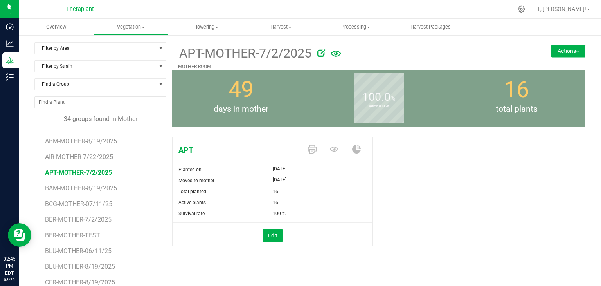
click at [564, 50] on button "Actions" at bounding box center [568, 51] width 34 height 13
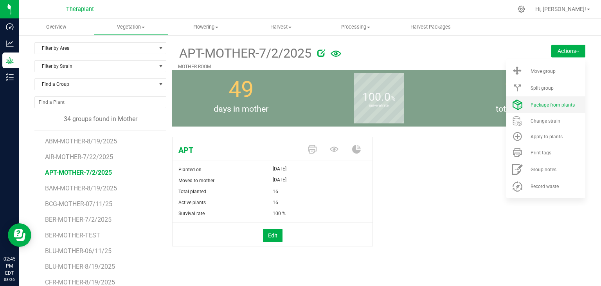
click at [535, 108] on li "Package from plants" at bounding box center [545, 104] width 79 height 17
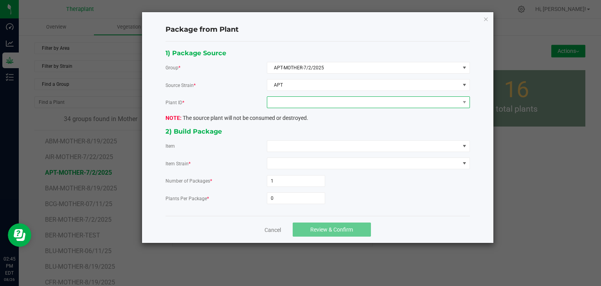
click at [384, 101] on span at bounding box center [363, 102] width 192 height 11
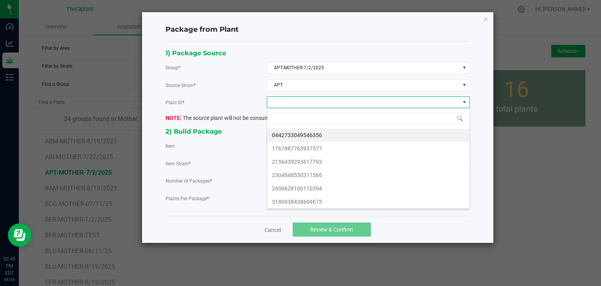
scroll to position [11, 203]
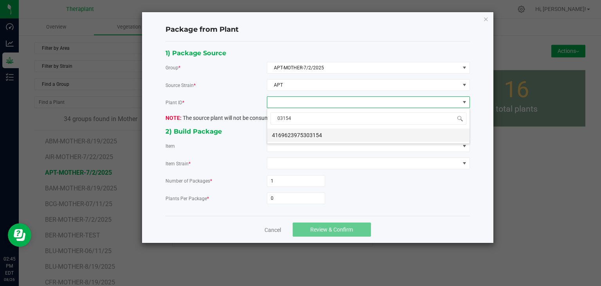
click at [318, 134] on li "4169623975303154" at bounding box center [368, 134] width 202 height 13
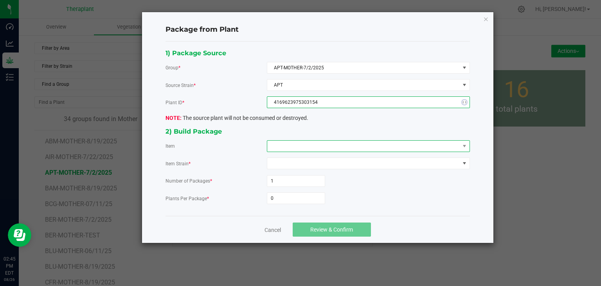
click at [310, 146] on span at bounding box center [363, 145] width 192 height 11
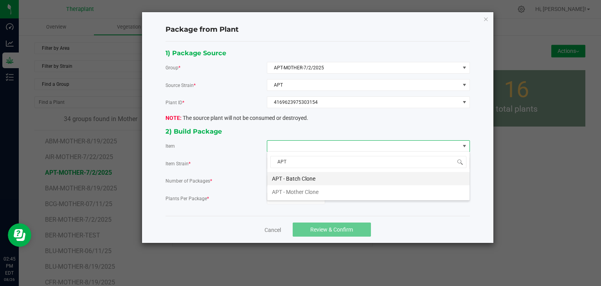
click at [296, 177] on Clone "APT - Batch Clone" at bounding box center [368, 178] width 202 height 13
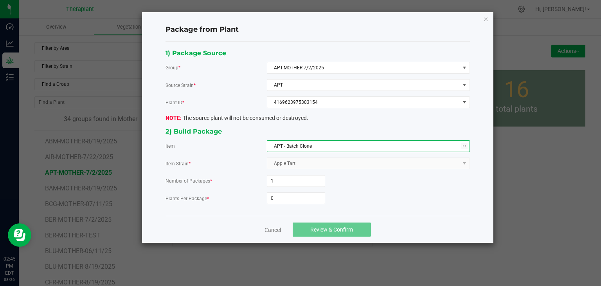
click at [291, 190] on form "Number of Packages * 1 Plants Per Package * 0" at bounding box center [317, 189] width 304 height 29
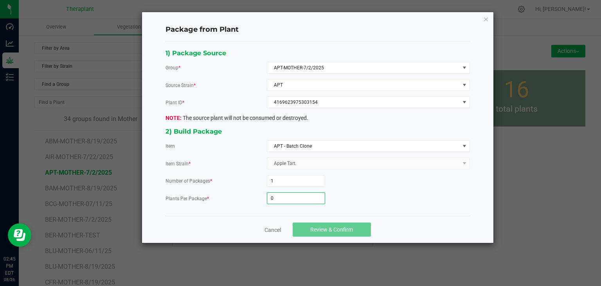
click at [289, 199] on input "0" at bounding box center [296, 197] width 58 height 11
click at [324, 229] on span "Review & Confirm" at bounding box center [331, 229] width 43 height 6
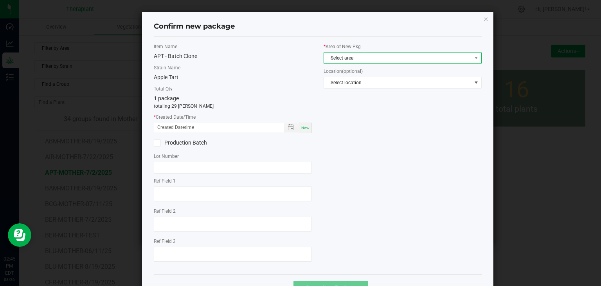
click at [352, 56] on span "Select area" at bounding box center [397, 57] width 147 height 11
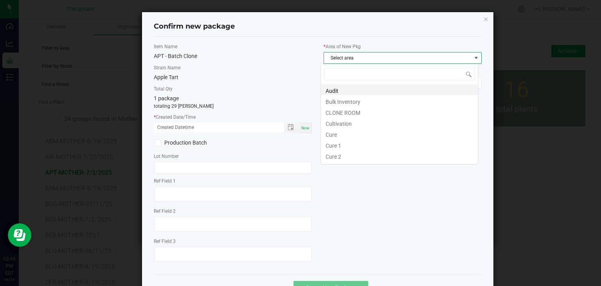
scroll to position [11, 158]
click at [342, 112] on li "CLONE ROOM" at bounding box center [399, 111] width 157 height 11
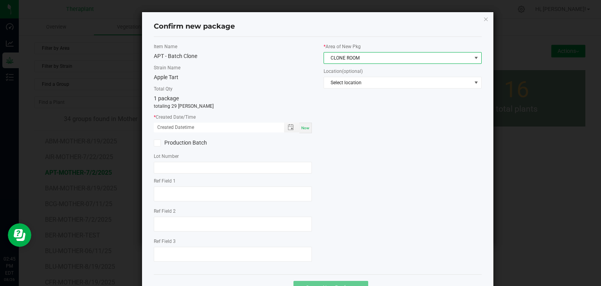
click at [302, 131] on div "Now" at bounding box center [305, 127] width 13 height 11
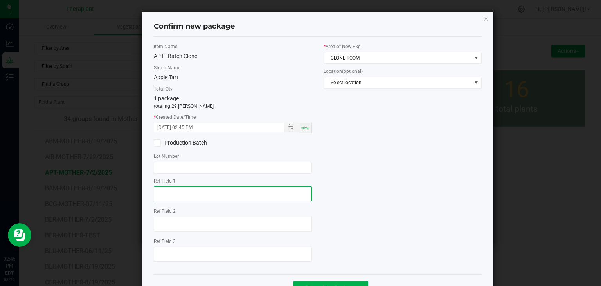
click at [178, 195] on textarea at bounding box center [233, 193] width 158 height 15
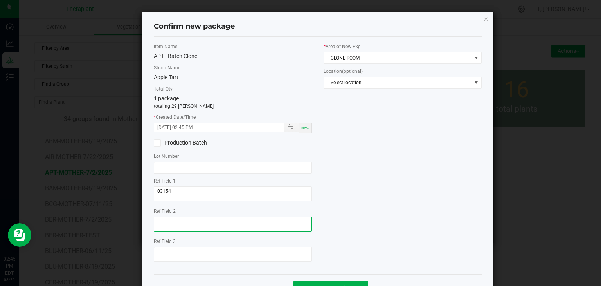
click at [154, 220] on textarea at bounding box center [233, 223] width 158 height 15
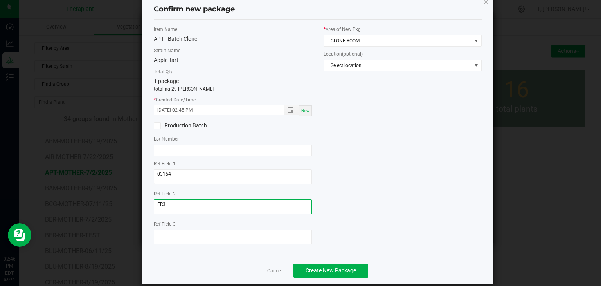
scroll to position [27, 0]
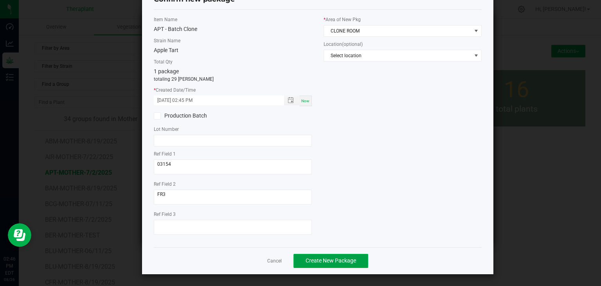
click at [315, 257] on span "Create New Package" at bounding box center [330, 260] width 50 height 6
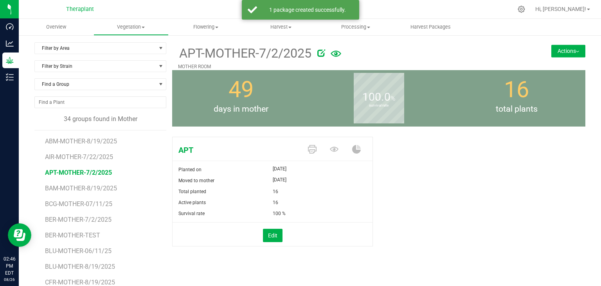
click at [568, 52] on button "Actions" at bounding box center [568, 51] width 34 height 13
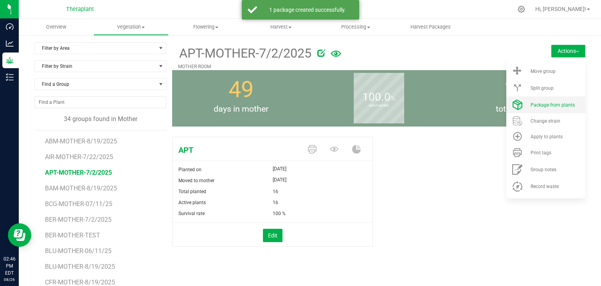
click at [546, 105] on span "Package from plants" at bounding box center [552, 104] width 44 height 5
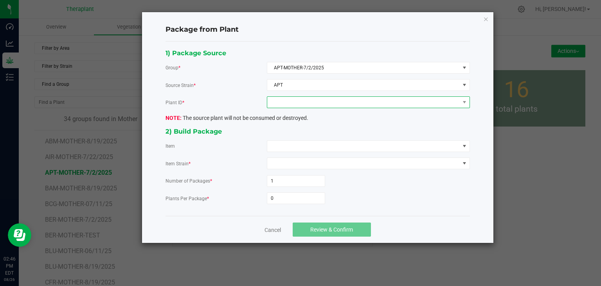
click at [359, 104] on span at bounding box center [363, 102] width 192 height 11
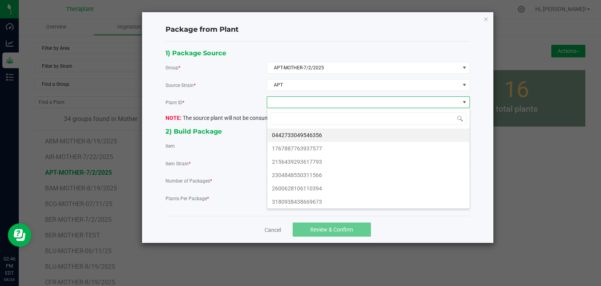
scroll to position [11, 203]
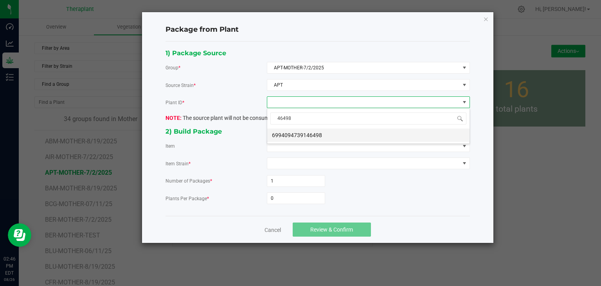
click at [308, 133] on li "6994094739146498" at bounding box center [368, 134] width 202 height 13
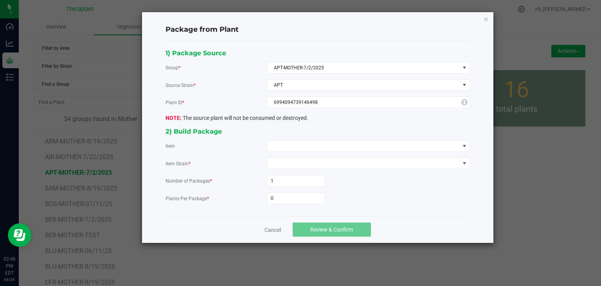
click at [308, 135] on div "2) Build Package" at bounding box center [317, 131] width 304 height 11
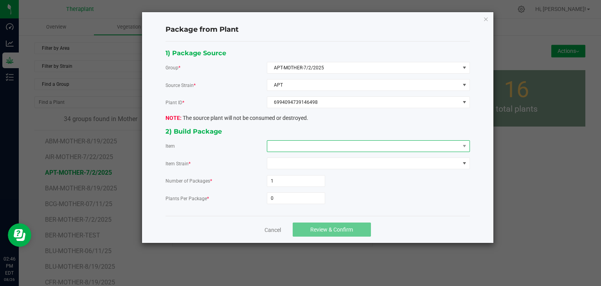
click at [305, 142] on span at bounding box center [363, 145] width 192 height 11
click at [302, 178] on Clone "APT - Batch Clone" at bounding box center [368, 178] width 202 height 13
click at [286, 198] on input "0" at bounding box center [296, 197] width 58 height 11
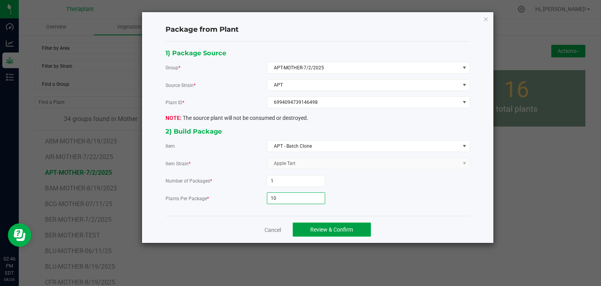
click at [314, 230] on span "Review & Confirm" at bounding box center [331, 229] width 43 height 6
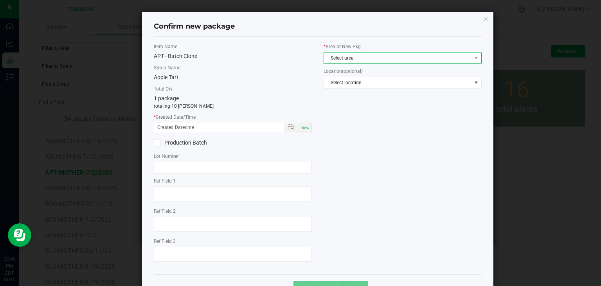
click at [368, 63] on span "Select area" at bounding box center [397, 57] width 147 height 11
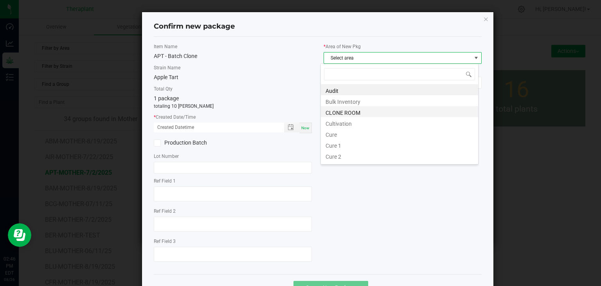
scroll to position [11, 158]
click at [340, 113] on li "CLONE ROOM" at bounding box center [399, 111] width 157 height 11
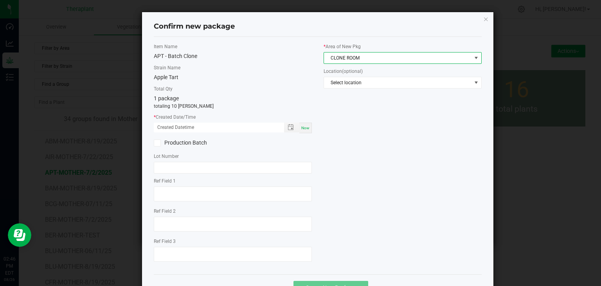
drag, startPoint x: 298, startPoint y: 127, endPoint x: 287, endPoint y: 138, distance: 15.8
click at [299, 127] on div "Now" at bounding box center [305, 127] width 13 height 11
click at [195, 182] on label "Ref Field 1" at bounding box center [233, 180] width 158 height 7
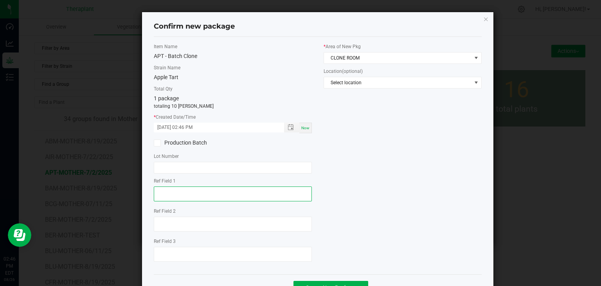
click at [182, 190] on textarea at bounding box center [233, 193] width 158 height 15
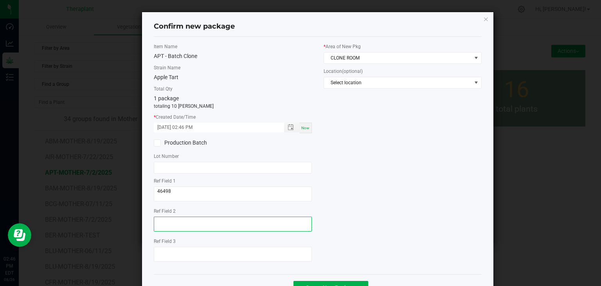
click at [174, 222] on textarea at bounding box center [233, 223] width 158 height 15
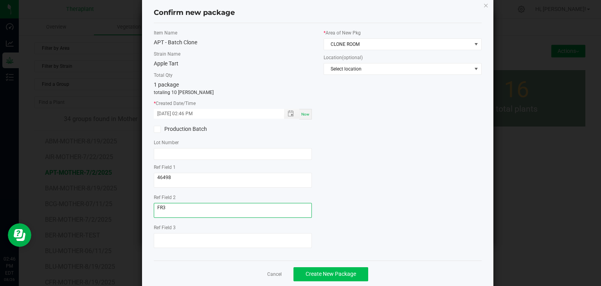
scroll to position [27, 0]
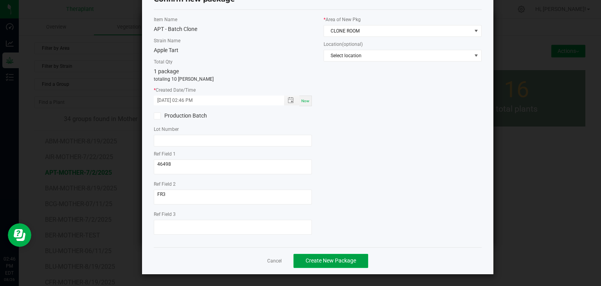
click at [345, 261] on span "Create New Package" at bounding box center [330, 260] width 50 height 6
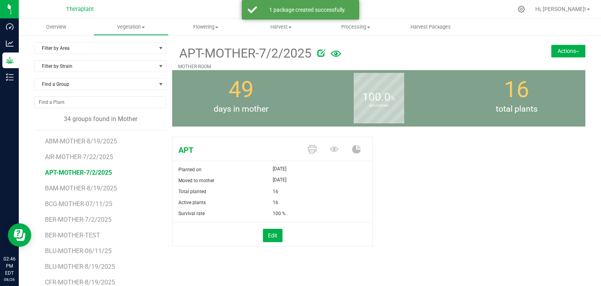
click at [563, 56] on button "Actions" at bounding box center [568, 51] width 34 height 13
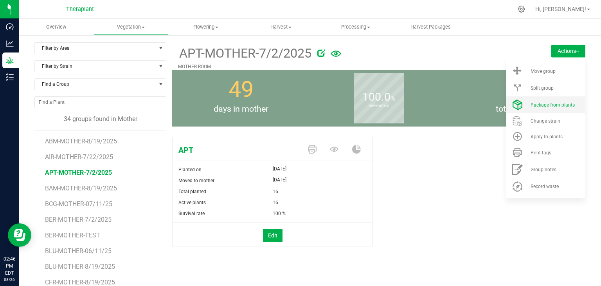
click at [536, 104] on span "Package from plants" at bounding box center [552, 104] width 44 height 5
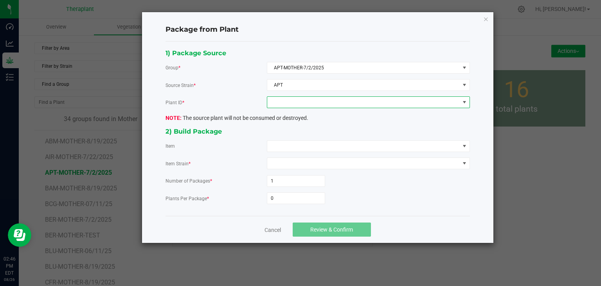
click at [350, 99] on span at bounding box center [363, 102] width 192 height 11
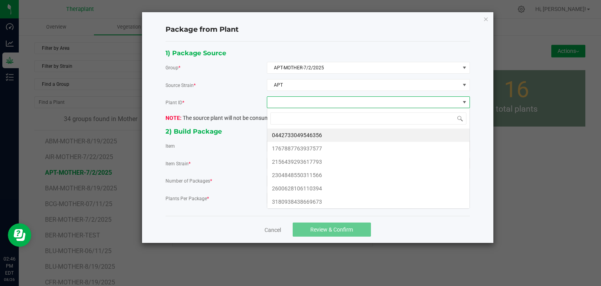
scroll to position [11, 203]
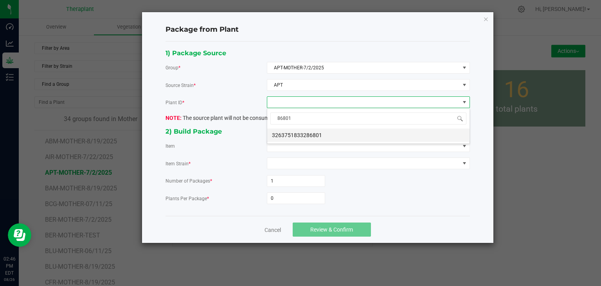
click at [308, 138] on li "3263751833286801" at bounding box center [368, 134] width 202 height 13
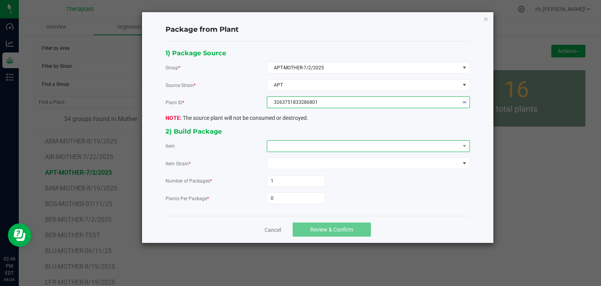
click at [305, 143] on span at bounding box center [363, 145] width 192 height 11
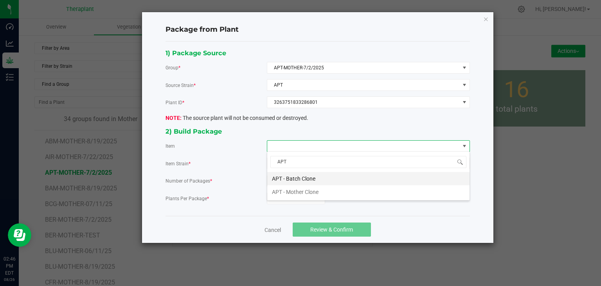
click at [296, 176] on Clone "APT - Batch Clone" at bounding box center [368, 178] width 202 height 13
click at [286, 192] on input "0" at bounding box center [296, 197] width 58 height 11
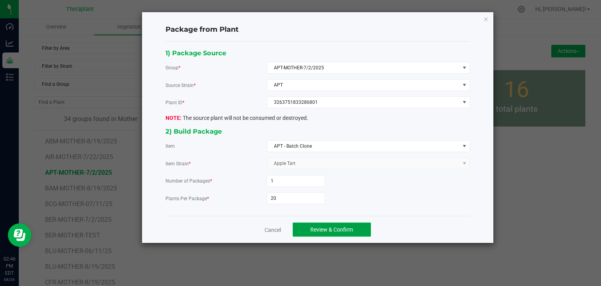
click at [304, 227] on button "Review & Confirm" at bounding box center [332, 229] width 78 height 14
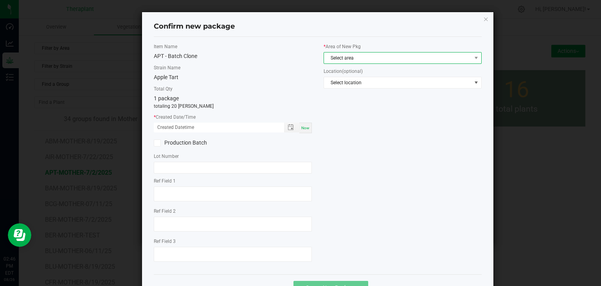
click at [374, 59] on span "Select area" at bounding box center [397, 57] width 147 height 11
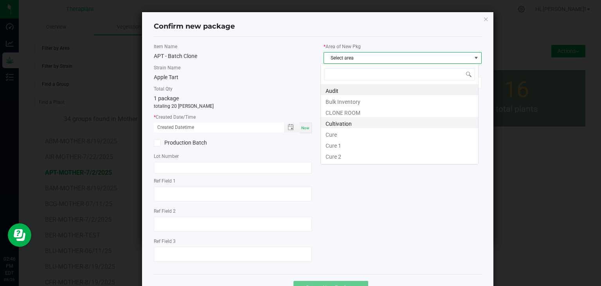
scroll to position [11, 158]
click at [337, 115] on li "CLONE ROOM" at bounding box center [399, 111] width 157 height 11
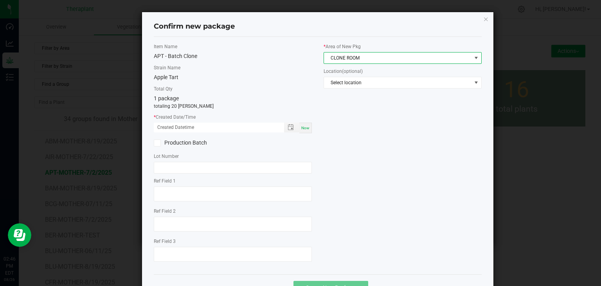
click at [301, 132] on div "Now" at bounding box center [305, 127] width 13 height 11
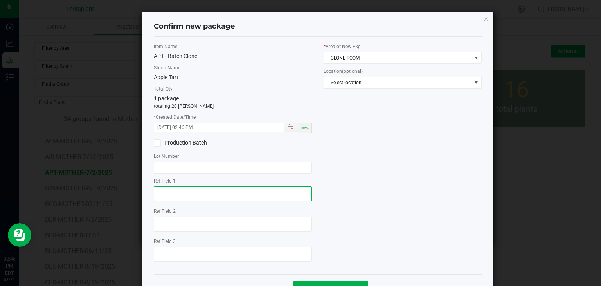
click at [208, 192] on textarea at bounding box center [233, 193] width 158 height 15
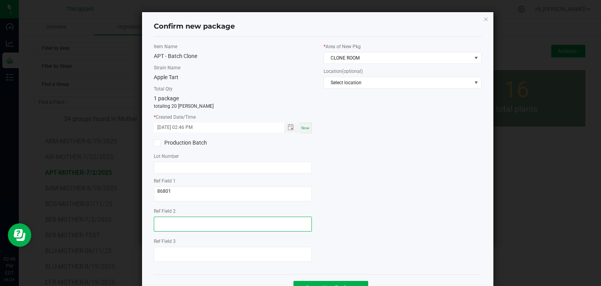
click at [188, 221] on textarea at bounding box center [233, 223] width 158 height 15
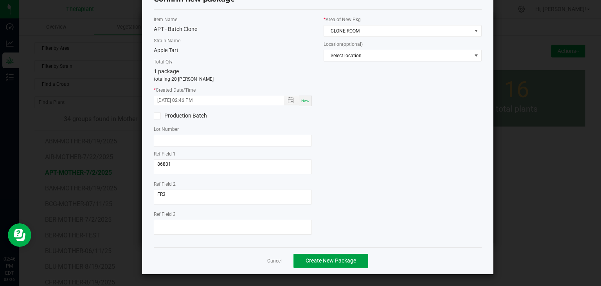
click at [325, 261] on span "Create New Package" at bounding box center [330, 260] width 50 height 6
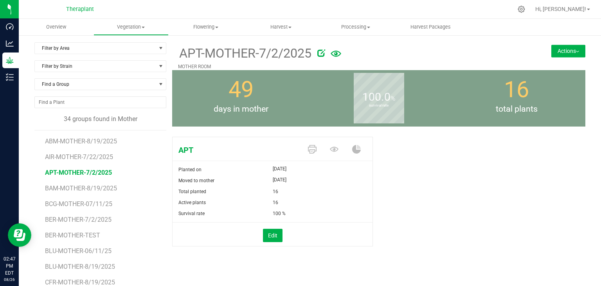
click at [557, 48] on button "Actions" at bounding box center [568, 51] width 34 height 13
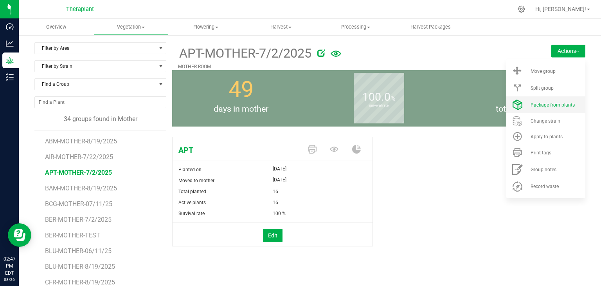
click at [545, 108] on li "Package from plants" at bounding box center [545, 104] width 79 height 17
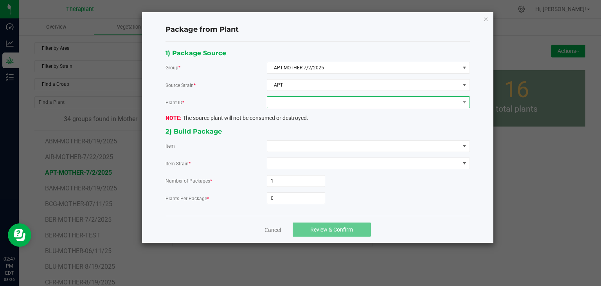
click at [321, 101] on span at bounding box center [363, 102] width 192 height 11
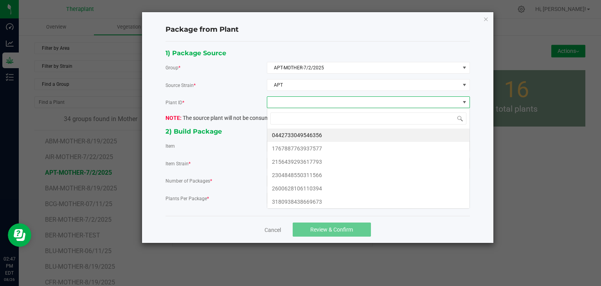
scroll to position [11, 203]
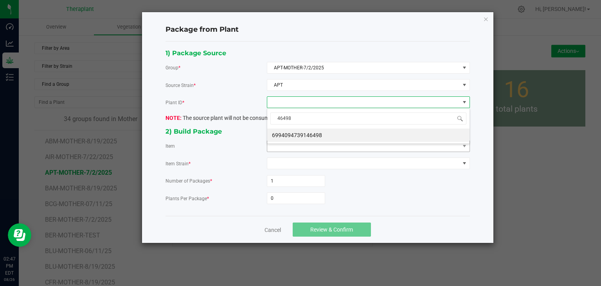
drag, startPoint x: 321, startPoint y: 134, endPoint x: 314, endPoint y: 143, distance: 10.6
click at [321, 134] on li "6994094739146498" at bounding box center [368, 134] width 202 height 13
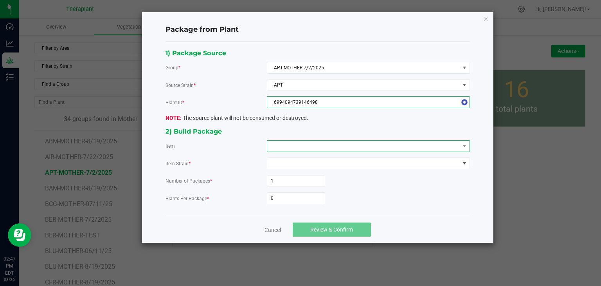
click at [308, 149] on span at bounding box center [363, 145] width 192 height 11
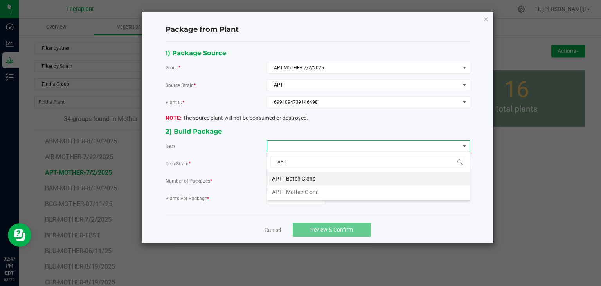
click at [292, 179] on Clone "APT - Batch Clone" at bounding box center [368, 178] width 202 height 13
click at [288, 193] on input "0" at bounding box center [296, 197] width 58 height 11
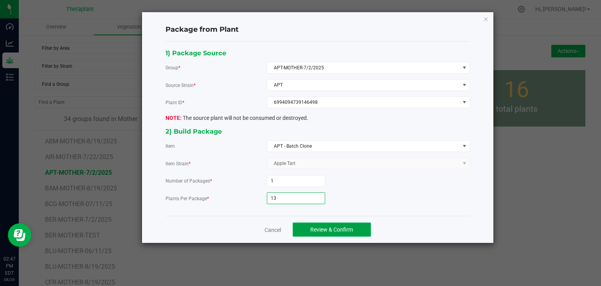
click at [317, 230] on span "Review & Confirm" at bounding box center [331, 229] width 43 height 6
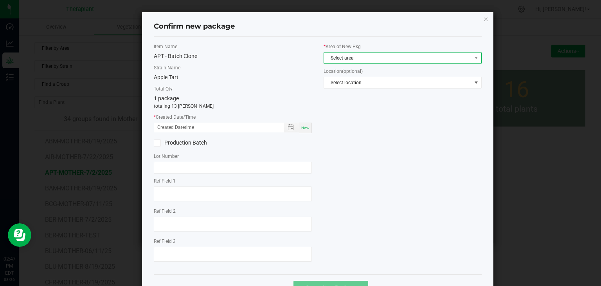
click at [344, 61] on span "Select area" at bounding box center [397, 57] width 147 height 11
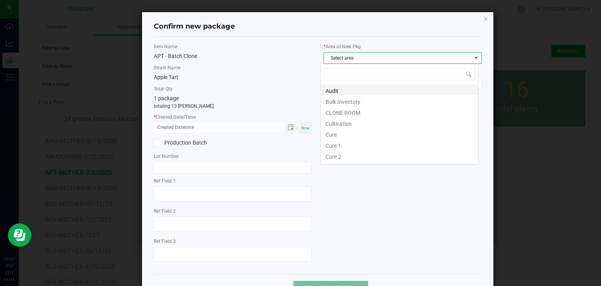
scroll to position [11, 158]
click at [344, 112] on li "CLONE ROOM" at bounding box center [399, 111] width 157 height 11
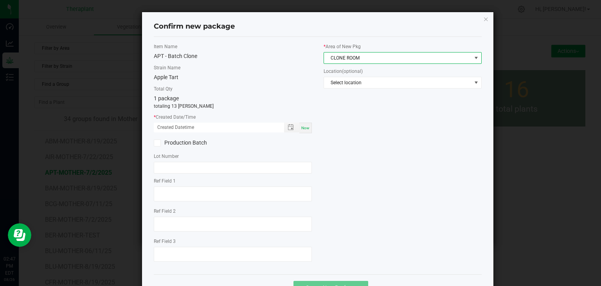
click at [303, 127] on span "Now" at bounding box center [305, 128] width 8 height 4
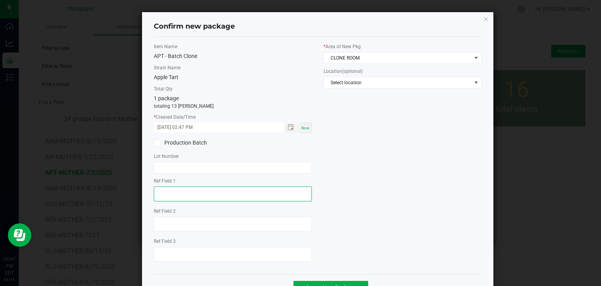
click at [183, 196] on textarea at bounding box center [233, 193] width 158 height 15
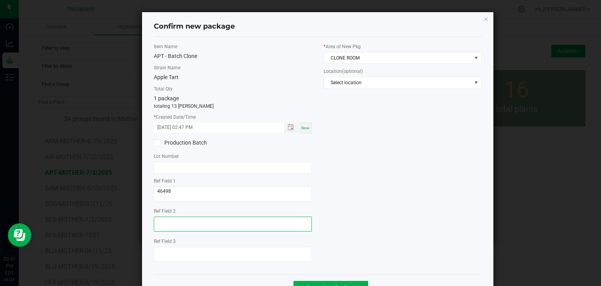
click at [165, 221] on textarea at bounding box center [233, 223] width 158 height 15
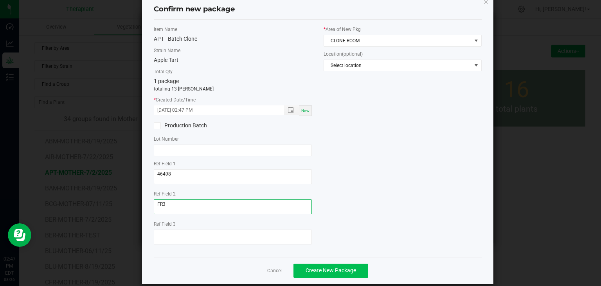
scroll to position [27, 0]
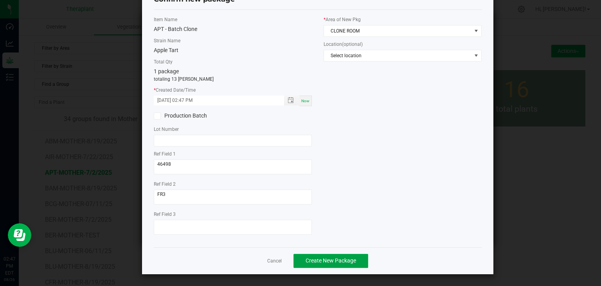
click at [357, 265] on button "Create New Package" at bounding box center [330, 260] width 75 height 14
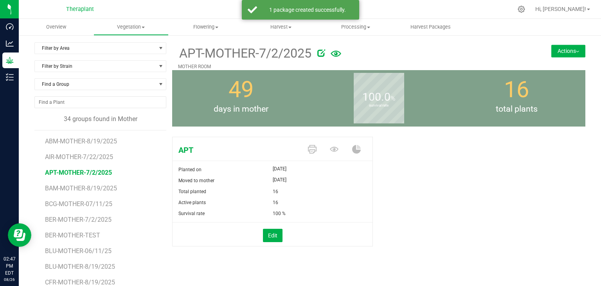
drag, startPoint x: 565, startPoint y: 54, endPoint x: 555, endPoint y: 93, distance: 40.0
click at [565, 55] on button "Actions" at bounding box center [568, 51] width 34 height 13
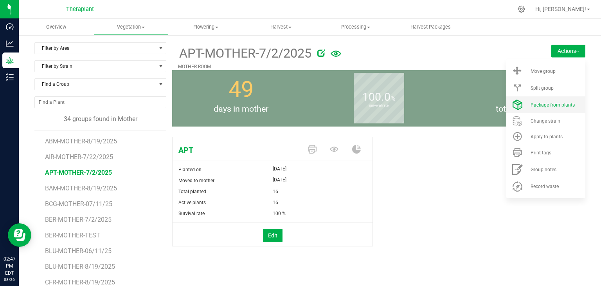
click at [542, 112] on li "Package from plants" at bounding box center [545, 104] width 79 height 17
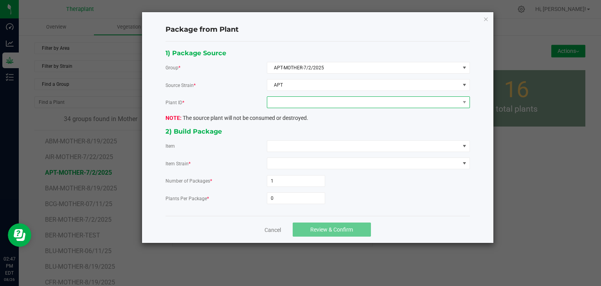
click at [312, 102] on span at bounding box center [363, 102] width 192 height 11
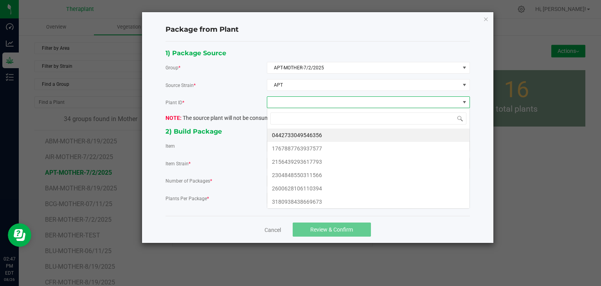
scroll to position [11, 203]
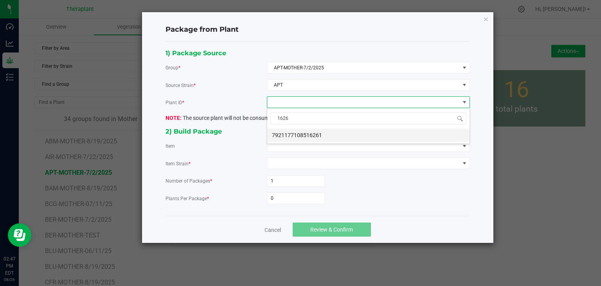
click at [307, 131] on li "7921177108516261" at bounding box center [368, 134] width 202 height 13
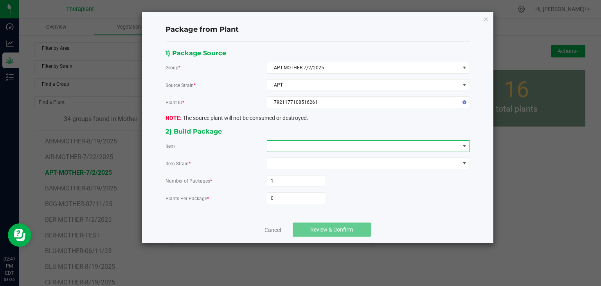
click at [299, 141] on span at bounding box center [363, 145] width 192 height 11
click at [302, 178] on Clone "APT - Batch Clone" at bounding box center [368, 178] width 202 height 13
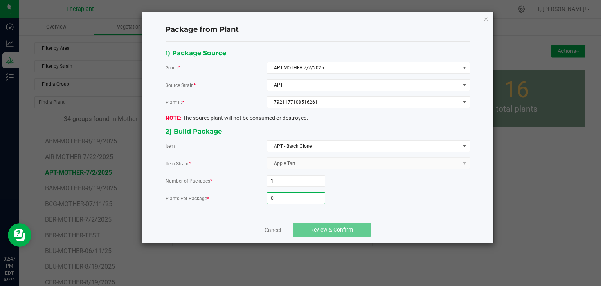
click at [292, 192] on input "0" at bounding box center [296, 197] width 58 height 11
click at [308, 232] on button "Review & Confirm" at bounding box center [332, 229] width 78 height 14
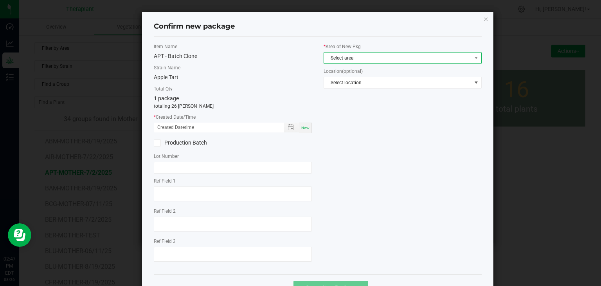
click at [370, 57] on span "Select area" at bounding box center [397, 57] width 147 height 11
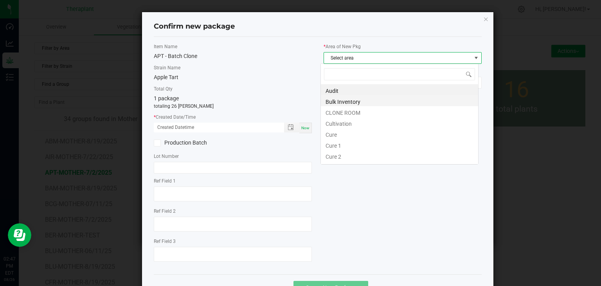
scroll to position [11, 158]
click at [354, 113] on li "CLONE ROOM" at bounding box center [399, 111] width 157 height 11
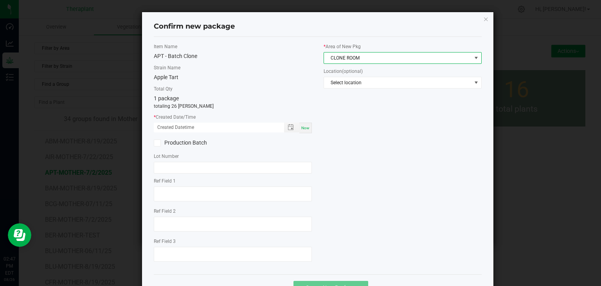
click at [305, 128] on span "Now" at bounding box center [305, 128] width 8 height 4
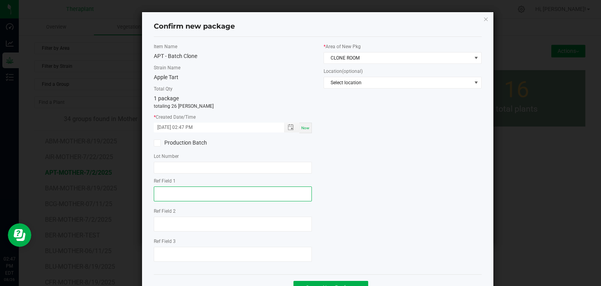
click at [228, 196] on textarea at bounding box center [233, 193] width 158 height 15
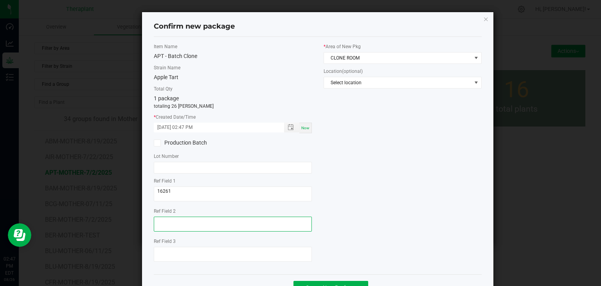
click at [203, 219] on textarea at bounding box center [233, 223] width 158 height 15
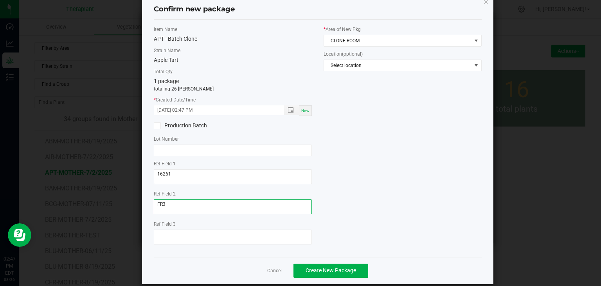
scroll to position [27, 0]
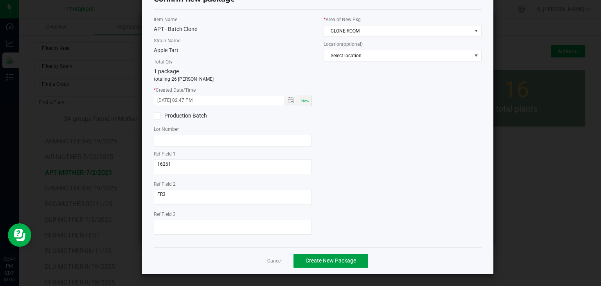
click at [322, 261] on span "Create New Package" at bounding box center [330, 260] width 50 height 6
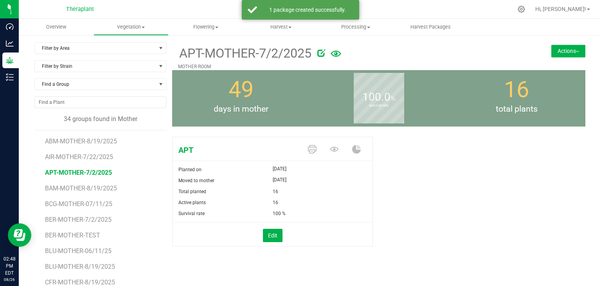
click at [564, 56] on button "Actions" at bounding box center [568, 51] width 34 height 13
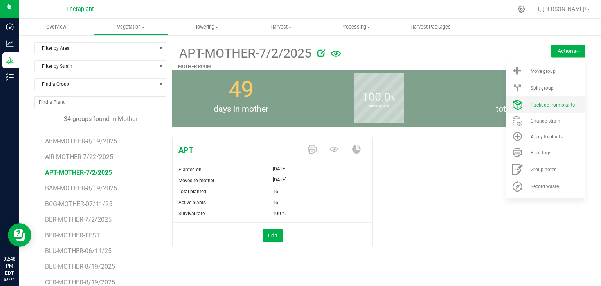
click at [549, 105] on span "Package from plants" at bounding box center [552, 104] width 44 height 5
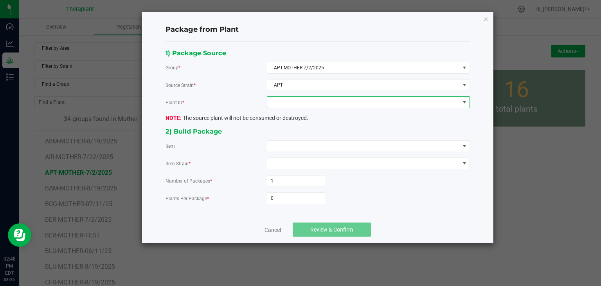
click at [328, 98] on span at bounding box center [363, 102] width 192 height 11
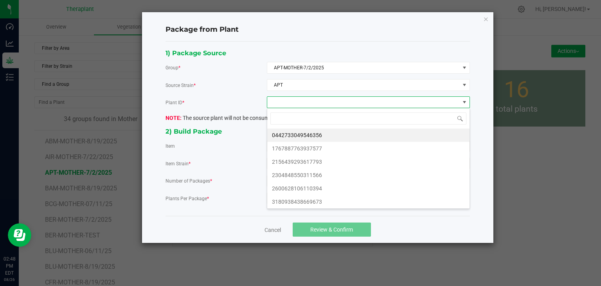
scroll to position [11, 203]
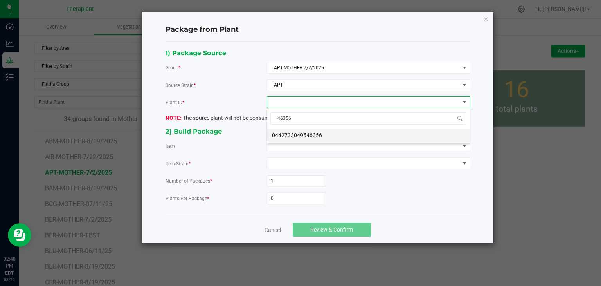
click at [310, 138] on li "0442733049546356" at bounding box center [368, 134] width 202 height 13
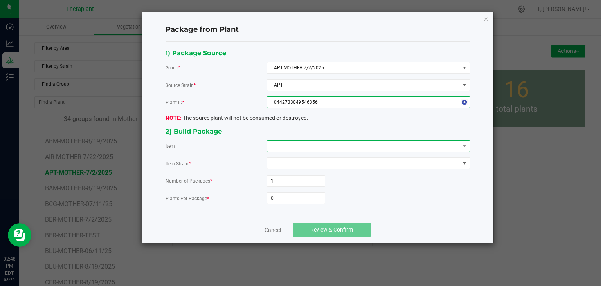
click at [307, 141] on span at bounding box center [363, 145] width 192 height 11
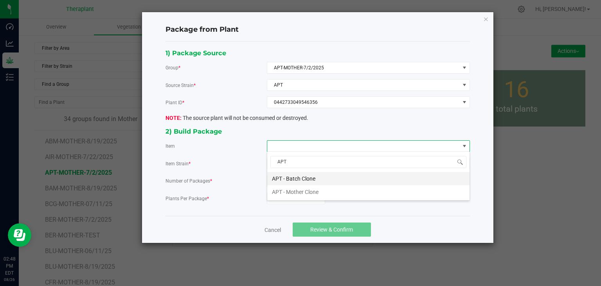
click at [293, 179] on Clone "APT - Batch Clone" at bounding box center [368, 178] width 202 height 13
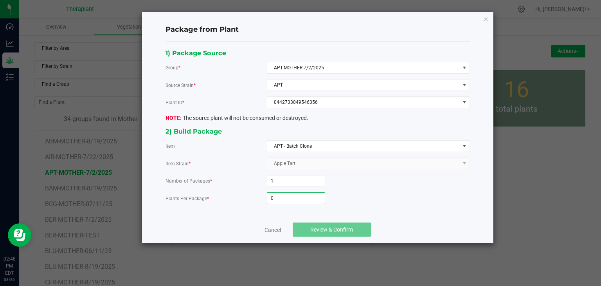
click at [284, 192] on input "0" at bounding box center [296, 197] width 58 height 11
click at [321, 226] on span "Review & Confirm" at bounding box center [331, 229] width 43 height 6
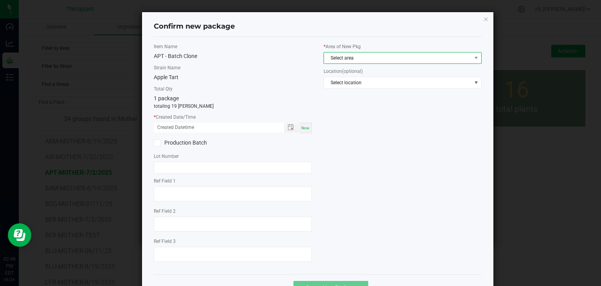
click at [353, 60] on span "Select area" at bounding box center [397, 57] width 147 height 11
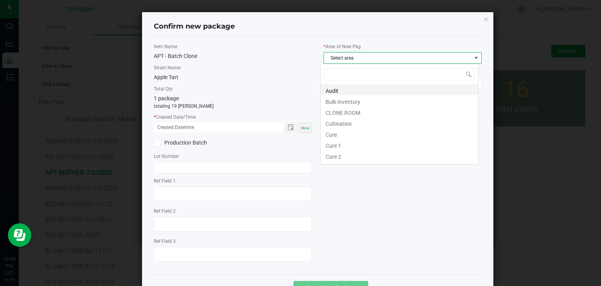
scroll to position [11, 158]
click at [334, 114] on li "CLONE ROOM" at bounding box center [399, 111] width 157 height 11
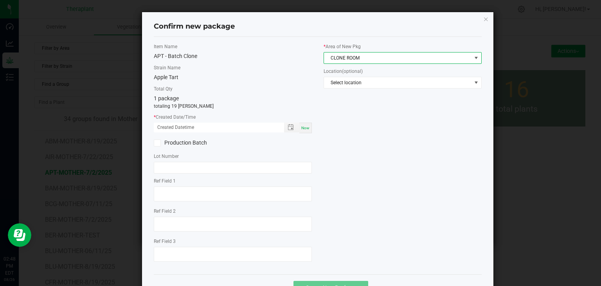
click at [303, 130] on div "Now" at bounding box center [305, 127] width 13 height 11
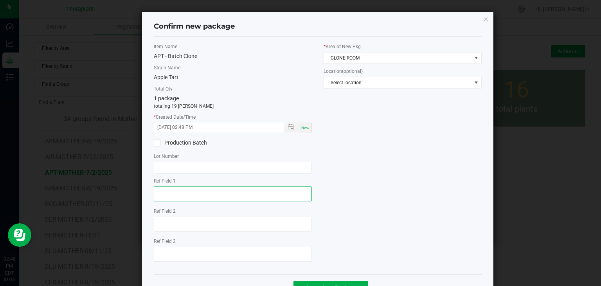
click at [178, 194] on textarea at bounding box center [233, 193] width 158 height 15
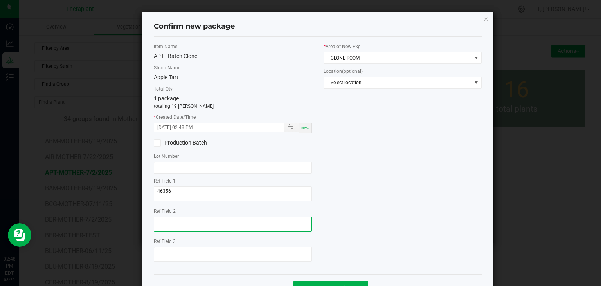
click at [174, 223] on textarea at bounding box center [233, 223] width 158 height 15
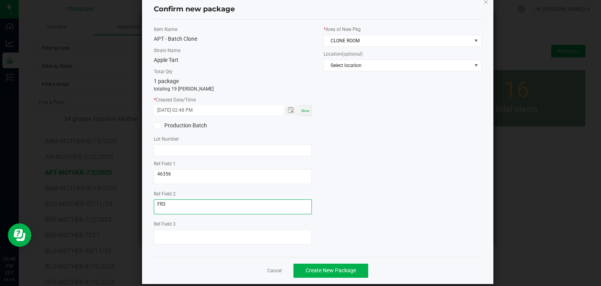
scroll to position [27, 0]
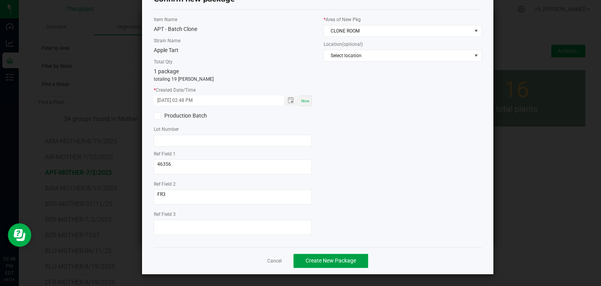
click at [313, 266] on button "Create New Package" at bounding box center [330, 260] width 75 height 14
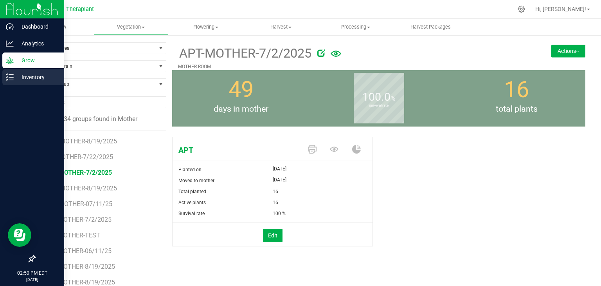
click at [18, 79] on p "Inventory" at bounding box center [37, 76] width 47 height 9
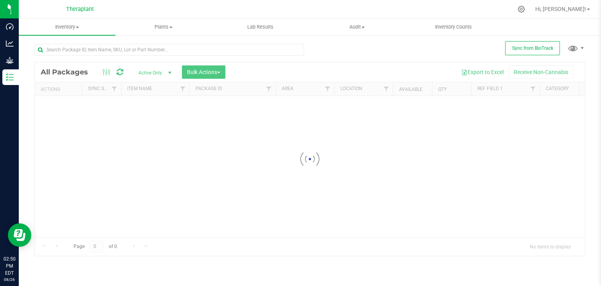
click at [208, 72] on div at bounding box center [310, 158] width 550 height 193
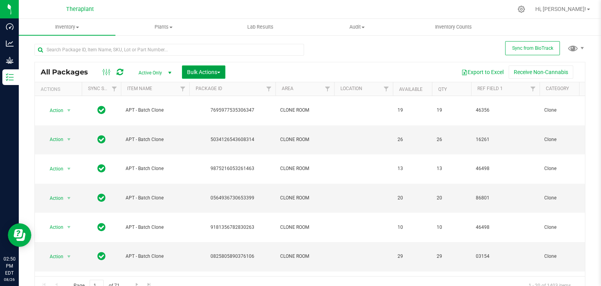
click at [223, 72] on button "Bulk Actions" at bounding box center [203, 71] width 43 height 13
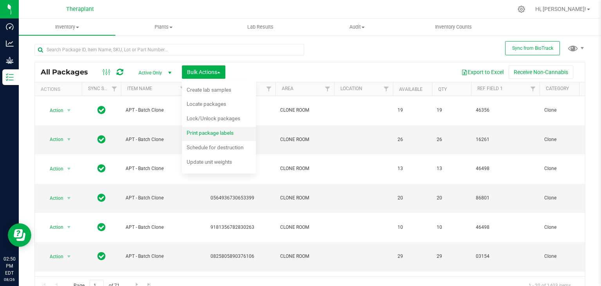
click at [203, 135] on span "Print package labels" at bounding box center [210, 132] width 47 height 6
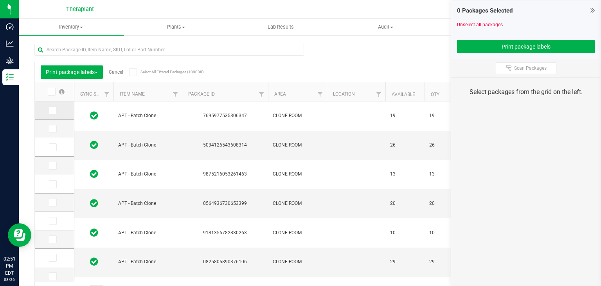
click at [52, 110] on icon at bounding box center [52, 110] width 5 height 0
click at [0, 0] on input "checkbox" at bounding box center [0, 0] width 0 height 0
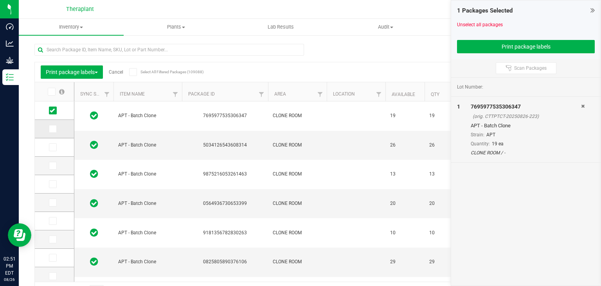
click at [55, 126] on span at bounding box center [53, 129] width 8 height 8
click at [0, 0] on input "checkbox" at bounding box center [0, 0] width 0 height 0
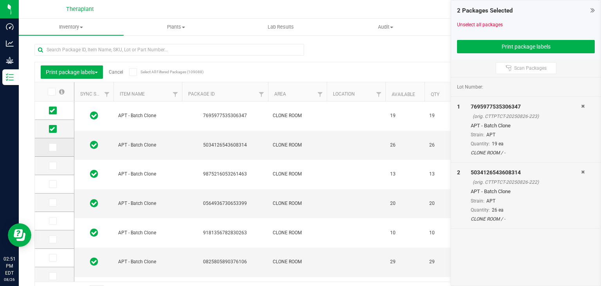
click at [53, 147] on icon at bounding box center [52, 147] width 5 height 0
click at [0, 0] on input "checkbox" at bounding box center [0, 0] width 0 height 0
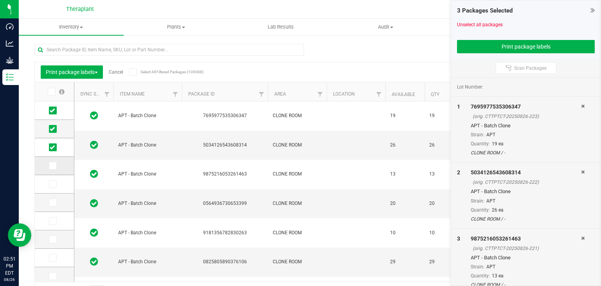
click at [54, 169] on span at bounding box center [53, 166] width 8 height 8
click at [0, 0] on input "checkbox" at bounding box center [0, 0] width 0 height 0
click at [52, 184] on icon at bounding box center [52, 184] width 5 height 0
click at [0, 0] on input "checkbox" at bounding box center [0, 0] width 0 height 0
click at [54, 202] on icon at bounding box center [52, 202] width 5 height 0
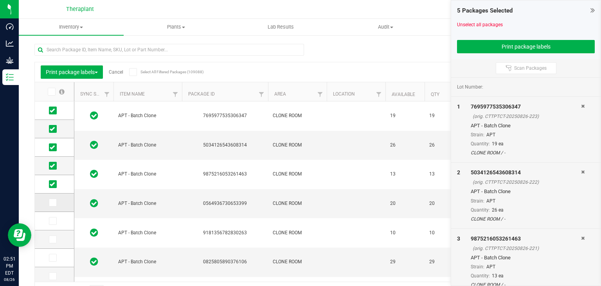
click at [0, 0] on input "checkbox" at bounding box center [0, 0] width 0 height 0
click at [51, 221] on icon at bounding box center [52, 221] width 5 height 0
click at [0, 0] on input "checkbox" at bounding box center [0, 0] width 0 height 0
click at [52, 239] on icon at bounding box center [52, 239] width 5 height 0
click at [0, 0] on input "checkbox" at bounding box center [0, 0] width 0 height 0
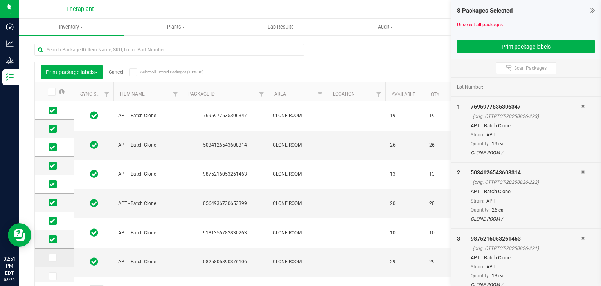
click at [50, 257] on icon at bounding box center [52, 257] width 5 height 0
click at [0, 0] on input "checkbox" at bounding box center [0, 0] width 0 height 0
click at [52, 276] on icon at bounding box center [52, 276] width 5 height 0
click at [0, 0] on input "checkbox" at bounding box center [0, 0] width 0 height 0
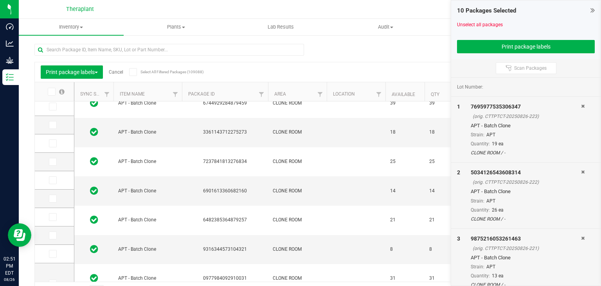
scroll to position [141, 0]
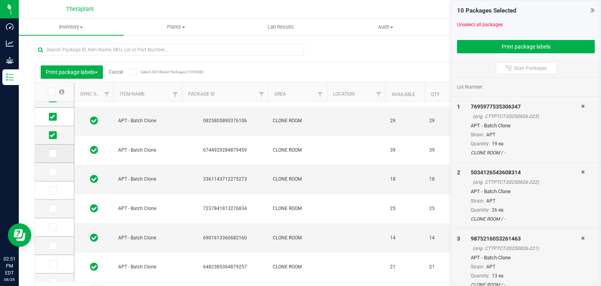
click at [54, 153] on icon at bounding box center [52, 153] width 5 height 0
click at [0, 0] on input "checkbox" at bounding box center [0, 0] width 0 height 0
click at [53, 175] on span at bounding box center [53, 172] width 8 height 8
click at [0, 0] on input "checkbox" at bounding box center [0, 0] width 0 height 0
click at [53, 193] on span at bounding box center [53, 190] width 8 height 8
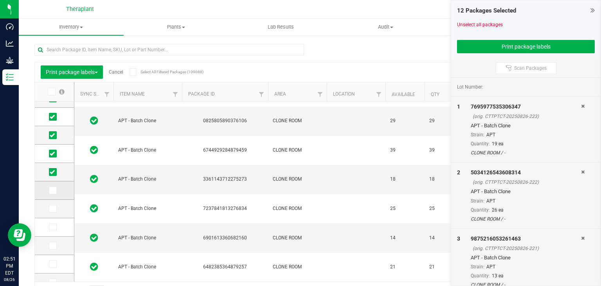
click at [0, 0] on input "checkbox" at bounding box center [0, 0] width 0 height 0
click at [50, 208] on icon at bounding box center [52, 208] width 5 height 0
click at [0, 0] on input "checkbox" at bounding box center [0, 0] width 0 height 0
click at [51, 227] on icon at bounding box center [52, 227] width 5 height 0
click at [0, 0] on input "checkbox" at bounding box center [0, 0] width 0 height 0
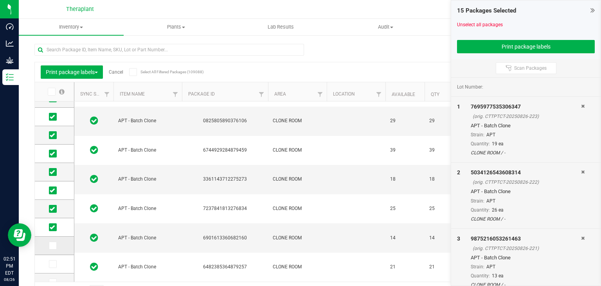
click at [52, 245] on icon at bounding box center [52, 245] width 5 height 0
click at [0, 0] on input "checkbox" at bounding box center [0, 0] width 0 height 0
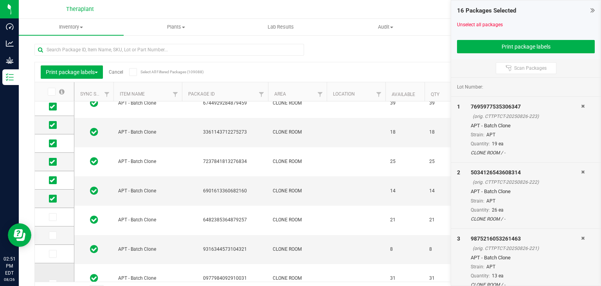
scroll to position [210, 0]
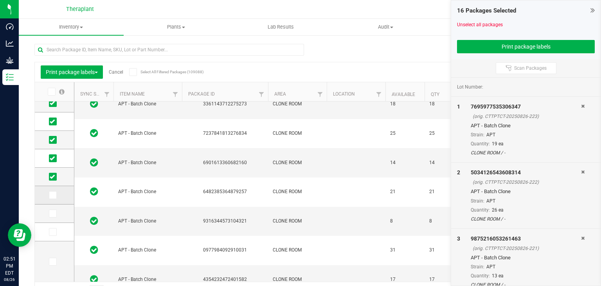
click at [52, 195] on icon at bounding box center [52, 195] width 5 height 0
click at [0, 0] on input "checkbox" at bounding box center [0, 0] width 0 height 0
click at [54, 213] on icon at bounding box center [52, 213] width 5 height 0
click at [0, 0] on input "checkbox" at bounding box center [0, 0] width 0 height 0
click at [51, 232] on icon at bounding box center [52, 232] width 5 height 0
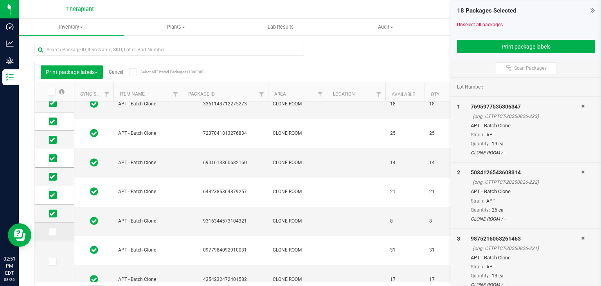
click at [0, 0] on input "checkbox" at bounding box center [0, 0] width 0 height 0
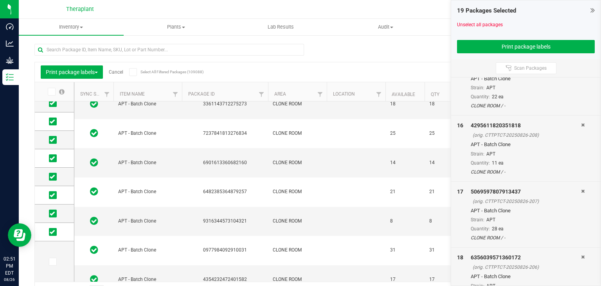
scroll to position [1061, 0]
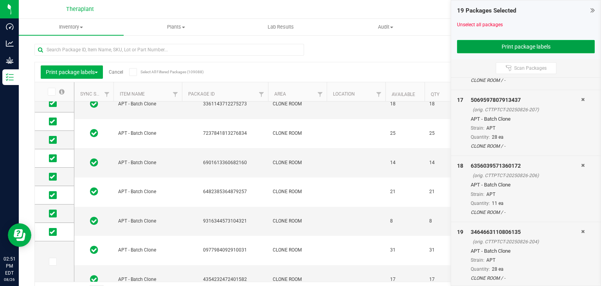
click at [498, 47] on button "Print package labels" at bounding box center [526, 46] width 138 height 13
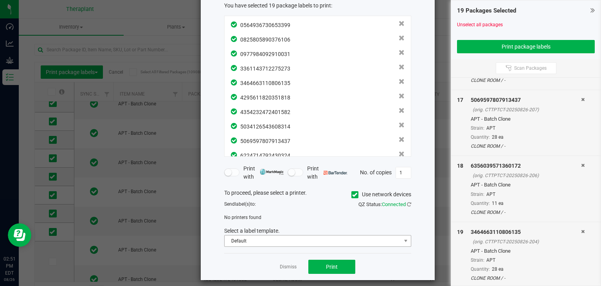
scroll to position [52, 0]
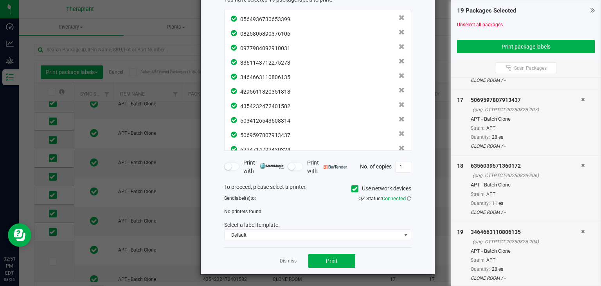
click at [352, 189] on icon at bounding box center [354, 189] width 5 height 0
click at [0, 0] on input "Use network devices" at bounding box center [0, 0] width 0 height 0
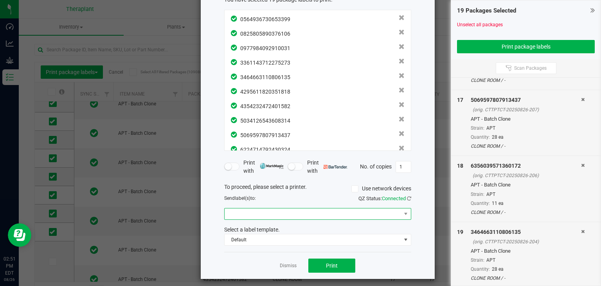
click at [281, 214] on span at bounding box center [313, 213] width 176 height 11
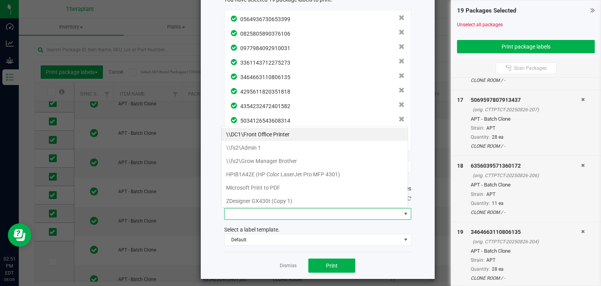
scroll to position [11, 187]
click at [269, 198] on 1\) "ZDesigner GX430t (Copy 1)" at bounding box center [314, 200] width 186 height 13
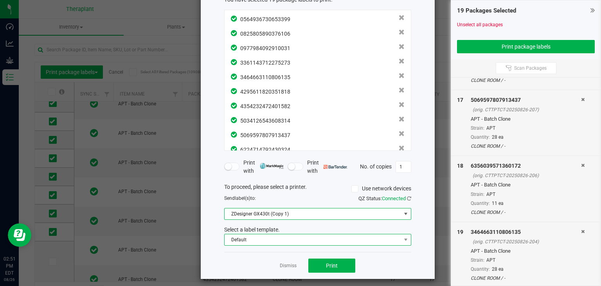
click at [263, 236] on span "Default" at bounding box center [313, 239] width 176 height 11
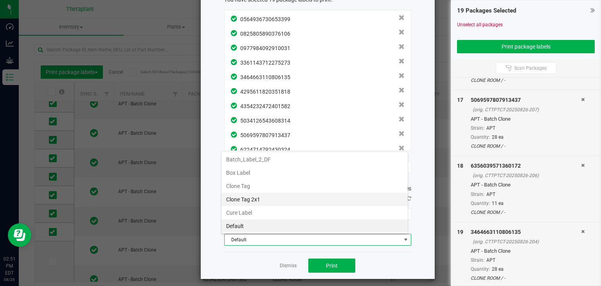
click at [251, 195] on li "Clone Tag 2x1" at bounding box center [314, 198] width 186 height 13
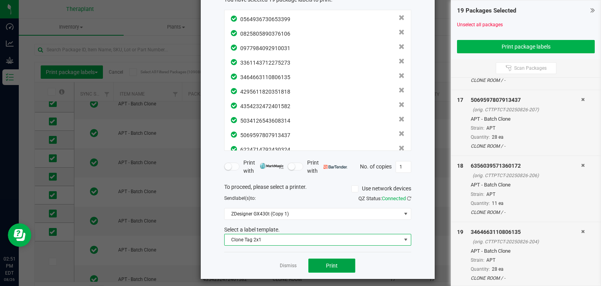
click at [333, 260] on button "Print" at bounding box center [331, 265] width 47 height 14
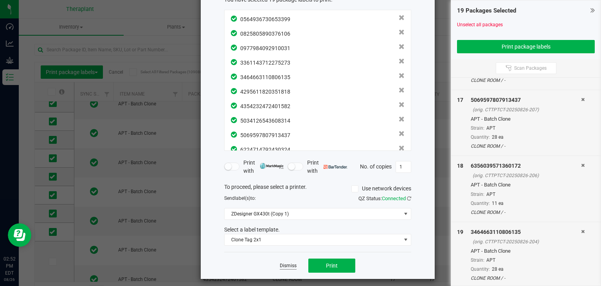
click at [287, 265] on link "Dismiss" at bounding box center [288, 265] width 17 height 7
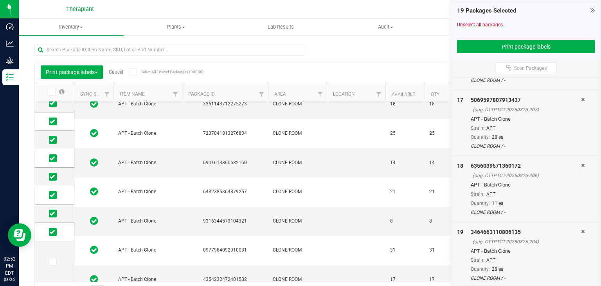
click at [473, 23] on link "Unselect all packages" at bounding box center [480, 24] width 46 height 5
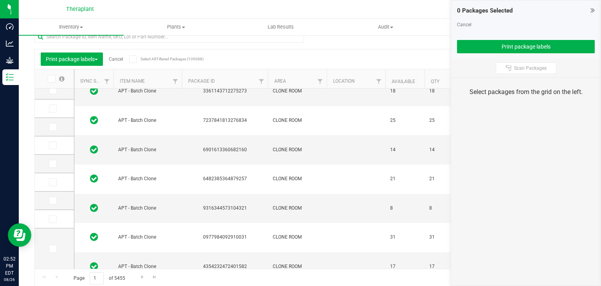
scroll to position [20, 0]
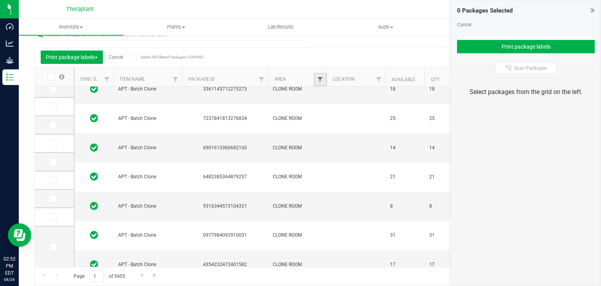
click at [317, 76] on span "Filter" at bounding box center [320, 79] width 6 height 6
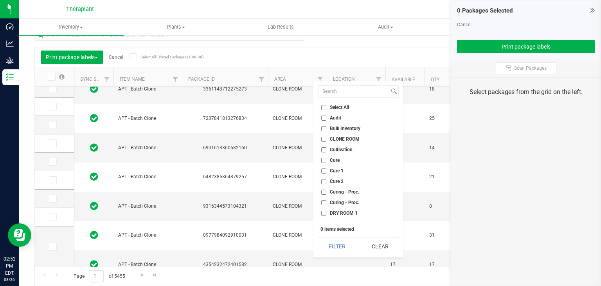
click at [336, 137] on span "CLONE ROOM" at bounding box center [345, 139] width 30 height 5
click at [326, 137] on input "CLONE ROOM" at bounding box center [323, 139] width 5 height 5
click at [329, 253] on button "Filter" at bounding box center [337, 245] width 38 height 17
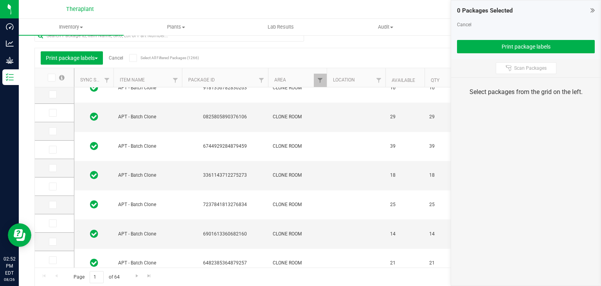
scroll to position [187, 0]
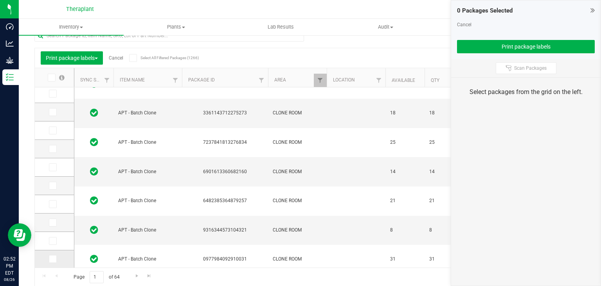
click at [57, 258] on label at bounding box center [54, 259] width 11 height 8
click at [0, 0] on input "checkbox" at bounding box center [0, 0] width 0 height 0
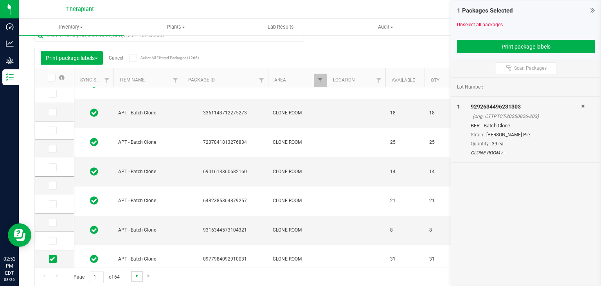
click at [135, 275] on span "Go to the next page" at bounding box center [137, 275] width 6 height 6
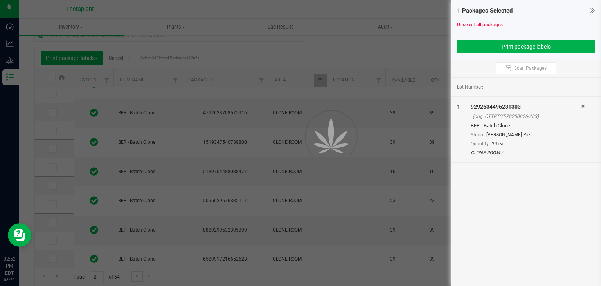
scroll to position [0, 0]
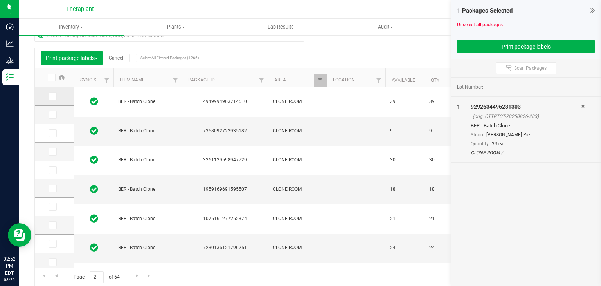
click at [52, 96] on icon at bounding box center [52, 96] width 5 height 0
click at [0, 0] on input "checkbox" at bounding box center [0, 0] width 0 height 0
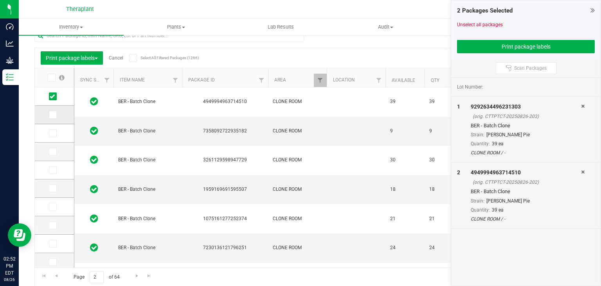
click at [52, 115] on icon at bounding box center [52, 115] width 5 height 0
click at [0, 0] on input "checkbox" at bounding box center [0, 0] width 0 height 0
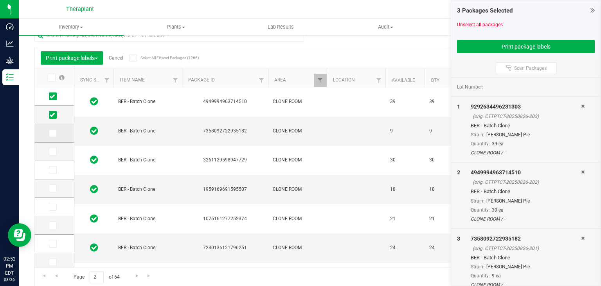
click at [54, 136] on span at bounding box center [53, 133] width 8 height 8
click at [0, 0] on input "checkbox" at bounding box center [0, 0] width 0 height 0
click at [52, 151] on icon at bounding box center [52, 151] width 5 height 0
click at [0, 0] on input "checkbox" at bounding box center [0, 0] width 0 height 0
click at [52, 174] on td at bounding box center [54, 170] width 39 height 18
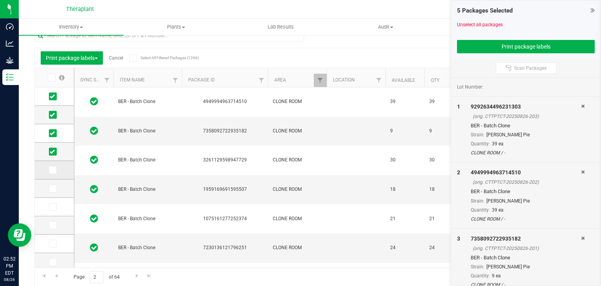
click at [52, 170] on icon at bounding box center [52, 170] width 5 height 0
click at [0, 0] on input "checkbox" at bounding box center [0, 0] width 0 height 0
click at [49, 185] on span at bounding box center [53, 188] width 8 height 8
click at [0, 0] on input "checkbox" at bounding box center [0, 0] width 0 height 0
click at [53, 211] on td at bounding box center [54, 207] width 39 height 18
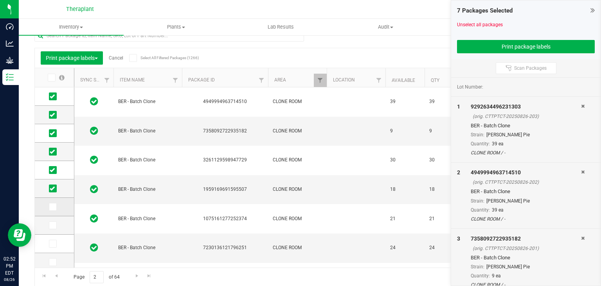
click at [53, 207] on icon at bounding box center [52, 207] width 5 height 0
click at [0, 0] on input "checkbox" at bounding box center [0, 0] width 0 height 0
click at [50, 225] on icon at bounding box center [52, 225] width 5 height 0
click at [0, 0] on input "checkbox" at bounding box center [0, 0] width 0 height 0
drag, startPoint x: 53, startPoint y: 237, endPoint x: 54, endPoint y: 244, distance: 8.0
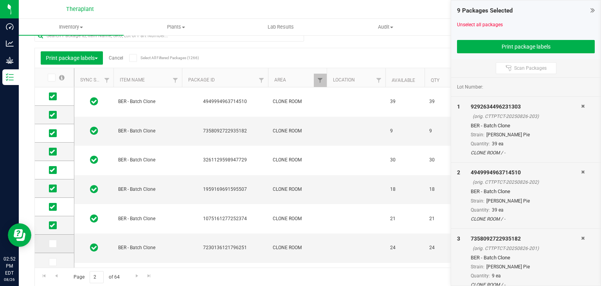
click at [53, 237] on td at bounding box center [54, 243] width 39 height 18
click at [54, 243] on icon at bounding box center [52, 243] width 5 height 0
click at [0, 0] on input "checkbox" at bounding box center [0, 0] width 0 height 0
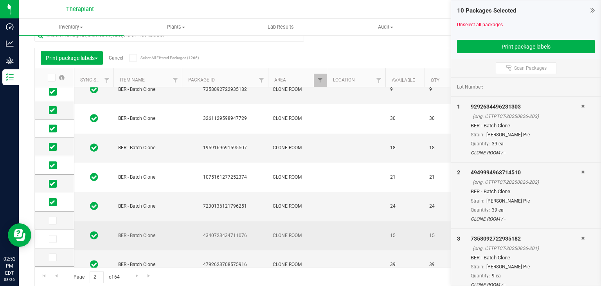
scroll to position [78, 0]
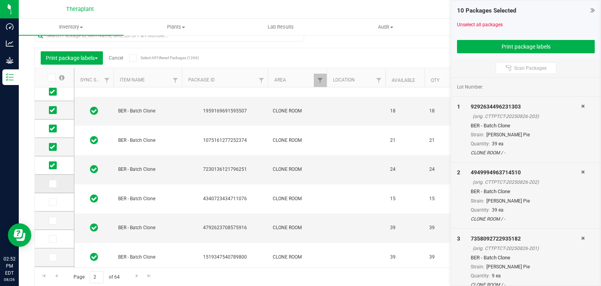
click at [53, 183] on icon at bounding box center [52, 183] width 5 height 0
click at [0, 0] on input "checkbox" at bounding box center [0, 0] width 0 height 0
click at [50, 204] on span at bounding box center [53, 202] width 8 height 8
click at [0, 0] on input "checkbox" at bounding box center [0, 0] width 0 height 0
click at [53, 215] on td at bounding box center [54, 220] width 39 height 18
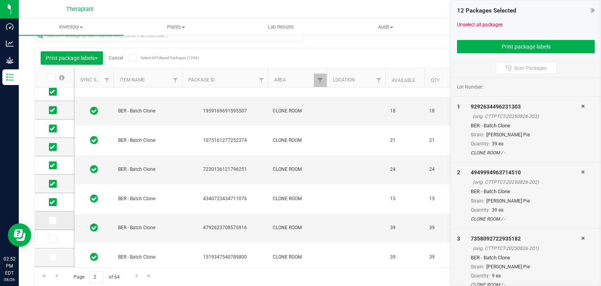
click at [52, 220] on icon at bounding box center [52, 220] width 5 height 0
click at [0, 0] on input "checkbox" at bounding box center [0, 0] width 0 height 0
click at [53, 242] on td at bounding box center [54, 239] width 39 height 18
click at [53, 239] on icon at bounding box center [52, 239] width 5 height 0
click at [0, 0] on input "checkbox" at bounding box center [0, 0] width 0 height 0
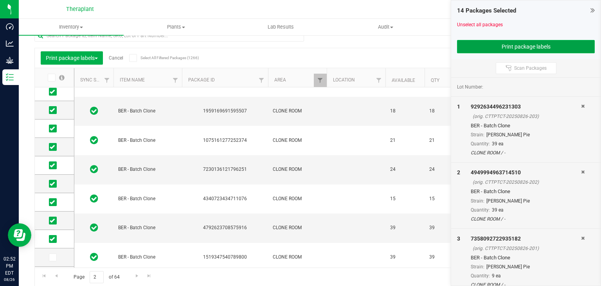
click at [514, 46] on button "Print package labels" at bounding box center [526, 46] width 138 height 13
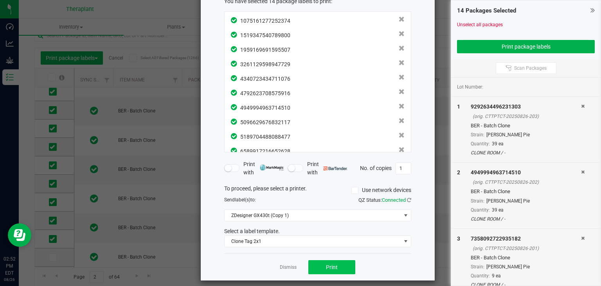
scroll to position [56, 0]
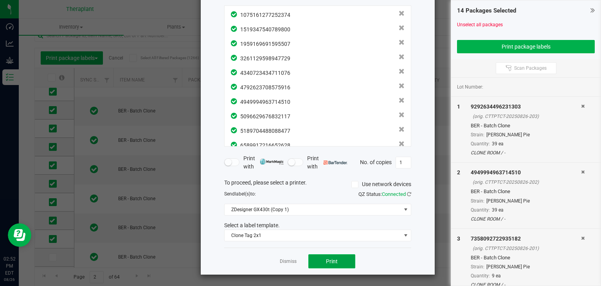
click at [328, 260] on span "Print" at bounding box center [332, 261] width 12 height 6
click at [293, 259] on link "Dismiss" at bounding box center [288, 261] width 17 height 7
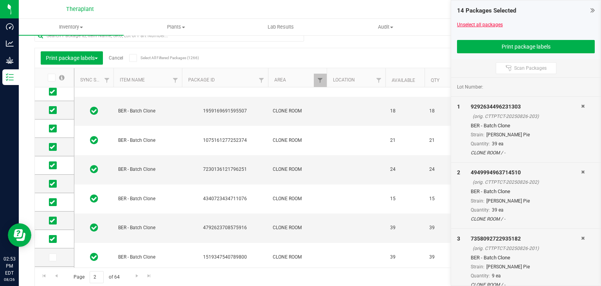
click at [490, 25] on link "Unselect all packages" at bounding box center [480, 24] width 46 height 5
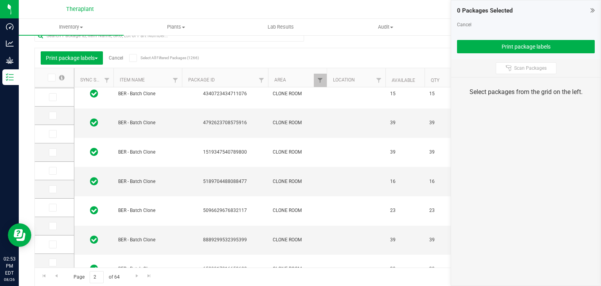
scroll to position [187, 0]
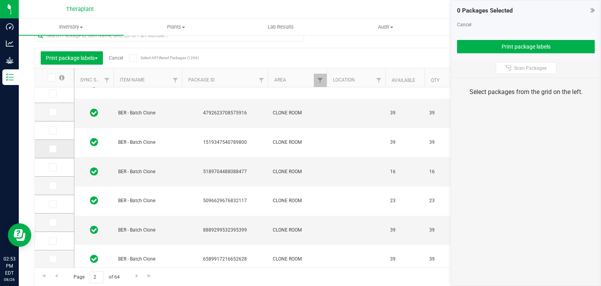
click at [52, 149] on icon at bounding box center [52, 149] width 5 height 0
click at [0, 0] on input "checkbox" at bounding box center [0, 0] width 0 height 0
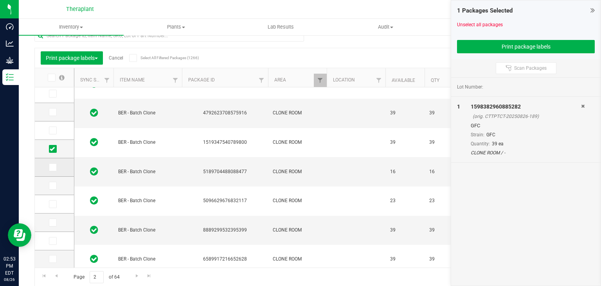
click at [54, 169] on span at bounding box center [53, 167] width 8 height 8
click at [0, 0] on input "checkbox" at bounding box center [0, 0] width 0 height 0
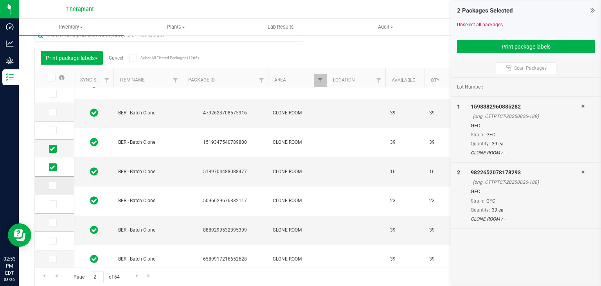
click at [51, 180] on td at bounding box center [54, 185] width 39 height 18
click at [52, 185] on icon at bounding box center [52, 185] width 5 height 0
click at [0, 0] on input "checkbox" at bounding box center [0, 0] width 0 height 0
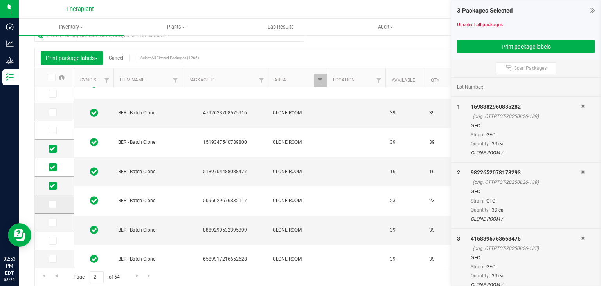
click at [52, 204] on icon at bounding box center [52, 204] width 5 height 0
click at [0, 0] on input "checkbox" at bounding box center [0, 0] width 0 height 0
click at [53, 225] on span at bounding box center [53, 222] width 8 height 8
click at [0, 0] on input "checkbox" at bounding box center [0, 0] width 0 height 0
drag, startPoint x: 56, startPoint y: 242, endPoint x: 50, endPoint y: 251, distance: 10.7
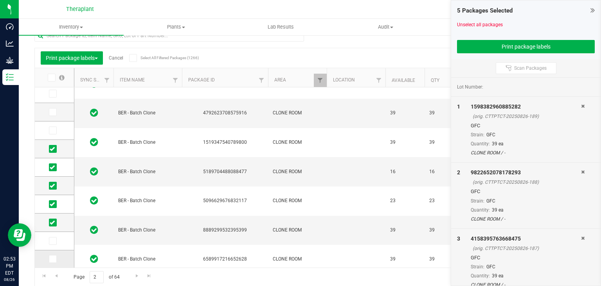
click at [56, 242] on span at bounding box center [53, 241] width 8 height 8
click at [0, 0] on input "checkbox" at bounding box center [0, 0] width 0 height 0
click at [52, 259] on icon at bounding box center [52, 259] width 5 height 0
click at [0, 0] on input "checkbox" at bounding box center [0, 0] width 0 height 0
click at [135, 277] on span "Go to the next page" at bounding box center [137, 275] width 6 height 6
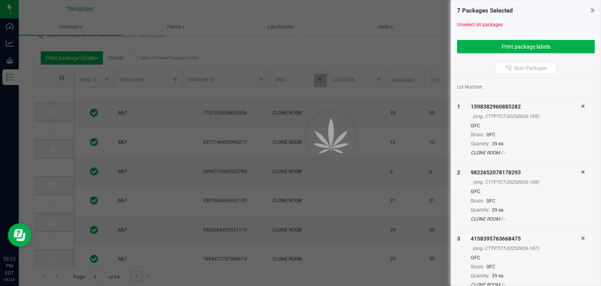
scroll to position [0, 0]
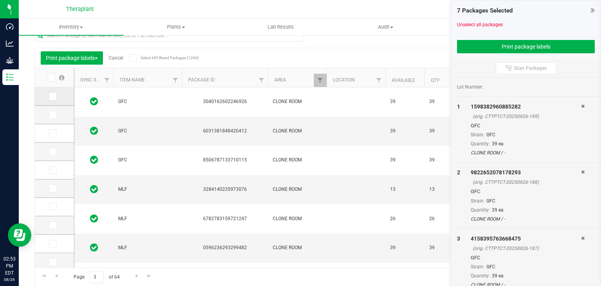
click at [52, 96] on icon at bounding box center [52, 96] width 5 height 0
click
drag, startPoint x: 51, startPoint y: 223, endPoint x: 54, endPoint y: 229, distance: 6.6
